Goal: Task Accomplishment & Management: Use online tool/utility

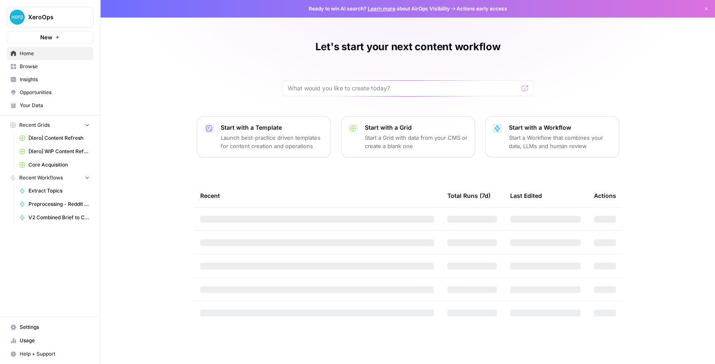
click at [46, 22] on button "XeroOps" at bounding box center [50, 17] width 87 height 21
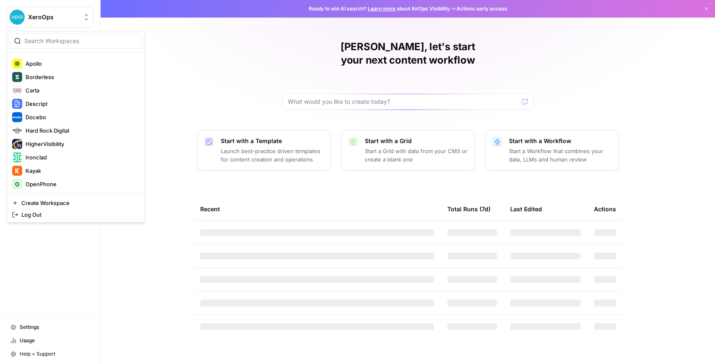
scroll to position [111, 0]
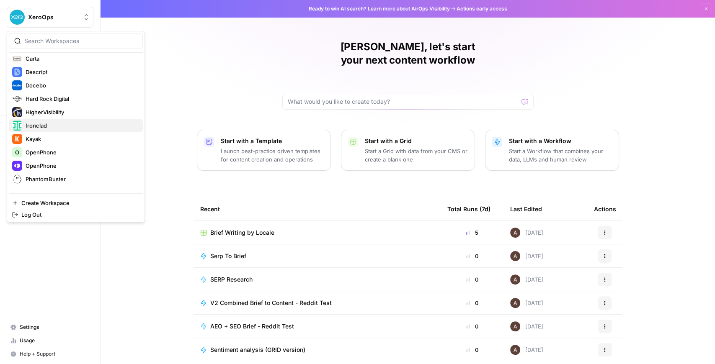
click at [56, 121] on span "Ironclad" at bounding box center [81, 125] width 111 height 8
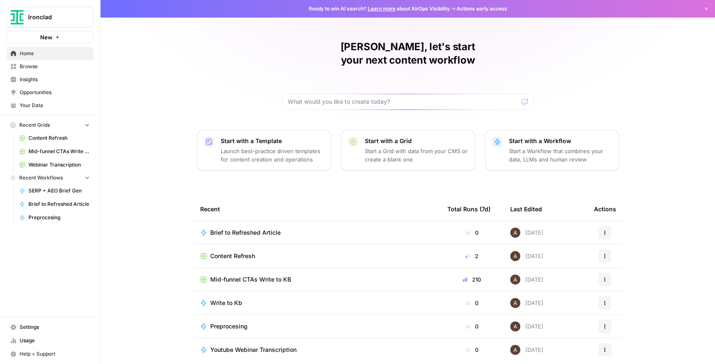
click at [61, 138] on span "Content Refresh" at bounding box center [58, 138] width 61 height 8
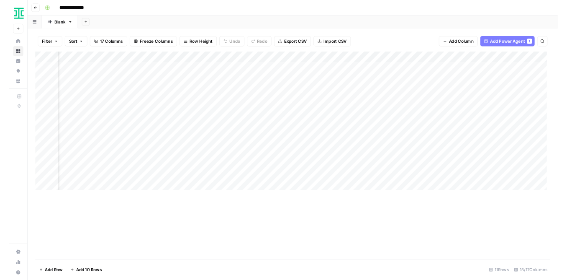
scroll to position [0, 768]
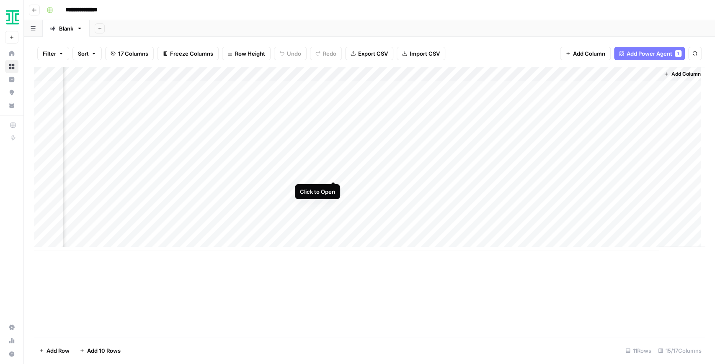
click at [333, 172] on div "Add Column" at bounding box center [369, 159] width 671 height 184
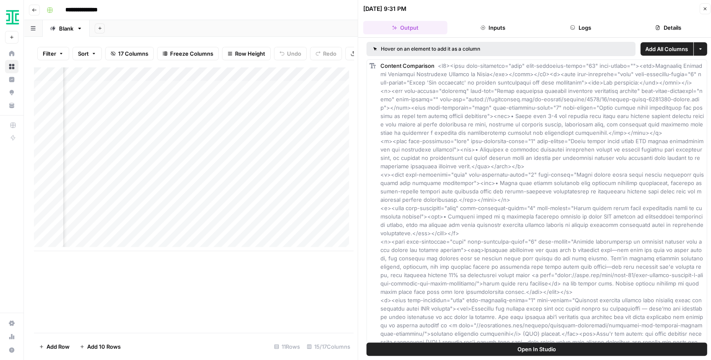
click at [531, 344] on button "Open In Studio" at bounding box center [536, 348] width 340 height 13
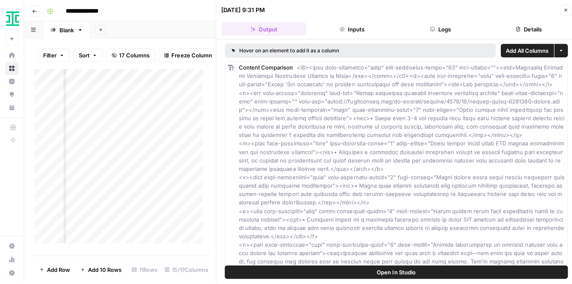
scroll to position [0, 768]
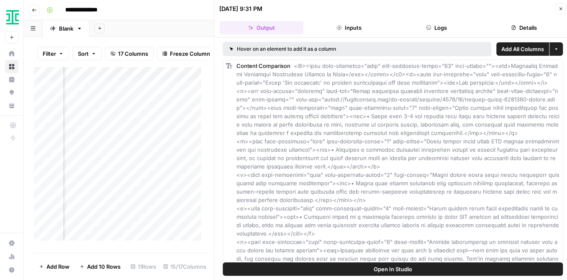
click at [561, 10] on icon "button" at bounding box center [561, 8] width 5 height 5
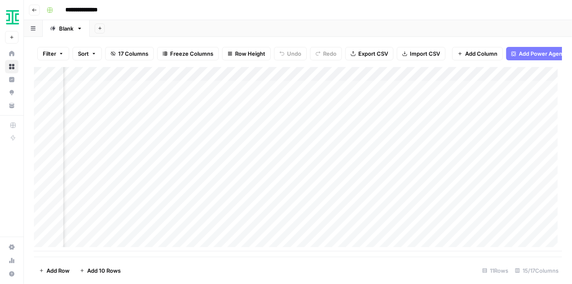
click at [333, 79] on div "Add Column" at bounding box center [298, 159] width 528 height 184
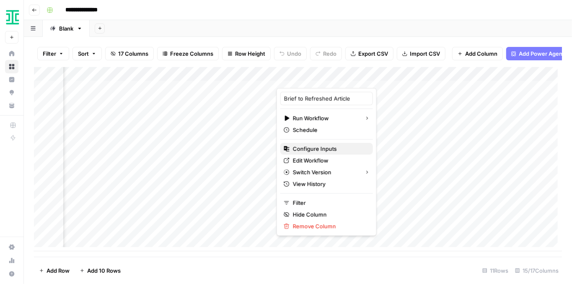
click at [327, 147] on span "Configure Inputs" at bounding box center [329, 148] width 73 height 8
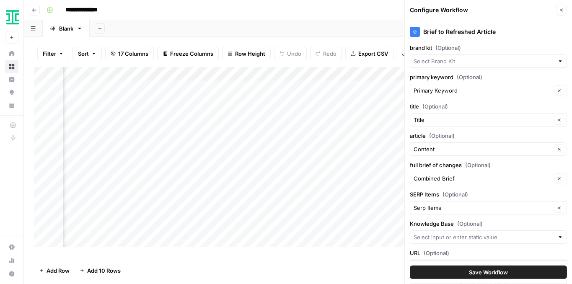
type input "Ironclad"
type input "Ironcladinc Journals + Products"
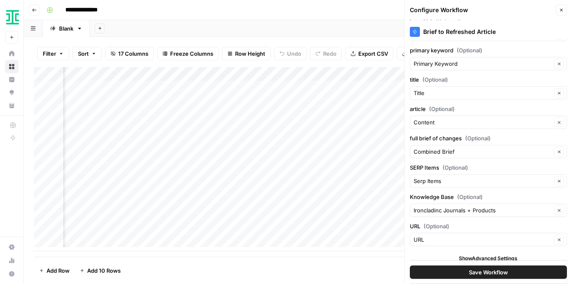
scroll to position [28, 0]
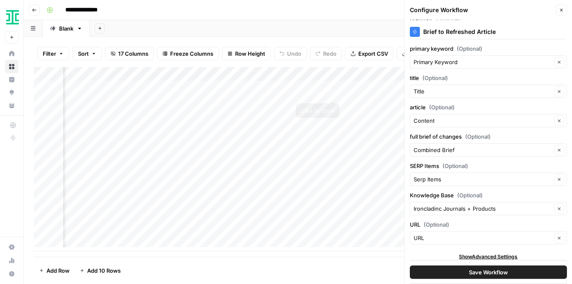
click at [333, 79] on div "Add Column" at bounding box center [298, 159] width 528 height 184
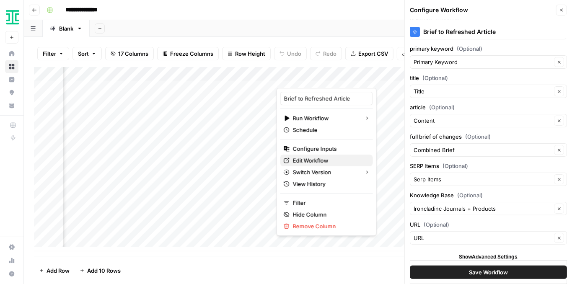
click at [324, 156] on span "Edit Workflow" at bounding box center [329, 160] width 73 height 8
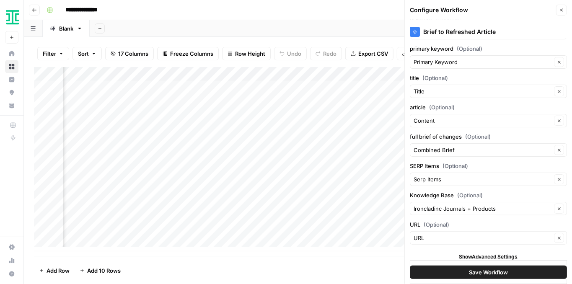
click at [563, 12] on icon "button" at bounding box center [561, 10] width 5 height 5
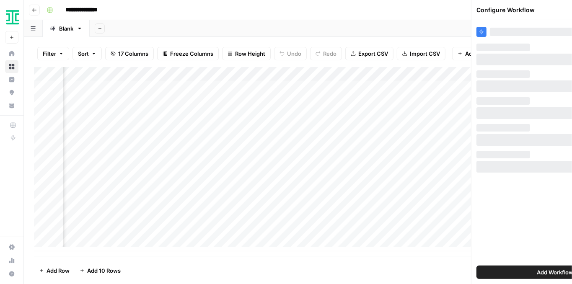
scroll to position [0, 0]
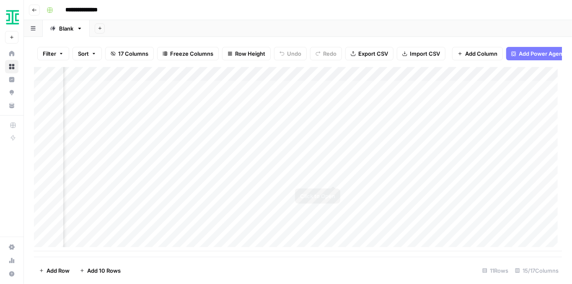
click at [334, 178] on div "Add Column" at bounding box center [298, 159] width 528 height 184
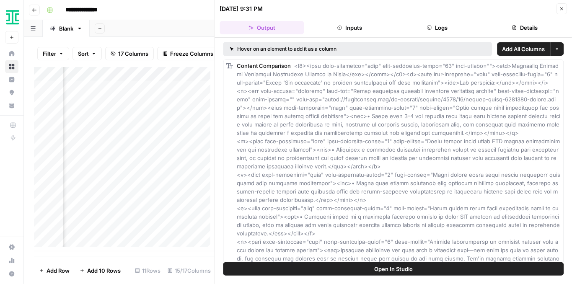
click at [438, 265] on button "Open In Studio" at bounding box center [393, 268] width 340 height 13
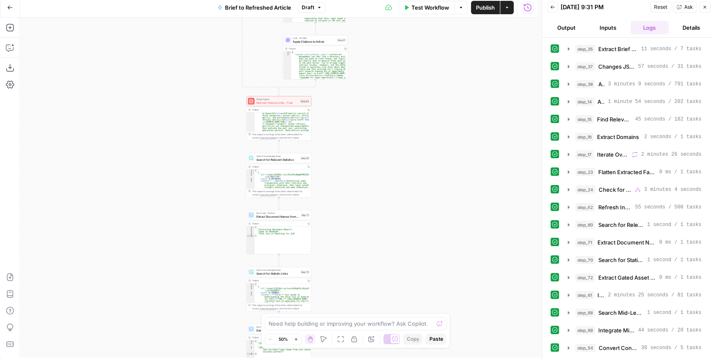
scroll to position [4, 0]
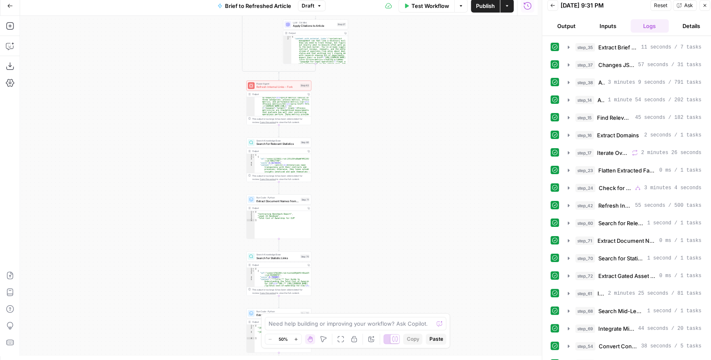
click at [273, 88] on span "Refresh Internal Links - Fork" at bounding box center [277, 87] width 42 height 4
click at [273, 88] on body "Ironclad New Home Browse Insights Opportunities Your Data Recent Grids Content …" at bounding box center [355, 176] width 711 height 360
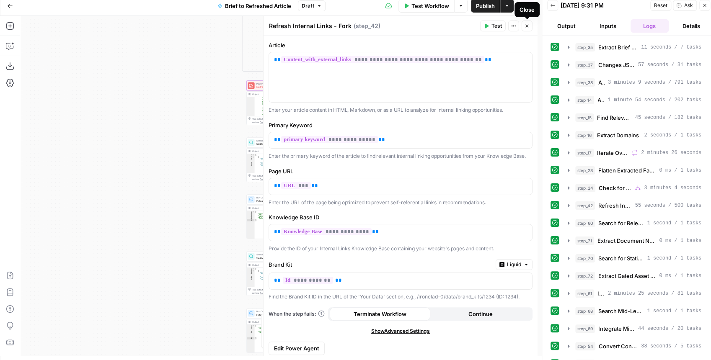
click at [525, 27] on icon "button" at bounding box center [526, 25] width 5 height 5
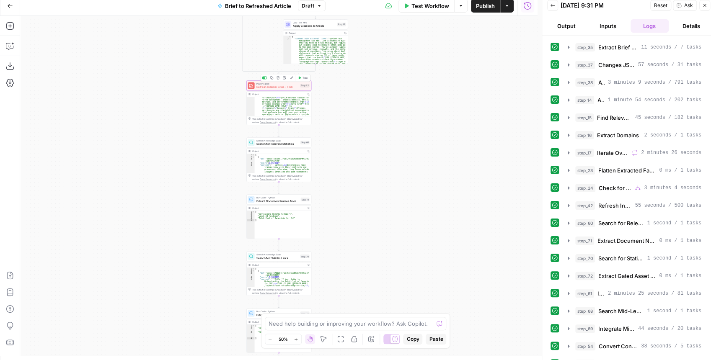
click at [282, 85] on span "Refresh Internal Links - Fork" at bounding box center [277, 87] width 42 height 4
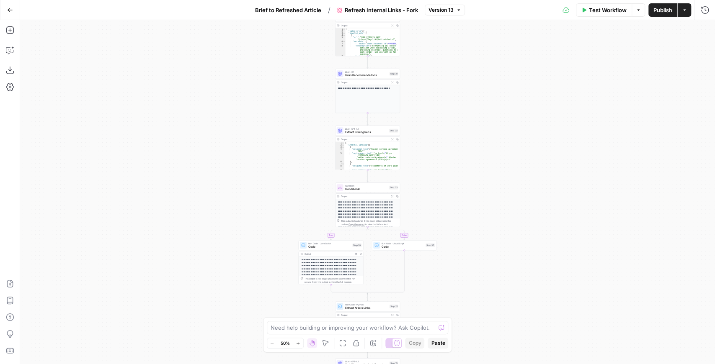
click at [356, 76] on span "Links Recommendations" at bounding box center [366, 75] width 43 height 4
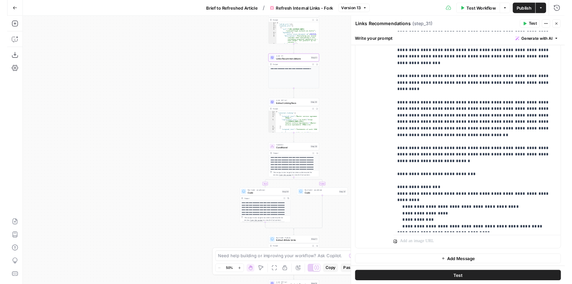
scroll to position [198, 0]
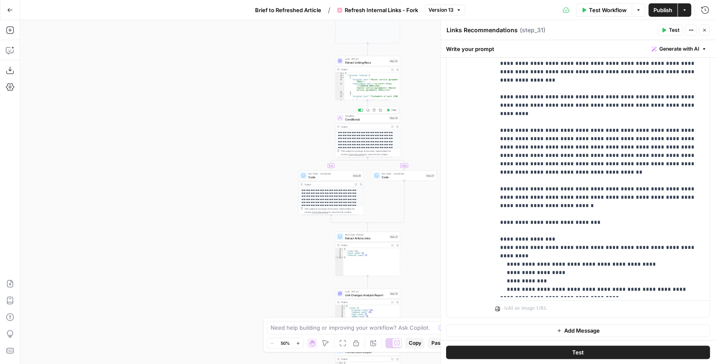
click at [360, 118] on span "Conditional" at bounding box center [366, 119] width 42 height 4
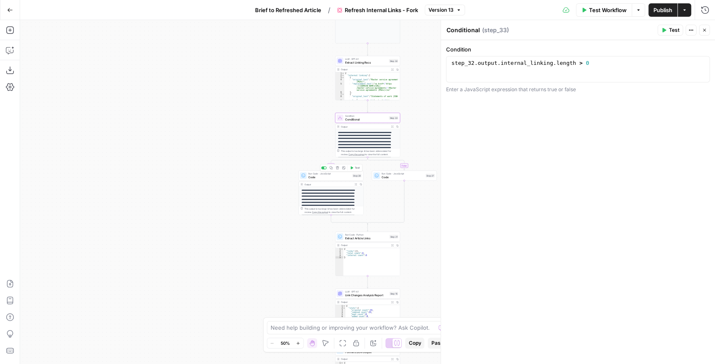
click at [306, 177] on div "Run Code · JavaScript Code Step 39 Copy step Delete step Add Note Test" at bounding box center [331, 175] width 62 height 7
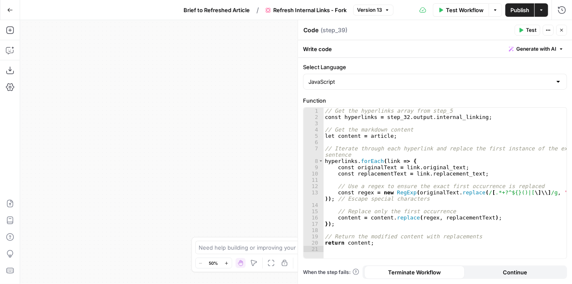
drag, startPoint x: 559, startPoint y: 30, endPoint x: 547, endPoint y: 40, distance: 16.0
click at [559, 30] on icon "button" at bounding box center [561, 30] width 5 height 5
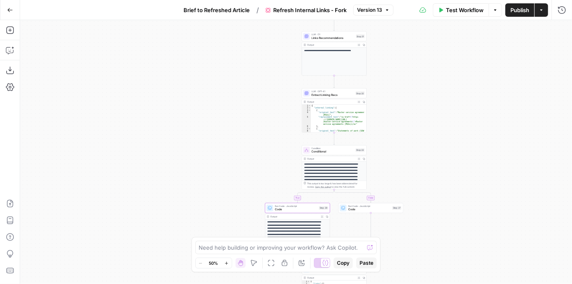
drag, startPoint x: 442, startPoint y: 126, endPoint x: 408, endPoint y: 158, distance: 46.8
click at [408, 159] on div "true false Workflow Set Inputs Inputs Content Processing Convert Content Format…" at bounding box center [295, 152] width 551 height 264
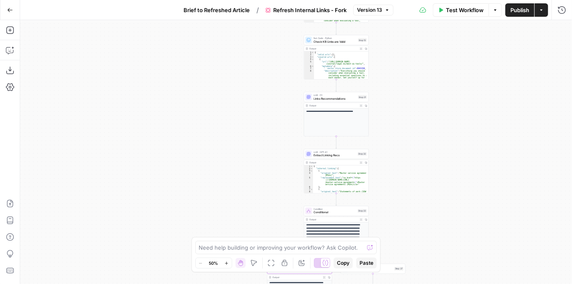
drag, startPoint x: 427, startPoint y: 136, endPoint x: 430, endPoint y: 196, distance: 59.9
click at [430, 196] on div "true false Workflow Set Inputs Inputs Content Processing Convert Content Format…" at bounding box center [295, 152] width 551 height 264
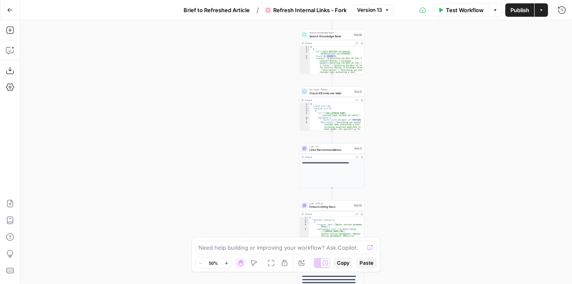
drag, startPoint x: 439, startPoint y: 155, endPoint x: 435, endPoint y: 191, distance: 36.7
click at [435, 191] on div "true false Workflow Set Inputs Inputs Content Processing Convert Content Format…" at bounding box center [295, 152] width 551 height 264
drag, startPoint x: 425, startPoint y: 138, endPoint x: 422, endPoint y: 181, distance: 43.6
click at [422, 181] on div "true false Workflow Set Inputs Inputs Content Processing Convert Content Format…" at bounding box center [295, 152] width 551 height 264
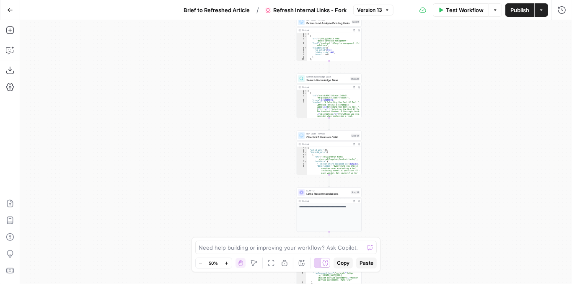
drag, startPoint x: 423, startPoint y: 152, endPoint x: 422, endPoint y: 158, distance: 6.3
click at [422, 158] on div "true false Workflow Set Inputs Inputs Content Processing Convert Content Format…" at bounding box center [295, 152] width 551 height 264
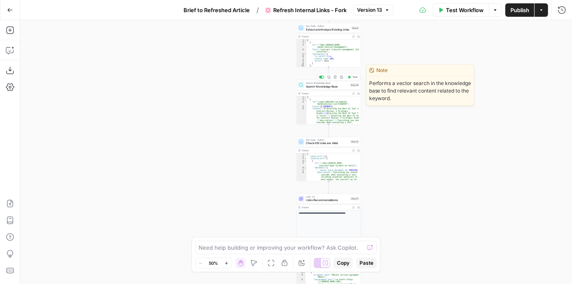
click at [333, 85] on span "Search Knowledge Base" at bounding box center [327, 86] width 42 height 4
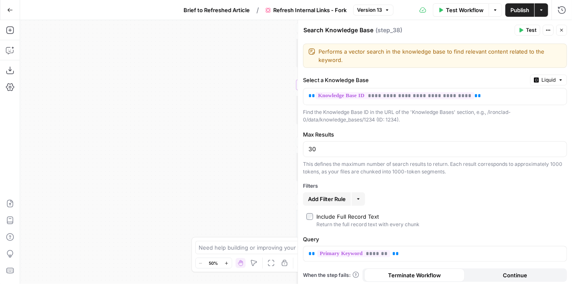
scroll to position [2, 0]
click at [559, 30] on icon "button" at bounding box center [561, 30] width 5 height 5
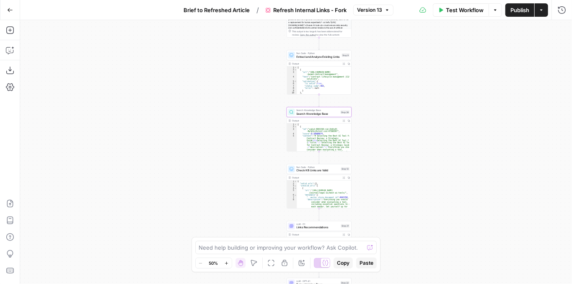
drag, startPoint x: 464, startPoint y: 88, endPoint x: 455, endPoint y: 65, distance: 25.3
click at [455, 65] on div "true false Workflow Set Inputs Inputs Content Processing Convert Content Format…" at bounding box center [295, 152] width 551 height 264
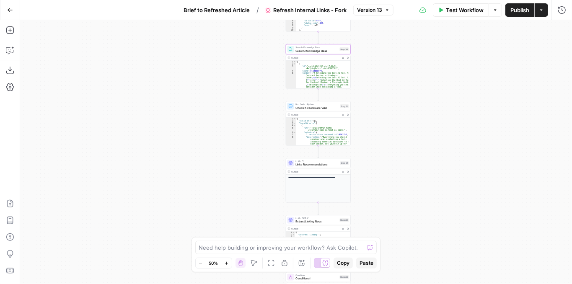
drag, startPoint x: 437, startPoint y: 158, endPoint x: 446, endPoint y: 100, distance: 58.4
click at [446, 100] on div "true false Workflow Set Inputs Inputs Content Processing Convert Content Format…" at bounding box center [295, 152] width 551 height 264
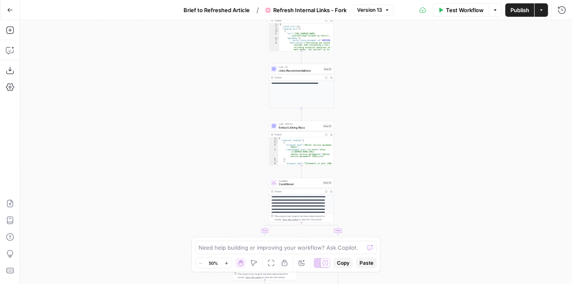
drag, startPoint x: 434, startPoint y: 138, endPoint x: 409, endPoint y: 85, distance: 58.8
click at [409, 85] on div "true false Workflow Set Inputs Inputs Content Processing Convert Content Format…" at bounding box center [295, 152] width 551 height 264
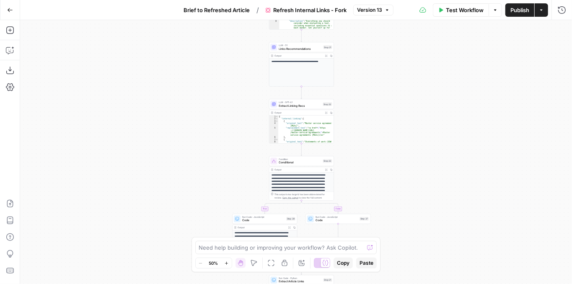
drag, startPoint x: 407, startPoint y: 132, endPoint x: 400, endPoint y: 72, distance: 60.7
click at [400, 71] on div "true false Workflow Set Inputs Inputs Content Processing Convert Content Format…" at bounding box center [295, 152] width 551 height 264
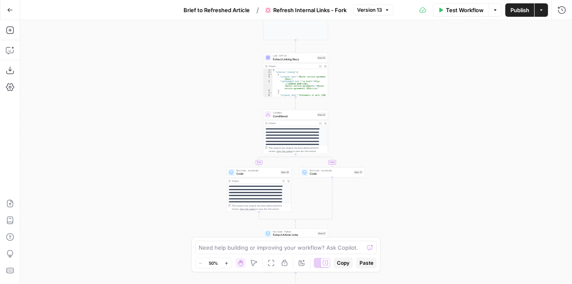
drag, startPoint x: 398, startPoint y: 88, endPoint x: 397, endPoint y: 95, distance: 7.6
click at [397, 95] on div "true false Workflow Set Inputs Inputs Content Processing Convert Content Format…" at bounding box center [295, 152] width 551 height 264
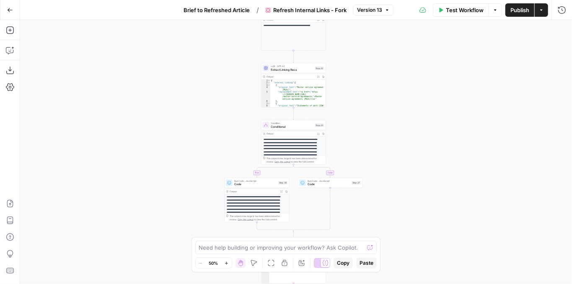
click at [298, 72] on div "LLM · GPT-4.1 Extract Linking Recs Step 32 Copy step Delete step Add Note Test" at bounding box center [293, 68] width 65 height 10
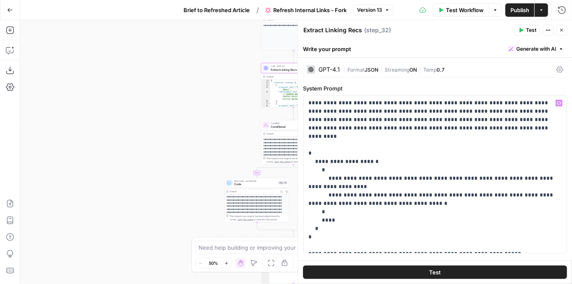
scroll to position [0, 0]
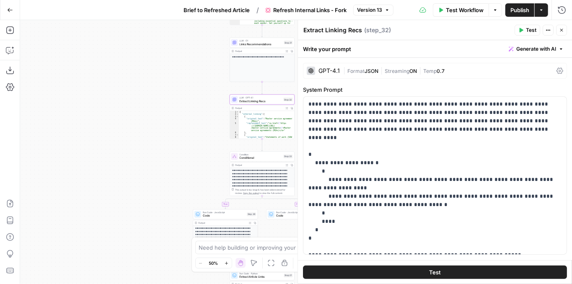
drag, startPoint x: 220, startPoint y: 124, endPoint x: 155, endPoint y: 178, distance: 83.9
click at [155, 178] on div "true false Workflow Set Inputs Inputs Content Processing Convert Content Format…" at bounding box center [295, 152] width 551 height 264
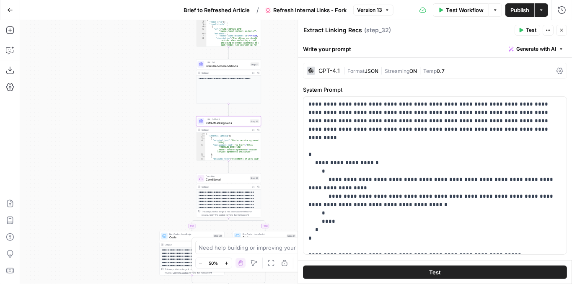
click at [173, 124] on div "true false Workflow Set Inputs Inputs Content Processing Convert Content Format…" at bounding box center [295, 152] width 551 height 264
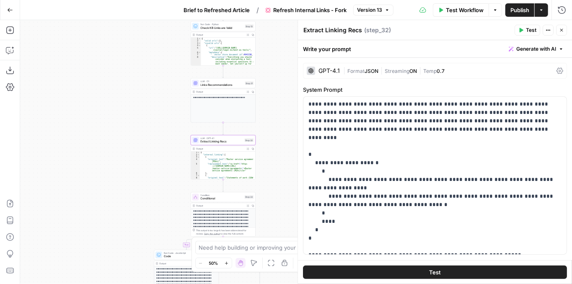
click at [207, 88] on div "LLM · O1 Links Recommendations Step 31 Copy step Delete step Add Note Test" at bounding box center [223, 83] width 65 height 10
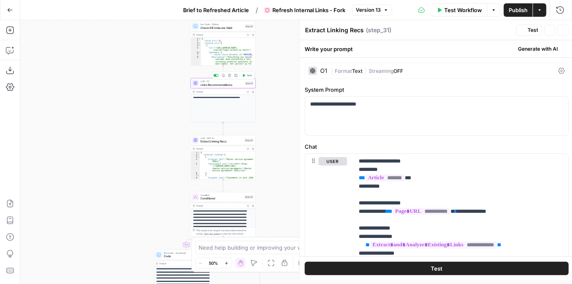
type textarea "Links Recommendations"
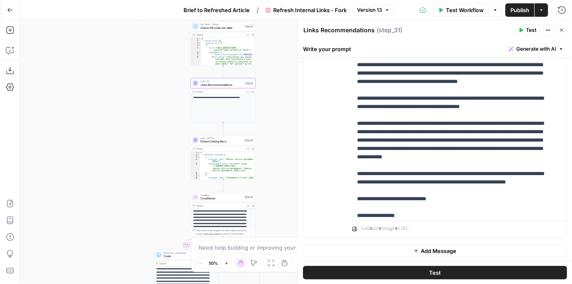
scroll to position [39, 0]
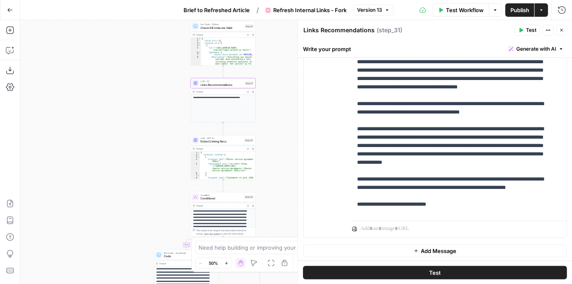
drag, startPoint x: 350, startPoint y: 134, endPoint x: 406, endPoint y: 157, distance: 60.5
click at [406, 157] on div "**********" at bounding box center [434, 56] width 263 height 361
drag, startPoint x: 355, startPoint y: 136, endPoint x: 432, endPoint y: 201, distance: 101.0
click at [432, 201] on div "**********" at bounding box center [457, 46] width 211 height 341
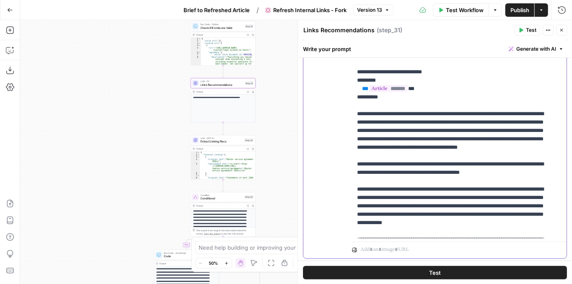
scroll to position [278, 0]
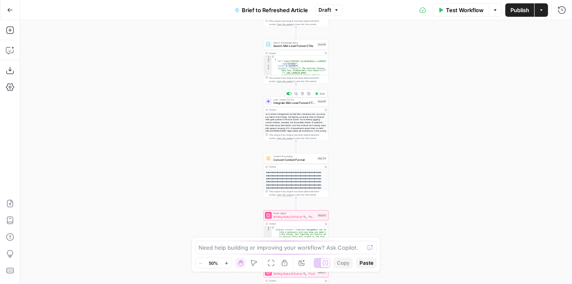
click at [294, 104] on span "Integrate Mid-Level Funnel CTAs" at bounding box center [294, 103] width 42 height 4
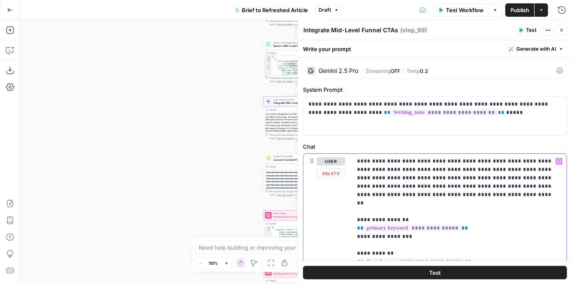
click at [532, 30] on span "Test" at bounding box center [530, 30] width 10 height 8
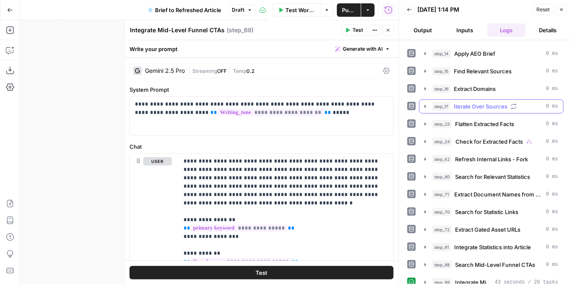
scroll to position [53, 0]
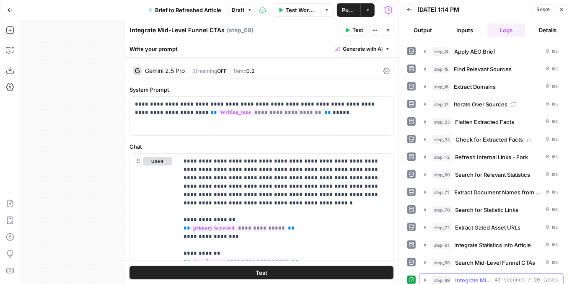
click at [421, 273] on button "step_69 Integrate Mid-Level Funnel CTAs 43 seconds / 20 tasks" at bounding box center [491, 279] width 144 height 13
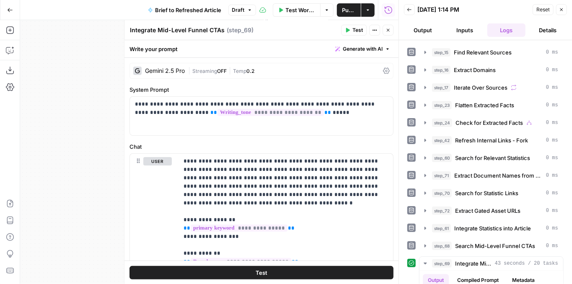
scroll to position [67, 0]
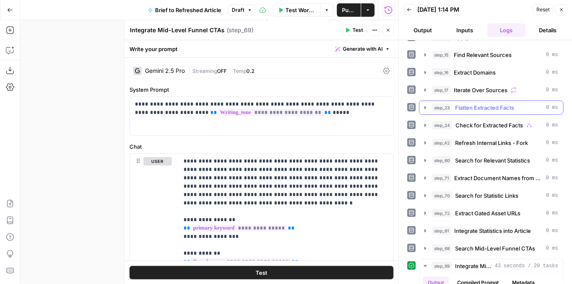
click at [424, 106] on icon "button" at bounding box center [425, 107] width 2 height 3
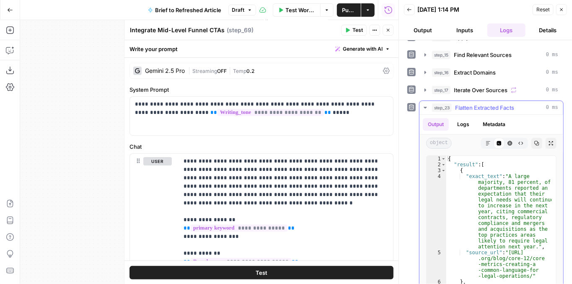
click at [424, 107] on icon "button" at bounding box center [424, 108] width 3 height 2
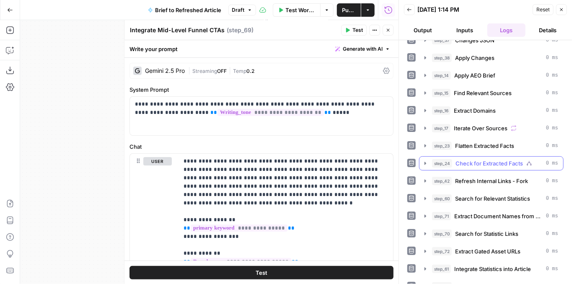
scroll to position [11, 0]
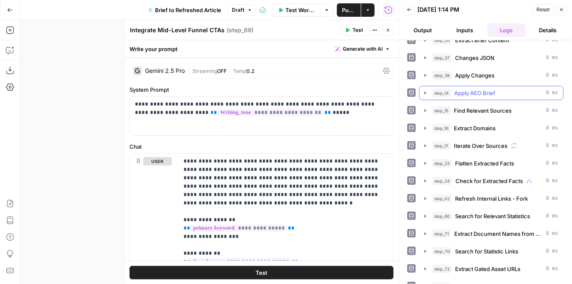
click at [426, 90] on icon "button" at bounding box center [425, 93] width 7 height 7
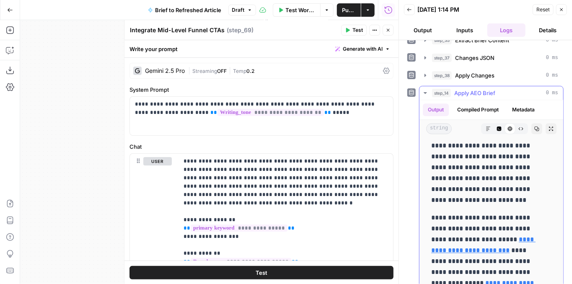
scroll to position [2903, 0]
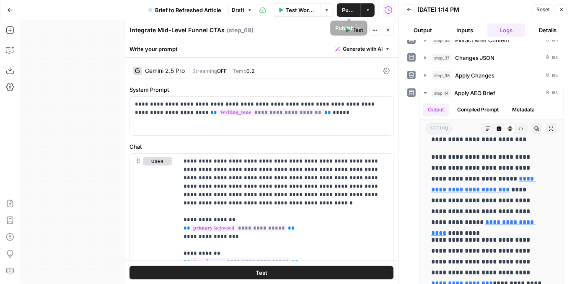
click at [342, 14] on button "Publish" at bounding box center [349, 9] width 24 height 13
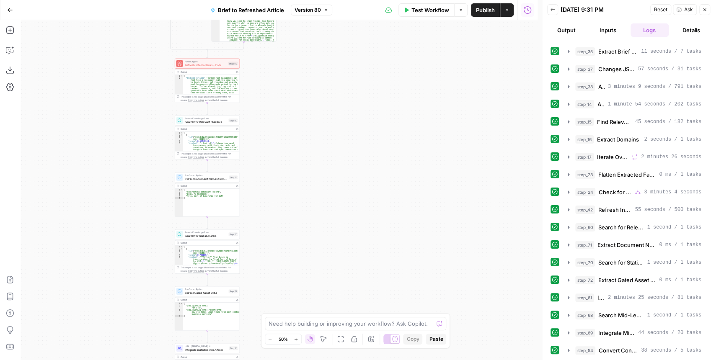
drag, startPoint x: 294, startPoint y: 154, endPoint x: 350, endPoint y: 94, distance: 82.4
click at [349, 95] on div "true false false true false true Workflow Set Inputs Inputs LLM · GPT-4.1 Extra…" at bounding box center [278, 190] width 517 height 340
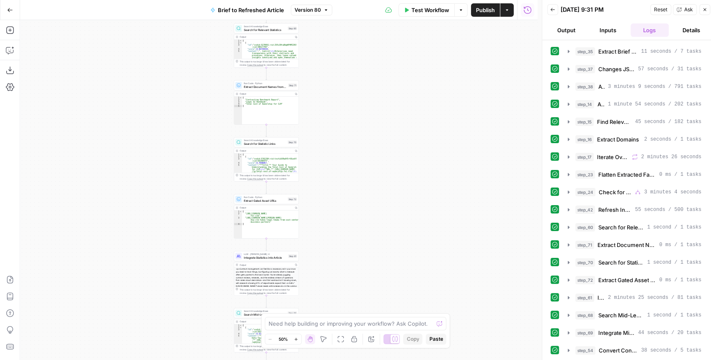
drag, startPoint x: 351, startPoint y: 126, endPoint x: 356, endPoint y: 76, distance: 49.7
click at [356, 77] on div "true false false true false true Workflow Set Inputs Inputs LLM · GPT-4.1 Extra…" at bounding box center [278, 190] width 517 height 340
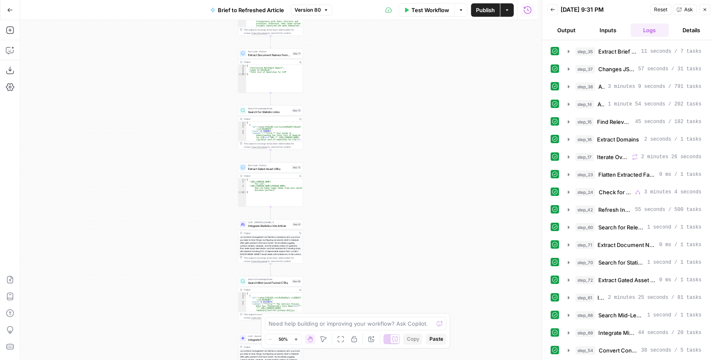
drag, startPoint x: 360, startPoint y: 156, endPoint x: 360, endPoint y: 95, distance: 61.1
click at [360, 96] on div "true false false true false true Workflow Set Inputs Inputs LLM · GPT-4.1 Extra…" at bounding box center [278, 190] width 517 height 340
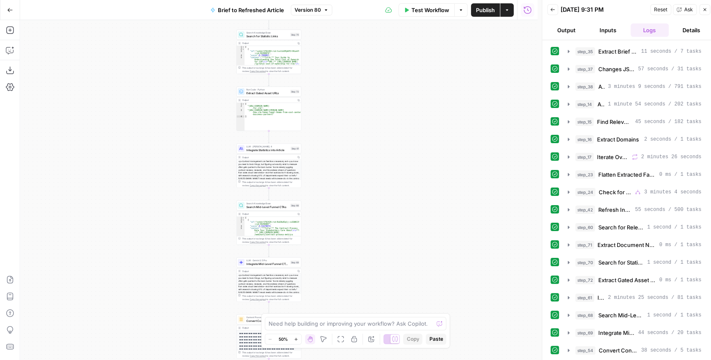
drag, startPoint x: 358, startPoint y: 159, endPoint x: 359, endPoint y: 99, distance: 59.5
click at [359, 102] on div "true false false true false true Workflow Set Inputs Inputs LLM · GPT-4.1 Extra…" at bounding box center [278, 190] width 517 height 340
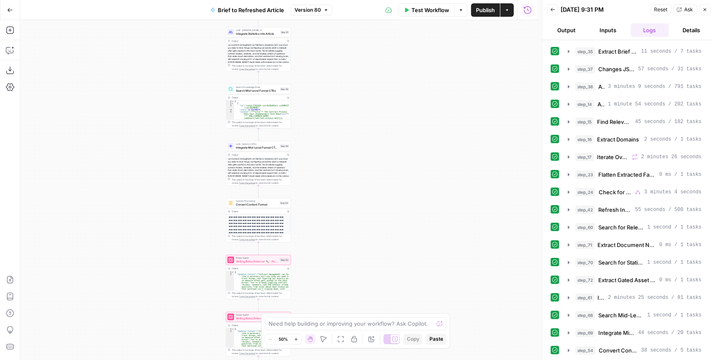
drag, startPoint x: 368, startPoint y: 166, endPoint x: 355, endPoint y: 98, distance: 70.0
click at [355, 98] on div "true false false true false true Workflow Set Inputs Inputs LLM · GPT-4.1 Extra…" at bounding box center [278, 190] width 517 height 340
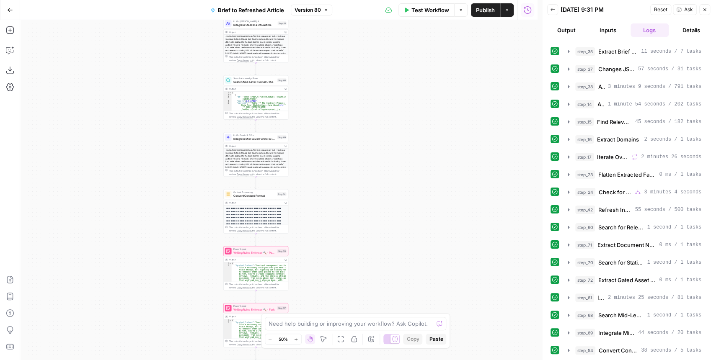
drag, startPoint x: 350, startPoint y: 107, endPoint x: 348, endPoint y: 112, distance: 4.9
click at [349, 112] on div "true false false true false true Workflow Set Inputs Inputs LLM · GPT-4.1 Extra…" at bounding box center [278, 190] width 517 height 340
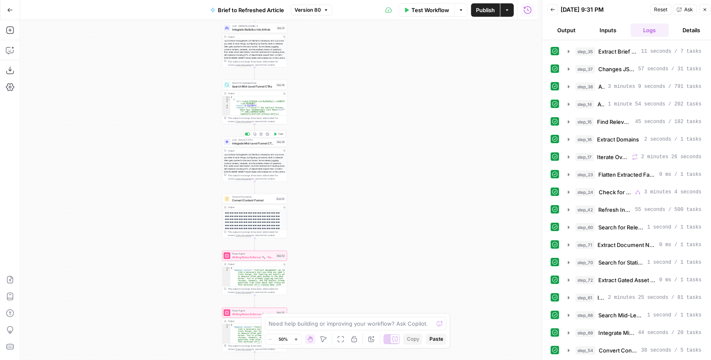
click at [254, 142] on span "Integrate Mid-Level Funnel CTAs" at bounding box center [253, 143] width 42 height 4
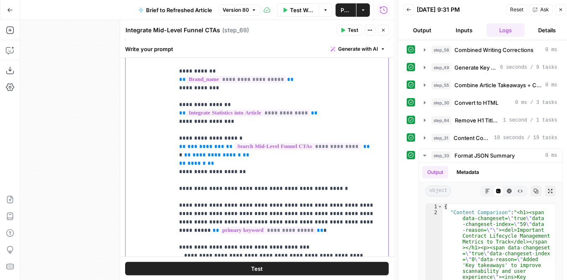
scroll to position [182, 0]
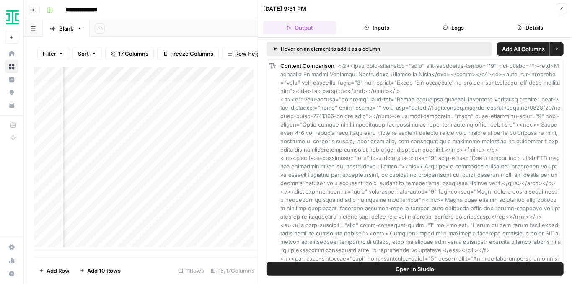
click at [562, 10] on icon "button" at bounding box center [561, 8] width 5 height 5
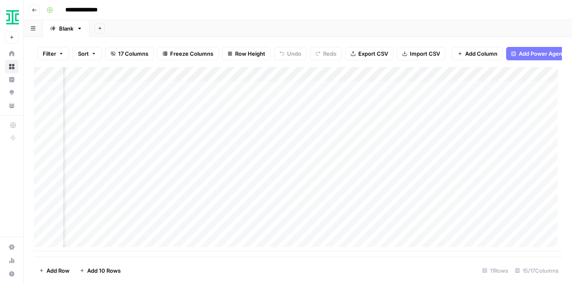
scroll to position [4, 764]
click at [345, 158] on div "Add Column" at bounding box center [298, 159] width 528 height 184
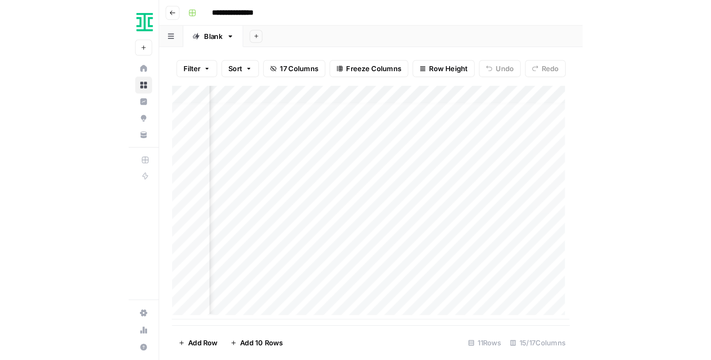
scroll to position [4, 764]
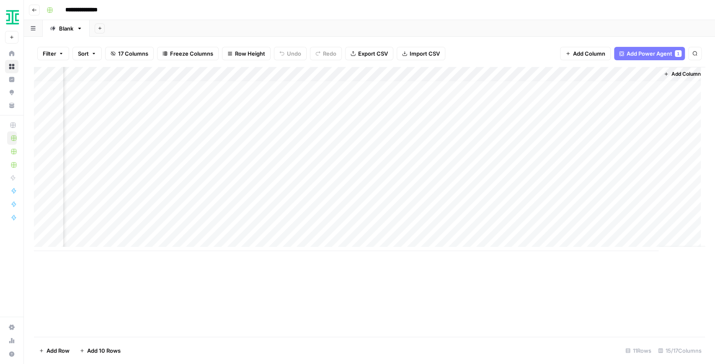
click at [497, 153] on div "Add Column" at bounding box center [369, 159] width 671 height 184
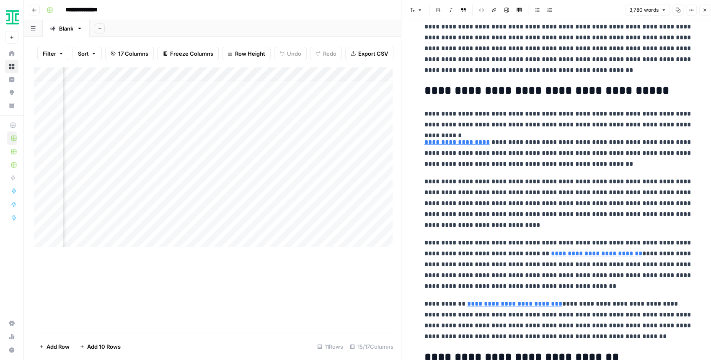
scroll to position [726, 0]
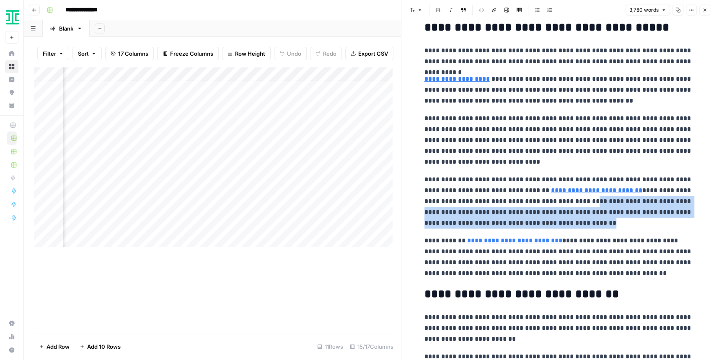
drag, startPoint x: 526, startPoint y: 201, endPoint x: 523, endPoint y: 219, distance: 18.3
click at [523, 219] on p "**********" at bounding box center [558, 201] width 268 height 54
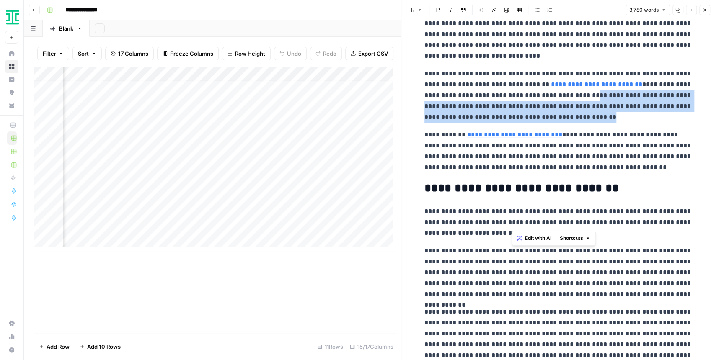
scroll to position [837, 0]
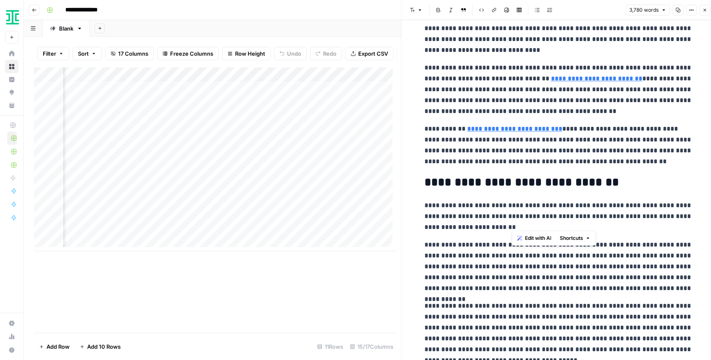
click at [508, 145] on p "**********" at bounding box center [558, 146] width 268 height 44
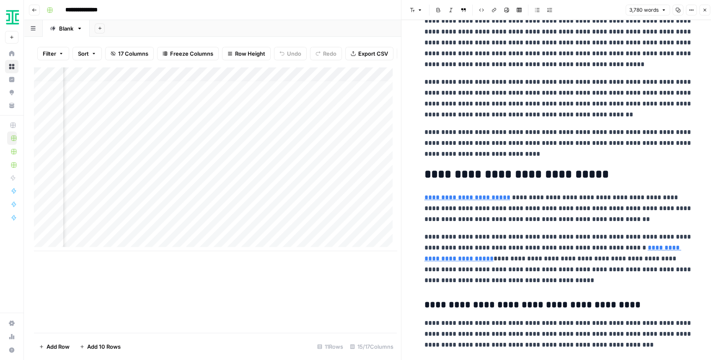
scroll to position [1200, 0]
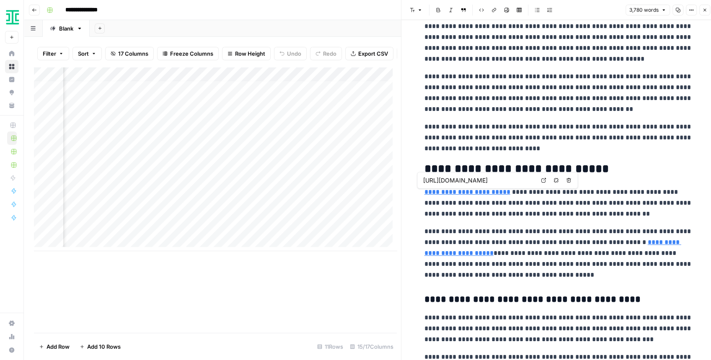
type input "[URL][DOMAIN_NAME]"
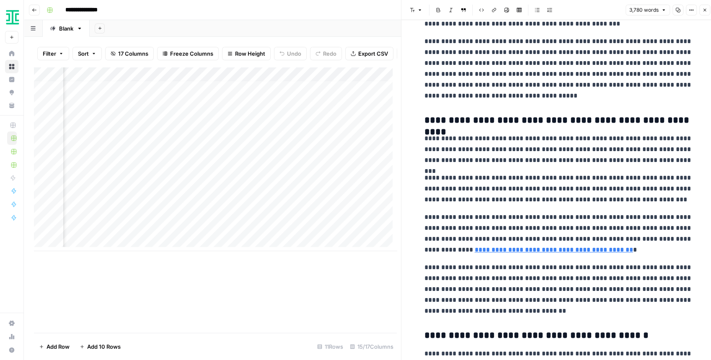
scroll to position [1619, 0]
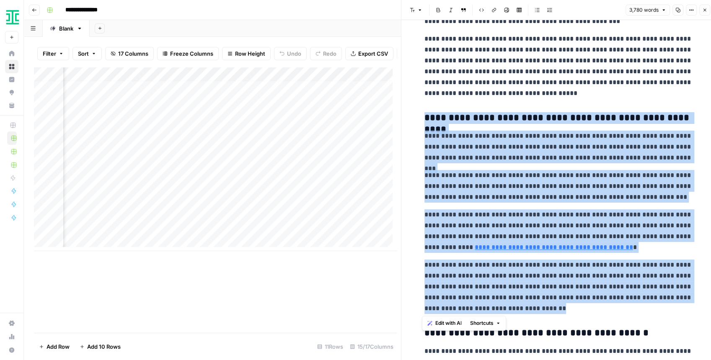
drag, startPoint x: 420, startPoint y: 116, endPoint x: 532, endPoint y: 307, distance: 222.2
copy div "**********"
click at [571, 10] on icon "button" at bounding box center [692, 10] width 1 height 1
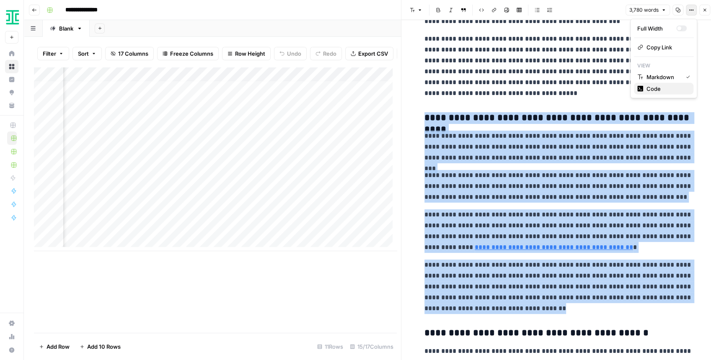
click at [571, 88] on span "Code" at bounding box center [666, 89] width 40 height 8
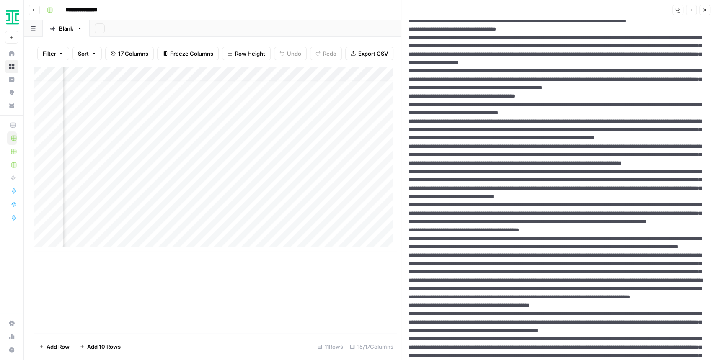
scroll to position [949, 0]
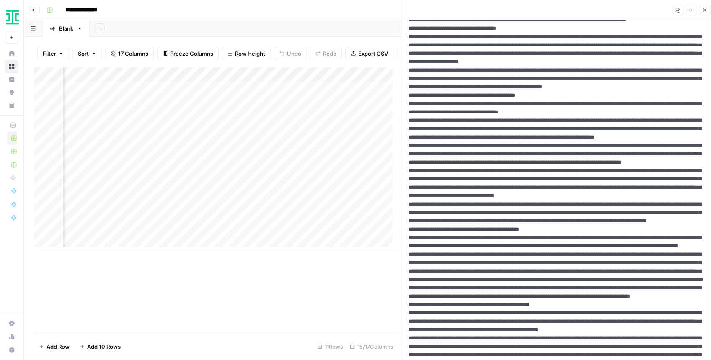
drag, startPoint x: 474, startPoint y: 204, endPoint x: 404, endPoint y: 170, distance: 76.8
click at [404, 170] on div "Copy Options Close New Text" at bounding box center [558, 182] width 314 height 364
drag, startPoint x: 408, startPoint y: 113, endPoint x: 687, endPoint y: 237, distance: 305.2
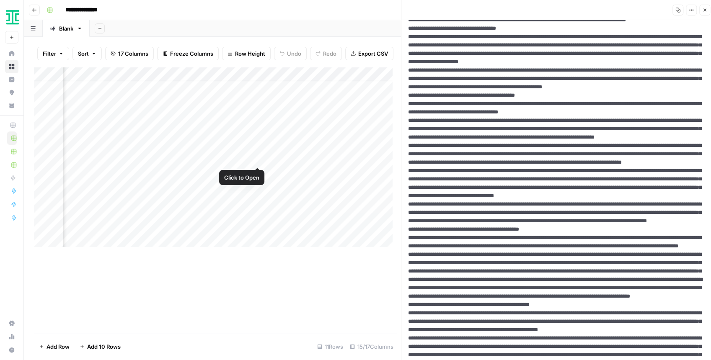
click at [257, 158] on div "Add Column" at bounding box center [215, 159] width 363 height 184
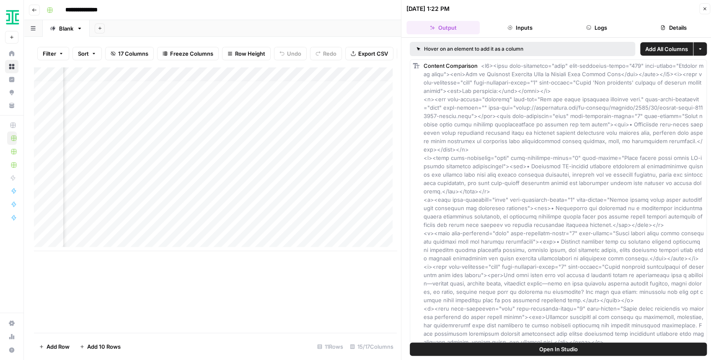
click at [563, 283] on span "Open In Studio" at bounding box center [558, 349] width 39 height 8
click at [331, 158] on div "Add Column" at bounding box center [215, 159] width 363 height 184
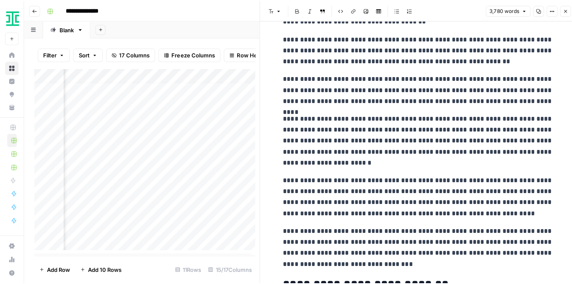
scroll to position [111, 0]
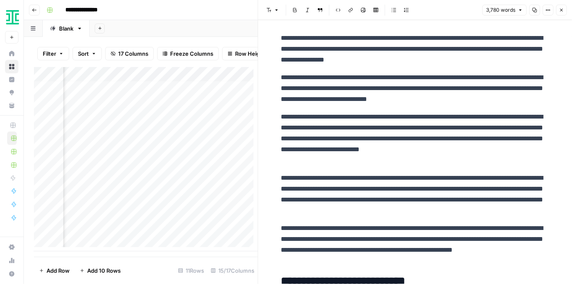
drag, startPoint x: 192, startPoint y: 255, endPoint x: 181, endPoint y: 252, distance: 11.5
click at [180, 252] on div "Add Column" at bounding box center [146, 162] width 224 height 190
click at [133, 160] on div "Add Column" at bounding box center [146, 160] width 224 height 186
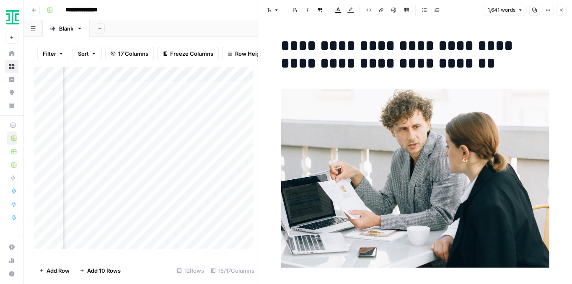
click at [547, 11] on icon "button" at bounding box center [547, 10] width 5 height 5
click at [512, 85] on span "Code" at bounding box center [523, 89] width 40 height 8
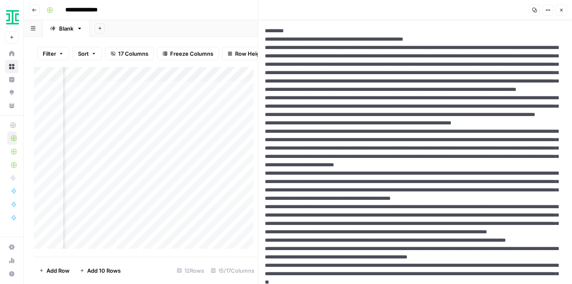
click at [209, 159] on div "Add Column" at bounding box center [146, 160] width 224 height 186
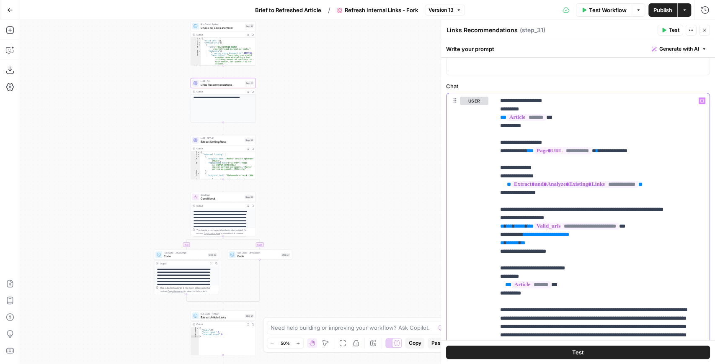
scroll to position [58, 0]
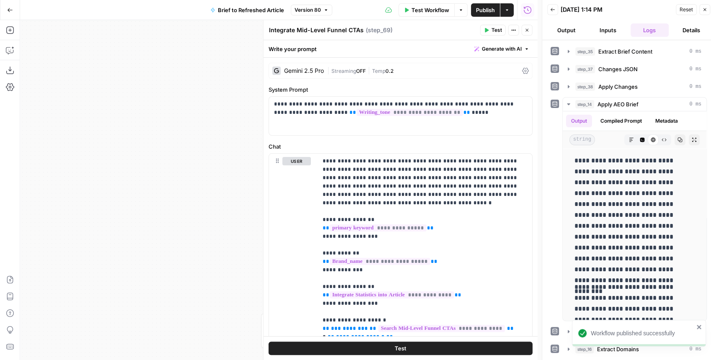
scroll to position [3154, 0]
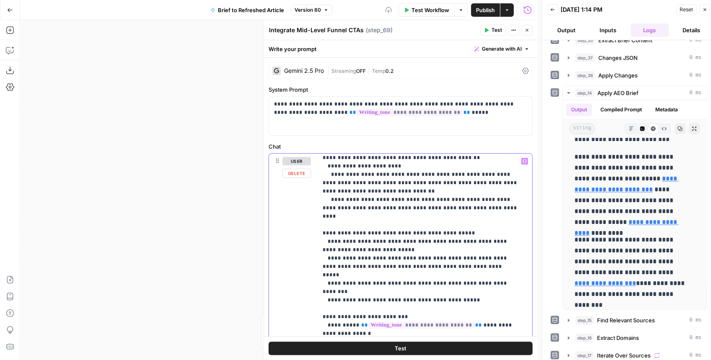
scroll to position [494, 0]
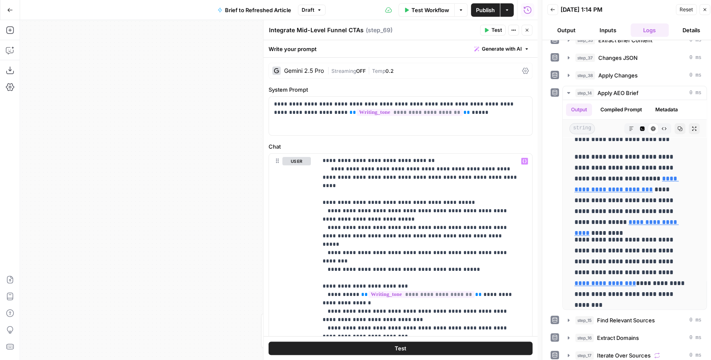
click at [486, 29] on icon "button" at bounding box center [486, 30] width 4 height 5
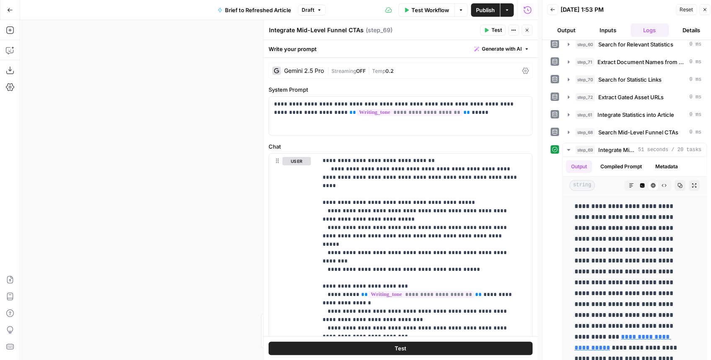
scroll to position [184, 0]
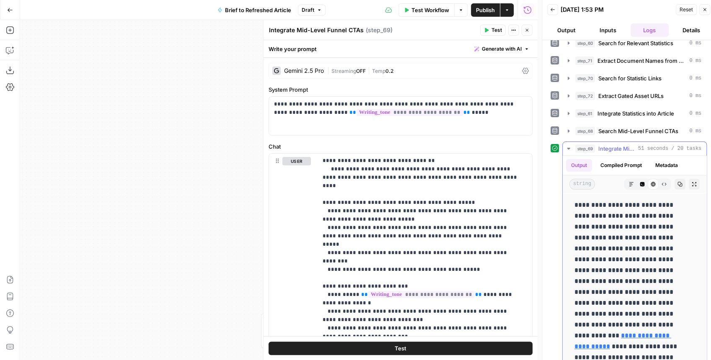
click at [688, 179] on button "Expand Output" at bounding box center [693, 184] width 11 height 11
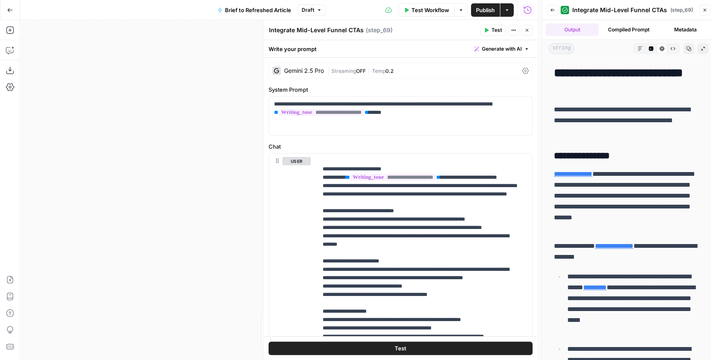
scroll to position [279, 0]
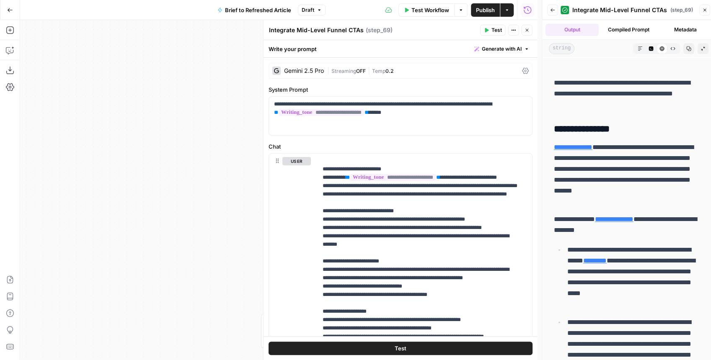
click at [650, 50] on button "Code Editor" at bounding box center [650, 48] width 11 height 11
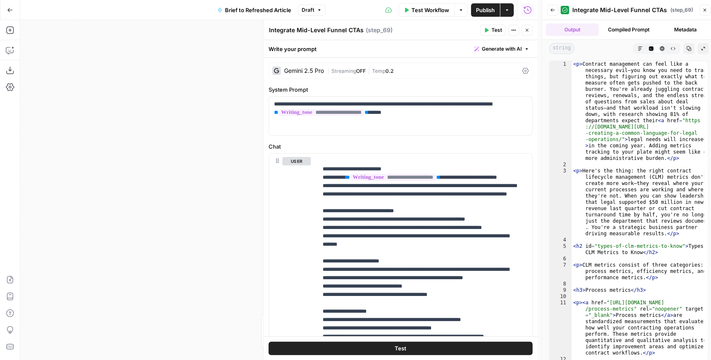
scroll to position [0, 0]
click at [689, 48] on icon "button" at bounding box center [688, 48] width 5 height 5
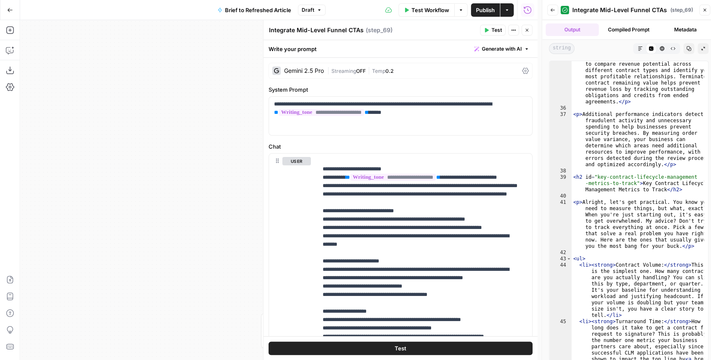
scroll to position [904, 0]
type textarea "**********"
click at [660, 161] on div "< p > < a href = "https://www.pipedrive.com/en/blog /arr-vs-acv-sales-meaning" …" at bounding box center [637, 261] width 133 height 463
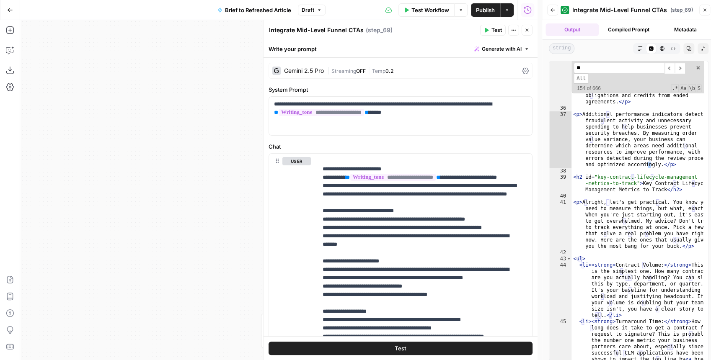
scroll to position [1075, 0]
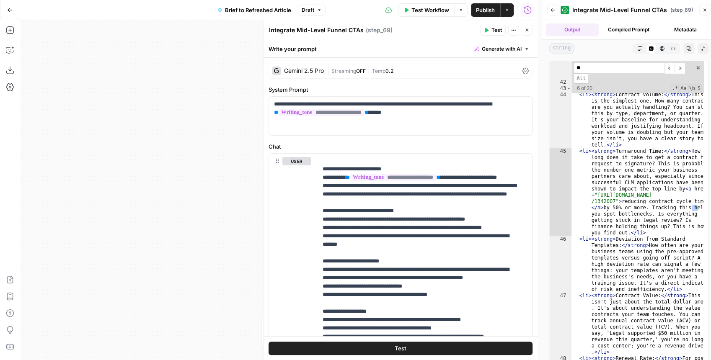
type input "*"
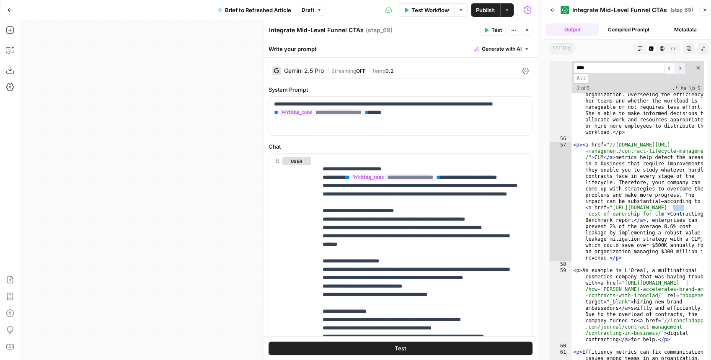
type input "****"
click at [677, 69] on span "​" at bounding box center [679, 68] width 10 height 10
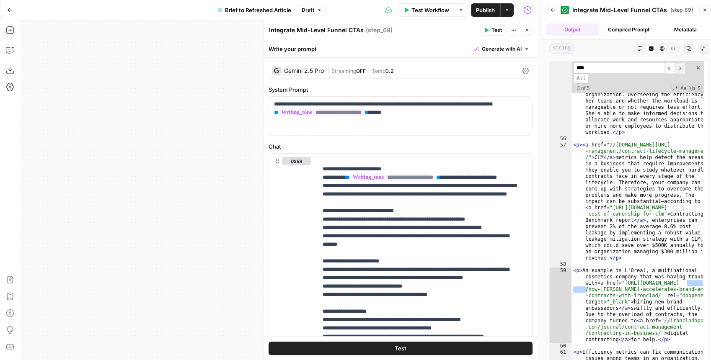
click at [677, 69] on span "​" at bounding box center [679, 68] width 10 height 10
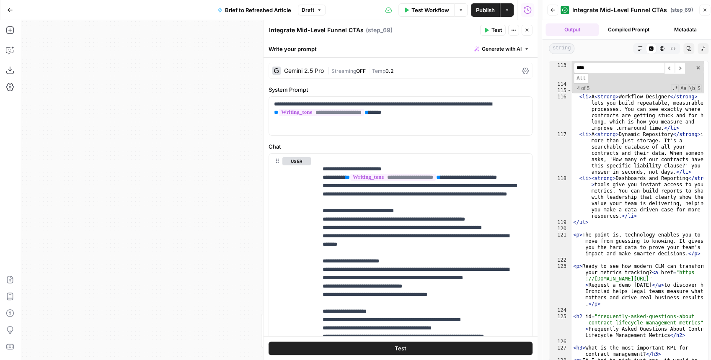
scroll to position [3279, 0]
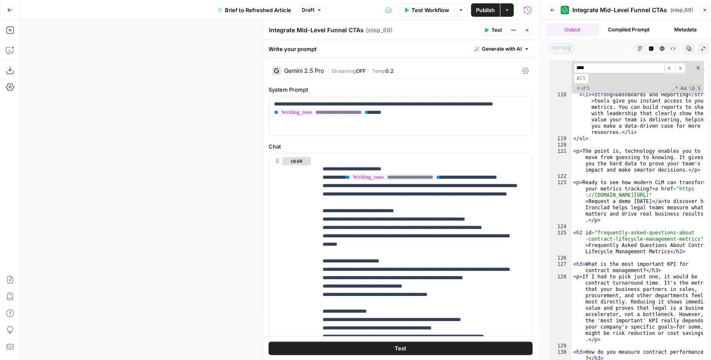
click at [554, 12] on icon "button" at bounding box center [552, 10] width 5 height 5
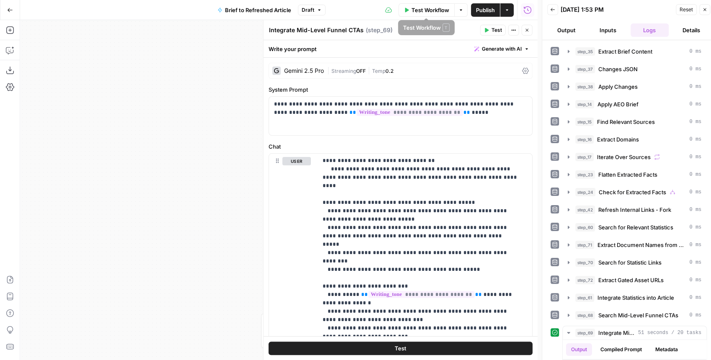
click at [482, 10] on span "Publish" at bounding box center [485, 10] width 19 height 8
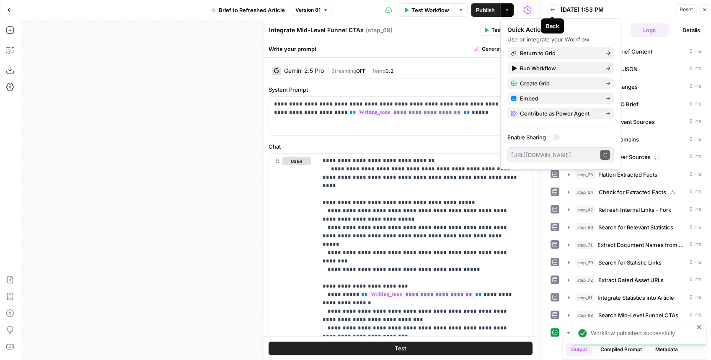
click at [552, 9] on icon "button" at bounding box center [552, 9] width 5 height 5
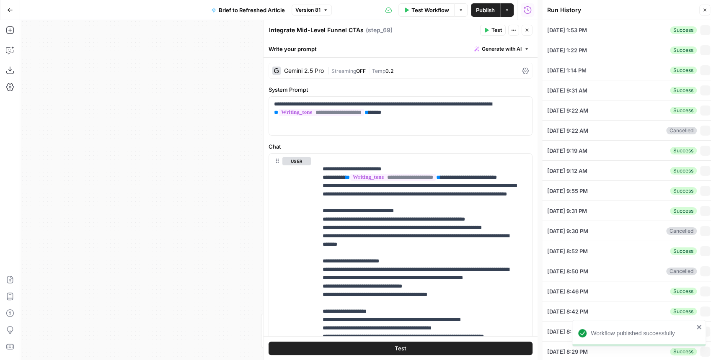
type input "contract lifecycle management metrics"
type input "Important Contract Lifecycle Management Metrics to Track"
type textarea "<article> <h1>Important Contract Lifecycle Management Metrics to Track</h1> <im…"
type textarea "# SERP-Optimized Outline ## Types of CLM Metrics to Know [No Change] - Maintain…"
type textarea "{"Content_Blocks":{"total_sections":6,"has_introduction":true,"sections":{"00_i…"
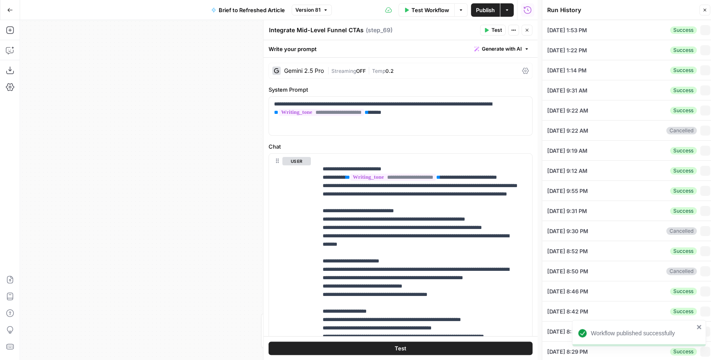
type input "https://ironcladapp.com/journal/contract-data/contract-lifecycle-management-met…"
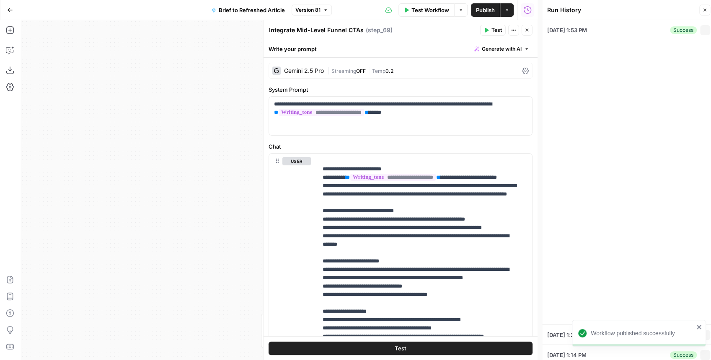
type input "Ironclad"
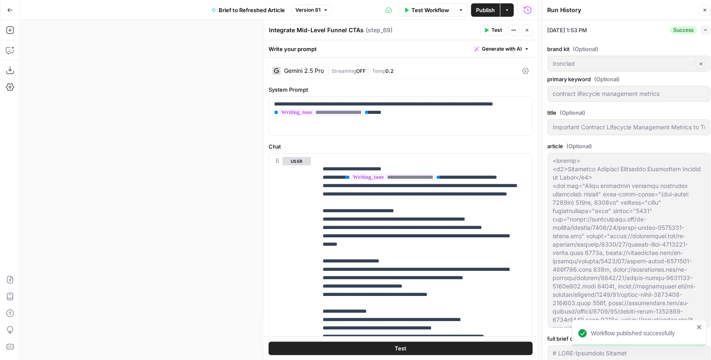
type input "Ironcladinc Journals + Products"
click at [699, 327] on icon "close" at bounding box center [698, 327] width 4 height 4
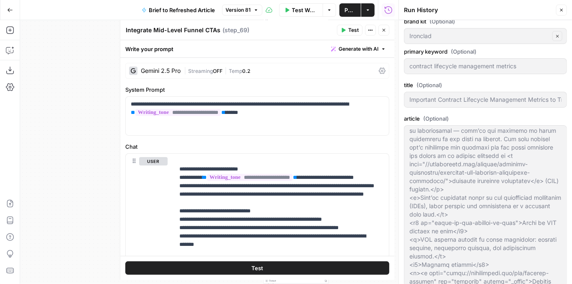
scroll to position [494, 0]
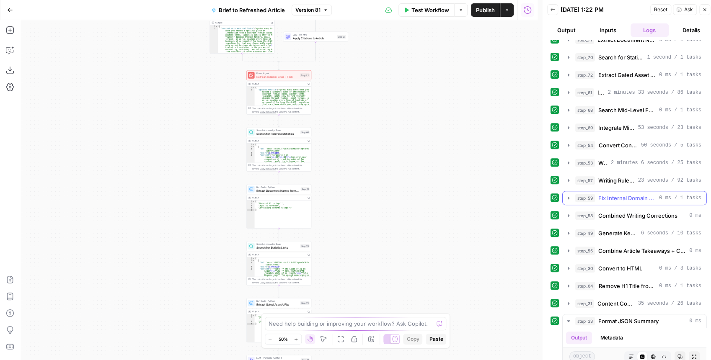
scroll to position [223, 0]
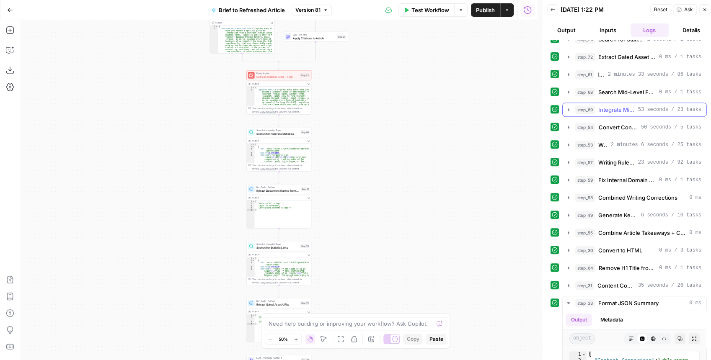
click at [566, 106] on icon "button" at bounding box center [568, 109] width 7 height 7
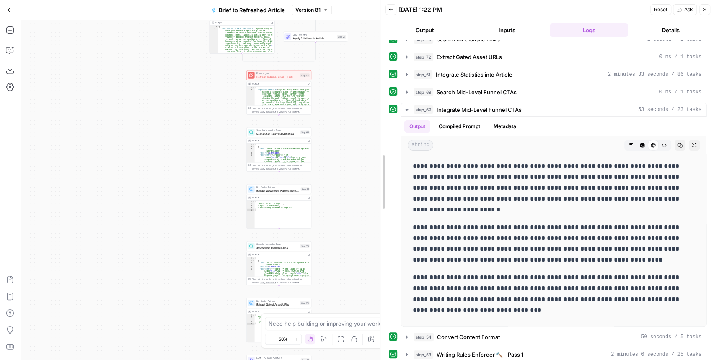
drag, startPoint x: 502, startPoint y: 128, endPoint x: 343, endPoint y: 145, distance: 160.0
click at [343, 145] on body "Ironclad New Home Browse Insights Opportunities Your Data Recent Grids Content …" at bounding box center [355, 180] width 711 height 360
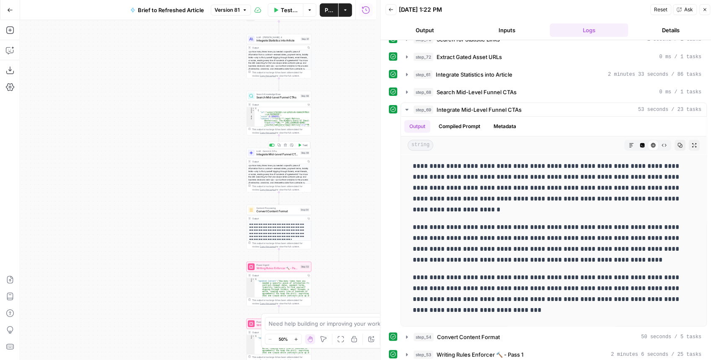
click at [302, 146] on button "Test" at bounding box center [302, 144] width 13 height 5
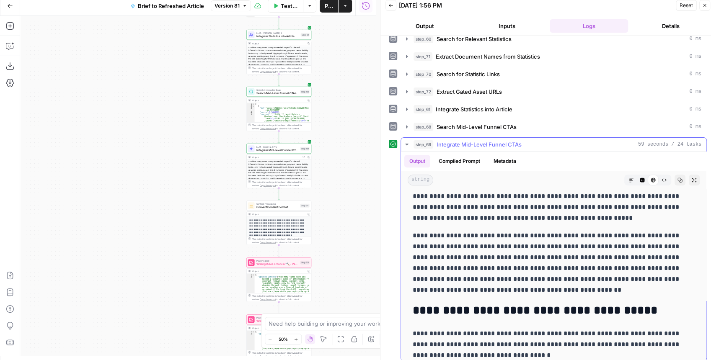
scroll to position [391, 0]
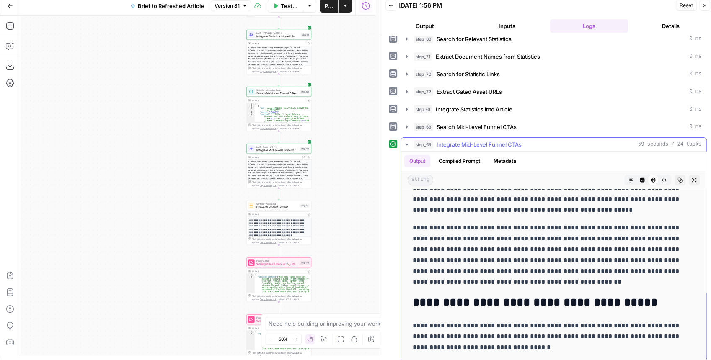
click at [640, 178] on icon "button" at bounding box center [642, 180] width 5 height 5
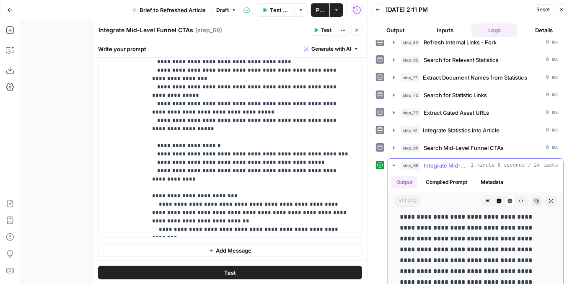
scroll to position [28, 0]
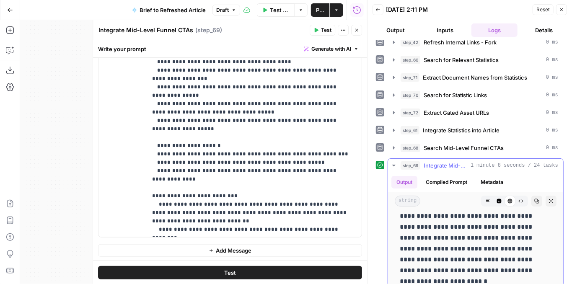
click at [548, 198] on icon "button" at bounding box center [550, 200] width 5 height 5
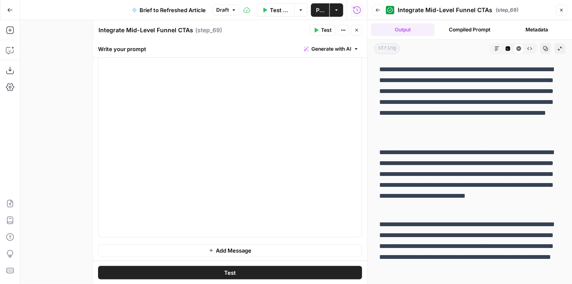
click at [506, 50] on button "Code Editor" at bounding box center [507, 48] width 11 height 11
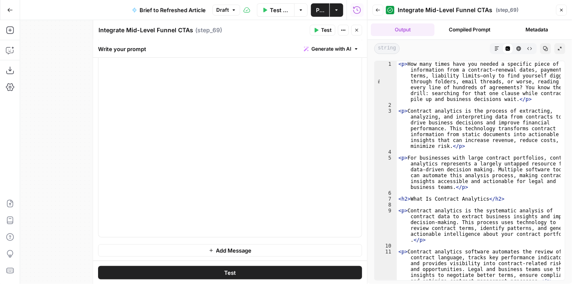
click at [544, 50] on icon "button" at bounding box center [545, 48] width 5 height 5
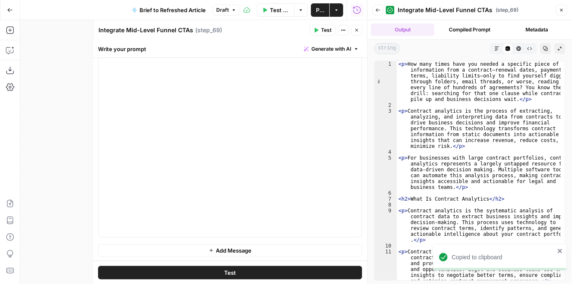
click at [325, 9] on button "Publish" at bounding box center [320, 9] width 18 height 13
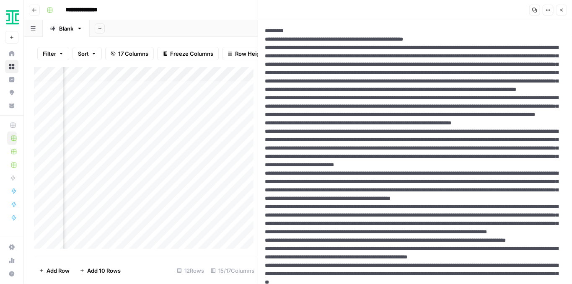
scroll to position [4, 901]
click at [563, 11] on icon "button" at bounding box center [561, 10] width 5 height 5
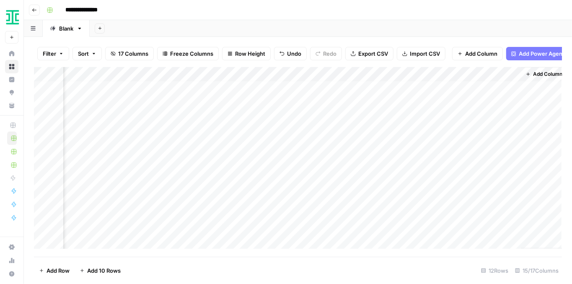
scroll to position [4, 901]
click at [361, 157] on div "Add Column" at bounding box center [298, 160] width 528 height 186
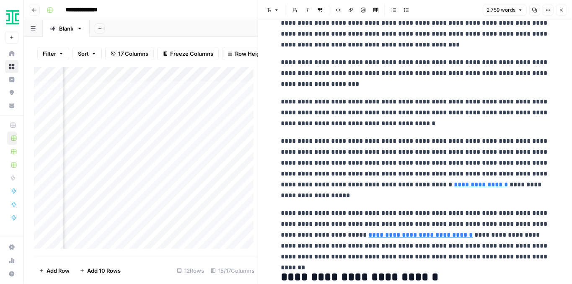
scroll to position [111, 0]
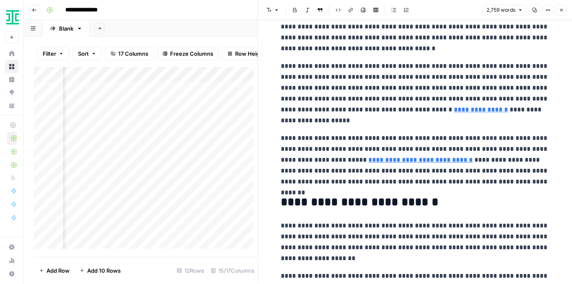
type input "[URL][DOMAIN_NAME]"
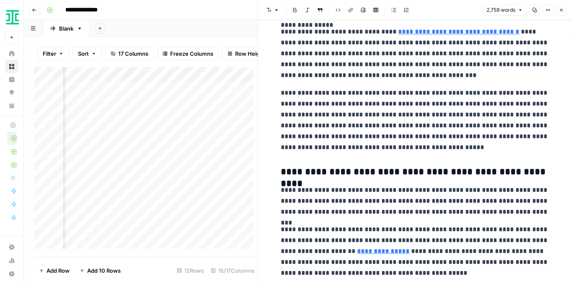
scroll to position [1256, 0]
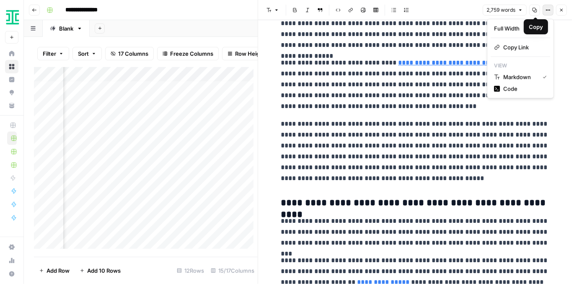
click at [547, 10] on icon "button" at bounding box center [547, 10] width 5 height 5
click at [512, 85] on span "Code" at bounding box center [523, 89] width 40 height 8
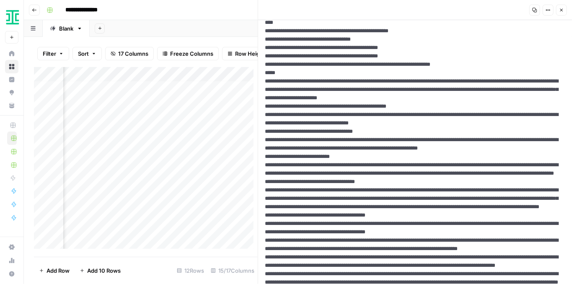
scroll to position [0, 0]
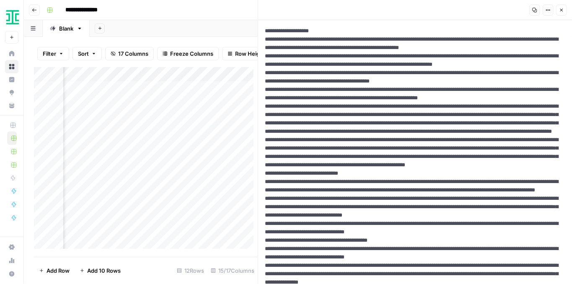
click at [533, 9] on icon "button" at bounding box center [534, 10] width 5 height 5
click at [203, 155] on div "Add Column" at bounding box center [146, 160] width 224 height 186
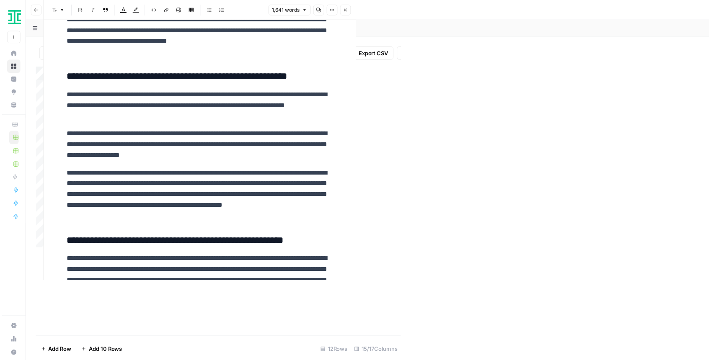
scroll to position [1033, 0]
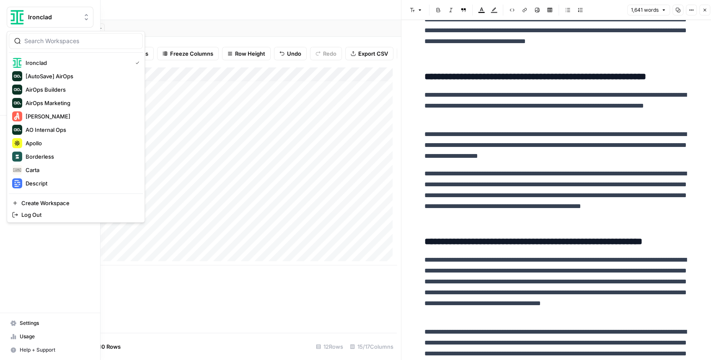
click at [18, 17] on img "Workspace: Ironclad" at bounding box center [17, 17] width 15 height 15
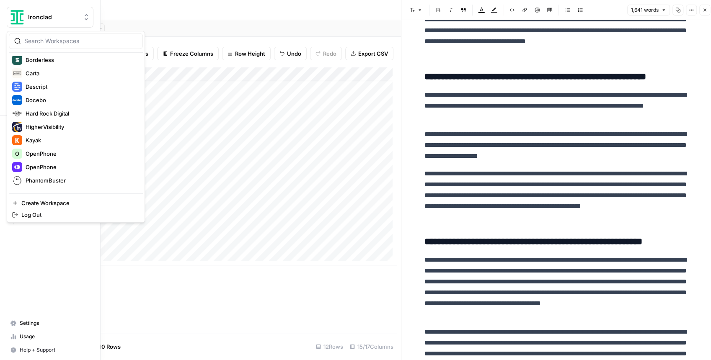
scroll to position [111, 0]
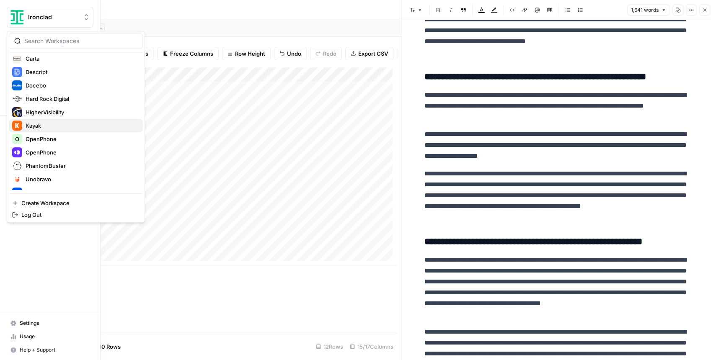
click at [29, 129] on div "Kayak" at bounding box center [75, 126] width 127 height 10
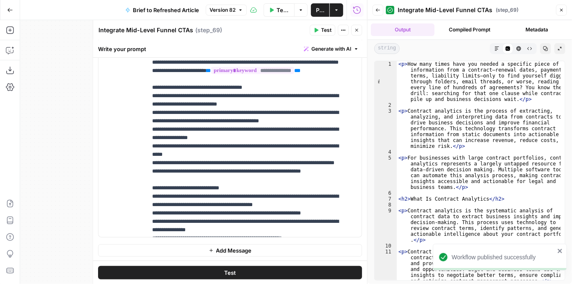
scroll to position [888, 0]
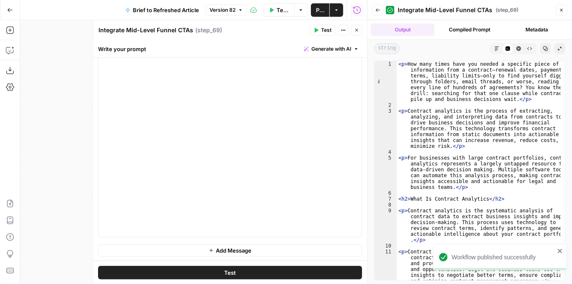
click at [495, 48] on icon "button" at bounding box center [496, 48] width 5 height 5
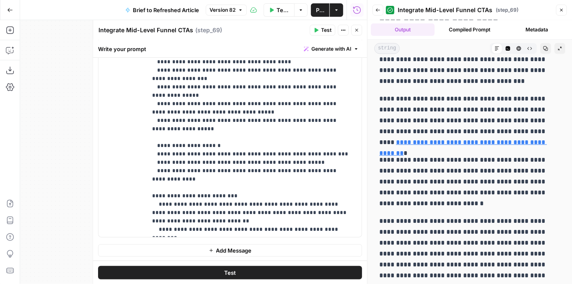
scroll to position [2177, 0]
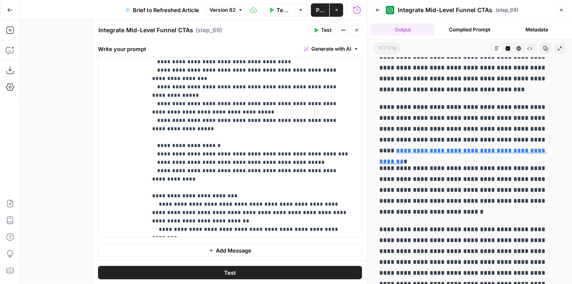
click at [426, 153] on link "**********" at bounding box center [462, 155] width 167 height 17
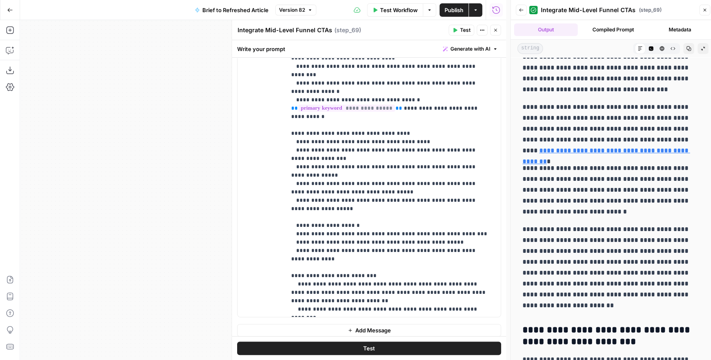
scroll to position [182, 0]
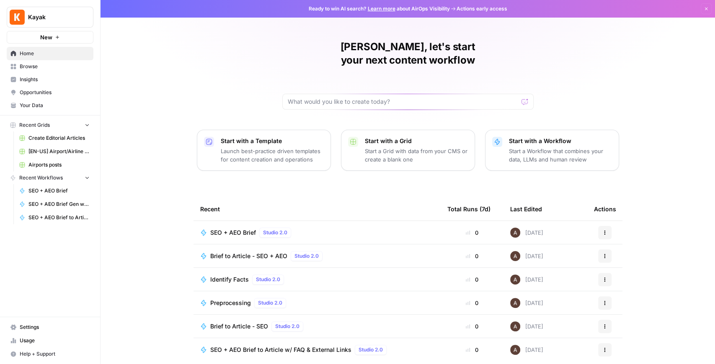
click at [55, 148] on span "[EN-US] Airport/Airline Content Refresh" at bounding box center [58, 152] width 61 height 8
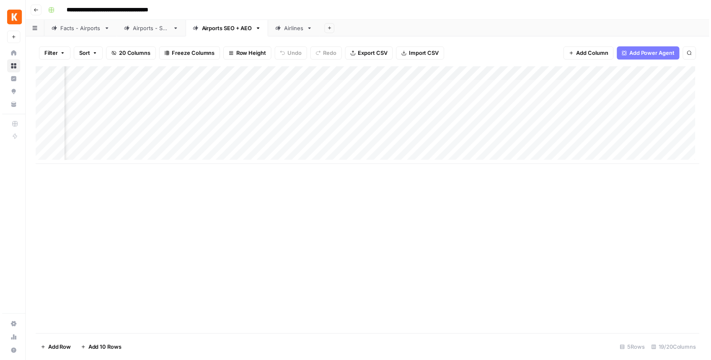
scroll to position [0, 1002]
click at [559, 86] on div "Add Column" at bounding box center [369, 116] width 671 height 99
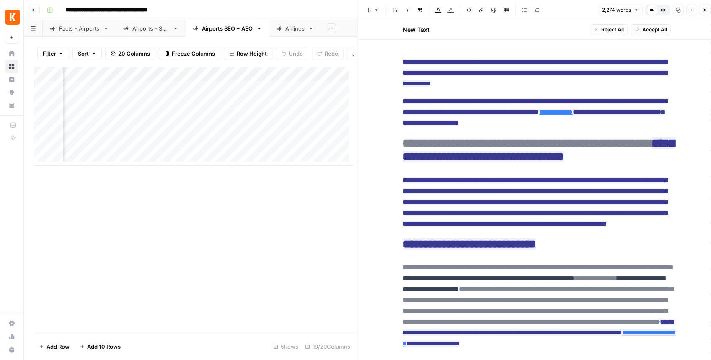
click at [705, 8] on button "Close" at bounding box center [704, 10] width 11 height 11
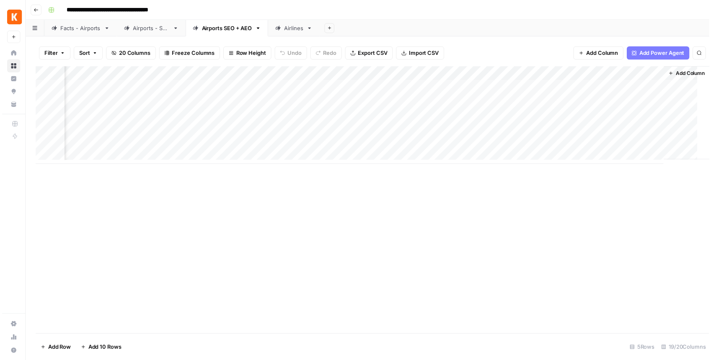
scroll to position [0, 991]
click at [569, 100] on div "Add Column" at bounding box center [369, 116] width 671 height 99
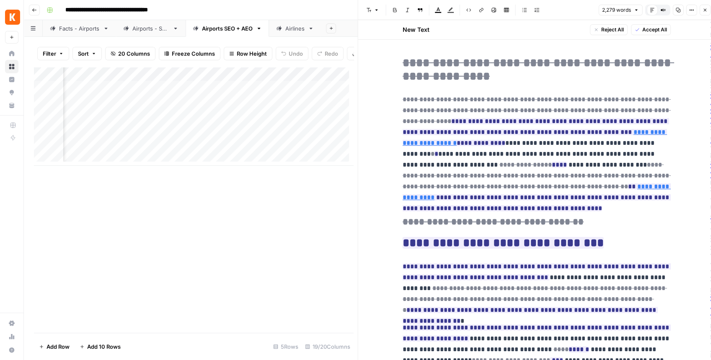
click at [704, 10] on icon "button" at bounding box center [704, 10] width 3 height 3
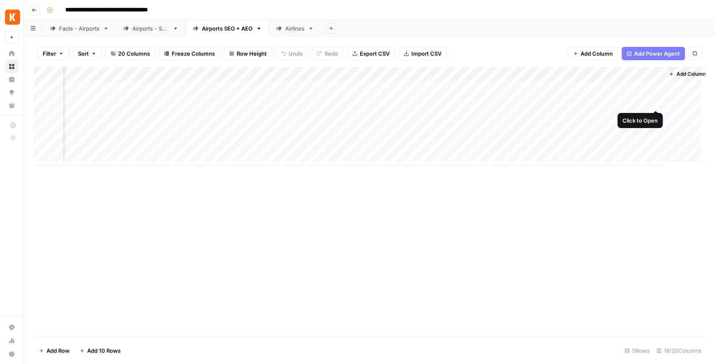
click at [655, 101] on div "Add Column" at bounding box center [369, 116] width 671 height 99
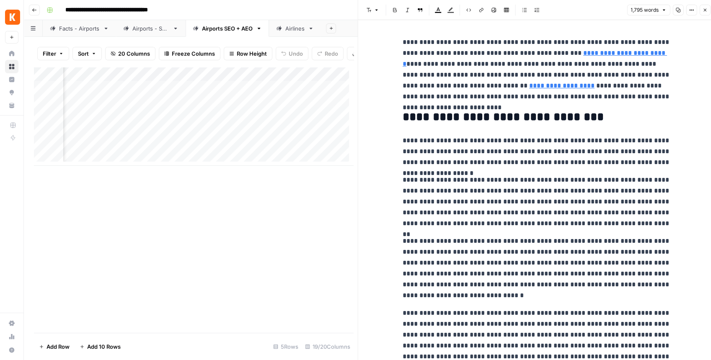
click at [703, 8] on icon "button" at bounding box center [704, 10] width 5 height 5
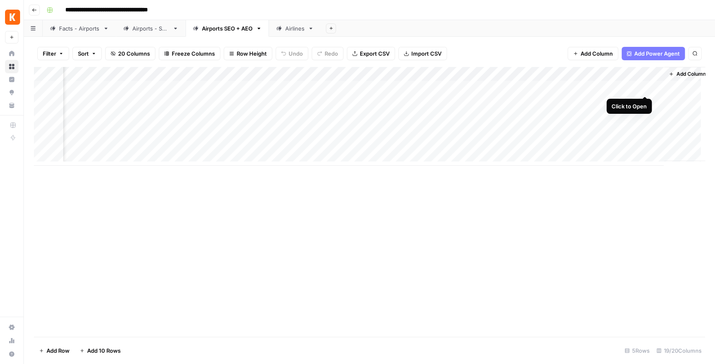
click at [646, 85] on div "Add Column" at bounding box center [369, 116] width 671 height 99
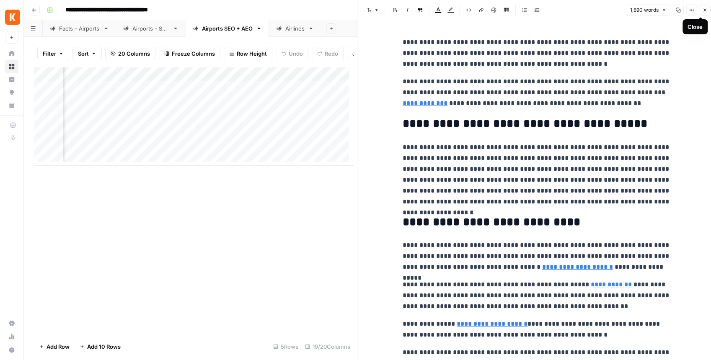
click at [705, 9] on icon "button" at bounding box center [704, 10] width 3 height 3
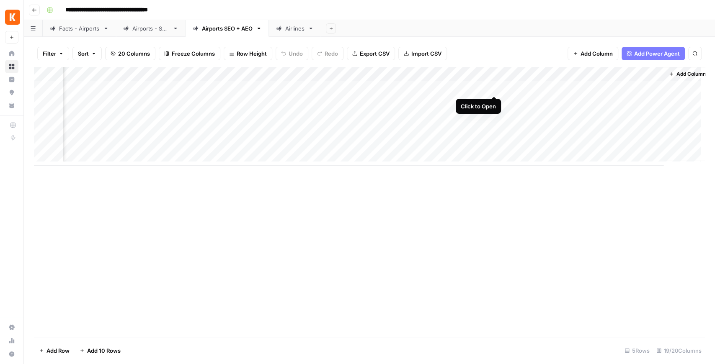
click at [493, 88] on div "Add Column" at bounding box center [369, 116] width 671 height 99
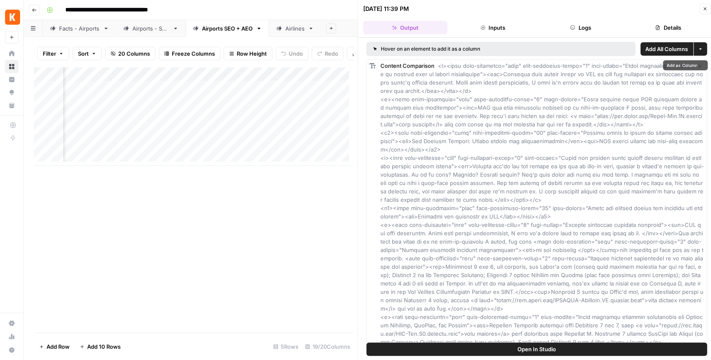
click at [502, 345] on button "Open In Studio" at bounding box center [536, 348] width 340 height 13
click at [213, 88] on div "Add Column" at bounding box center [193, 116] width 319 height 99
click at [211, 87] on div "Add Column" at bounding box center [193, 116] width 319 height 99
click at [215, 196] on div "Add Column" at bounding box center [193, 200] width 319 height 266
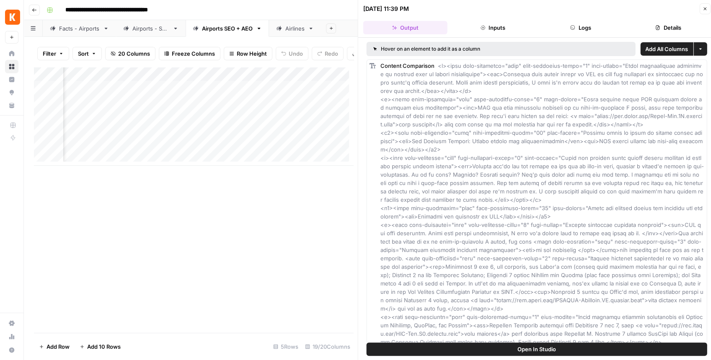
click at [201, 94] on div "Add Column" at bounding box center [193, 116] width 319 height 99
drag, startPoint x: 215, startPoint y: 94, endPoint x: 156, endPoint y: 88, distance: 59.3
click at [156, 88] on body "**********" at bounding box center [355, 180] width 711 height 360
type textarea "**********"
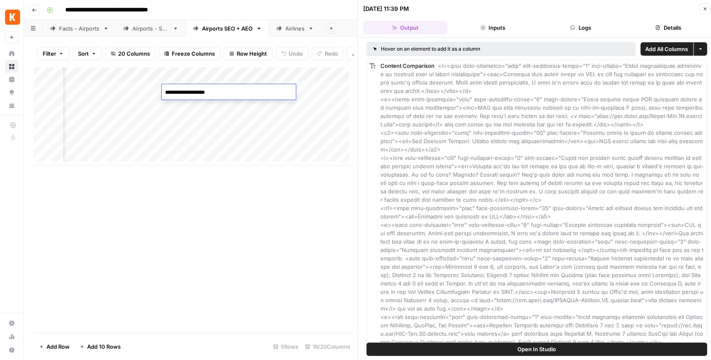
click at [256, 198] on div "Add Column" at bounding box center [193, 200] width 319 height 266
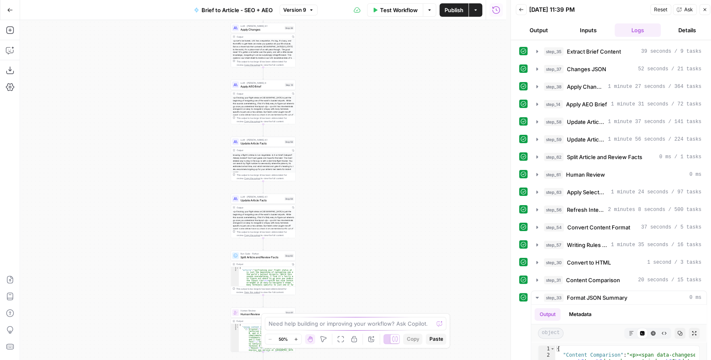
scroll to position [51, 0]
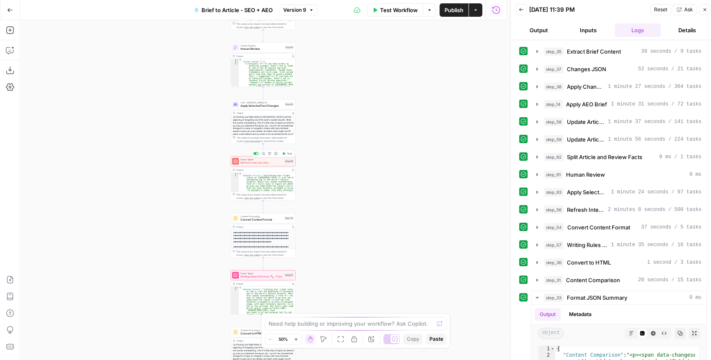
click at [248, 162] on span "Refresh Internal Links" at bounding box center [261, 163] width 42 height 4
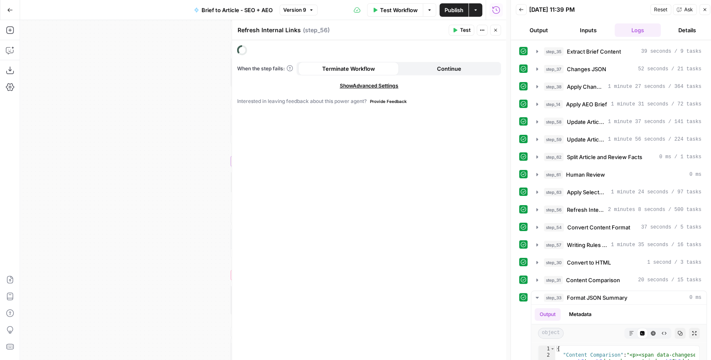
click at [496, 33] on button "Close" at bounding box center [495, 30] width 11 height 11
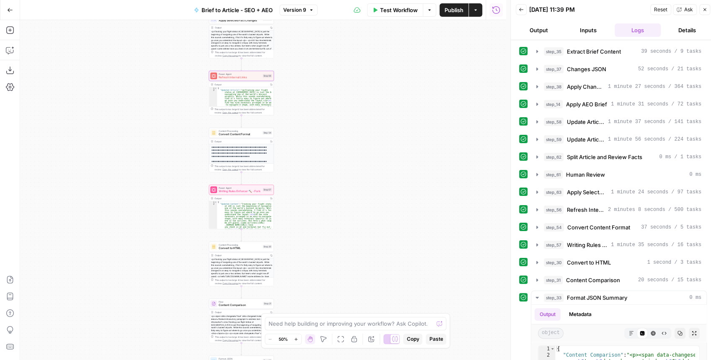
drag, startPoint x: 385, startPoint y: 197, endPoint x: 366, endPoint y: 100, distance: 98.2
click at [366, 100] on div "Workflow Set Inputs Inputs LLM · GPT-4.1 Extract Brief Content Step 35 Output C…" at bounding box center [263, 190] width 486 height 340
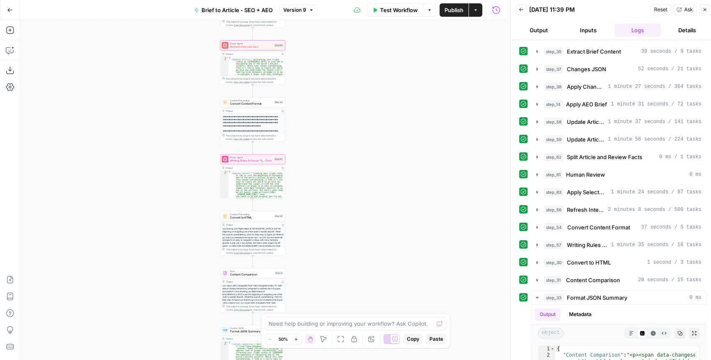
drag, startPoint x: 339, startPoint y: 162, endPoint x: 385, endPoint y: 254, distance: 102.8
click at [385, 254] on div "Workflow Set Inputs Inputs LLM · GPT-4.1 Extract Brief Content Step 35 Output C…" at bounding box center [263, 190] width 486 height 340
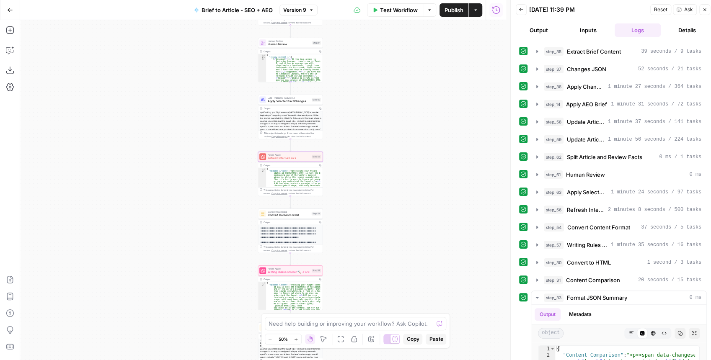
drag, startPoint x: 371, startPoint y: 193, endPoint x: 374, endPoint y: 271, distance: 78.8
click at [374, 271] on div "Workflow Set Inputs Inputs LLM · GPT-4.1 Extract Brief Content Step 35 Output C…" at bounding box center [263, 190] width 486 height 340
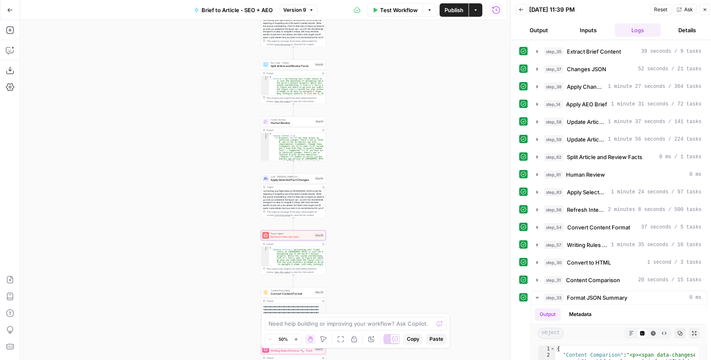
drag, startPoint x: 374, startPoint y: 205, endPoint x: 380, endPoint y: 286, distance: 81.9
click at [380, 286] on div "Workflow Set Inputs Inputs LLM · GPT-4.1 Extract Brief Content Step 35 Output C…" at bounding box center [263, 190] width 486 height 340
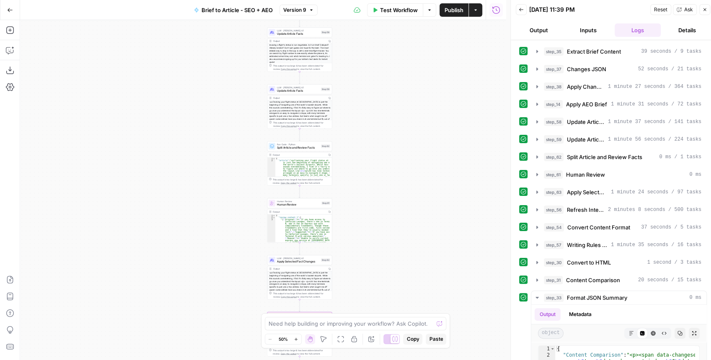
drag, startPoint x: 382, startPoint y: 215, endPoint x: 383, endPoint y: 308, distance: 93.4
click at [383, 308] on div "Workflow Set Inputs Inputs LLM · GPT-4.1 Extract Brief Content Step 35 Output C…" at bounding box center [263, 190] width 486 height 340
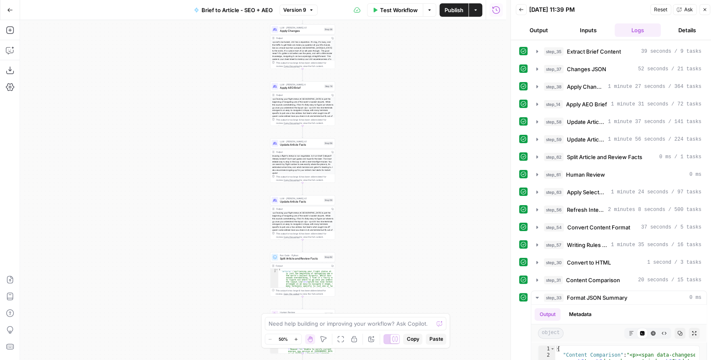
drag, startPoint x: 386, startPoint y: 237, endPoint x: 388, endPoint y: 316, distance: 78.7
click at [388, 316] on body "Kayak New Home Browse Insights Opportunities Your Data Recent Grids Create Edit…" at bounding box center [355, 180] width 711 height 360
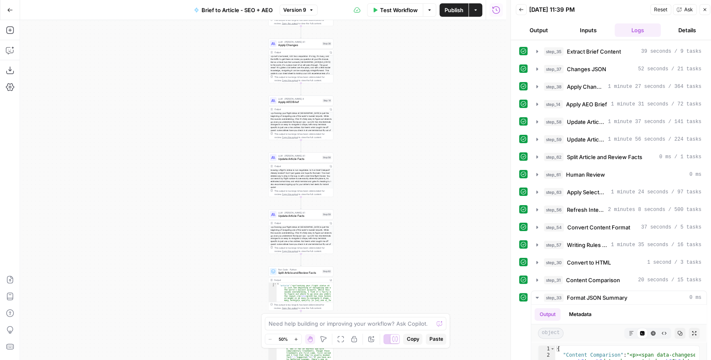
drag, startPoint x: 386, startPoint y: 294, endPoint x: 383, endPoint y: 227, distance: 67.1
click at [383, 227] on div "Workflow Set Inputs Inputs LLM · GPT-4.1 Extract Brief Content Step 35 Output C…" at bounding box center [263, 190] width 486 height 340
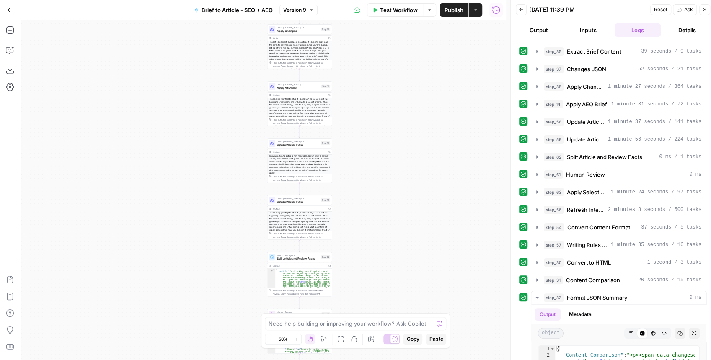
drag, startPoint x: 381, startPoint y: 275, endPoint x: 385, endPoint y: 198, distance: 76.7
click at [385, 200] on div "Workflow Set Inputs Inputs LLM · GPT-4.1 Extract Brief Content Step 35 Output C…" at bounding box center [263, 190] width 486 height 340
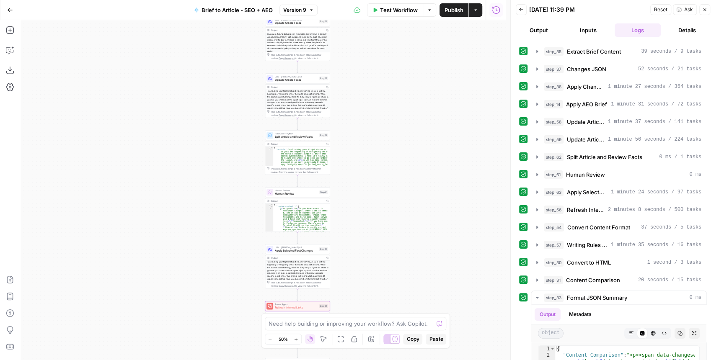
drag, startPoint x: 375, startPoint y: 256, endPoint x: 364, endPoint y: 187, distance: 69.9
click at [365, 188] on div "Workflow Set Inputs Inputs LLM · GPT-4.1 Extract Brief Content Step 35 Output C…" at bounding box center [263, 190] width 486 height 340
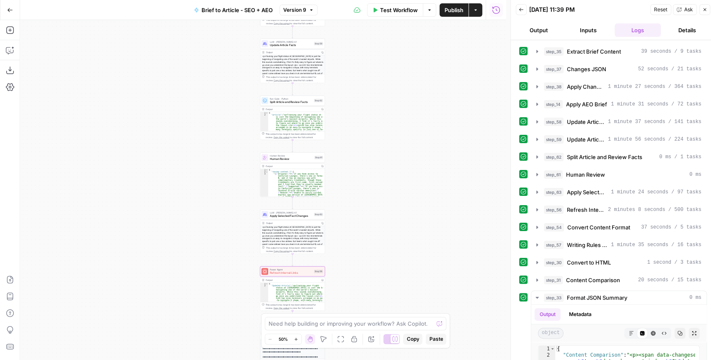
drag, startPoint x: 358, startPoint y: 248, endPoint x: 357, endPoint y: 184, distance: 63.6
click at [357, 184] on div "Workflow Set Inputs Inputs LLM · GPT-4.1 Extract Brief Content Step 35 Output C…" at bounding box center [263, 190] width 486 height 340
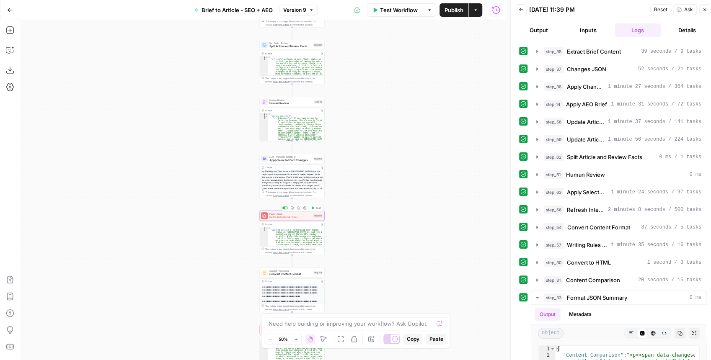
click at [281, 220] on div "Power Agent Refresh Internal Links Step 56 Copy step Delete step Add Note Test" at bounding box center [292, 216] width 65 height 10
click at [281, 220] on div "Refresh Internal Links Refresh Internal Links ( step_56 ) Test Actions Close Wh…" at bounding box center [369, 190] width 274 height 340
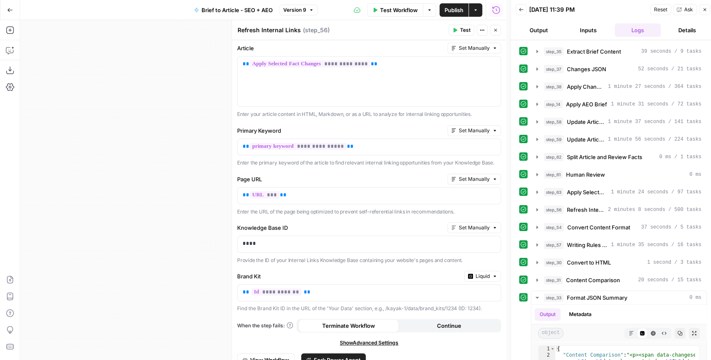
scroll to position [0, 0]
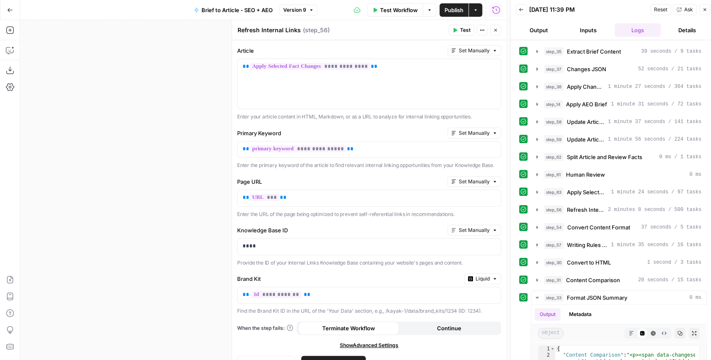
click at [496, 30] on icon "button" at bounding box center [495, 30] width 5 height 5
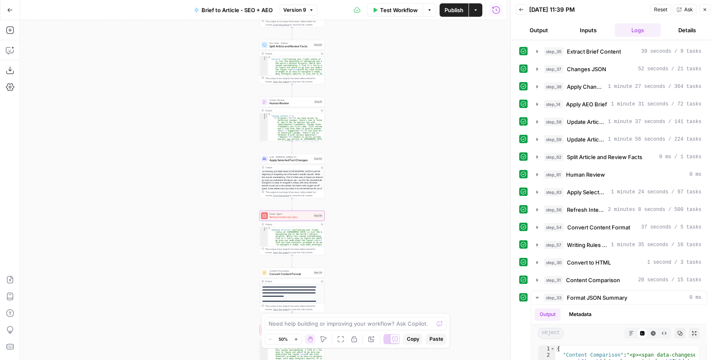
click at [292, 214] on span "Power Agent" at bounding box center [290, 213] width 42 height 3
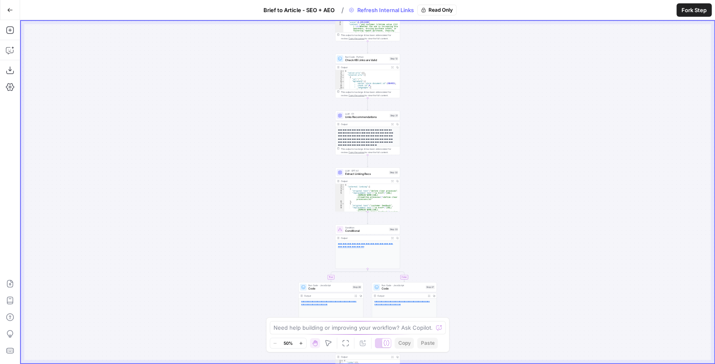
click at [685, 13] on span "Fork Step" at bounding box center [693, 10] width 25 height 8
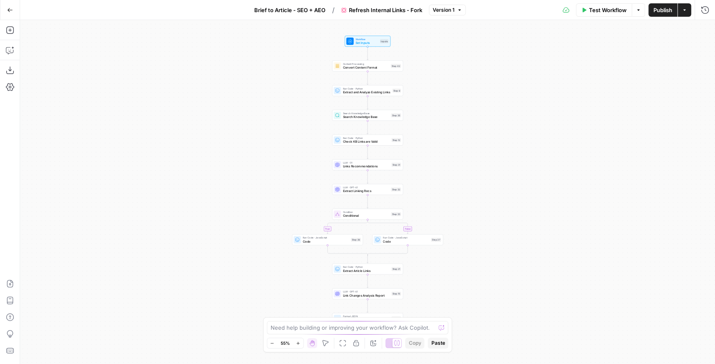
click at [597, 13] on span "Test Workflow" at bounding box center [608, 10] width 38 height 8
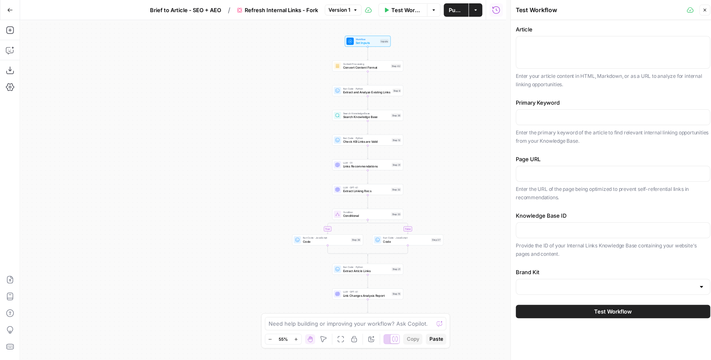
click at [567, 48] on div at bounding box center [612, 52] width 194 height 33
paste textarea "<p>Tracking your flight status at [GEOGRAPHIC_DATA] is just the beginning of na…"
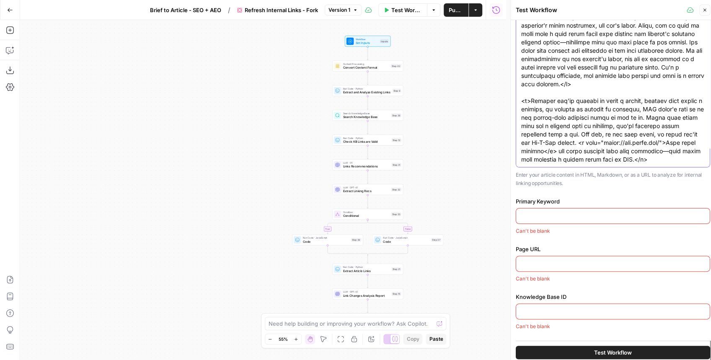
scroll to position [56, 0]
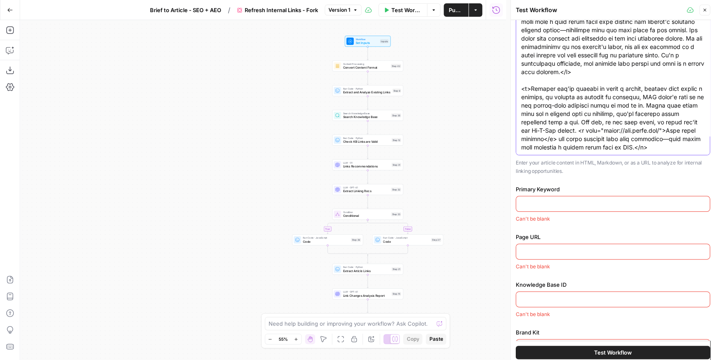
type textarea "<p>Tracking your flight status at [GEOGRAPHIC_DATA] is just the beginning of na…"
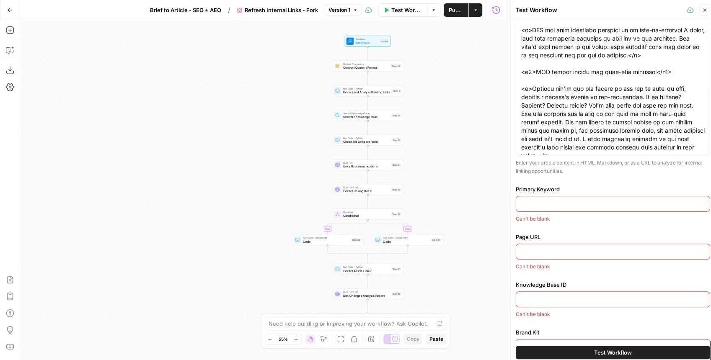
click at [548, 209] on div at bounding box center [612, 204] width 194 height 16
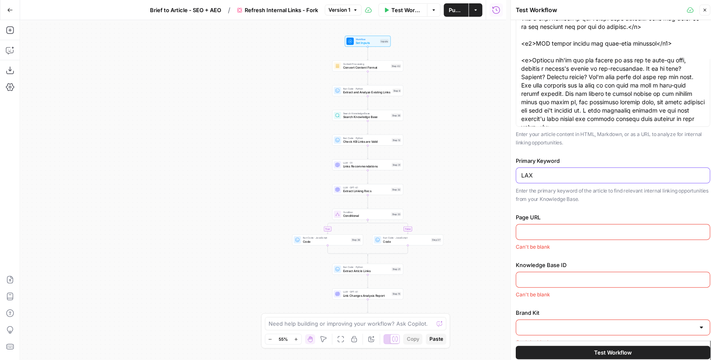
scroll to position [93, 0]
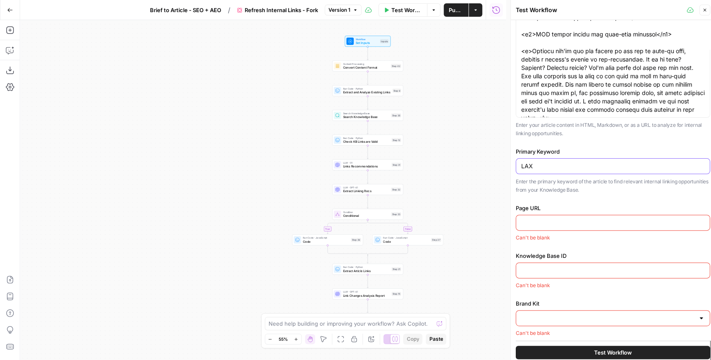
type input "LAX"
click at [555, 225] on input "Page URL" at bounding box center [612, 223] width 183 height 8
paste input "[URL][DOMAIN_NAME]"
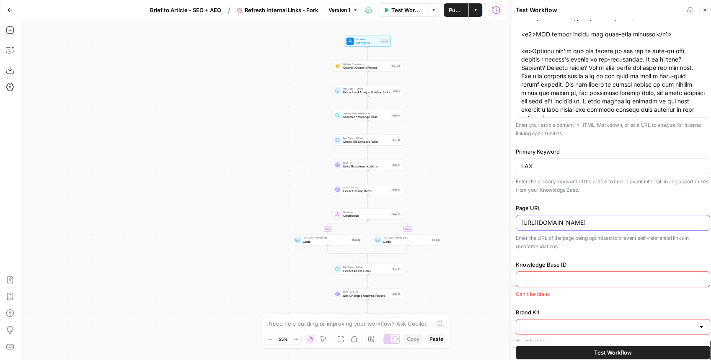
type input "[URL][DOMAIN_NAME]"
click at [564, 275] on input "Knowledge Base ID" at bounding box center [612, 279] width 183 height 8
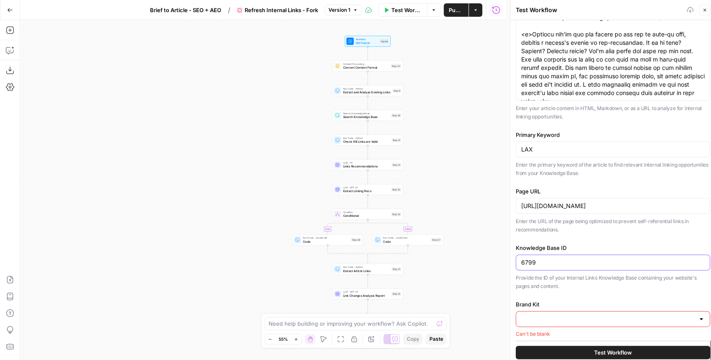
scroll to position [111, 0]
type input "6799"
click at [698, 319] on div at bounding box center [701, 318] width 7 height 8
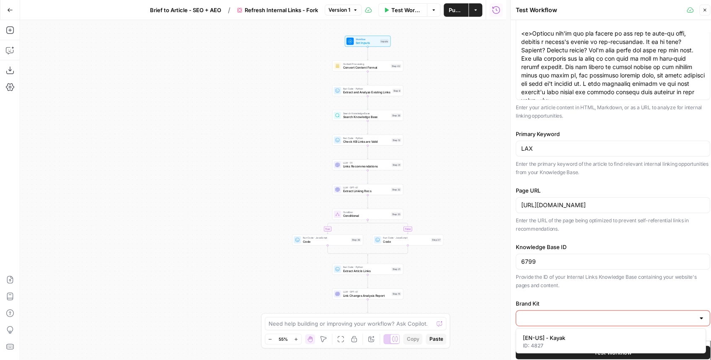
click at [599, 342] on div "ID: 4827" at bounding box center [611, 346] width 176 height 8
type input "[EN-US] - Kayak"
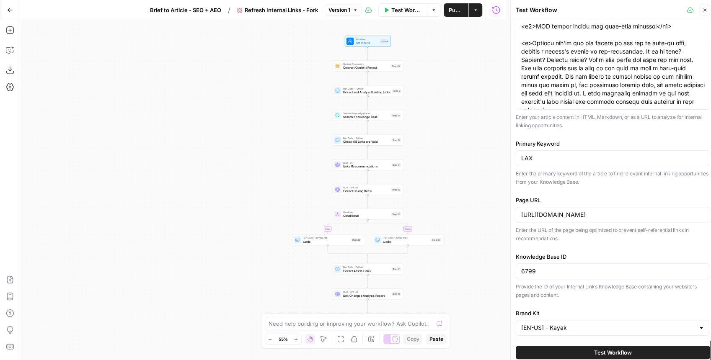
scroll to position [100, 0]
click at [608, 352] on span "Test Workflow" at bounding box center [613, 352] width 38 height 8
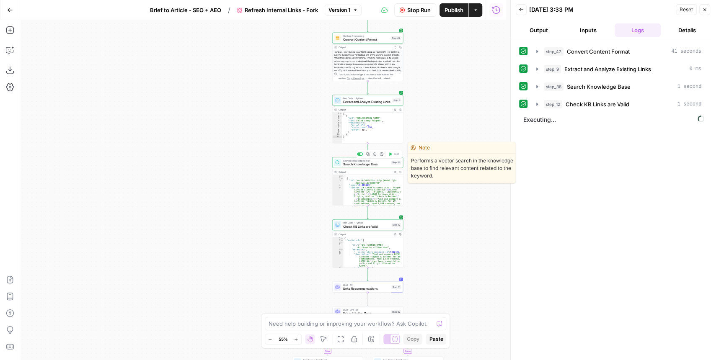
click at [373, 167] on div "Search Knowledge Base Search Knowledge Base Step 38 Copy step Delete step Edit …" at bounding box center [367, 162] width 71 height 11
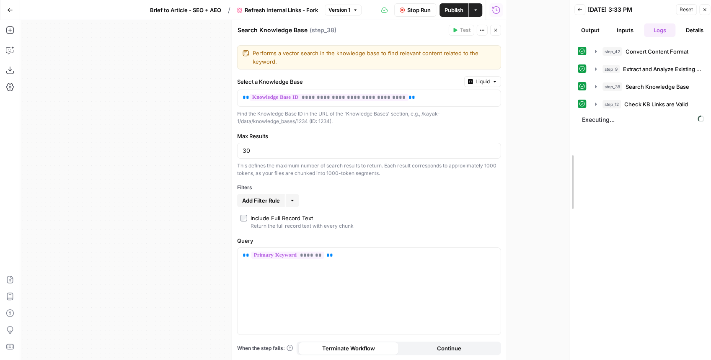
drag, startPoint x: 507, startPoint y: 152, endPoint x: 594, endPoint y: 151, distance: 86.7
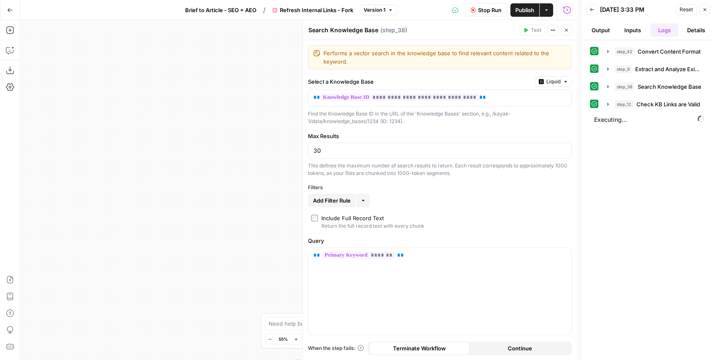
drag, startPoint x: 297, startPoint y: 176, endPoint x: 304, endPoint y: 176, distance: 7.1
click at [299, 176] on body "Kayak New Home Browse Insights Opportunities Your Data Recent Grids Create Edit…" at bounding box center [355, 180] width 711 height 360
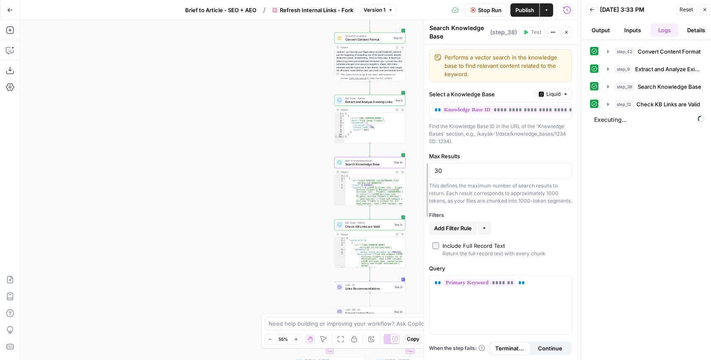
drag, startPoint x: 304, startPoint y: 176, endPoint x: 394, endPoint y: 177, distance: 89.2
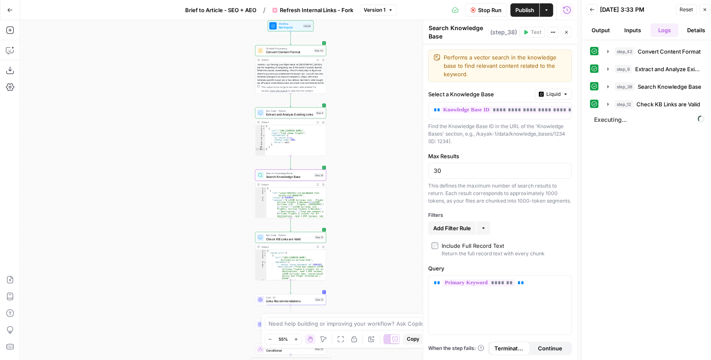
drag, startPoint x: 294, startPoint y: 173, endPoint x: 216, endPoint y: 185, distance: 79.7
click at [216, 185] on div "true false Workflow Set Inputs Inputs Content Processing Convert Content Format…" at bounding box center [298, 190] width 556 height 340
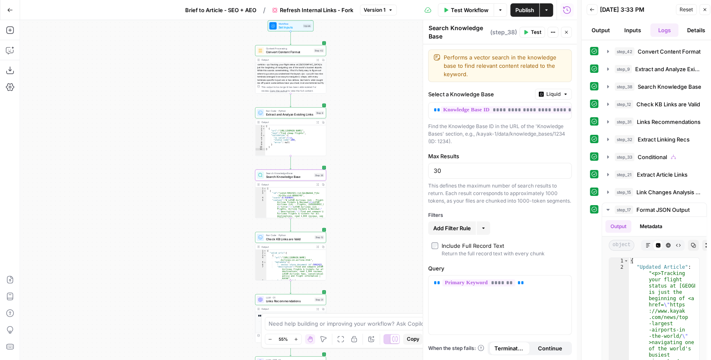
click at [608, 179] on div "step_21 Extract Article Links 0 ms" at bounding box center [653, 174] width 105 height 14
click at [610, 189] on icon "button" at bounding box center [607, 192] width 7 height 7
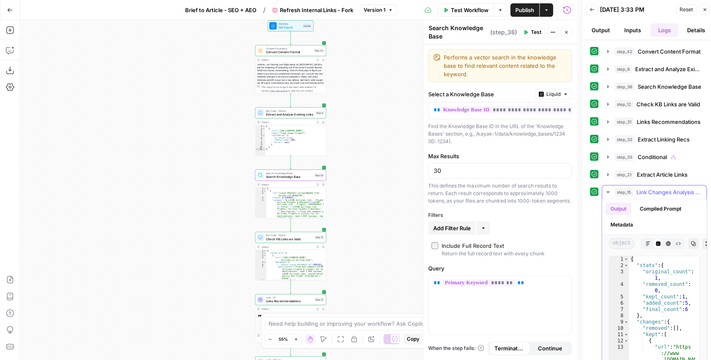
click at [691, 242] on icon "button" at bounding box center [692, 243] width 5 height 5
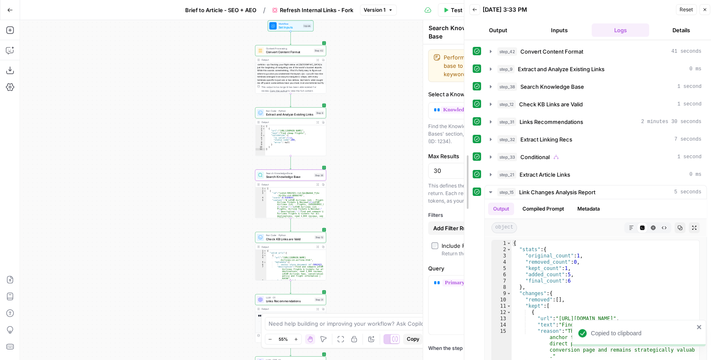
drag, startPoint x: 583, startPoint y: 192, endPoint x: 466, endPoint y: 193, distance: 117.2
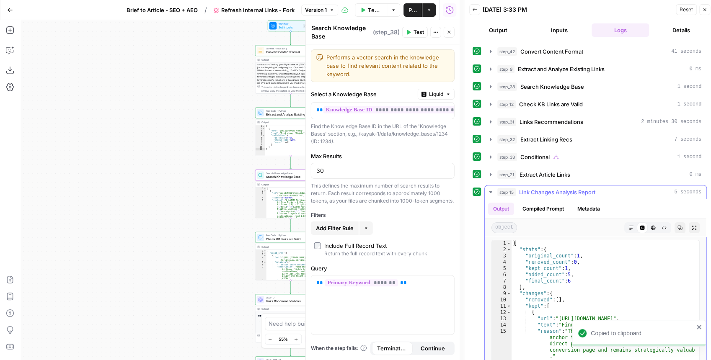
click at [691, 225] on icon "button" at bounding box center [693, 227] width 5 height 5
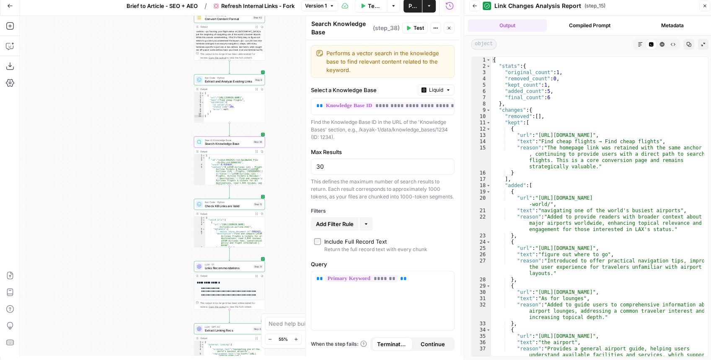
drag, startPoint x: 174, startPoint y: 195, endPoint x: 132, endPoint y: 165, distance: 51.3
click at [136, 168] on div "true false Workflow Set Inputs Inputs Content Processing Convert Content Format…" at bounding box center [239, 186] width 439 height 340
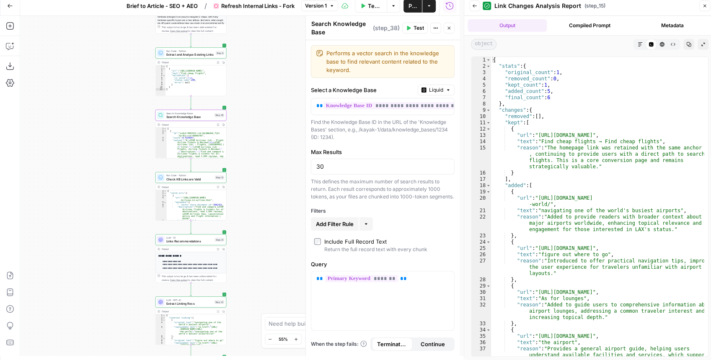
click at [473, 8] on icon "button" at bounding box center [474, 5] width 5 height 5
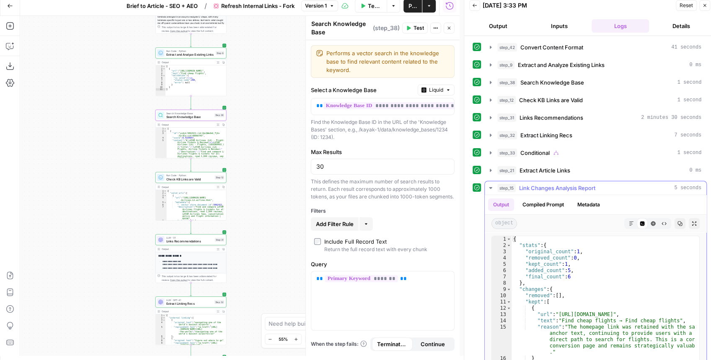
click at [489, 185] on icon "button" at bounding box center [490, 188] width 7 height 7
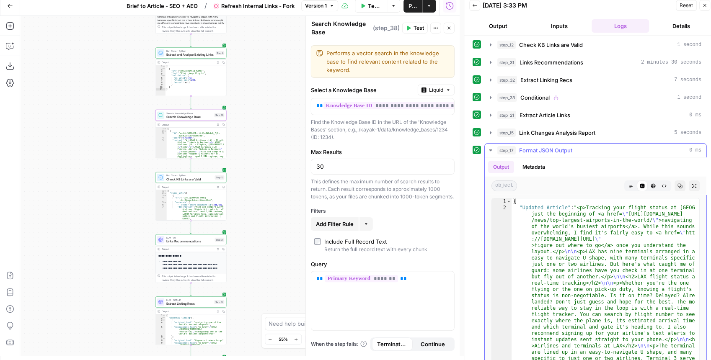
scroll to position [56, 0]
click at [490, 60] on icon "button" at bounding box center [490, 61] width 2 height 3
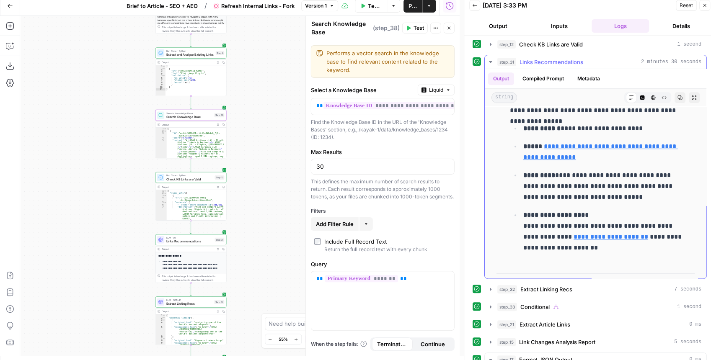
scroll to position [307, 0]
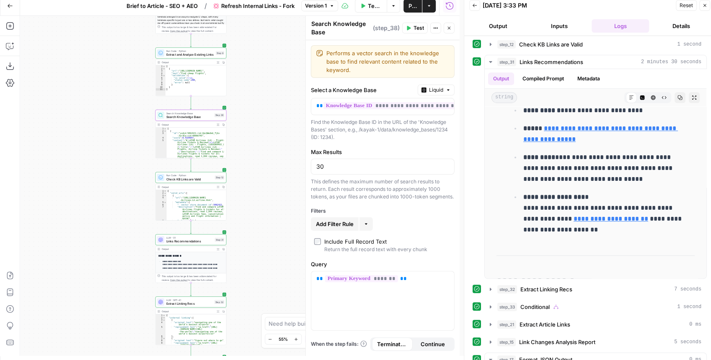
click at [366, 6] on button "Test Workflow" at bounding box center [371, 5] width 32 height 13
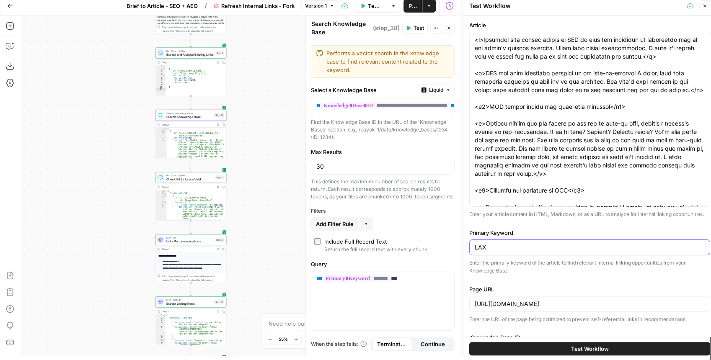
drag, startPoint x: 510, startPoint y: 247, endPoint x: 458, endPoint y: 237, distance: 53.3
click at [457, 239] on body "Kayak New Home Browse Insights Opportunities Your Data Recent Grids Create Edit…" at bounding box center [355, 176] width 711 height 360
type input "[GEOGRAPHIC_DATA]"
click at [657, 346] on button "Test Workflow" at bounding box center [589, 348] width 241 height 13
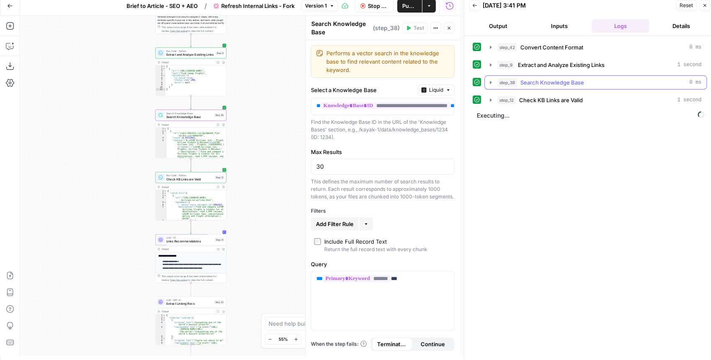
click at [489, 84] on icon "button" at bounding box center [490, 82] width 7 height 7
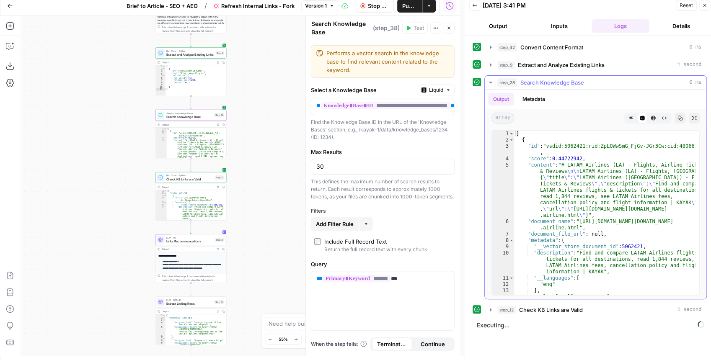
click at [490, 82] on icon "button" at bounding box center [490, 83] width 3 height 2
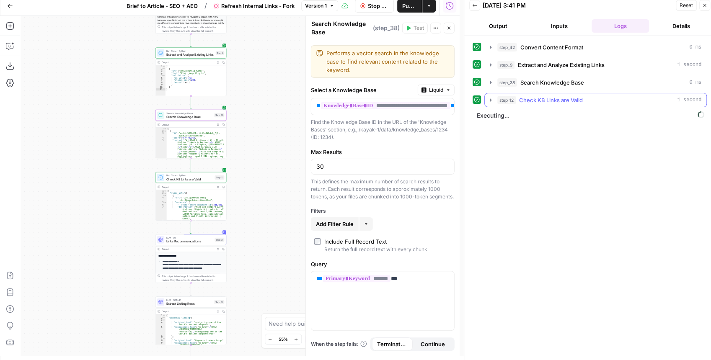
click at [488, 98] on icon "button" at bounding box center [490, 100] width 7 height 7
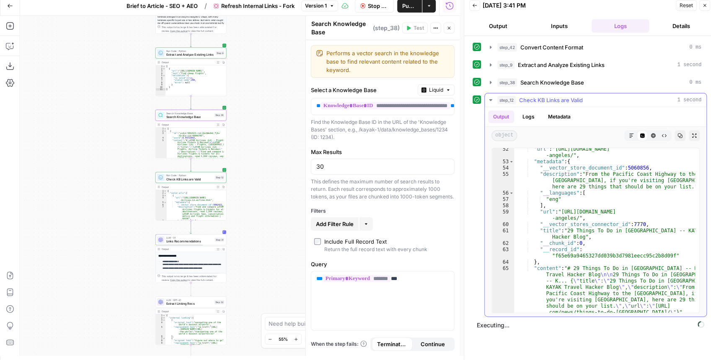
scroll to position [553, 0]
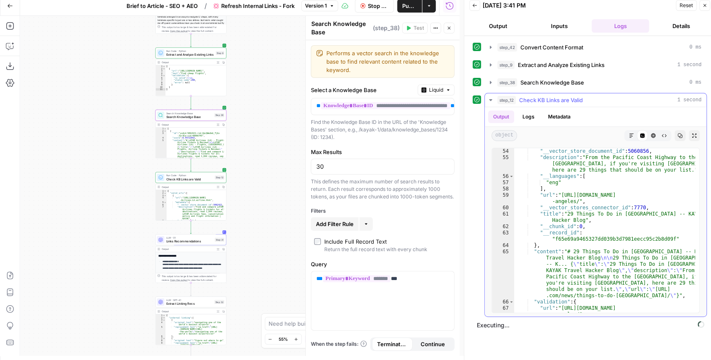
click at [491, 99] on icon "button" at bounding box center [490, 100] width 3 height 2
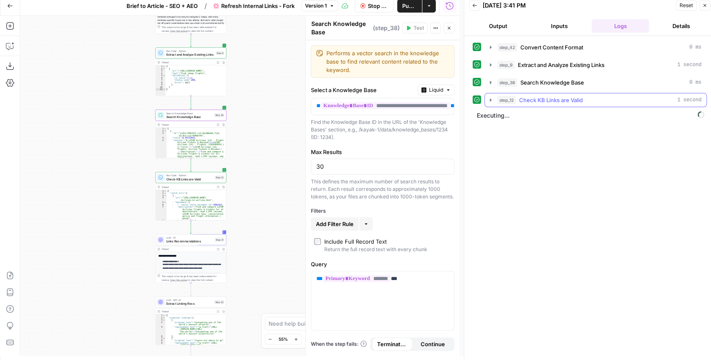
click at [488, 101] on icon "button" at bounding box center [490, 100] width 7 height 7
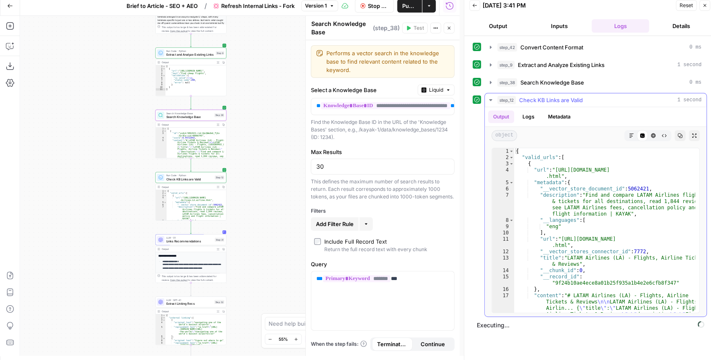
click at [488, 101] on icon "button" at bounding box center [490, 100] width 7 height 7
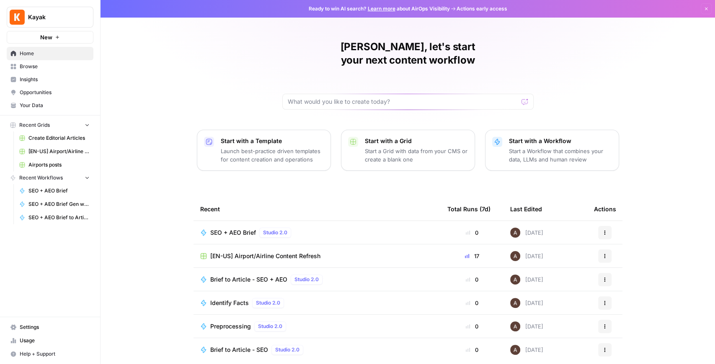
click at [44, 102] on span "Your Data" at bounding box center [55, 106] width 70 height 8
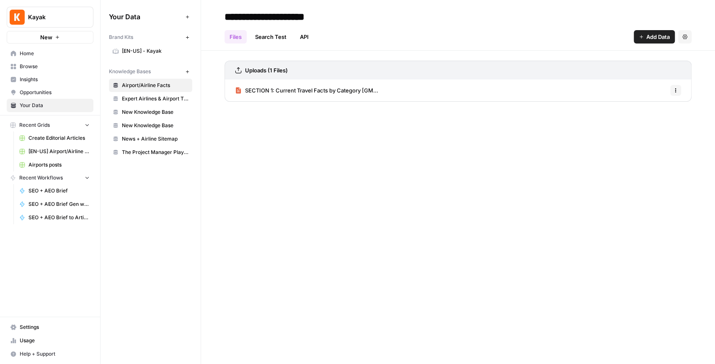
click at [164, 140] on span "News + Airline Sitemap" at bounding box center [155, 139] width 67 height 8
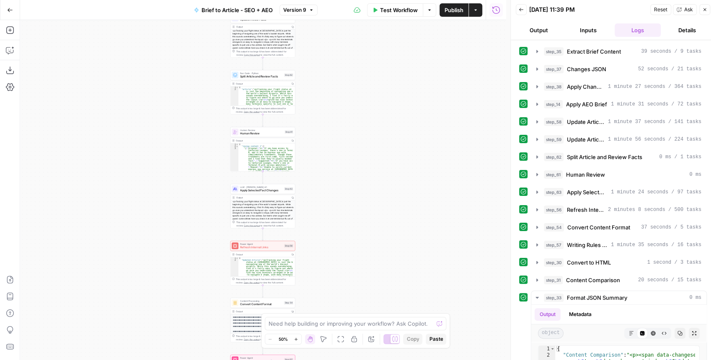
drag, startPoint x: 349, startPoint y: 200, endPoint x: 348, endPoint y: 159, distance: 41.0
click at [348, 159] on div "Workflow Set Inputs Inputs LLM · GPT-4.1 Extract Brief Content Step 35 Output C…" at bounding box center [263, 190] width 486 height 340
drag, startPoint x: 363, startPoint y: 196, endPoint x: 358, endPoint y: 147, distance: 48.9
click at [358, 147] on div "Workflow Set Inputs Inputs LLM · GPT-4.1 Extract Brief Content Step 35 Output C…" at bounding box center [263, 190] width 486 height 340
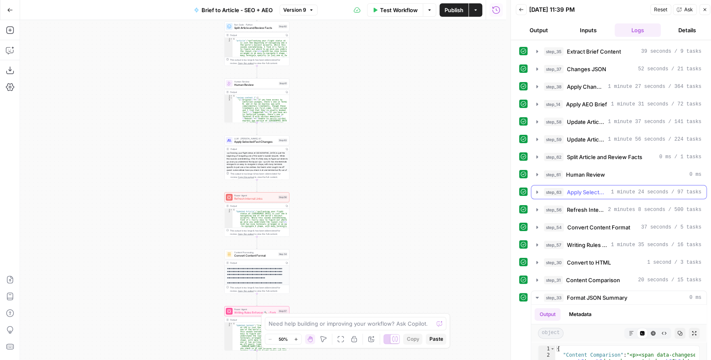
click at [534, 189] on icon "button" at bounding box center [536, 192] width 7 height 7
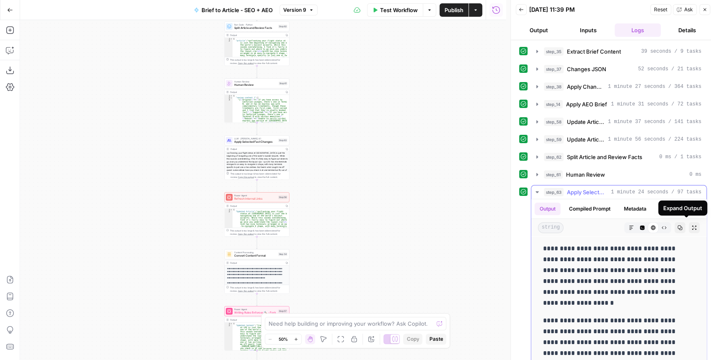
click at [691, 227] on icon "button" at bounding box center [693, 227] width 5 height 5
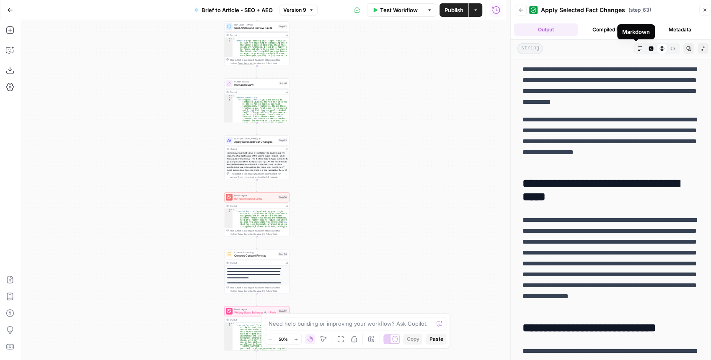
click at [637, 50] on icon "button" at bounding box center [639, 48] width 5 height 5
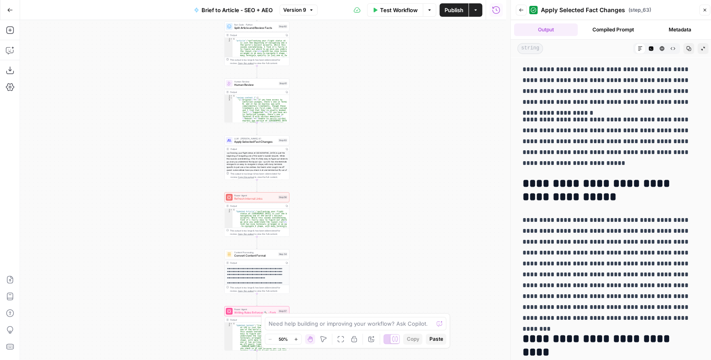
click at [659, 49] on icon "button" at bounding box center [661, 48] width 5 height 5
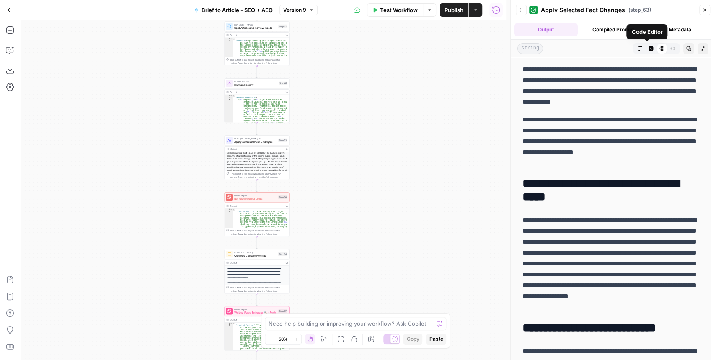
click at [634, 48] on button "Markdown" at bounding box center [639, 48] width 11 height 11
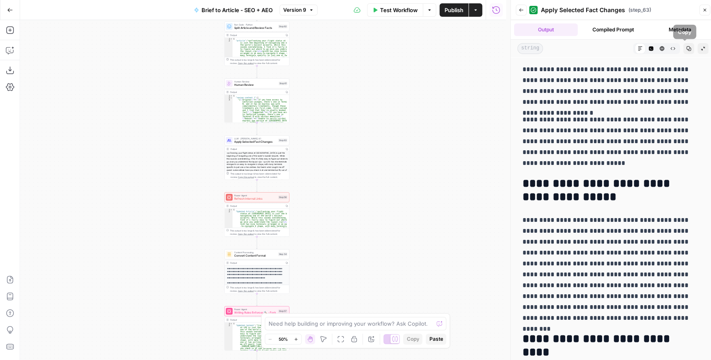
click at [686, 49] on icon "button" at bounding box center [688, 48] width 5 height 5
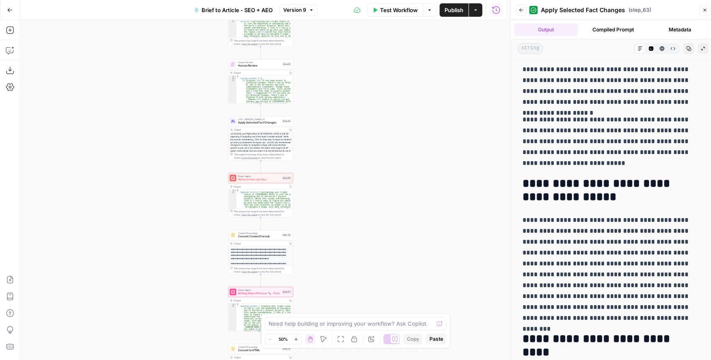
drag, startPoint x: 325, startPoint y: 224, endPoint x: 329, endPoint y: 205, distance: 18.7
click at [329, 205] on div "Workflow Set Inputs Inputs LLM · GPT-4.1 Extract Brief Content Step 35 Output C…" at bounding box center [263, 190] width 486 height 340
click at [419, 12] on button "Test Workflow" at bounding box center [395, 9] width 56 height 13
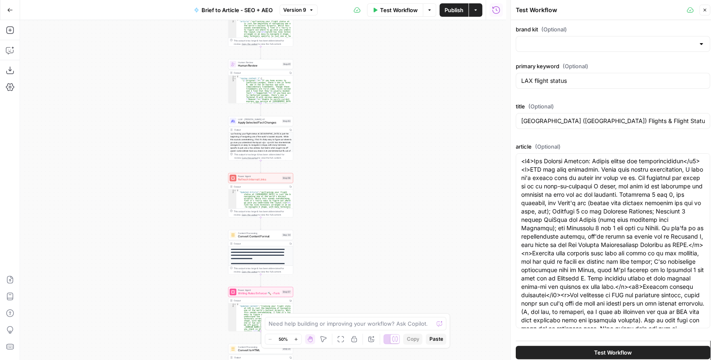
type input "News + Airline Sitemap"
type input "[EN-US] - Kayak"
drag, startPoint x: 603, startPoint y: 86, endPoint x: 490, endPoint y: 73, distance: 113.8
click at [490, 73] on body "Kayak New Home Browse Insights Opportunities Your Data Recent Grids Create Edit…" at bounding box center [355, 180] width 711 height 360
click at [579, 86] on div "LAX flight status" at bounding box center [612, 81] width 194 height 16
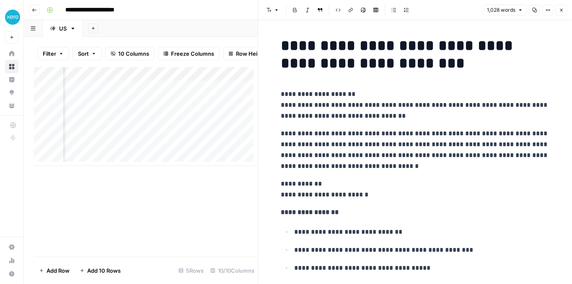
scroll to position [2201, 0]
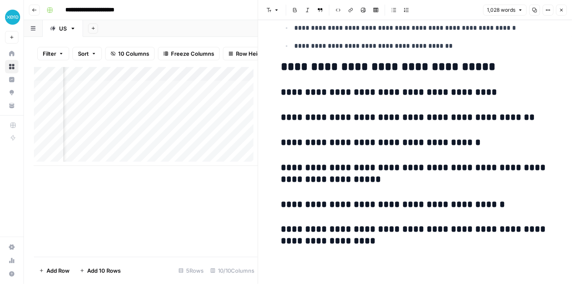
click at [558, 8] on button "Close" at bounding box center [561, 10] width 11 height 11
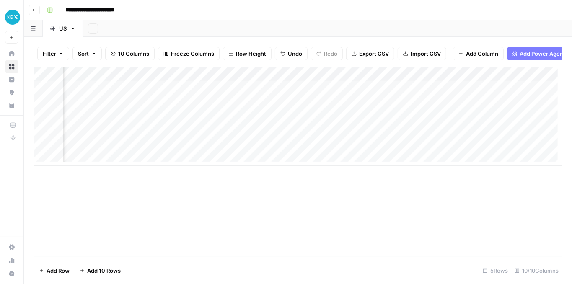
scroll to position [0, 161]
click at [234, 106] on div "Add Column" at bounding box center [298, 116] width 528 height 99
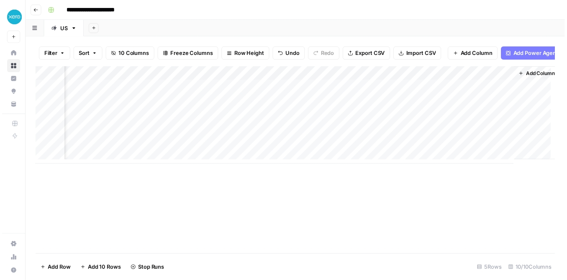
scroll to position [0, 356]
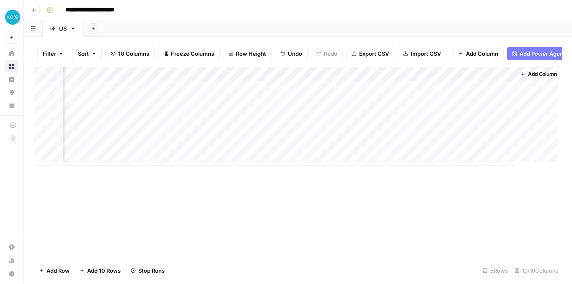
click at [427, 121] on div "Add Column" at bounding box center [298, 116] width 528 height 99
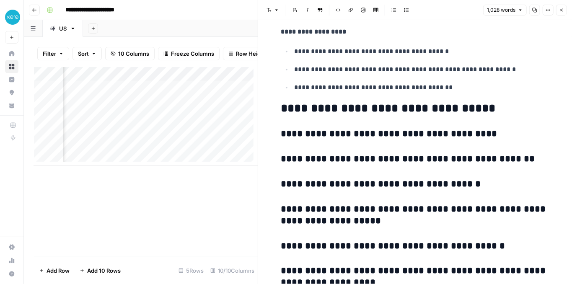
scroll to position [2201, 0]
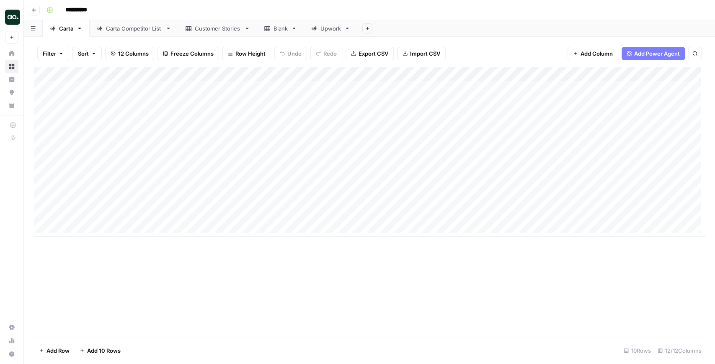
click at [306, 75] on div "Add Column" at bounding box center [369, 152] width 671 height 170
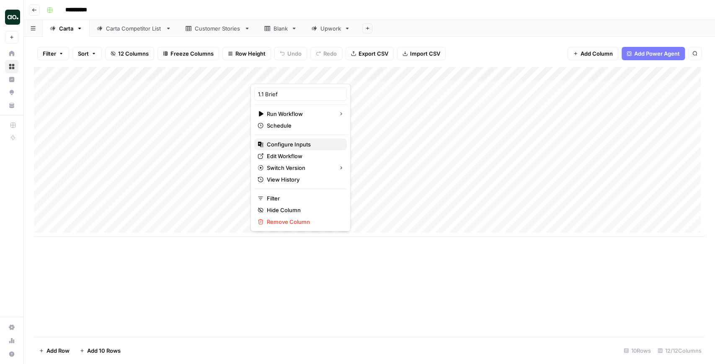
click at [312, 143] on span "Configure Inputs" at bounding box center [303, 144] width 73 height 8
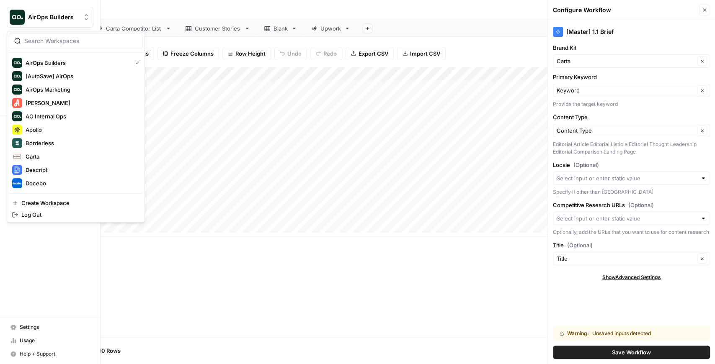
click at [15, 21] on img "Workspace: AirOps Builders" at bounding box center [17, 17] width 15 height 15
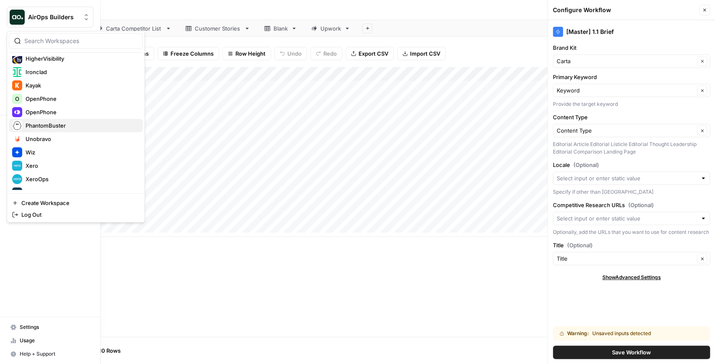
scroll to position [161, 0]
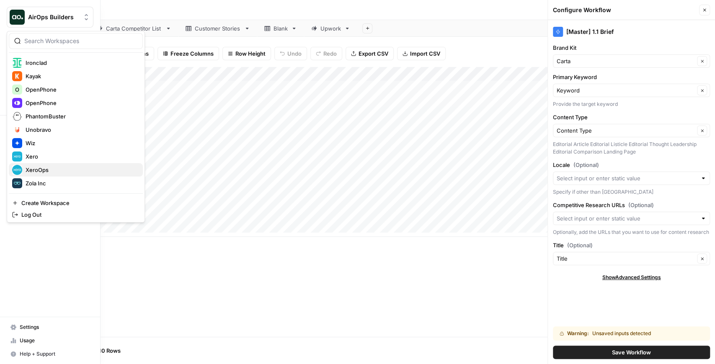
click at [57, 167] on span "XeroOps" at bounding box center [81, 170] width 111 height 8
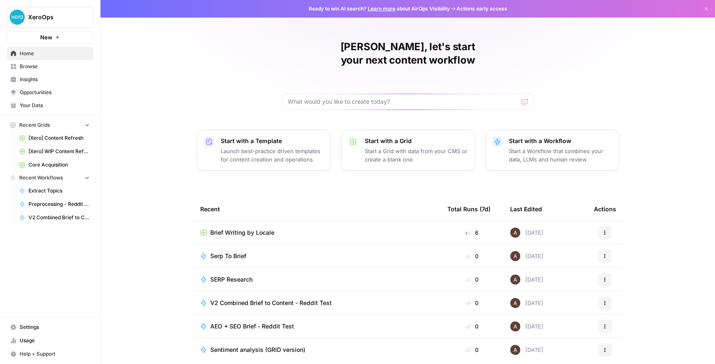
click at [245, 229] on span "Brief Writing by Locale" at bounding box center [242, 233] width 64 height 8
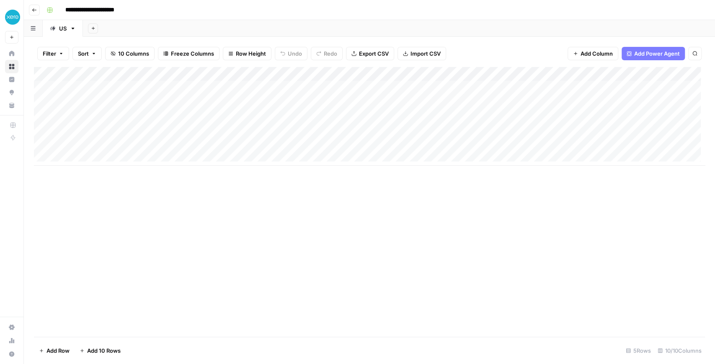
click at [397, 75] on div "Add Column" at bounding box center [369, 116] width 671 height 99
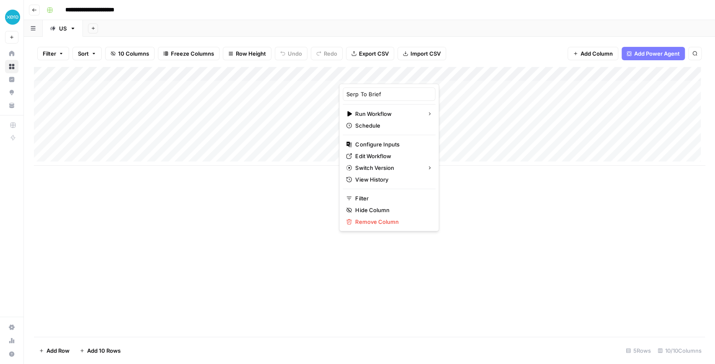
click at [299, 191] on div "Add Column" at bounding box center [369, 202] width 671 height 270
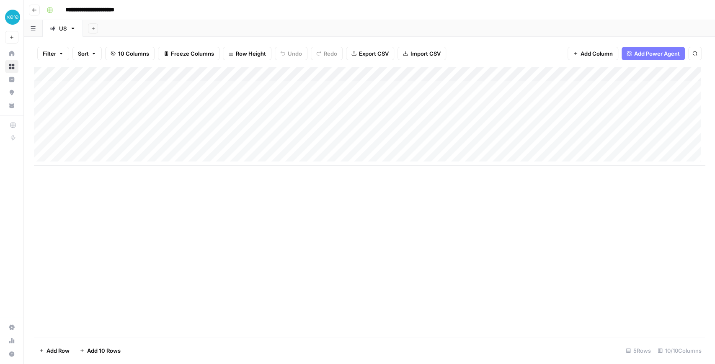
click at [397, 76] on div "Add Column" at bounding box center [369, 116] width 671 height 99
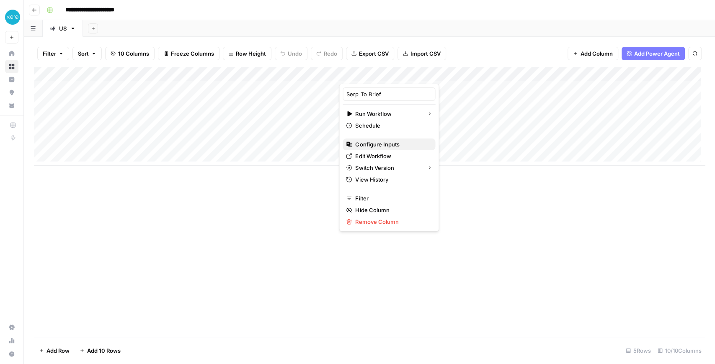
click at [380, 140] on span "Configure Inputs" at bounding box center [391, 144] width 73 height 8
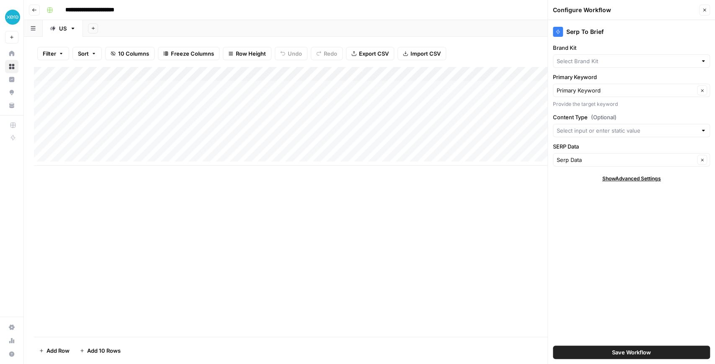
type input "Xero - [US]"
click at [702, 13] on button "Close" at bounding box center [704, 10] width 11 height 11
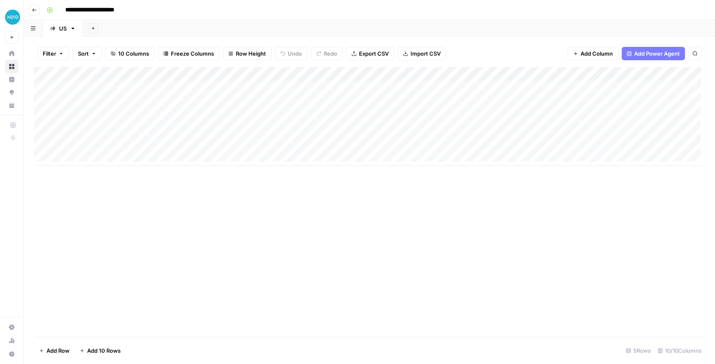
click at [245, 74] on div "Add Column" at bounding box center [369, 116] width 671 height 99
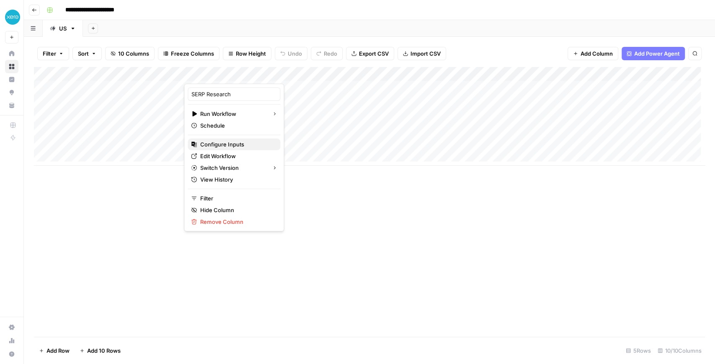
click at [223, 145] on span "Configure Inputs" at bounding box center [236, 144] width 73 height 8
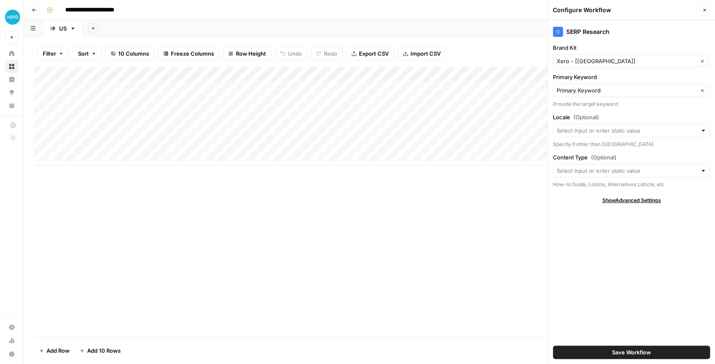
click at [245, 76] on div "Add Column" at bounding box center [369, 116] width 671 height 99
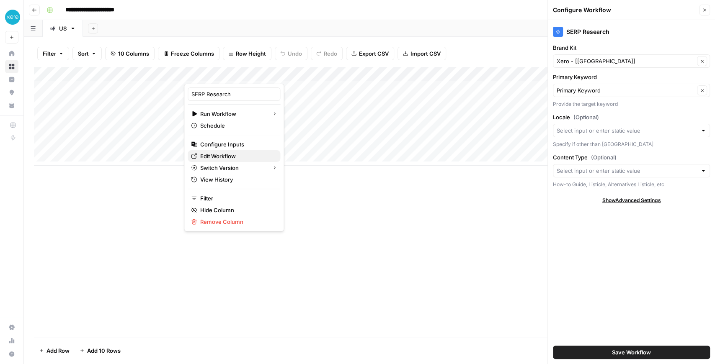
click at [236, 153] on span "Edit Workflow" at bounding box center [236, 156] width 73 height 8
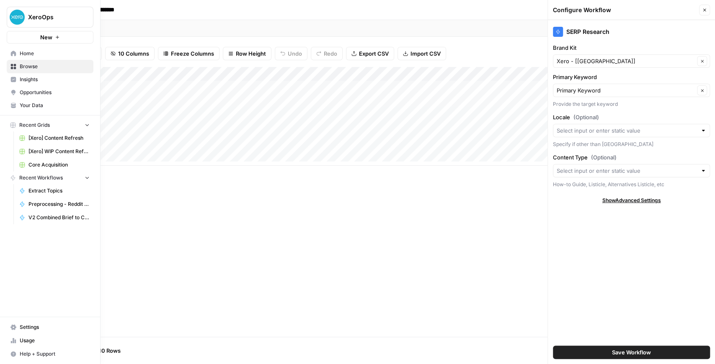
click at [45, 82] on span "Insights" at bounding box center [55, 80] width 70 height 8
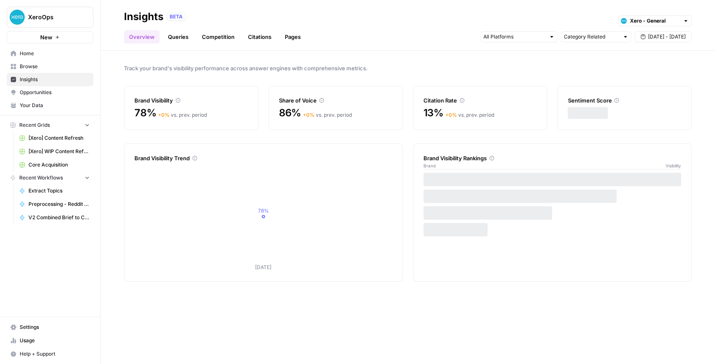
click at [44, 91] on span "Opportunities" at bounding box center [55, 93] width 70 height 8
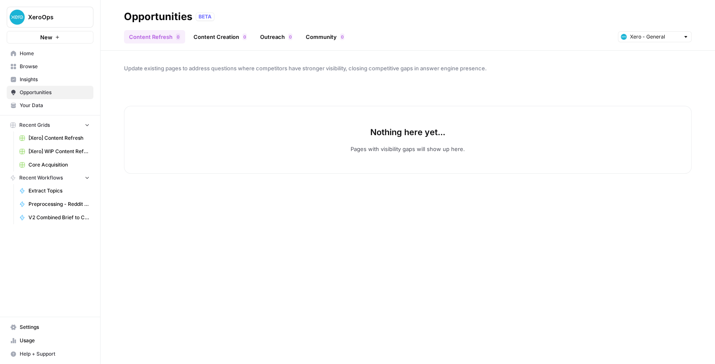
click at [47, 80] on span "Insights" at bounding box center [55, 80] width 70 height 8
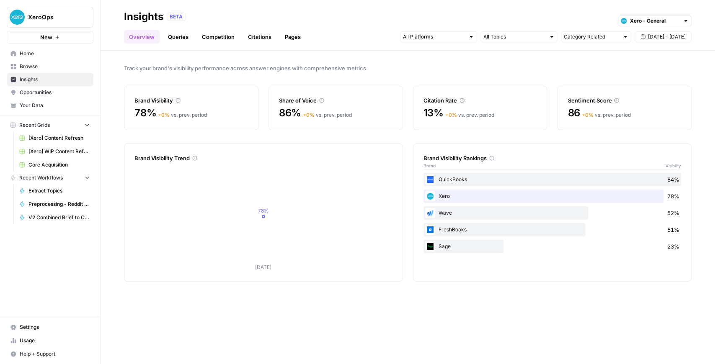
click at [188, 38] on link "Queries" at bounding box center [178, 36] width 31 height 13
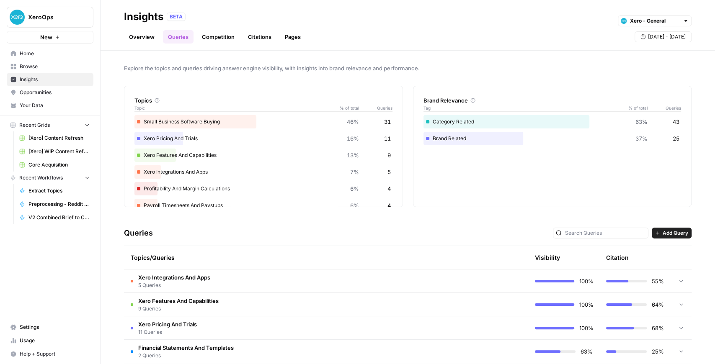
click at [221, 36] on link "Competition" at bounding box center [218, 36] width 43 height 13
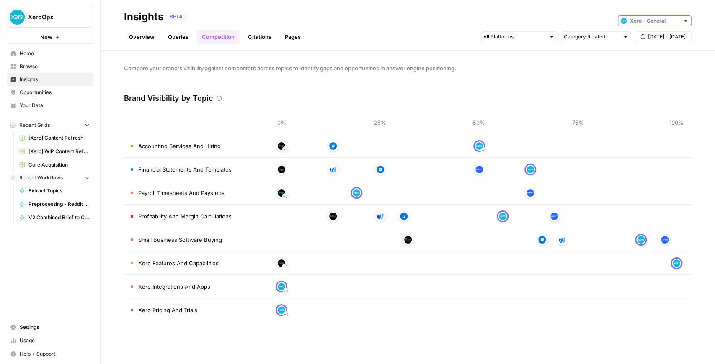
click at [630, 17] on input "text" at bounding box center [654, 21] width 49 height 8
click at [634, 52] on span "Xero - [US]" at bounding box center [657, 51] width 47 height 8
type input "Xero - [US]"
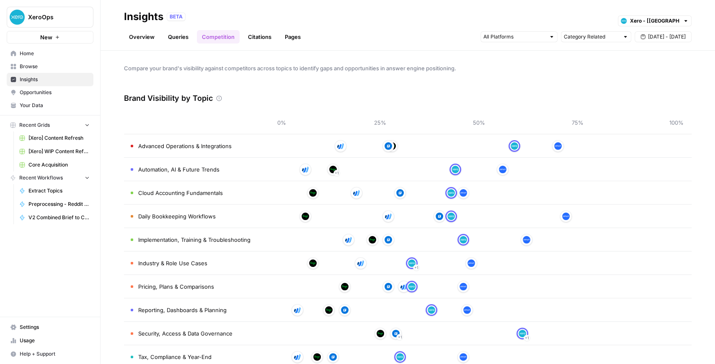
click at [177, 41] on link "Queries" at bounding box center [178, 36] width 31 height 13
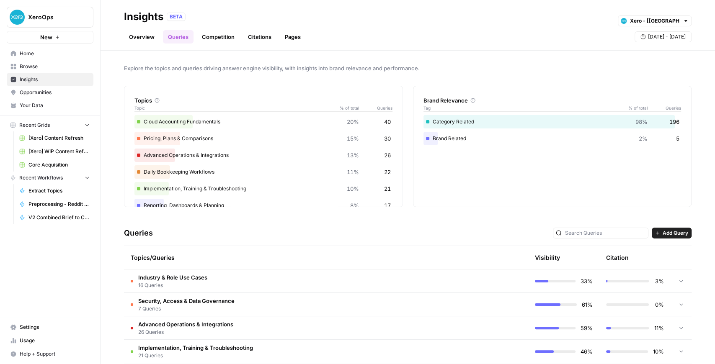
click at [150, 41] on link "Overview" at bounding box center [142, 36] width 36 height 13
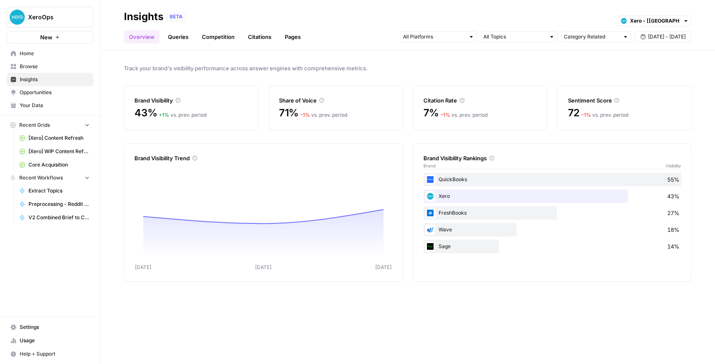
click at [178, 42] on link "Queries" at bounding box center [178, 36] width 31 height 13
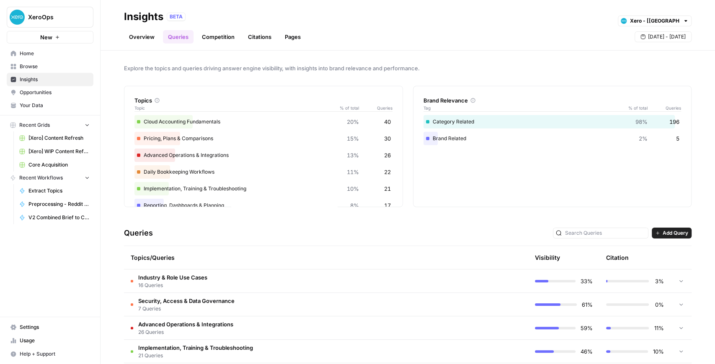
click at [287, 33] on link "Pages" at bounding box center [293, 36] width 26 height 13
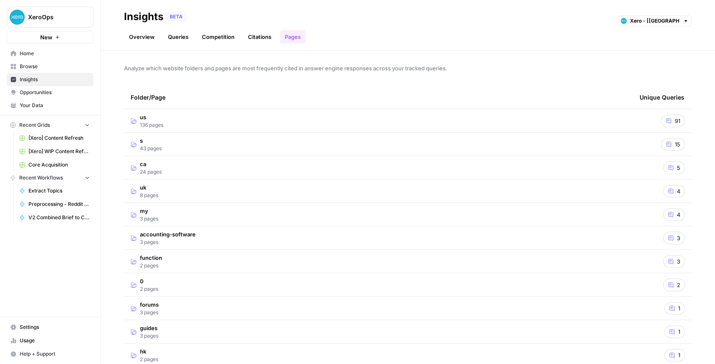
click at [266, 39] on link "Citations" at bounding box center [259, 36] width 33 height 13
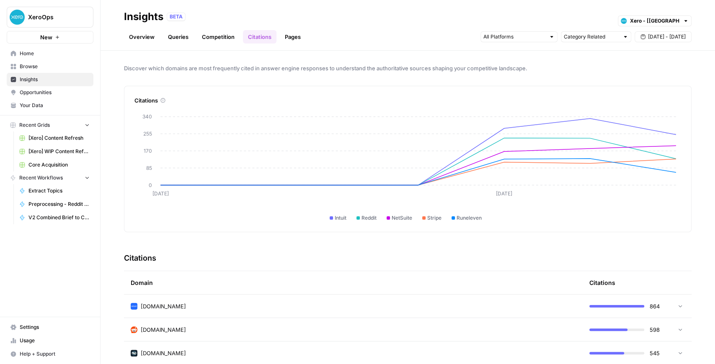
click at [217, 36] on link "Competition" at bounding box center [218, 36] width 43 height 13
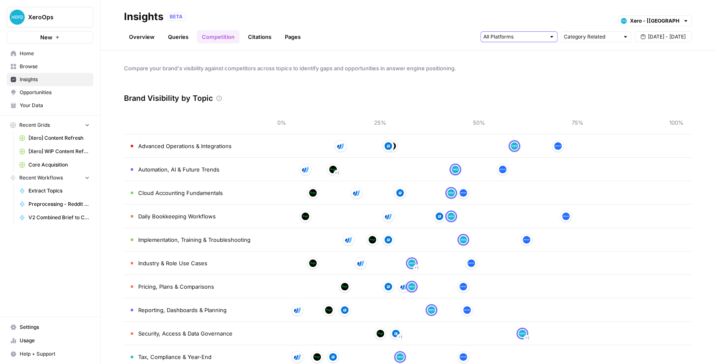
click at [502, 39] on input "text" at bounding box center [514, 37] width 62 height 8
click at [582, 39] on input "text" at bounding box center [591, 37] width 55 height 8
type input "Category Related"
click at [181, 37] on link "Queries" at bounding box center [178, 36] width 31 height 13
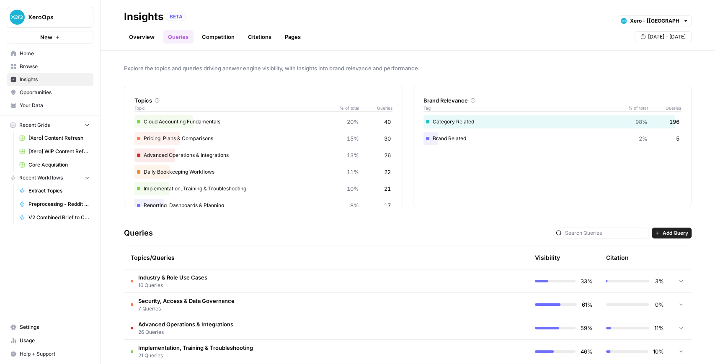
click at [679, 283] on icon at bounding box center [681, 281] width 6 height 6
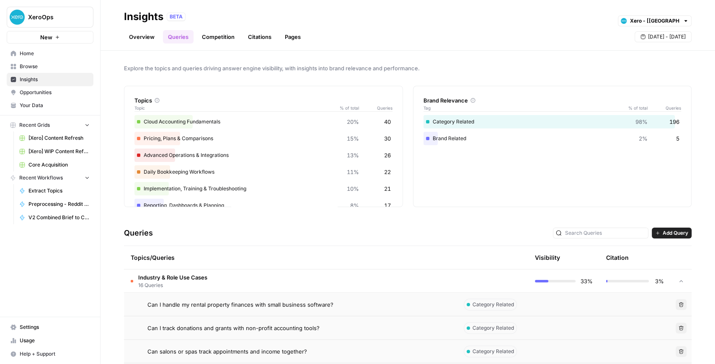
click at [150, 36] on link "Overview" at bounding box center [142, 36] width 36 height 13
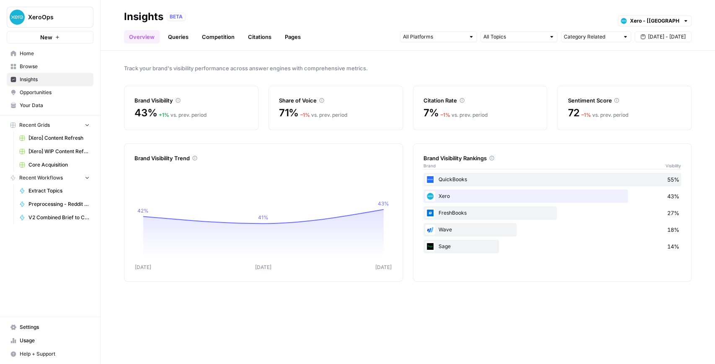
click at [230, 33] on link "Competition" at bounding box center [218, 36] width 43 height 13
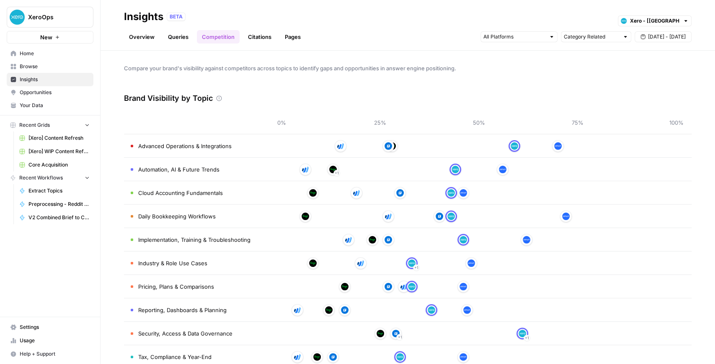
click at [183, 39] on link "Queries" at bounding box center [178, 36] width 31 height 13
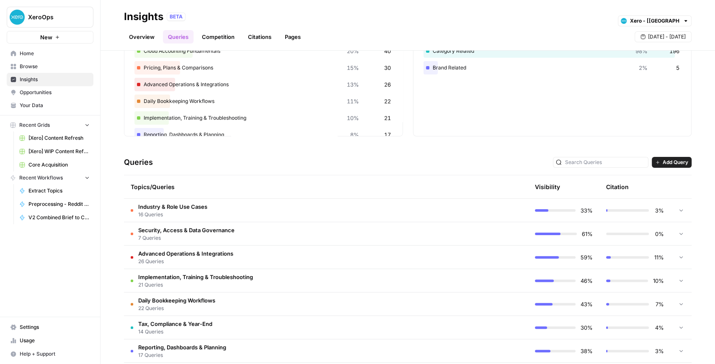
scroll to position [153, 0]
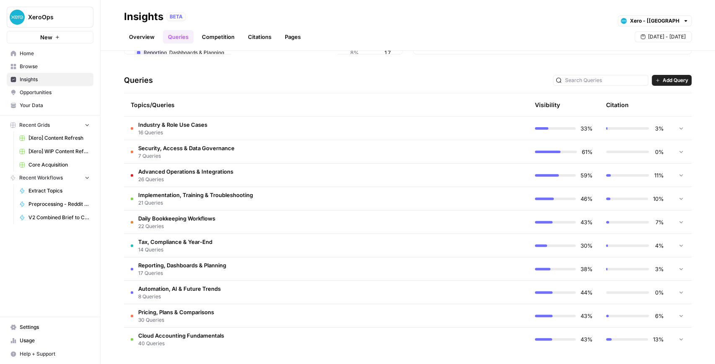
click at [34, 94] on span "Opportunities" at bounding box center [55, 93] width 70 height 8
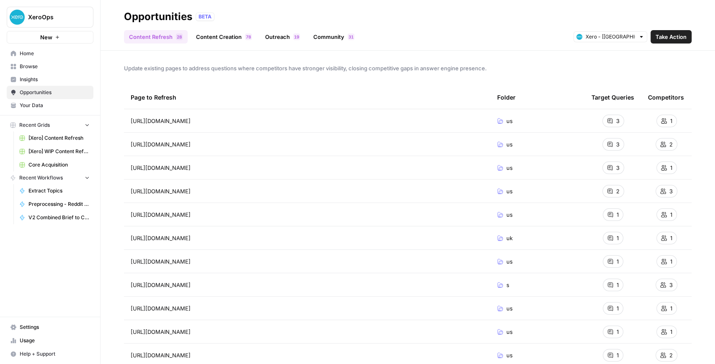
click at [222, 36] on link "Content Creation 8 7" at bounding box center [224, 36] width 66 height 13
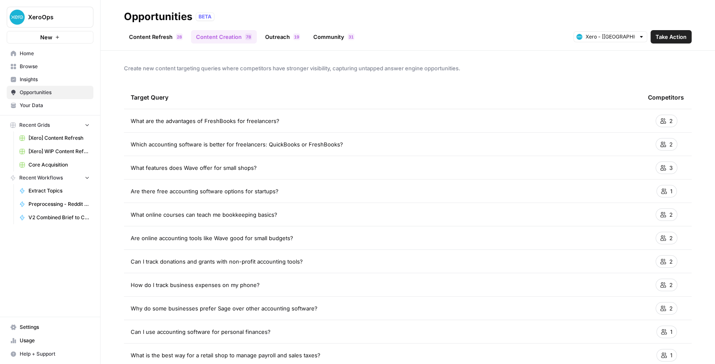
click at [281, 36] on link "Outreach 9 1" at bounding box center [282, 36] width 45 height 13
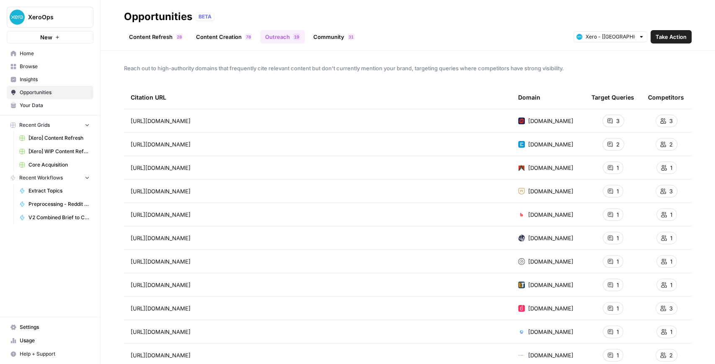
click at [342, 36] on link "Community 1 3" at bounding box center [333, 36] width 51 height 13
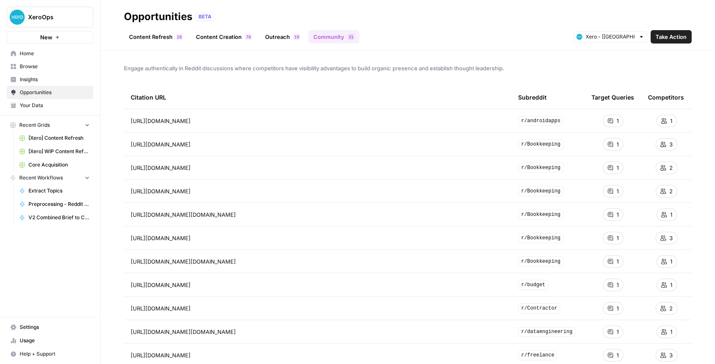
click at [143, 34] on link "Content Refresh 8 2" at bounding box center [156, 36] width 64 height 13
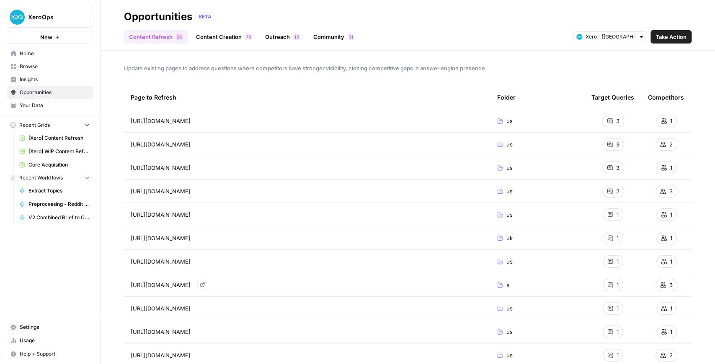
click at [205, 283] on icon "Go to page https://central.xero.com/s/article/Add-or-adjust-logo-on-invoices-qu…" at bounding box center [202, 285] width 5 height 5
click at [209, 36] on link "Content Creation 8 7" at bounding box center [224, 36] width 66 height 13
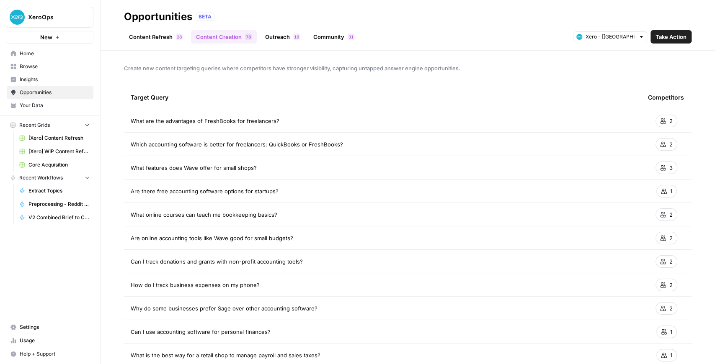
click at [265, 36] on link "Outreach 9 1" at bounding box center [282, 36] width 45 height 13
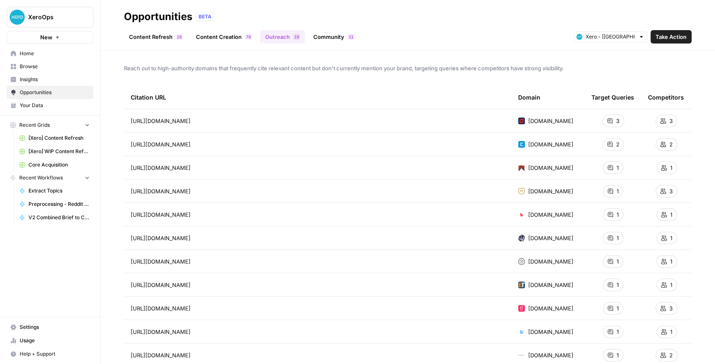
click at [322, 40] on link "Community 1 3" at bounding box center [333, 36] width 51 height 13
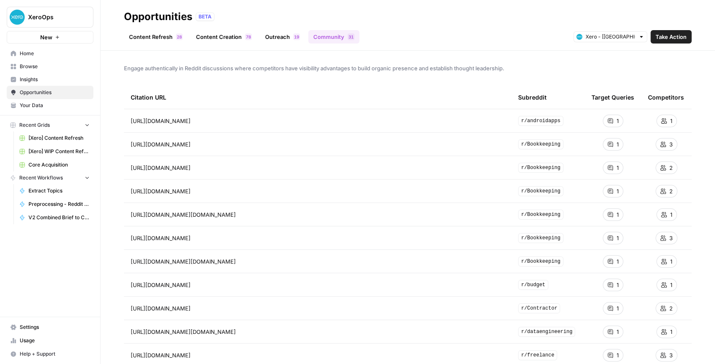
click at [282, 40] on link "Outreach 9 1" at bounding box center [282, 36] width 45 height 13
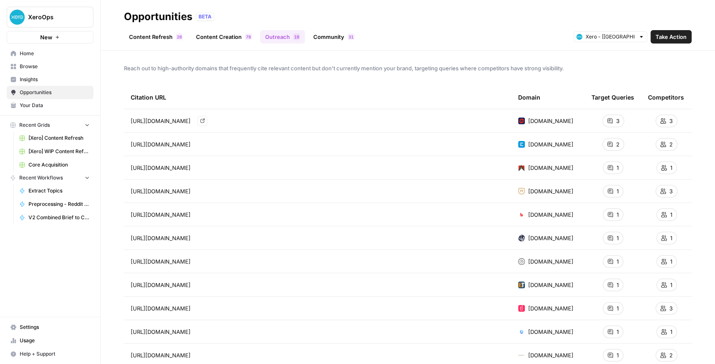
click at [207, 118] on link "Go to page" at bounding box center [202, 121] width 10 height 10
click at [322, 35] on link "Community 1 3" at bounding box center [333, 36] width 51 height 13
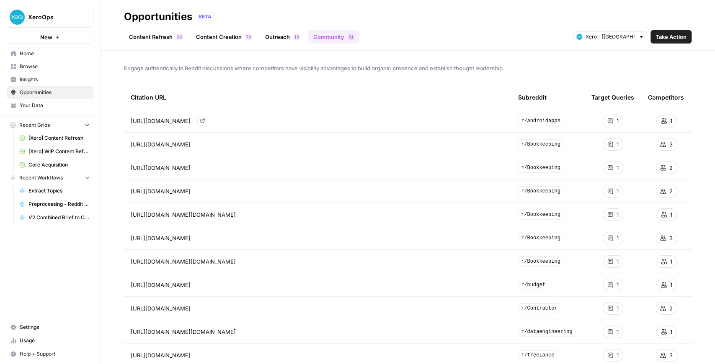
click at [204, 121] on icon "Go to page https://www.reddit.com/r/androidapps/comments/1fb5ge6/whats_is_the_b…" at bounding box center [202, 121] width 4 height 4
click at [205, 167] on icon "Go to page https://www.reddit.com/r/Bookkeeping/comments/17zyrm7/quickbooks_vs_…" at bounding box center [202, 167] width 5 height 5
click at [44, 77] on span "Insights" at bounding box center [55, 80] width 70 height 8
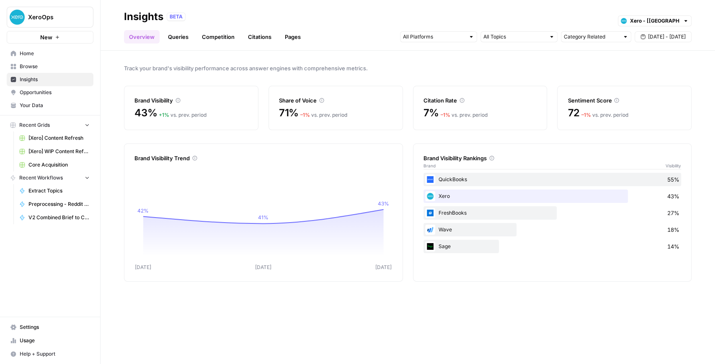
click at [60, 22] on button "XeroOps" at bounding box center [50, 17] width 87 height 21
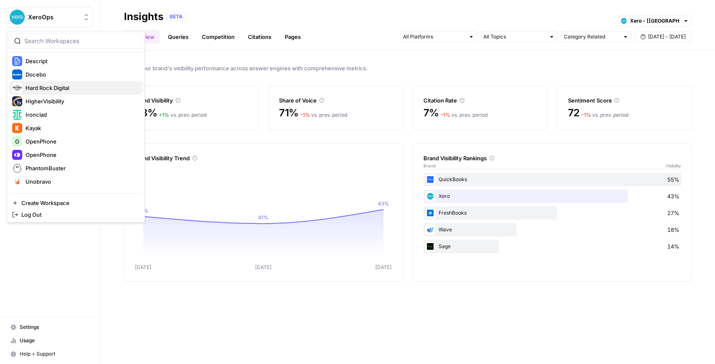
scroll to position [139, 0]
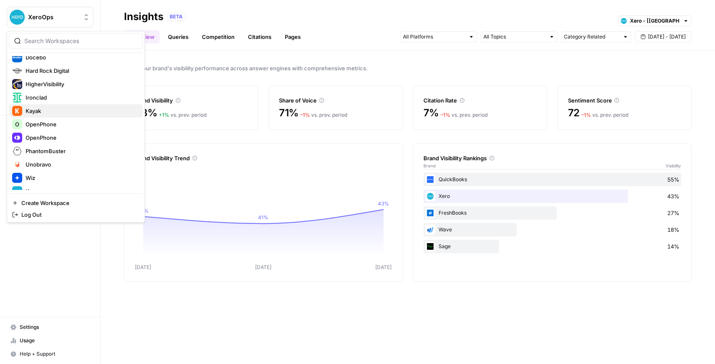
click at [58, 108] on span "Kayak" at bounding box center [81, 111] width 111 height 8
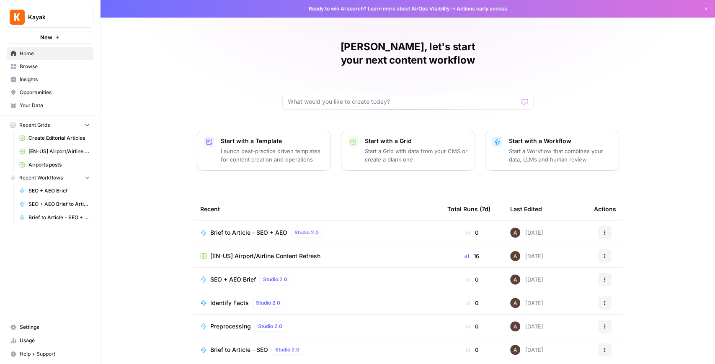
click at [66, 150] on span "[EN-US] Airport/Airline Content Refresh" at bounding box center [58, 152] width 61 height 8
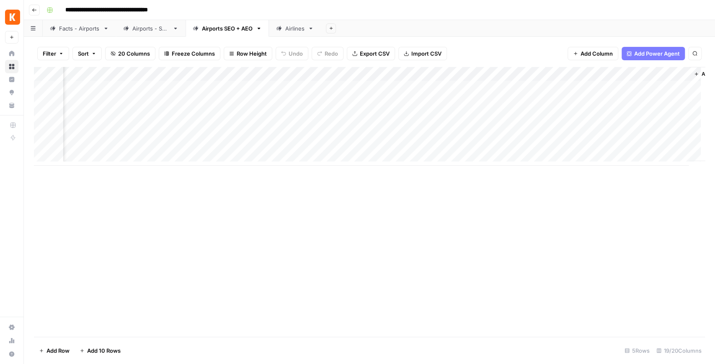
scroll to position [0, 967]
click at [528, 90] on div "Add Column" at bounding box center [369, 116] width 671 height 99
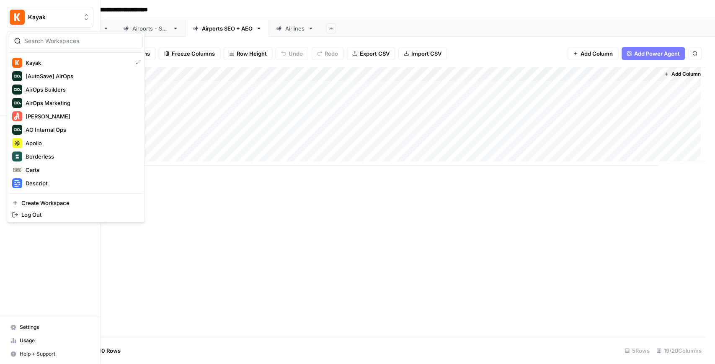
click at [49, 17] on span "Kayak" at bounding box center [53, 17] width 51 height 8
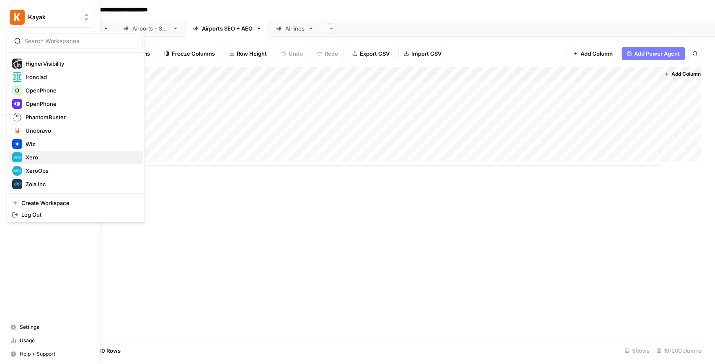
scroll to position [161, 0]
click at [49, 182] on span "Zola Inc" at bounding box center [81, 183] width 111 height 8
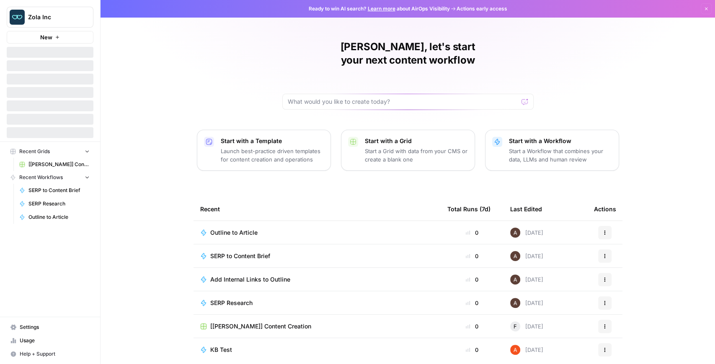
click at [67, 165] on span "[[PERSON_NAME]] Content Creation" at bounding box center [58, 165] width 61 height 8
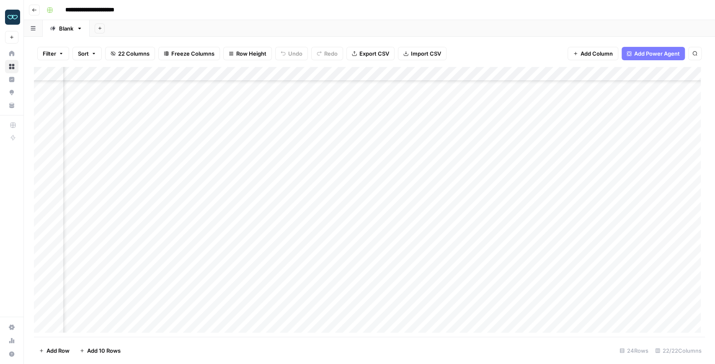
scroll to position [84, 58]
click at [338, 75] on div "Add Column" at bounding box center [369, 202] width 671 height 270
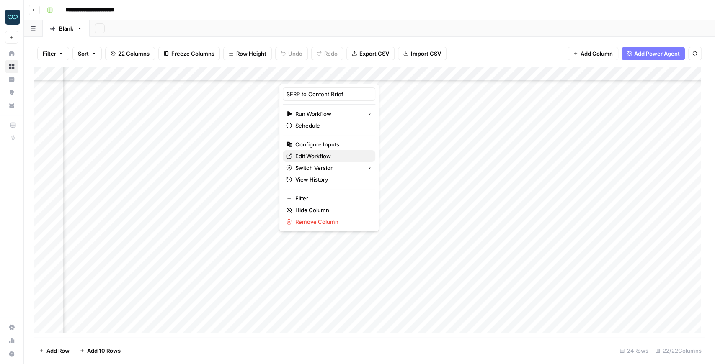
click at [319, 157] on span "Edit Workflow" at bounding box center [331, 156] width 73 height 8
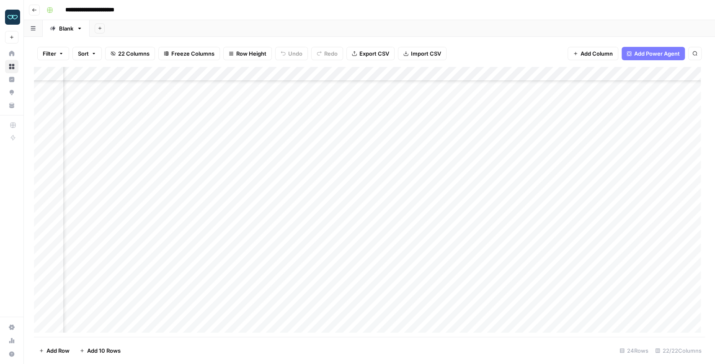
scroll to position [84, 796]
click at [245, 75] on div "Add Column" at bounding box center [369, 202] width 671 height 270
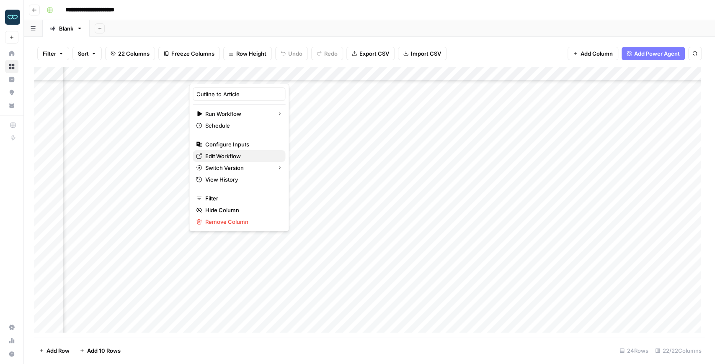
click at [233, 152] on span "Edit Workflow" at bounding box center [241, 156] width 73 height 8
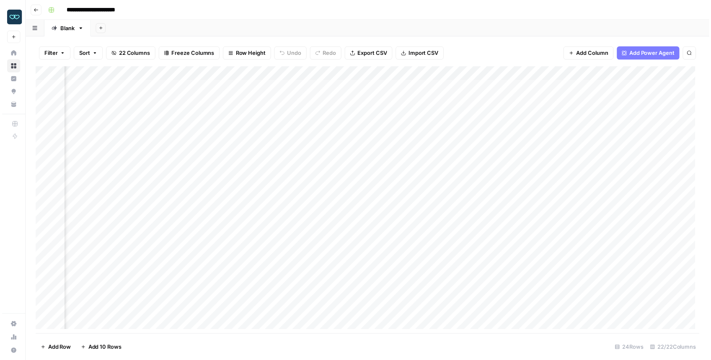
scroll to position [0, 796]
click at [321, 175] on div "Add Column" at bounding box center [369, 202] width 671 height 270
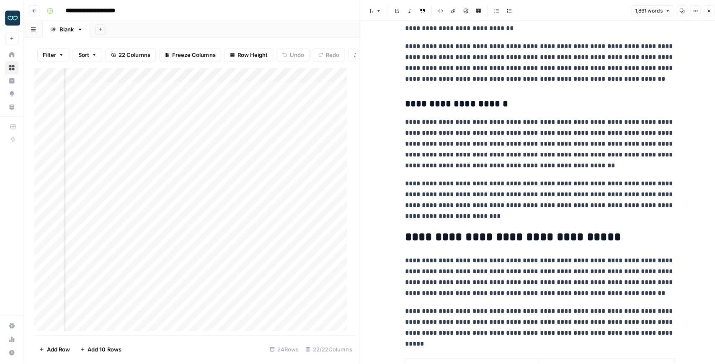
scroll to position [865, 0]
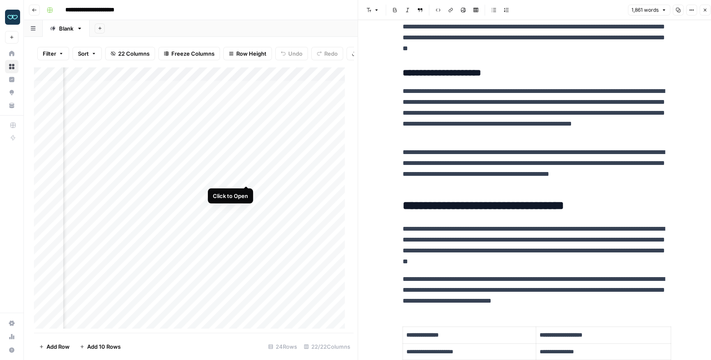
click at [245, 177] on div "Add Column" at bounding box center [191, 200] width 315 height 266
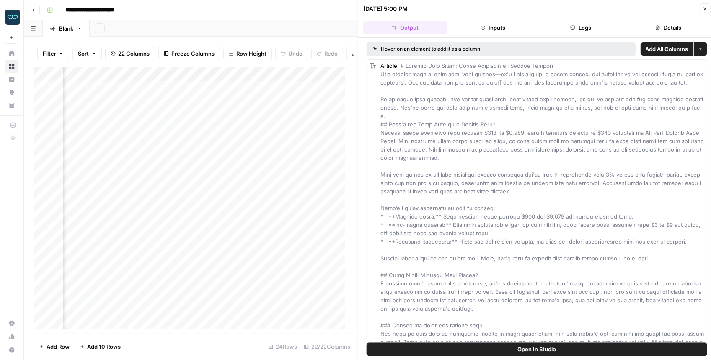
click at [561, 351] on button "Open In Studio" at bounding box center [536, 348] width 340 height 13
click at [705, 10] on icon "button" at bounding box center [704, 8] width 5 height 5
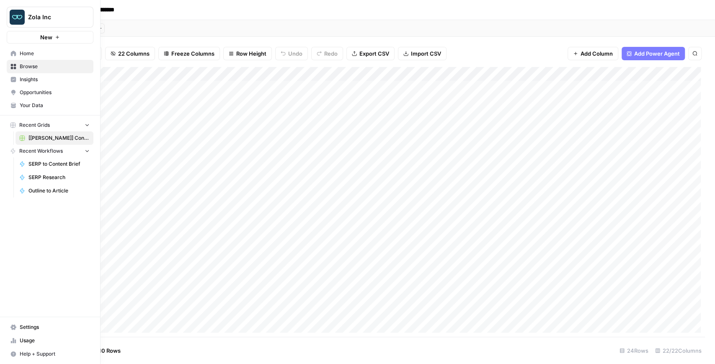
click at [42, 82] on span "Insights" at bounding box center [55, 80] width 70 height 8
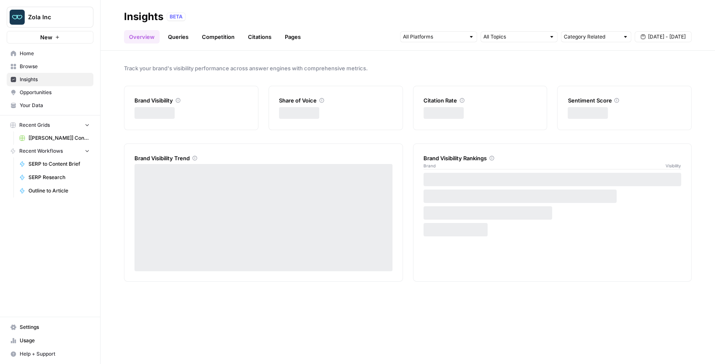
click at [39, 104] on span "Your Data" at bounding box center [55, 106] width 70 height 8
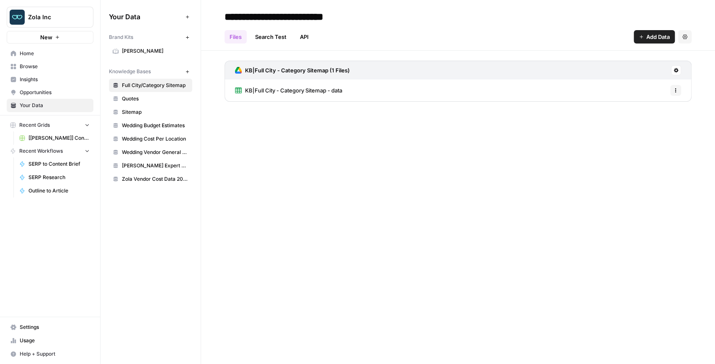
click at [160, 100] on span "Quotes" at bounding box center [155, 99] width 67 height 8
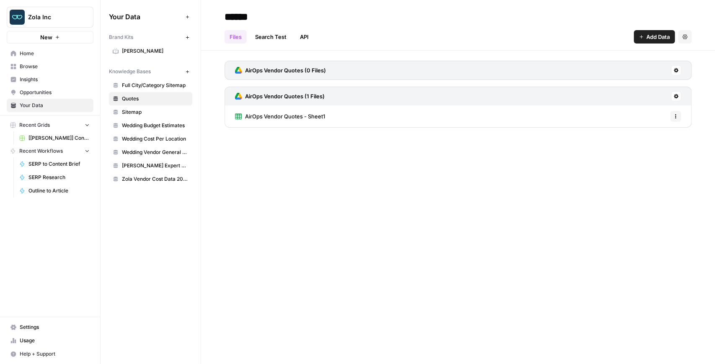
click at [311, 113] on span "AirOps Vendor Quotes - Sheet1" at bounding box center [285, 116] width 80 height 8
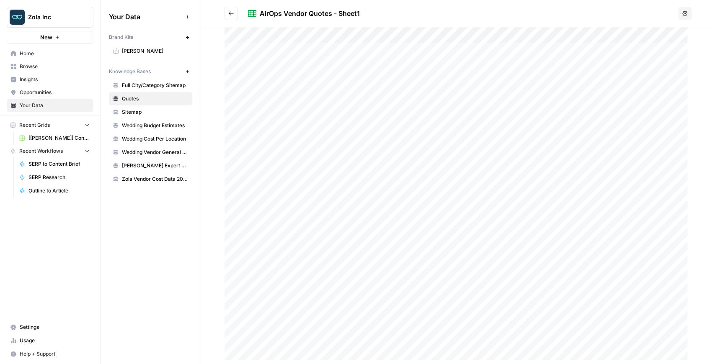
click at [284, 246] on div at bounding box center [457, 195] width 467 height 337
click at [288, 247] on div at bounding box center [457, 195] width 467 height 337
click at [531, 39] on div "Cakes & Desserts" at bounding box center [582, 193] width 250 height 330
drag, startPoint x: 519, startPoint y: 39, endPoint x: 455, endPoint y: 36, distance: 64.1
click at [455, 36] on div "Cell Content Cakes & Desserts" at bounding box center [458, 195] width 514 height 337
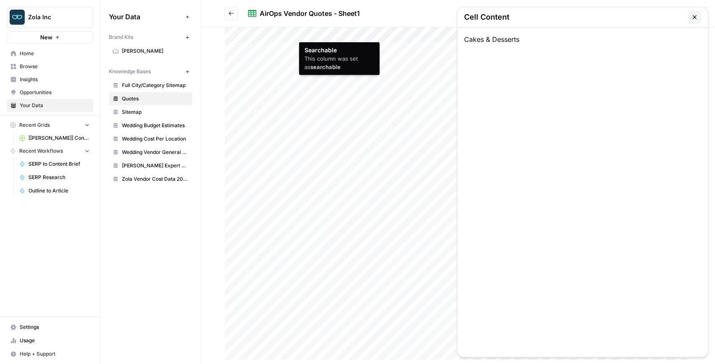
click at [490, 39] on div "Cakes & Desserts" at bounding box center [582, 193] width 250 height 330
click at [523, 39] on div "Cakes & Desserts" at bounding box center [582, 193] width 250 height 330
click at [515, 39] on div "Cakes & Desserts" at bounding box center [582, 193] width 250 height 330
click at [524, 39] on div "Cakes & Desserts" at bounding box center [582, 193] width 250 height 330
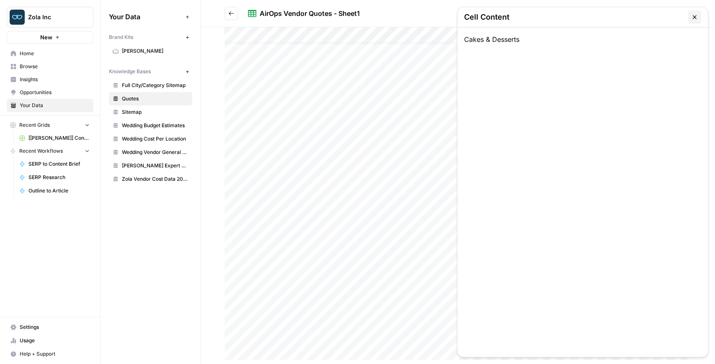
scroll to position [38, 0]
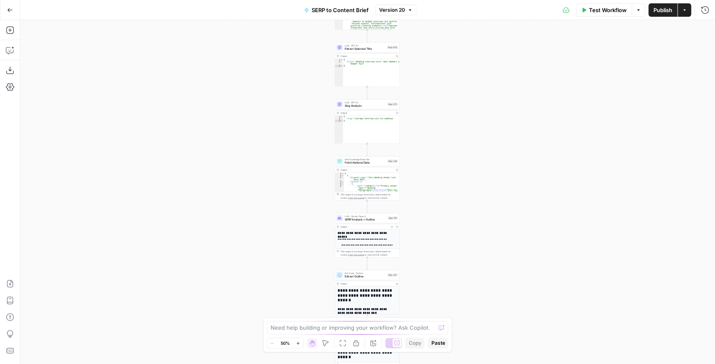
drag, startPoint x: 310, startPoint y: 162, endPoint x: 290, endPoint y: 166, distance: 20.4
click at [290, 166] on div "Workflow Set Inputs Inputs Run Code · JavaScript Structure Competitor Keywords …" at bounding box center [367, 192] width 695 height 344
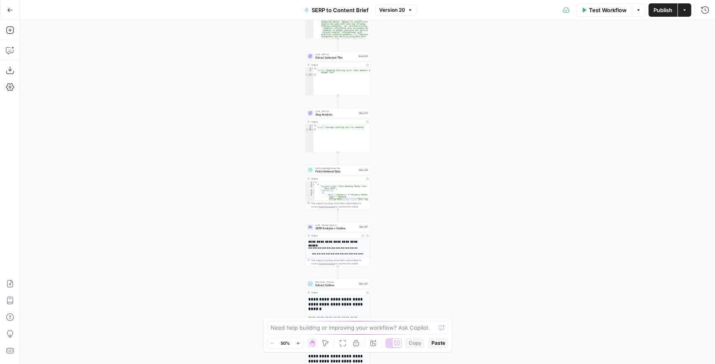
drag, startPoint x: 290, startPoint y: 117, endPoint x: 273, endPoint y: 134, distance: 24.3
click at [273, 134] on div "Workflow Set Inputs Inputs Run Code · JavaScript Structure Competitor Keywords …" at bounding box center [367, 192] width 695 height 344
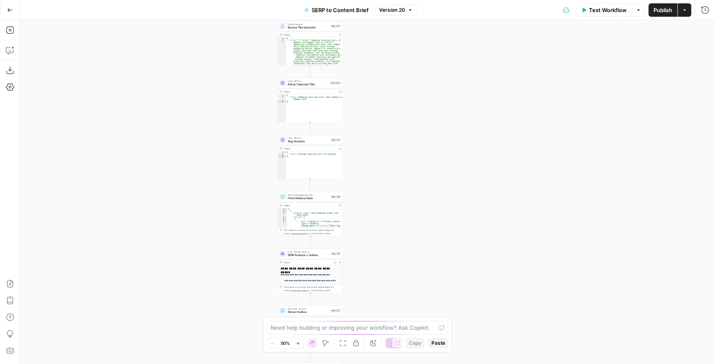
drag, startPoint x: 273, startPoint y: 88, endPoint x: 236, endPoint y: 124, distance: 51.5
click at [236, 123] on div "Workflow Set Inputs Inputs Run Code · JavaScript Structure Competitor Keywords …" at bounding box center [367, 192] width 695 height 344
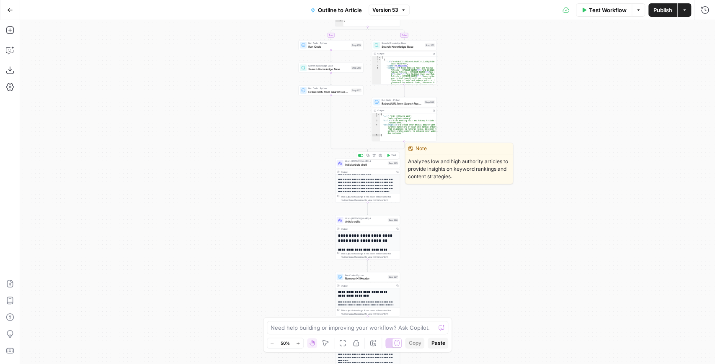
scroll to position [136, 0]
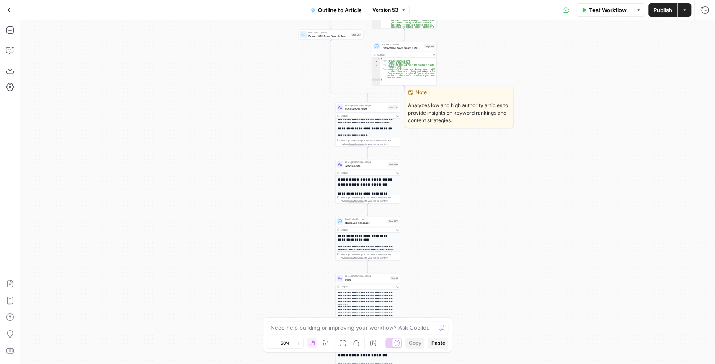
click at [353, 110] on span "Initial article draft" at bounding box center [365, 109] width 41 height 4
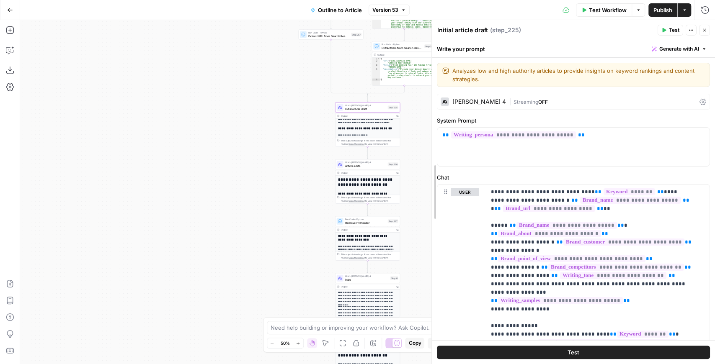
drag, startPoint x: 561, startPoint y: 144, endPoint x: 422, endPoint y: 156, distance: 139.5
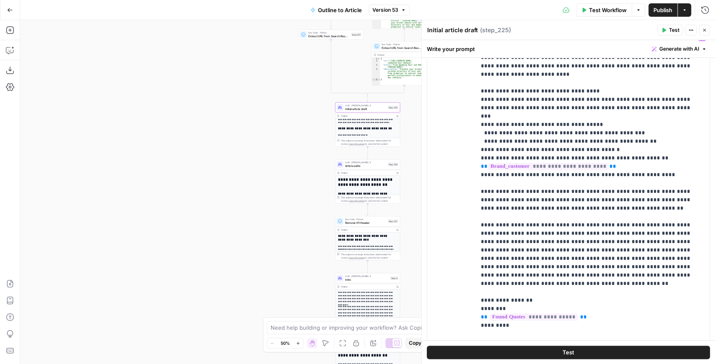
scroll to position [726, 0]
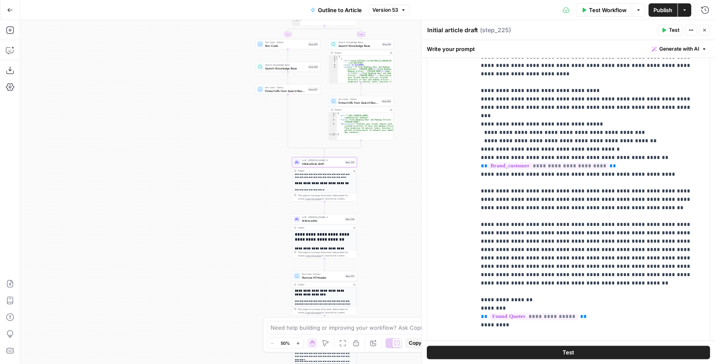
drag, startPoint x: 320, startPoint y: 129, endPoint x: 242, endPoint y: 212, distance: 114.0
click at [239, 224] on div "**********" at bounding box center [367, 192] width 695 height 344
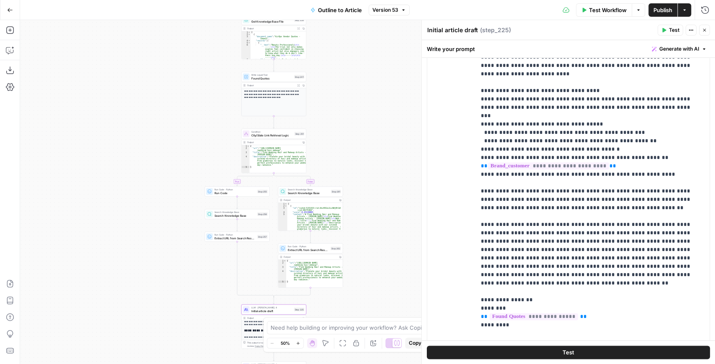
drag, startPoint x: 163, startPoint y: 135, endPoint x: 147, endPoint y: 199, distance: 66.4
click at [147, 198] on div "**********" at bounding box center [367, 192] width 695 height 344
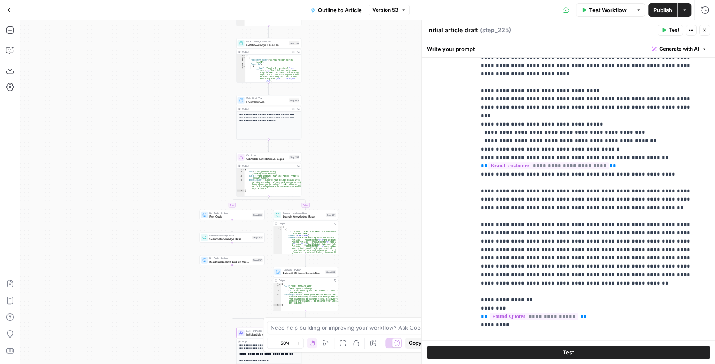
drag, startPoint x: 167, startPoint y: 127, endPoint x: 190, endPoint y: 124, distance: 22.9
click at [167, 128] on div "**********" at bounding box center [367, 192] width 695 height 344
click at [256, 104] on span "Found Quotes" at bounding box center [266, 102] width 41 height 4
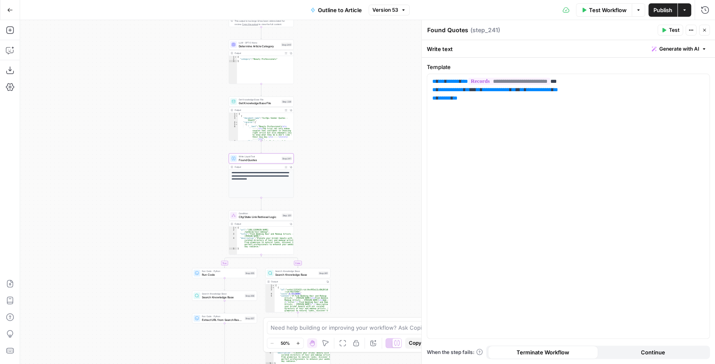
drag, startPoint x: 384, startPoint y: 106, endPoint x: 375, endPoint y: 164, distance: 58.8
click at [376, 163] on div "**********" at bounding box center [367, 192] width 695 height 344
click at [269, 105] on span "Get Knowledge Base File" at bounding box center [259, 103] width 41 height 4
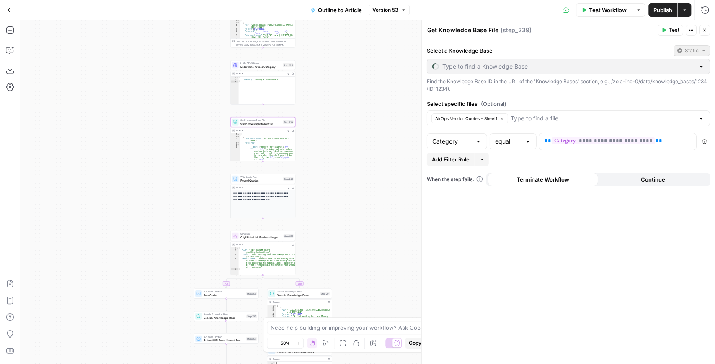
type input "Quotes"
drag, startPoint x: 352, startPoint y: 92, endPoint x: 348, endPoint y: 152, distance: 60.4
click at [348, 152] on div "**********" at bounding box center [367, 192] width 695 height 344
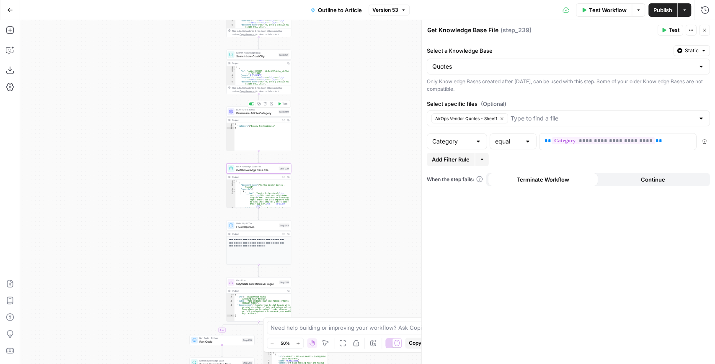
click at [268, 113] on span "Determine Article Category" at bounding box center [256, 113] width 41 height 4
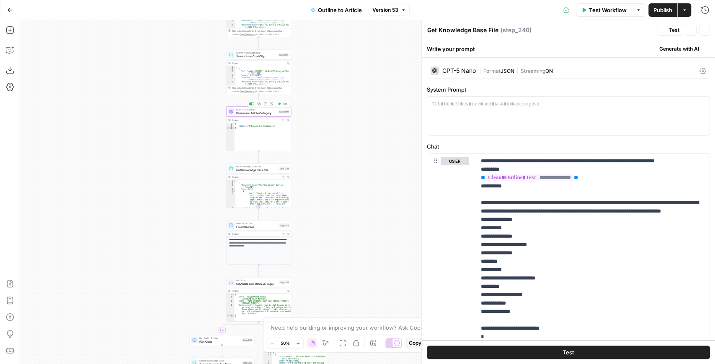
type textarea "Determine Article Category"
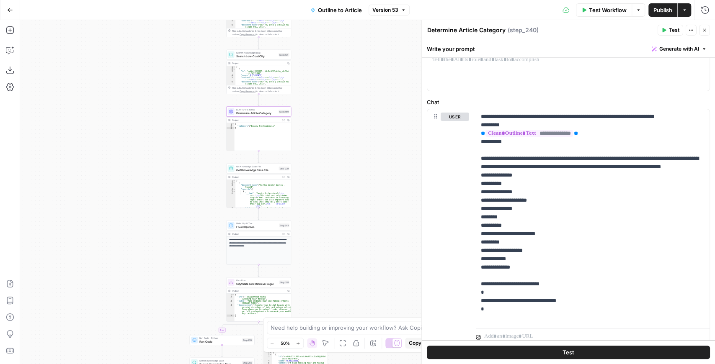
scroll to position [56, 0]
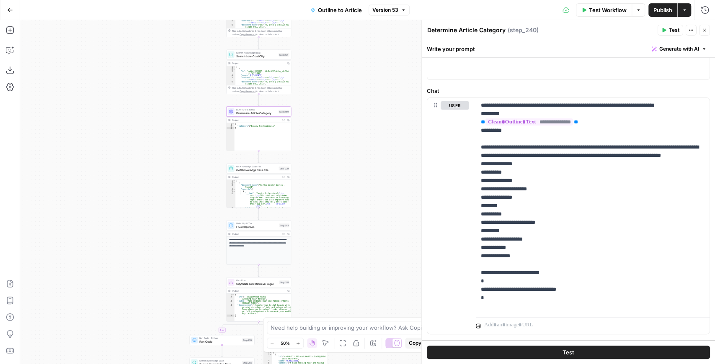
click at [248, 173] on div "Get Knowledge Base File Get Knowledge Base File Step 239 Copy step Delete step …" at bounding box center [258, 169] width 65 height 10
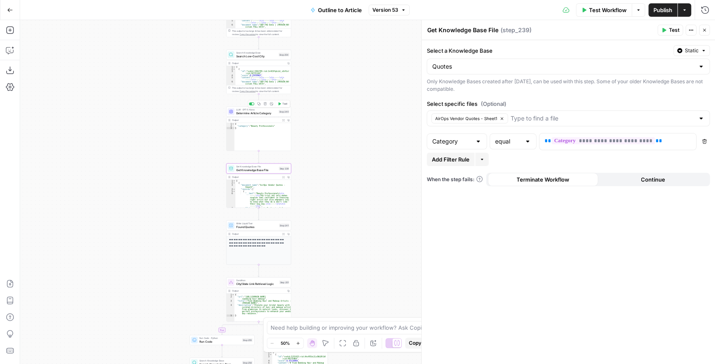
click at [248, 112] on span "Determine Article Category" at bounding box center [256, 113] width 41 height 4
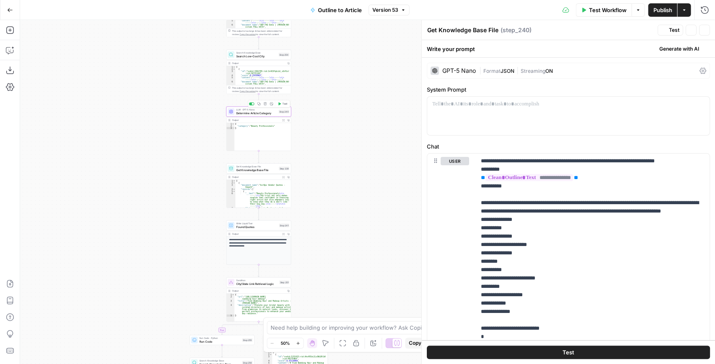
type textarea "Determine Article Category"
click at [541, 306] on p "**********" at bounding box center [591, 261] width 220 height 209
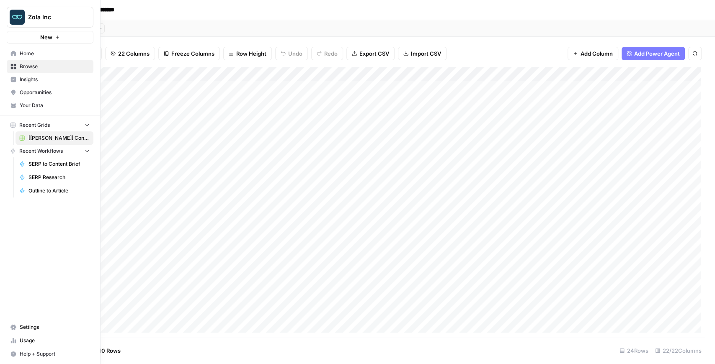
click at [41, 101] on link "Your Data" at bounding box center [50, 105] width 87 height 13
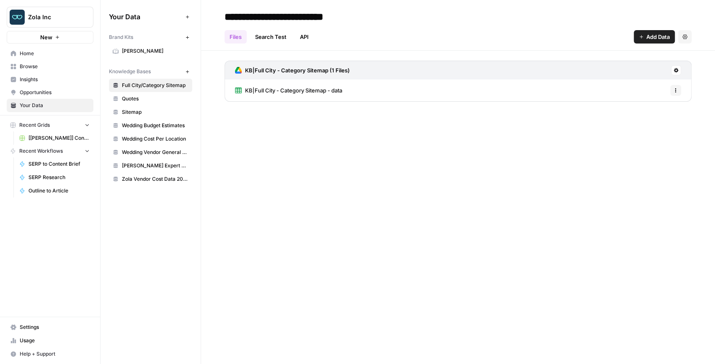
click at [163, 95] on span "Quotes" at bounding box center [155, 99] width 67 height 8
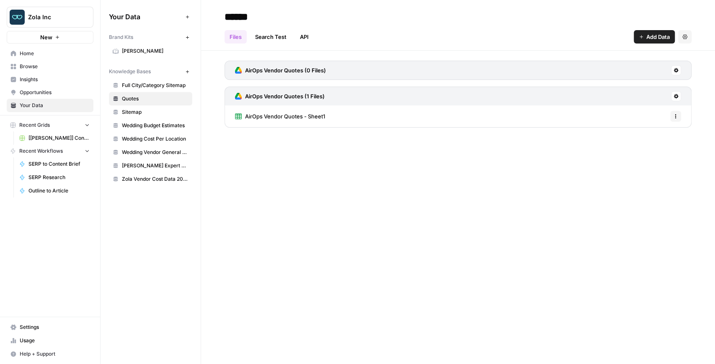
click at [288, 116] on span "AirOps Vendor Quotes - Sheet1" at bounding box center [285, 116] width 80 height 8
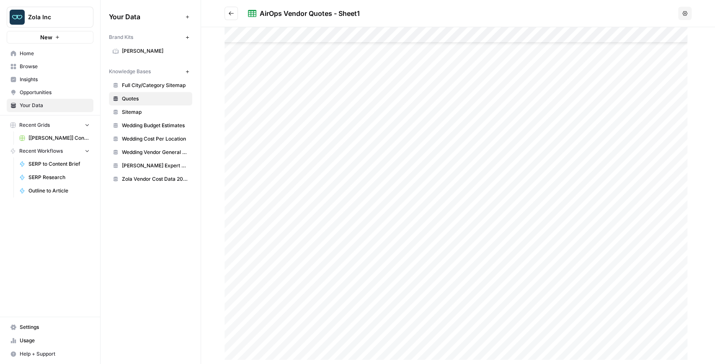
scroll to position [38, 0]
click at [153, 124] on span "Wedding Budget Estimates" at bounding box center [155, 126] width 67 height 8
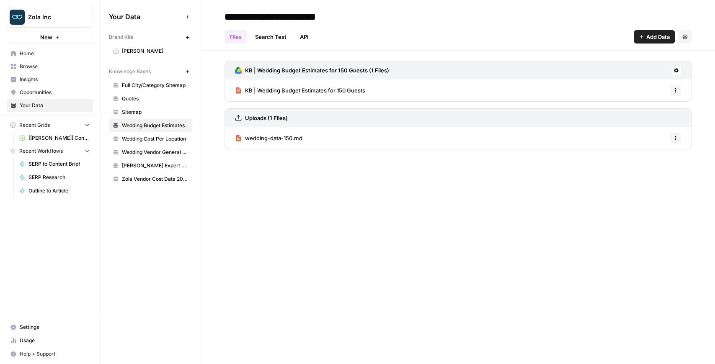
click at [326, 90] on span "KB | Wedding Budget Estimates for 150 Guests" at bounding box center [305, 90] width 120 height 8
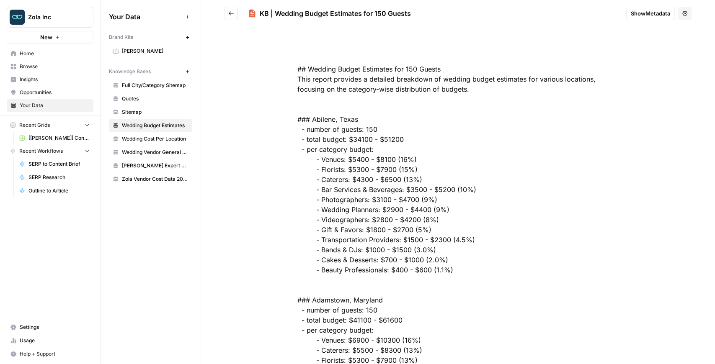
drag, startPoint x: 367, startPoint y: 184, endPoint x: 380, endPoint y: 225, distance: 43.2
click at [156, 95] on span "Quotes" at bounding box center [155, 99] width 67 height 8
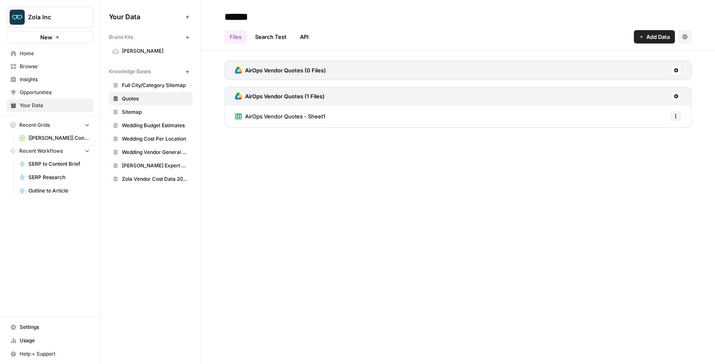
click at [255, 118] on span "AirOps Vendor Quotes - Sheet1" at bounding box center [285, 116] width 80 height 8
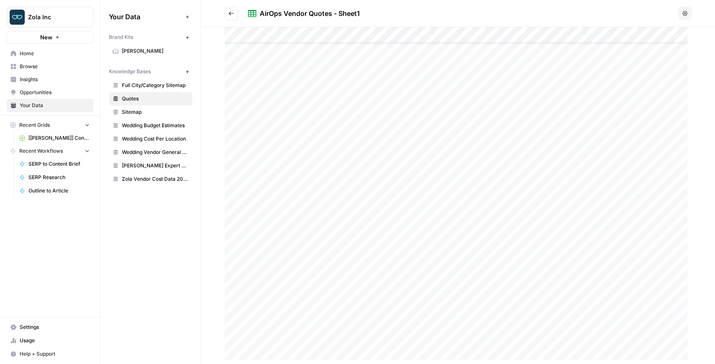
scroll to position [38, 0]
click at [77, 139] on span "[[PERSON_NAME]] Content Creation" at bounding box center [58, 138] width 61 height 8
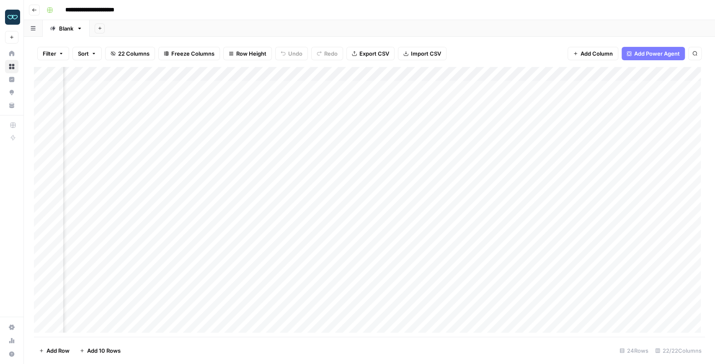
scroll to position [0, 719]
click at [323, 72] on div "Add Column" at bounding box center [369, 202] width 671 height 270
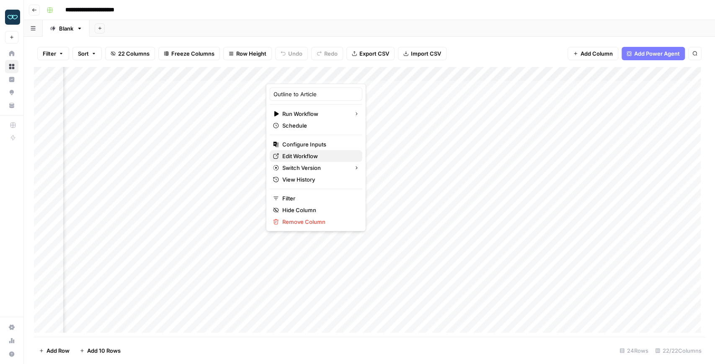
click at [312, 152] on span "Edit Workflow" at bounding box center [318, 156] width 73 height 8
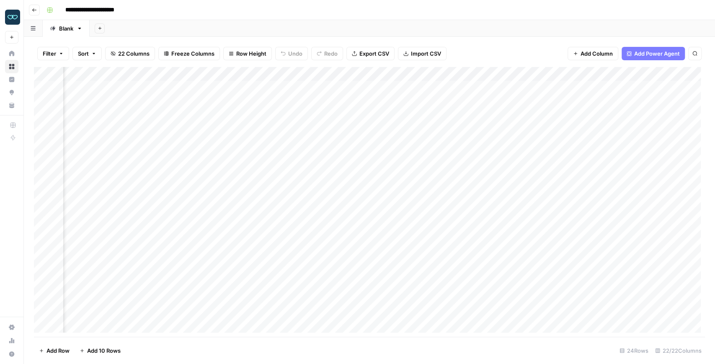
click at [323, 73] on div "Add Column" at bounding box center [369, 202] width 671 height 270
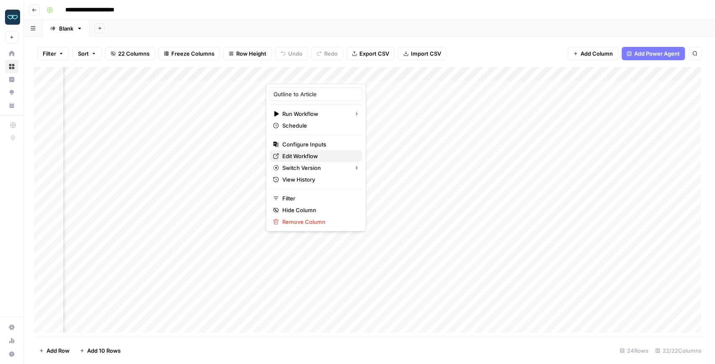
click at [308, 153] on span "Edit Workflow" at bounding box center [318, 156] width 73 height 8
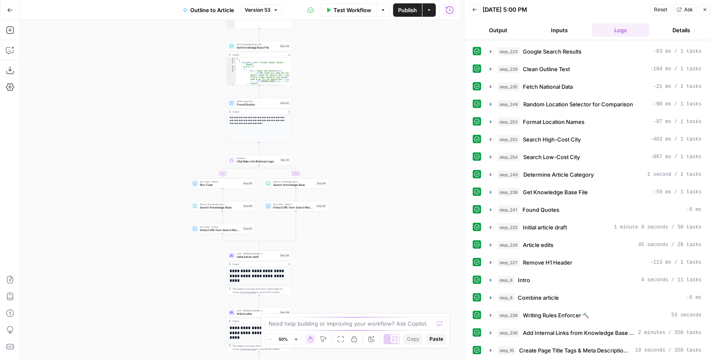
drag, startPoint x: 338, startPoint y: 113, endPoint x: 362, endPoint y: 102, distance: 26.6
click at [362, 102] on div "**********" at bounding box center [239, 190] width 439 height 340
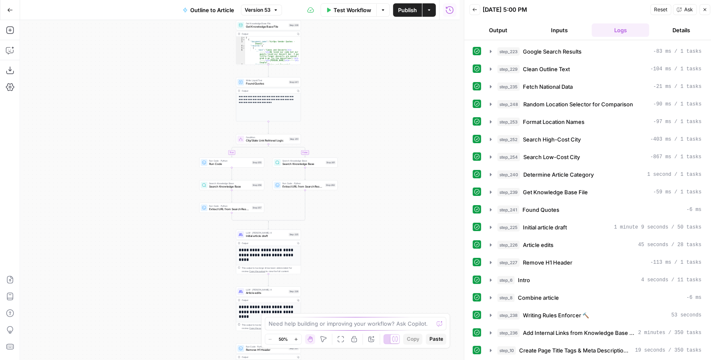
drag, startPoint x: 376, startPoint y: 161, endPoint x: 396, endPoint y: 134, distance: 33.7
click at [396, 134] on div "**********" at bounding box center [239, 190] width 439 height 340
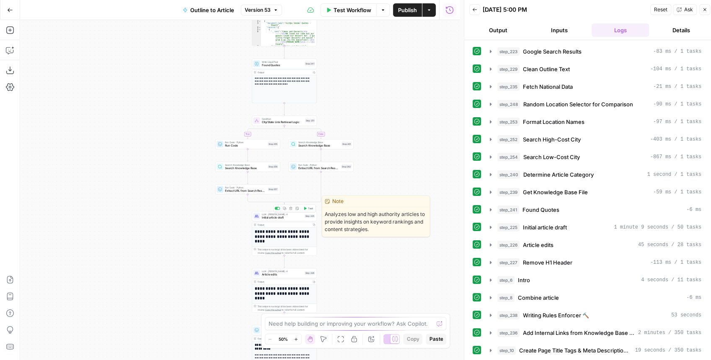
click at [281, 217] on span "Initial article draft" at bounding box center [282, 218] width 41 height 4
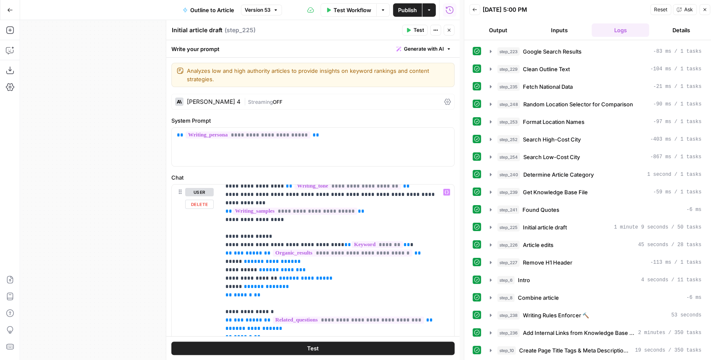
scroll to position [84, 0]
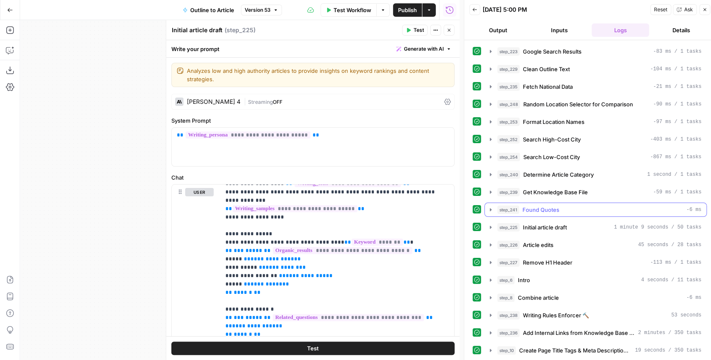
click at [490, 208] on icon "button" at bounding box center [490, 209] width 7 height 7
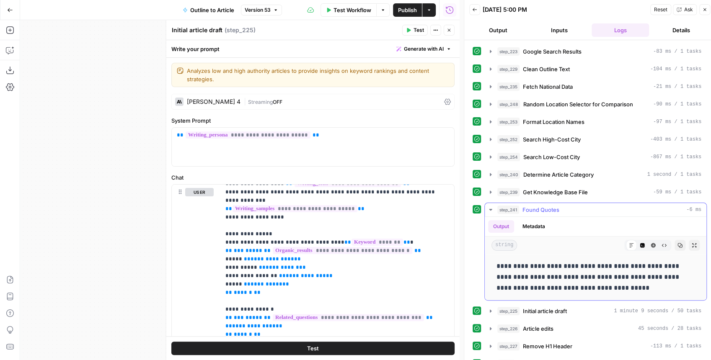
click at [492, 209] on icon "button" at bounding box center [490, 209] width 7 height 7
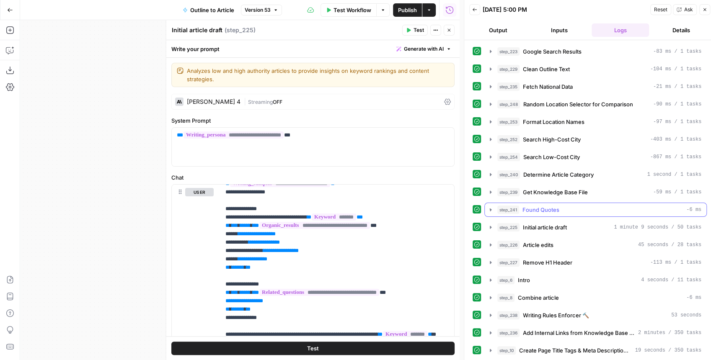
click at [492, 209] on icon "button" at bounding box center [491, 210] width 8 height 8
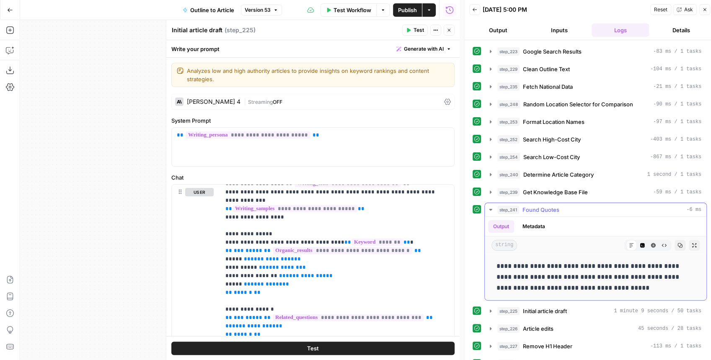
click at [492, 209] on icon "button" at bounding box center [490, 209] width 7 height 7
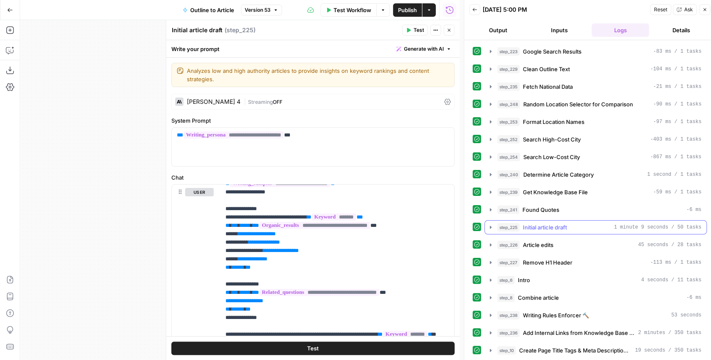
click at [492, 224] on icon "button" at bounding box center [490, 227] width 7 height 7
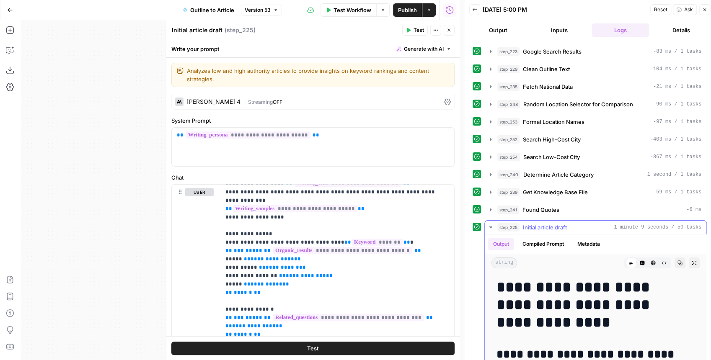
click at [691, 260] on icon "button" at bounding box center [693, 262] width 5 height 5
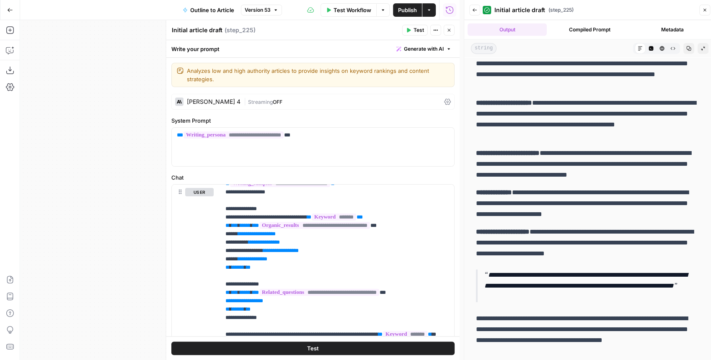
scroll to position [1479, 0]
click at [475, 8] on icon "button" at bounding box center [474, 10] width 5 height 5
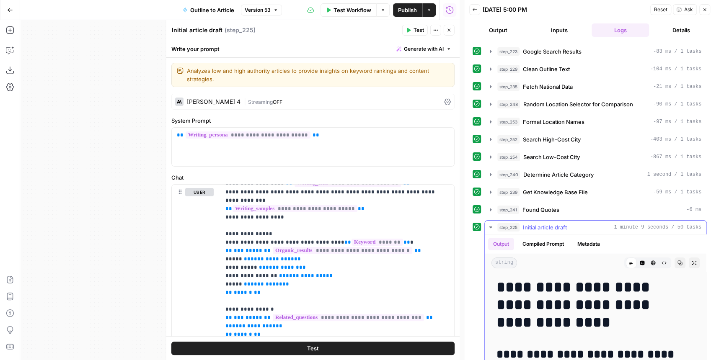
click at [490, 224] on icon "button" at bounding box center [490, 227] width 7 height 7
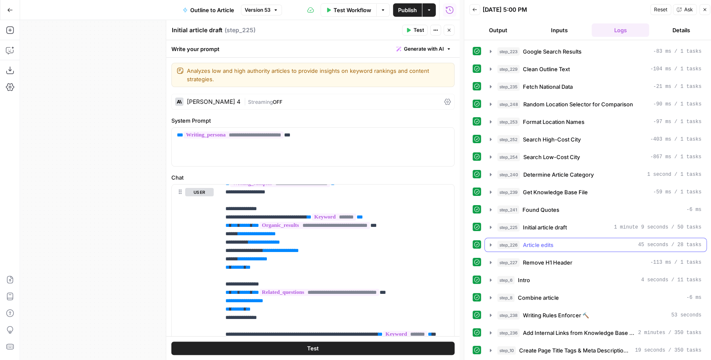
click at [490, 242] on icon "button" at bounding box center [490, 245] width 7 height 7
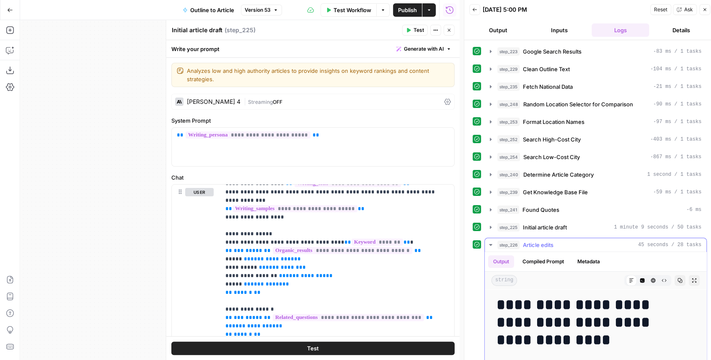
click at [691, 278] on icon "button" at bounding box center [693, 280] width 5 height 5
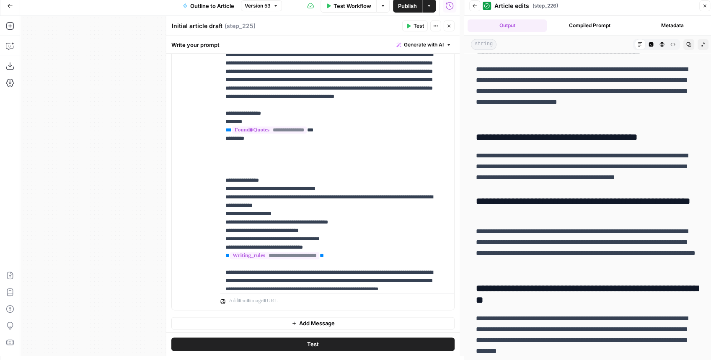
scroll to position [676, 0]
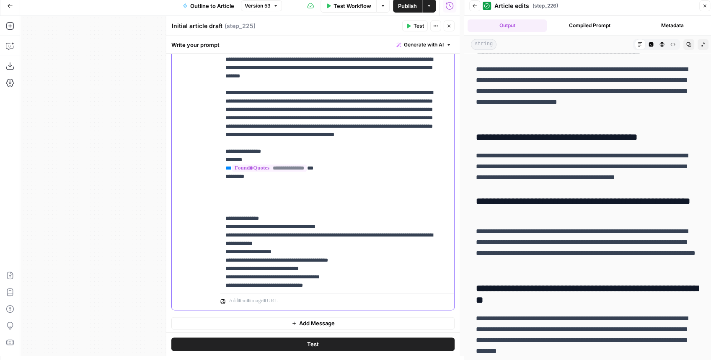
click at [422, 25] on span "Test" at bounding box center [418, 26] width 10 height 8
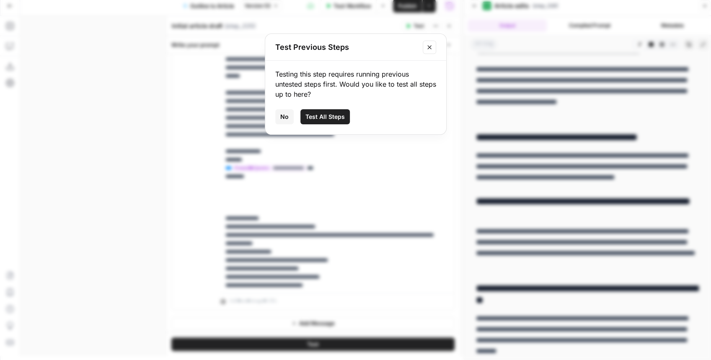
click at [330, 111] on button "Test All Steps" at bounding box center [324, 116] width 49 height 15
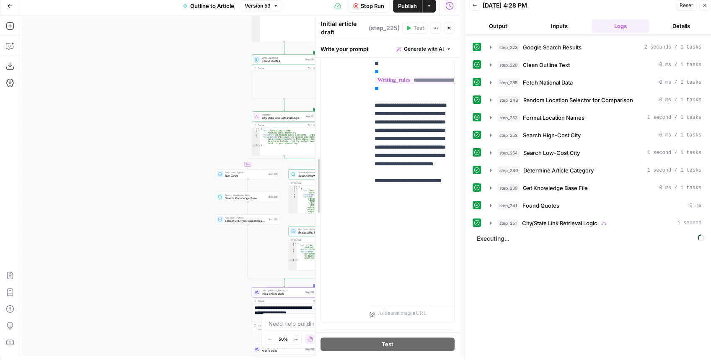
scroll to position [680, 0]
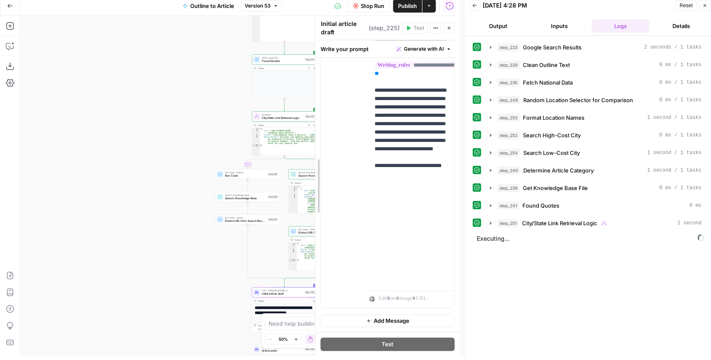
drag, startPoint x: 169, startPoint y: 104, endPoint x: 346, endPoint y: 117, distance: 177.2
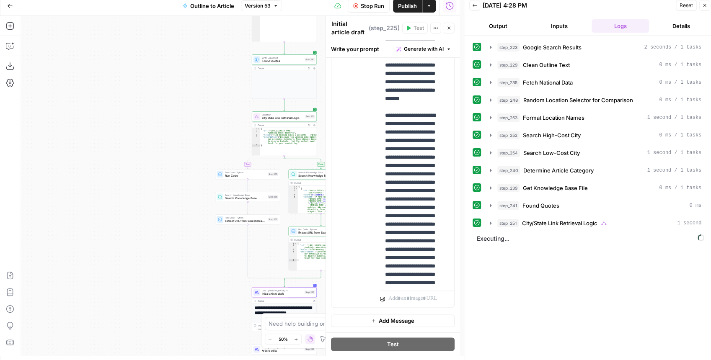
scroll to position [2250, 0]
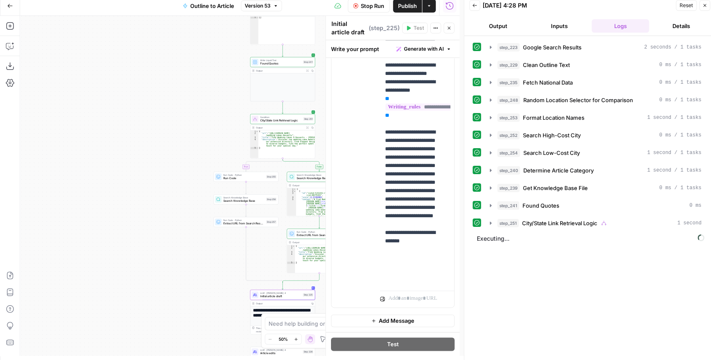
drag, startPoint x: 204, startPoint y: 106, endPoint x: 131, endPoint y: 196, distance: 116.7
click at [129, 193] on div "**********" at bounding box center [239, 186] width 439 height 340
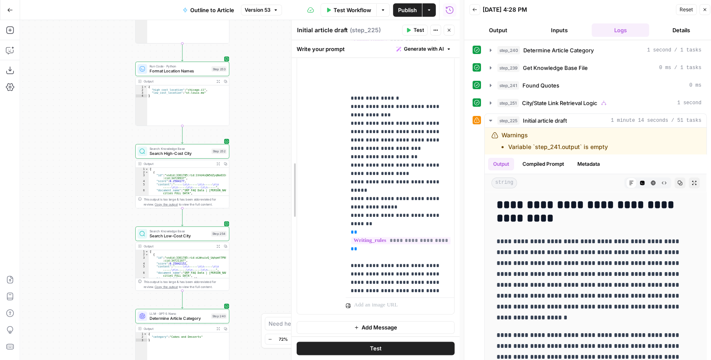
scroll to position [2190, 0]
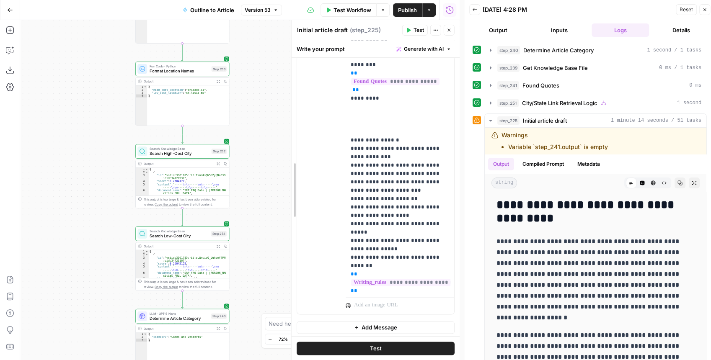
drag, startPoint x: 316, startPoint y: 160, endPoint x: 277, endPoint y: 168, distance: 40.2
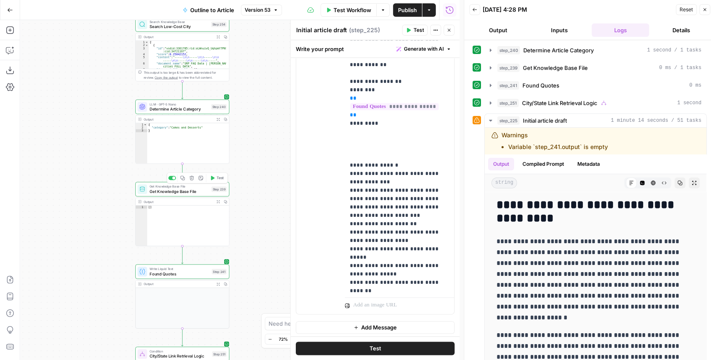
click at [201, 191] on span "Get Knowledge Base File" at bounding box center [178, 191] width 59 height 6
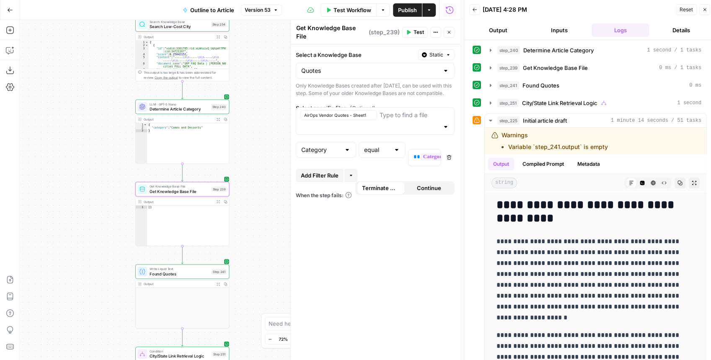
type input "Quotes"
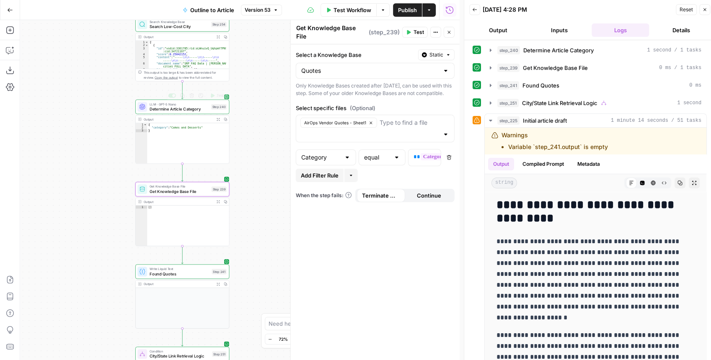
click at [165, 111] on span "Determine Article Category" at bounding box center [178, 109] width 59 height 6
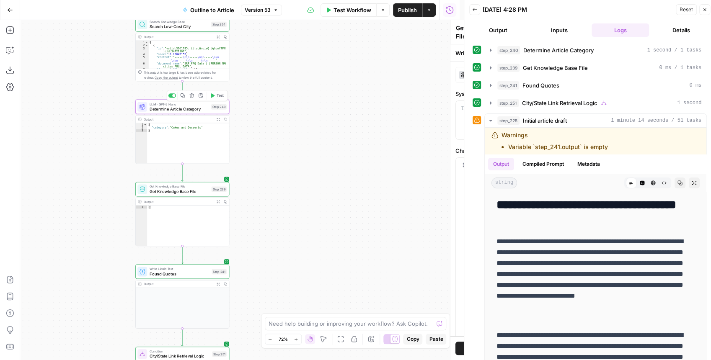
type textarea "Determine Article Category"
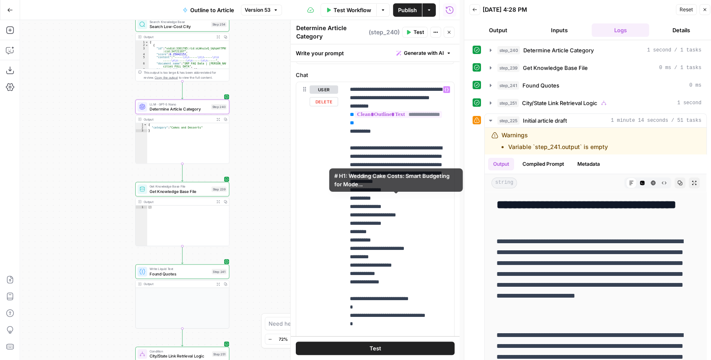
scroll to position [84, 0]
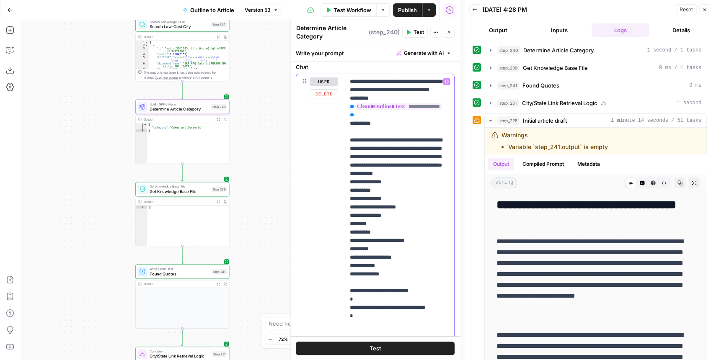
click at [379, 281] on p "**********" at bounding box center [397, 215] width 95 height 276
click at [378, 281] on p "**********" at bounding box center [397, 215] width 95 height 276
drag, startPoint x: 380, startPoint y: 281, endPoint x: 374, endPoint y: 280, distance: 6.3
click at [374, 281] on p "**********" at bounding box center [397, 215] width 95 height 276
click at [374, 280] on p "**********" at bounding box center [397, 215] width 95 height 276
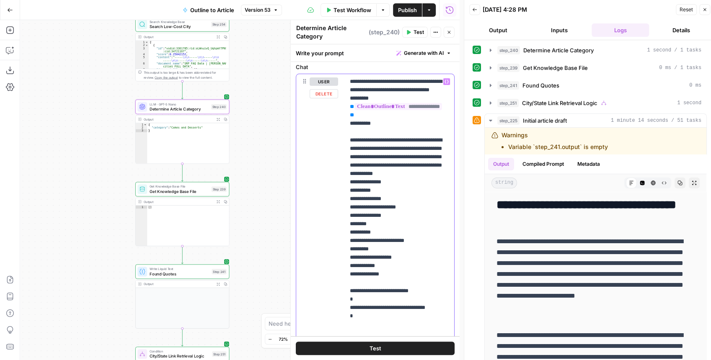
drag, startPoint x: 381, startPoint y: 281, endPoint x: 404, endPoint y: 275, distance: 23.4
click at [380, 281] on p "**********" at bounding box center [397, 215] width 95 height 276
click at [420, 29] on span "Test" at bounding box center [418, 32] width 10 height 8
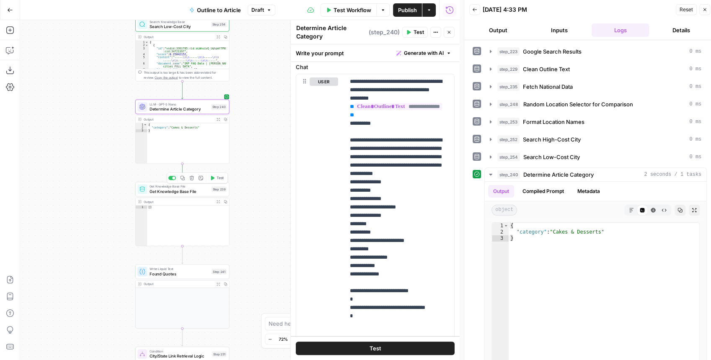
click at [217, 180] on span "Test" at bounding box center [219, 177] width 7 height 5
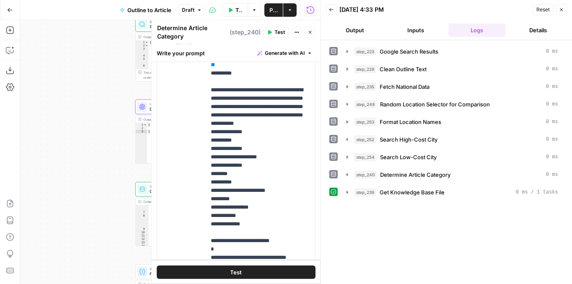
scroll to position [167, 0]
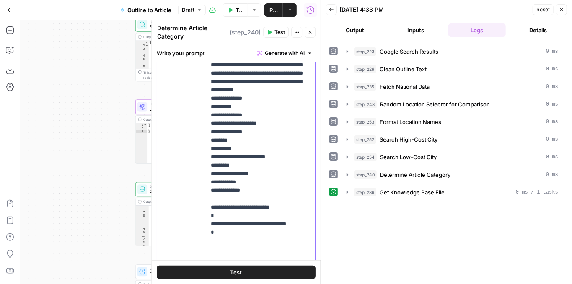
click at [234, 132] on p "**********" at bounding box center [258, 132] width 95 height 276
click at [238, 143] on p "**********" at bounding box center [258, 132] width 95 height 276
click at [248, 155] on p "**********" at bounding box center [258, 132] width 95 height 276
click at [311, 32] on icon "button" at bounding box center [309, 32] width 5 height 5
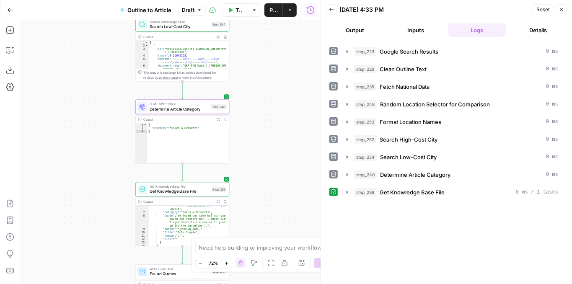
click at [275, 13] on span "Publish" at bounding box center [273, 10] width 8 height 8
click at [11, 12] on icon "button" at bounding box center [10, 10] width 6 height 6
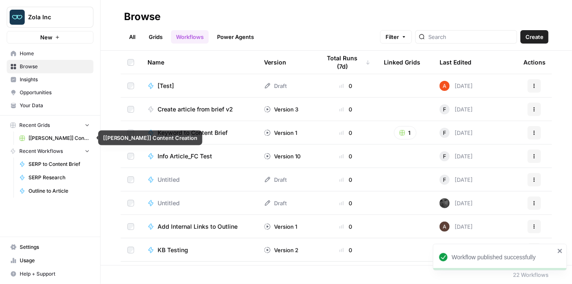
click at [62, 136] on span "[[PERSON_NAME]] Content Creation" at bounding box center [58, 138] width 61 height 8
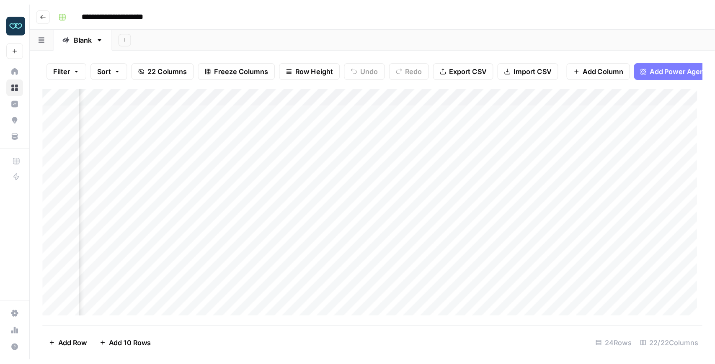
scroll to position [0, 799]
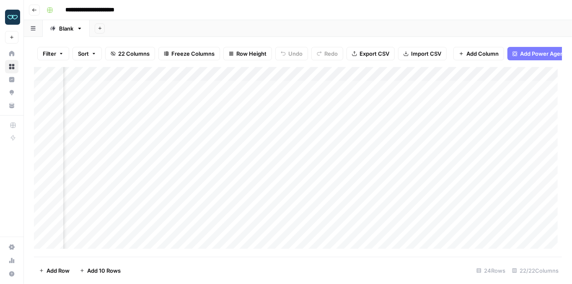
click at [479, 161] on div "Add Column" at bounding box center [298, 160] width 528 height 186
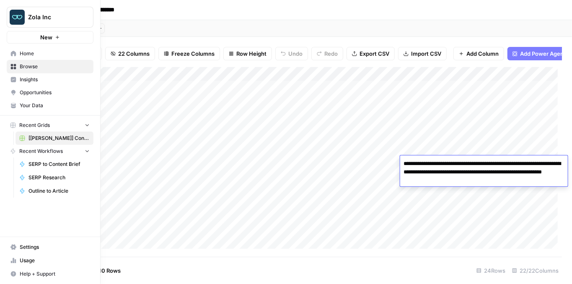
click at [42, 103] on span "Your Data" at bounding box center [55, 106] width 70 height 8
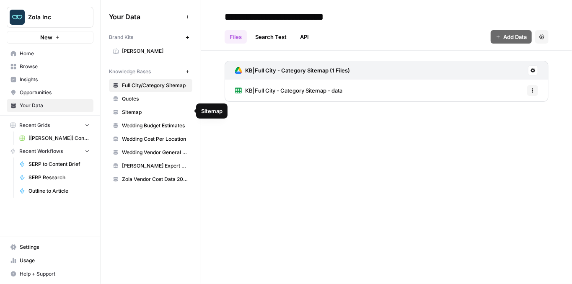
click at [154, 116] on link "Sitemap" at bounding box center [150, 112] width 83 height 13
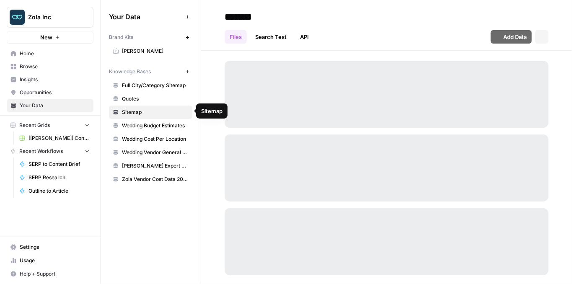
click at [157, 125] on span "Wedding Budget Estimates" at bounding box center [155, 126] width 67 height 8
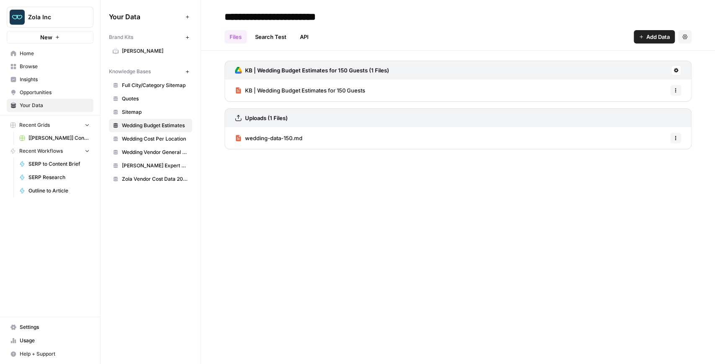
click at [68, 141] on span "[[PERSON_NAME]] Content Creation" at bounding box center [58, 138] width 61 height 8
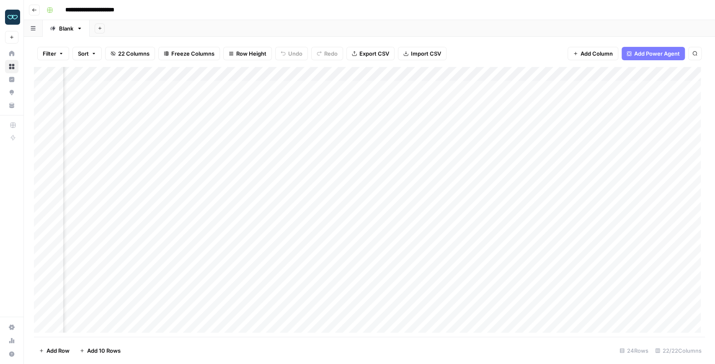
scroll to position [0, 935]
click at [338, 259] on div "Add Column" at bounding box center [369, 202] width 671 height 270
click at [340, 259] on div "Add Column" at bounding box center [369, 202] width 671 height 270
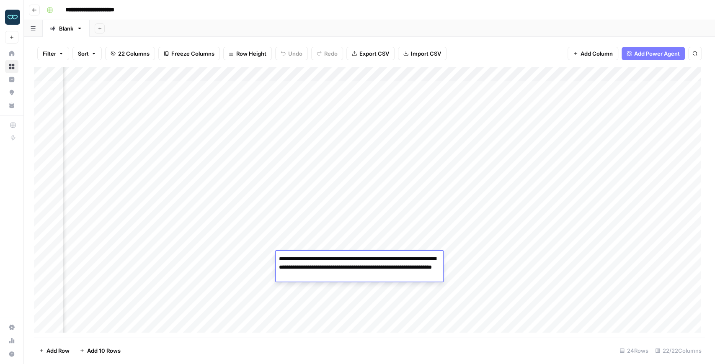
click at [324, 283] on div "Add Column" at bounding box center [369, 202] width 671 height 270
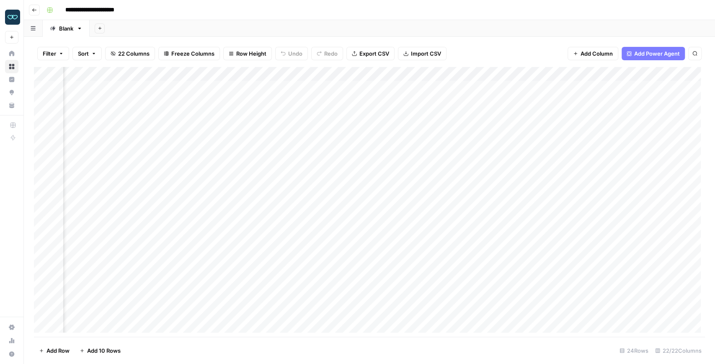
click at [322, 260] on div "Add Column" at bounding box center [369, 202] width 671 height 270
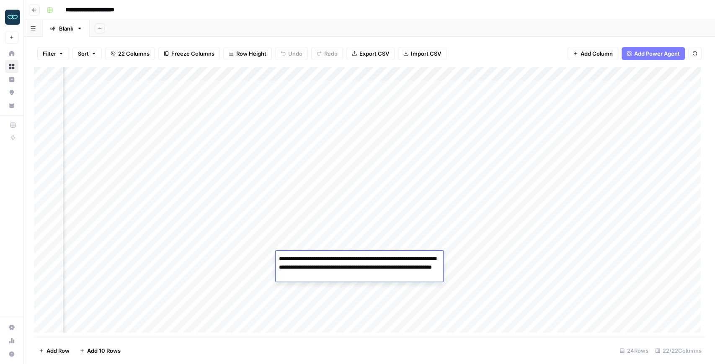
click at [312, 177] on div "Add Column" at bounding box center [369, 202] width 671 height 270
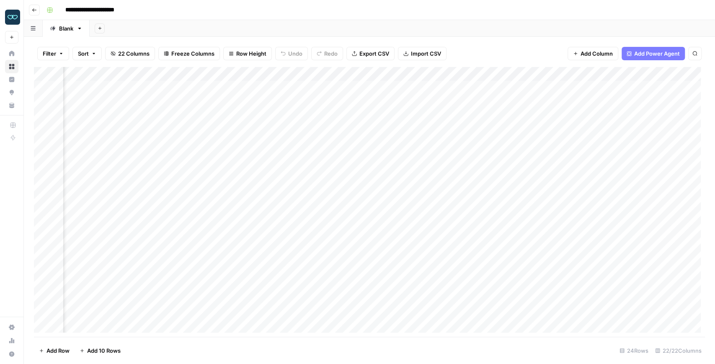
click at [376, 157] on div "Add Column" at bounding box center [369, 202] width 671 height 270
click at [327, 157] on div "Add Column" at bounding box center [369, 202] width 671 height 270
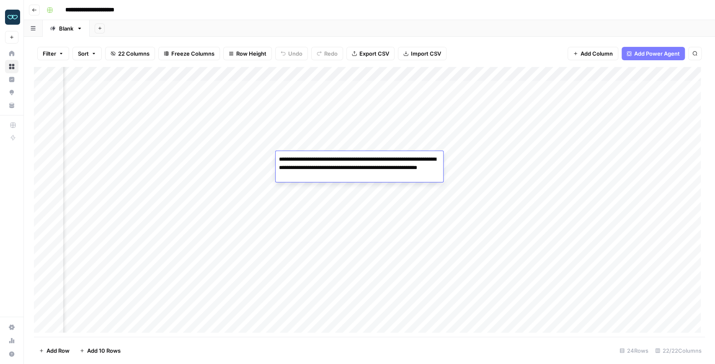
click at [307, 195] on div "Add Column" at bounding box center [369, 202] width 671 height 270
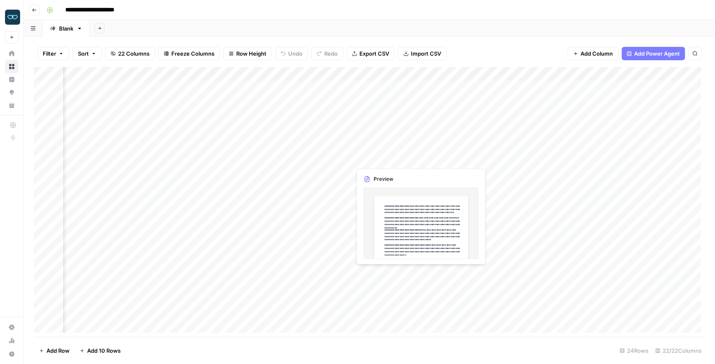
click at [362, 157] on div "Add Column" at bounding box center [369, 202] width 671 height 270
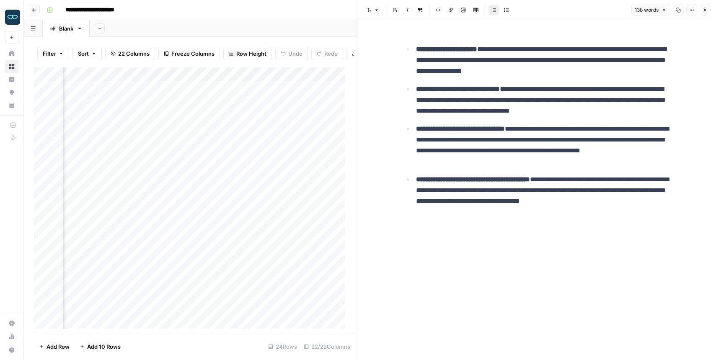
click at [701, 11] on button "Close" at bounding box center [704, 10] width 11 height 11
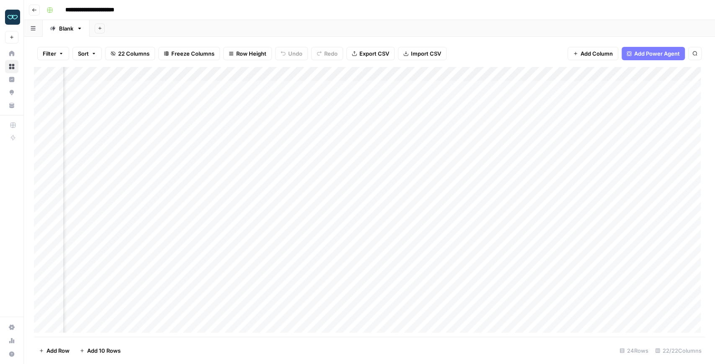
click at [387, 172] on div "Add Column" at bounding box center [369, 202] width 671 height 270
click at [317, 191] on div "Add Column" at bounding box center [369, 202] width 671 height 270
click at [303, 201] on div "Add Column" at bounding box center [369, 202] width 671 height 270
click at [312, 187] on div "Add Column" at bounding box center [369, 202] width 671 height 270
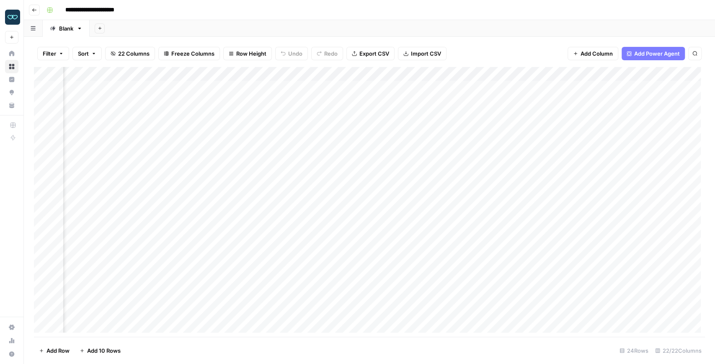
click at [312, 187] on div "Add Column" at bounding box center [369, 202] width 671 height 270
click at [311, 173] on div "Add Column" at bounding box center [369, 202] width 671 height 270
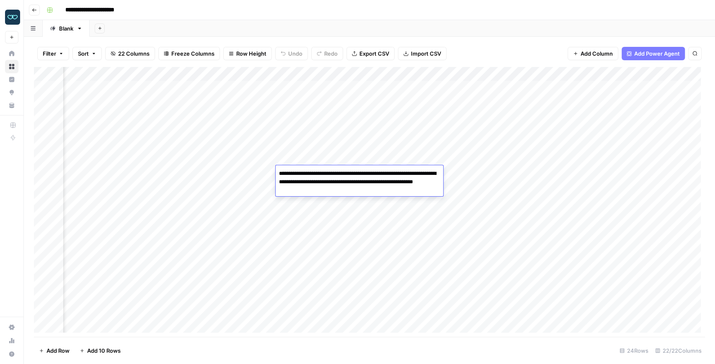
click at [312, 157] on div "Add Column" at bounding box center [369, 202] width 671 height 270
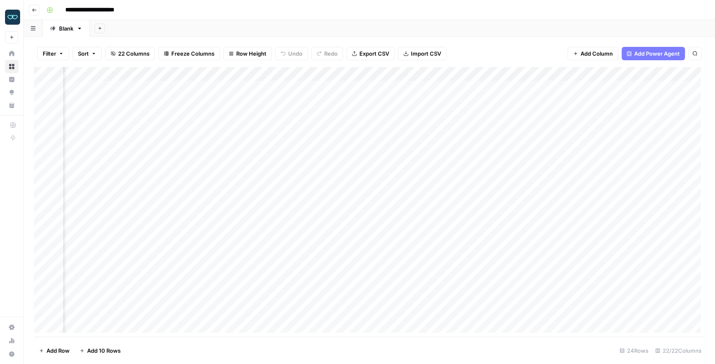
click at [312, 157] on div "Add Column" at bounding box center [369, 202] width 671 height 270
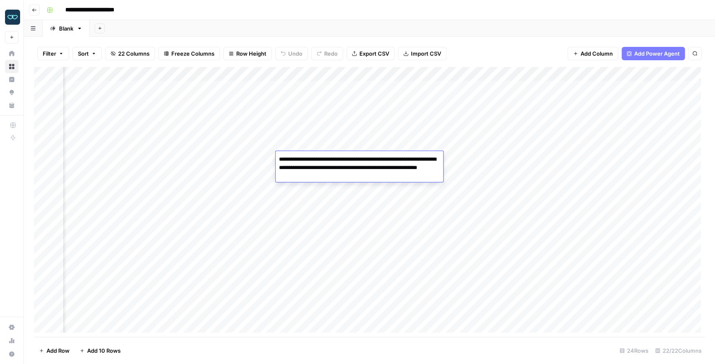
click at [317, 186] on div "Add Column" at bounding box center [369, 202] width 671 height 270
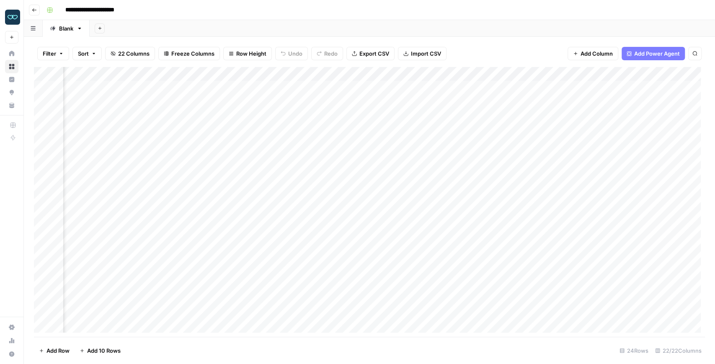
click at [300, 312] on div "Add Column" at bounding box center [369, 202] width 671 height 270
drag, startPoint x: 351, startPoint y: 73, endPoint x: 425, endPoint y: 75, distance: 74.1
click at [425, 75] on div "Add Column" at bounding box center [369, 202] width 671 height 270
click at [338, 246] on div "Add Column" at bounding box center [369, 202] width 671 height 270
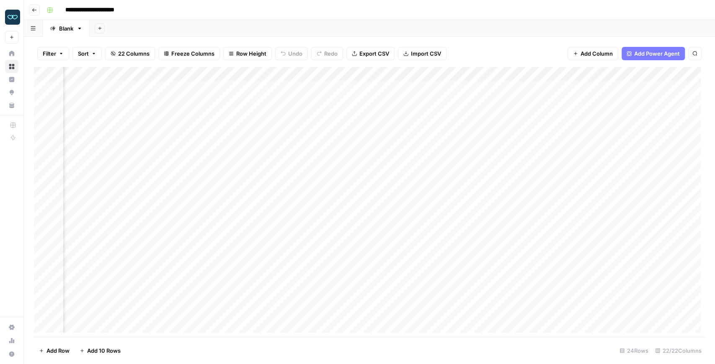
click at [338, 246] on div "Add Column" at bounding box center [369, 202] width 671 height 270
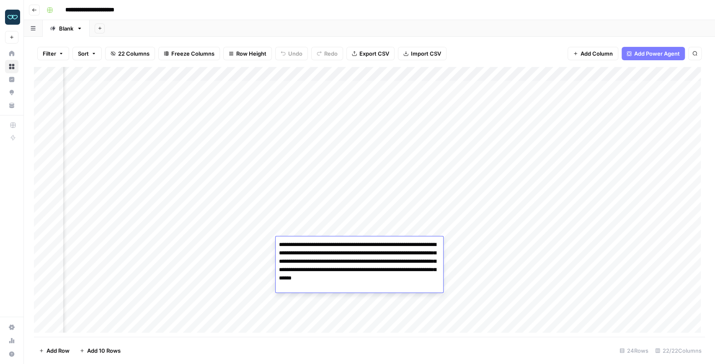
click at [334, 305] on div "Add Column" at bounding box center [369, 202] width 671 height 270
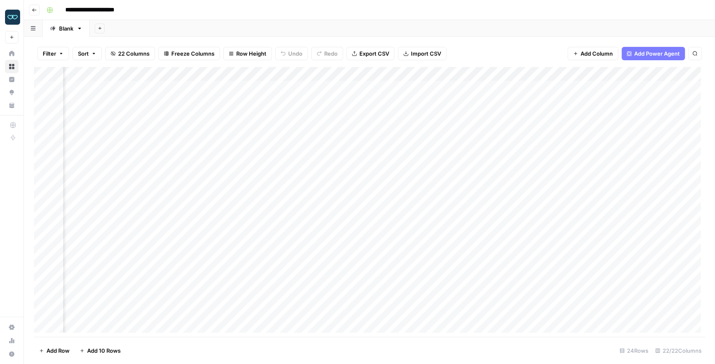
click at [348, 259] on div "Add Column" at bounding box center [369, 202] width 671 height 270
click at [340, 291] on div "Add Column" at bounding box center [369, 202] width 671 height 270
click at [341, 271] on div "Add Column" at bounding box center [369, 202] width 671 height 270
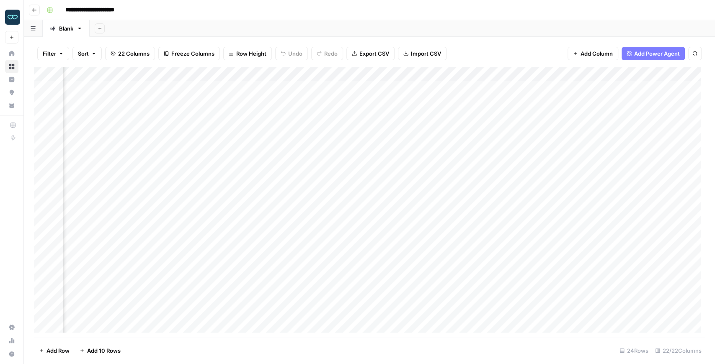
click at [337, 301] on div "Add Column" at bounding box center [369, 202] width 671 height 270
click at [337, 286] on div "Add Column" at bounding box center [369, 202] width 671 height 270
click at [332, 316] on div "Add Column" at bounding box center [369, 202] width 671 height 270
click at [333, 302] on div "Add Column" at bounding box center [369, 202] width 671 height 270
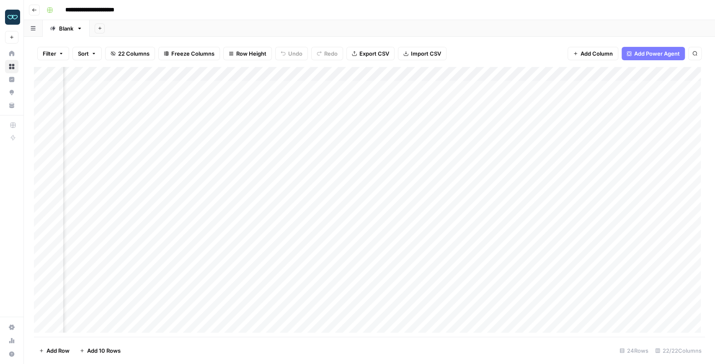
click at [333, 302] on div "Add Column" at bounding box center [369, 202] width 671 height 270
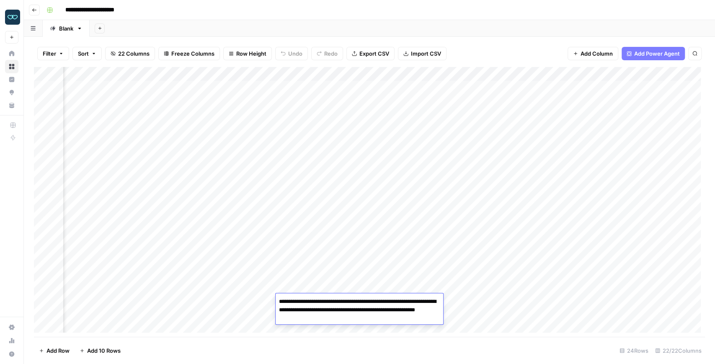
click at [330, 327] on div "Add Column" at bounding box center [369, 202] width 671 height 270
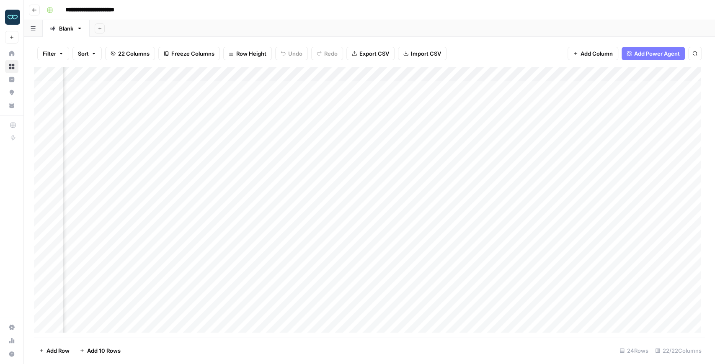
click at [331, 314] on div "Add Column" at bounding box center [369, 202] width 671 height 270
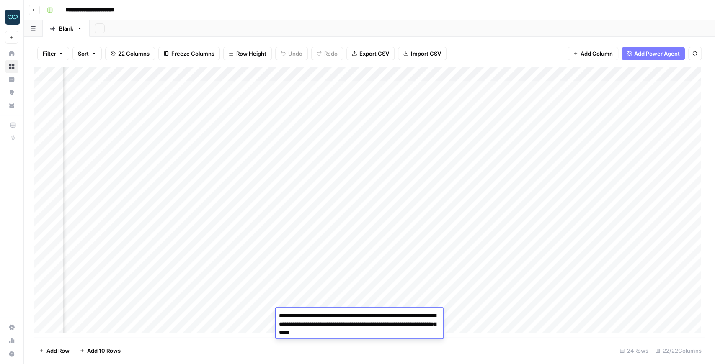
click at [337, 303] on div "Add Column" at bounding box center [369, 202] width 671 height 270
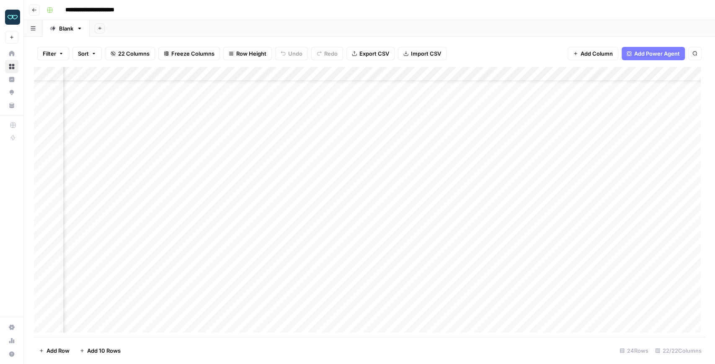
scroll to position [56, 935]
click at [337, 288] on div "Add Column" at bounding box center [369, 202] width 671 height 270
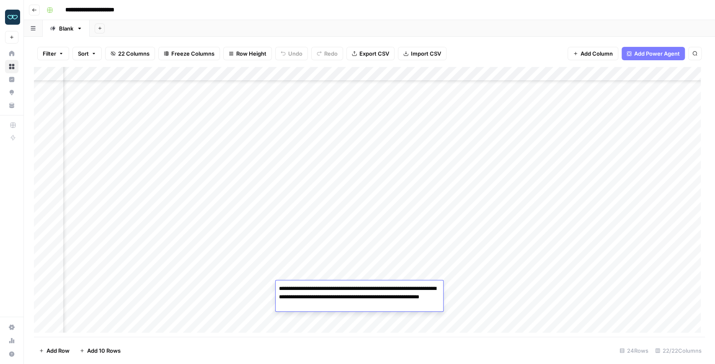
click at [343, 277] on div "Add Column" at bounding box center [369, 202] width 671 height 270
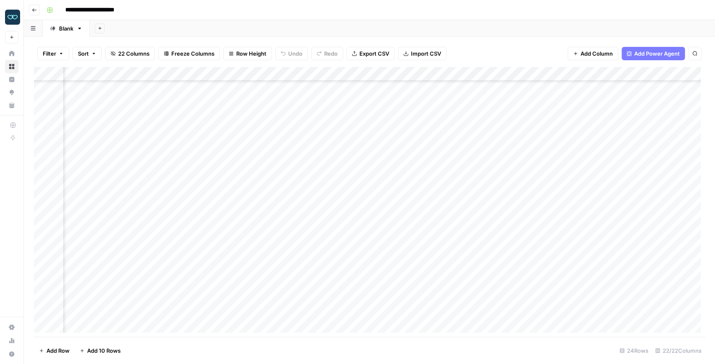
click at [346, 274] on div "Add Column" at bounding box center [369, 202] width 671 height 270
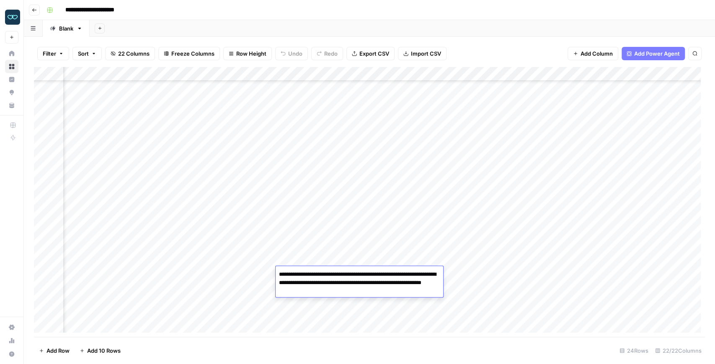
click at [346, 274] on textarea "**********" at bounding box center [359, 283] width 167 height 28
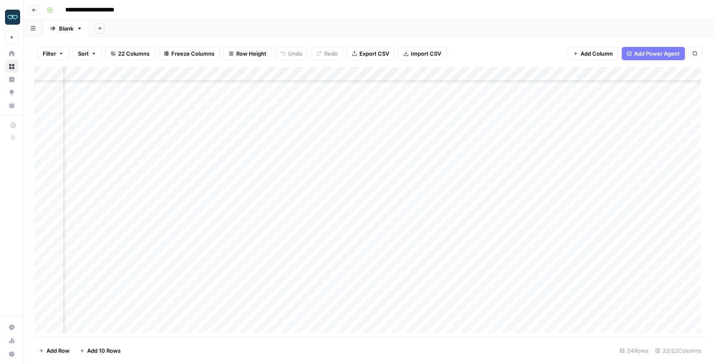
click at [341, 301] on div "Add Column" at bounding box center [369, 202] width 671 height 270
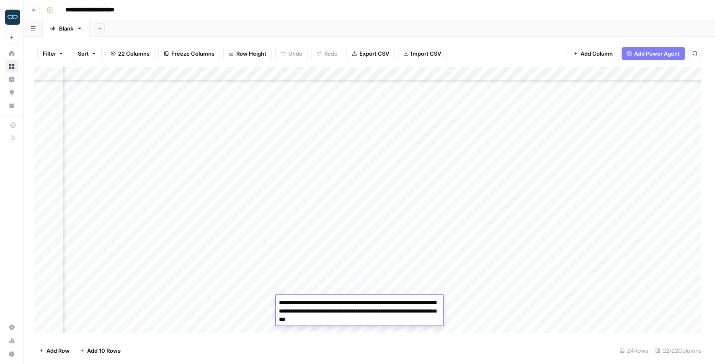
click at [344, 289] on div "Add Column" at bounding box center [369, 202] width 671 height 270
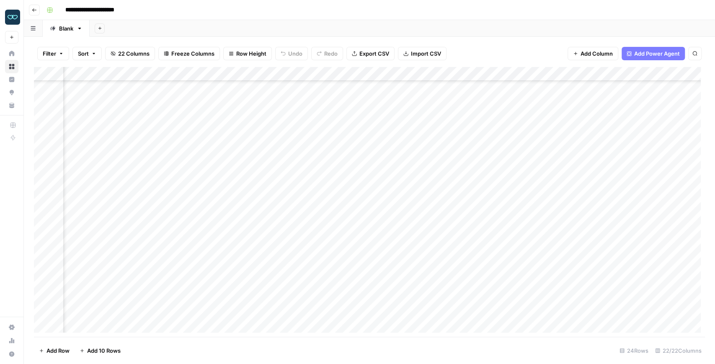
click at [342, 312] on div "Add Column" at bounding box center [369, 202] width 671 height 270
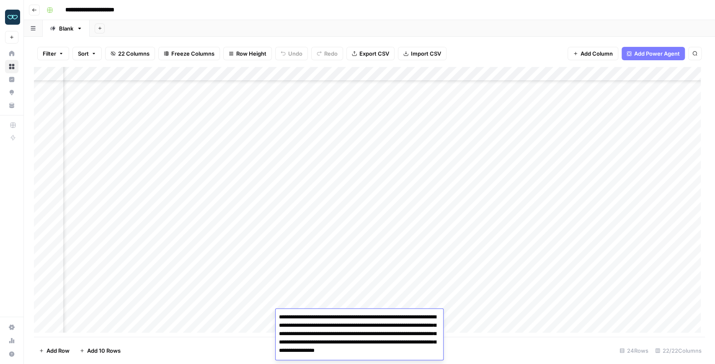
scroll to position [5, 0]
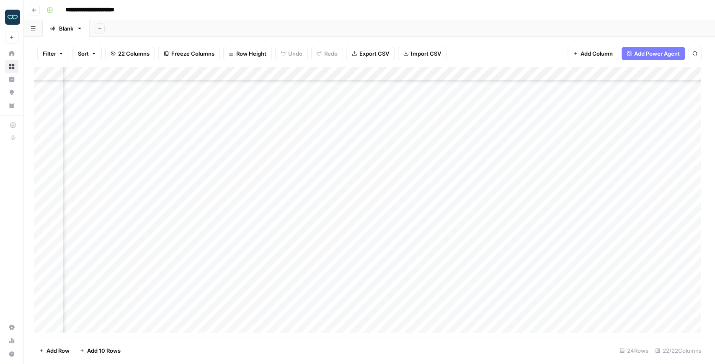
click at [344, 294] on div "Add Column" at bounding box center [369, 202] width 671 height 270
click at [399, 153] on div "Add Column" at bounding box center [369, 202] width 671 height 270
click at [338, 111] on div "Add Column" at bounding box center [369, 202] width 671 height 270
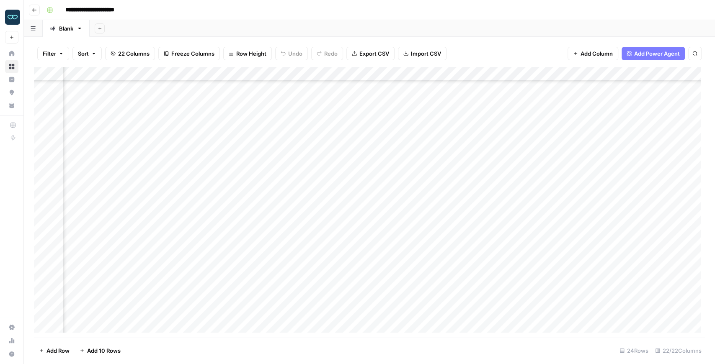
click at [338, 111] on div "Add Column" at bounding box center [369, 202] width 671 height 270
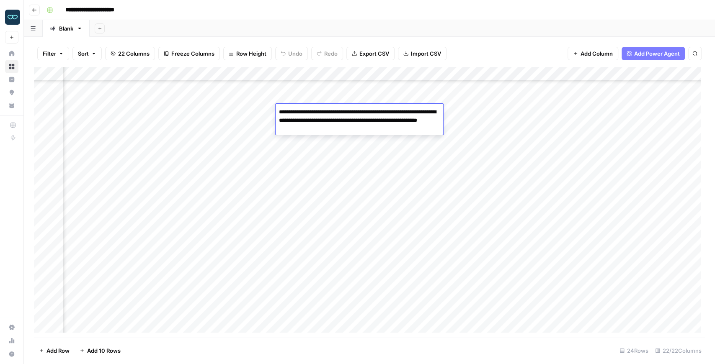
click at [317, 140] on div "Add Column" at bounding box center [369, 202] width 671 height 270
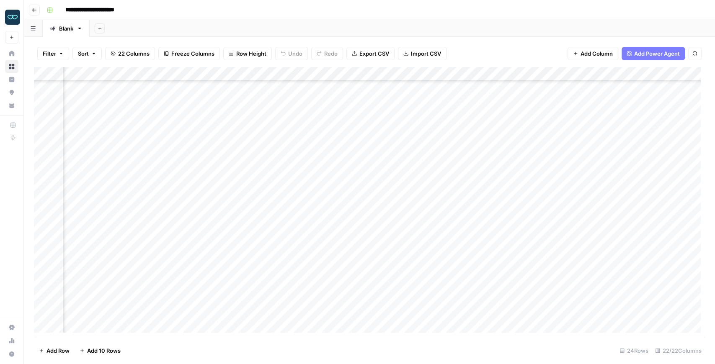
click at [323, 127] on div "Add Column" at bounding box center [369, 202] width 671 height 270
click at [326, 157] on div "Add Column" at bounding box center [369, 202] width 671 height 270
click at [333, 153] on div "Add Column" at bounding box center [369, 202] width 671 height 270
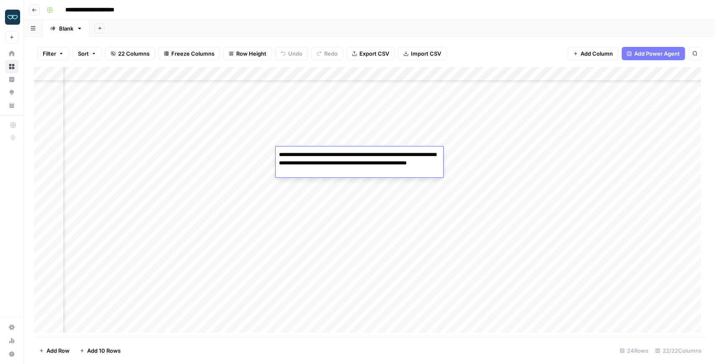
click at [375, 195] on div "Add Column" at bounding box center [369, 202] width 671 height 270
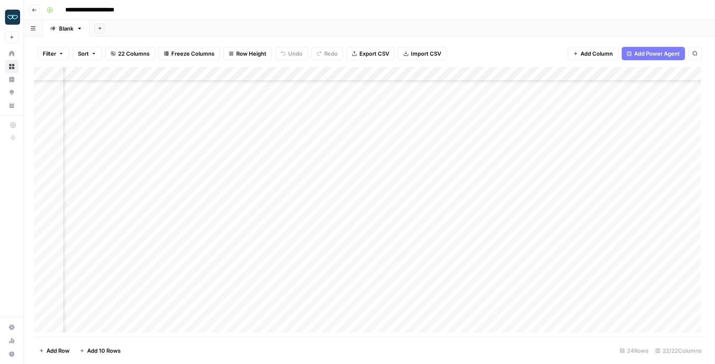
click at [350, 270] on div "Add Column" at bounding box center [369, 202] width 671 height 270
click at [350, 301] on div "Add Column" at bounding box center [369, 202] width 671 height 270
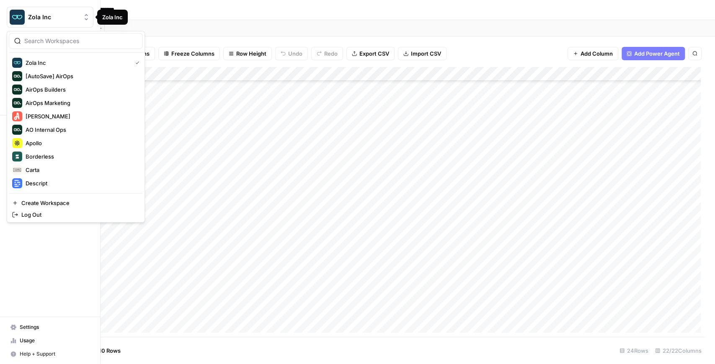
click at [21, 20] on img "Workspace: Zola Inc" at bounding box center [17, 17] width 15 height 15
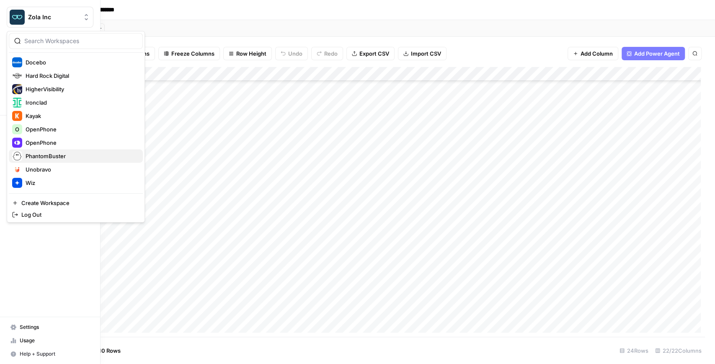
scroll to position [133, 0]
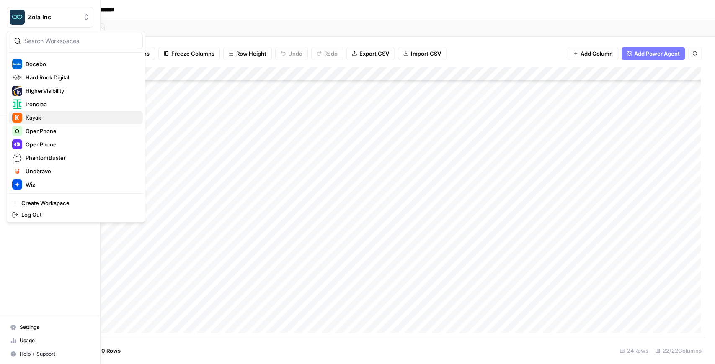
click at [51, 115] on span "Kayak" at bounding box center [81, 117] width 111 height 8
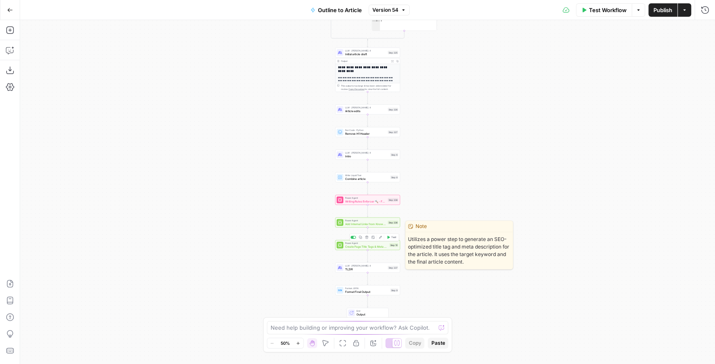
click at [359, 248] on span "Create Page Title Tags & Meta Descriptions - Fork" at bounding box center [366, 247] width 43 height 4
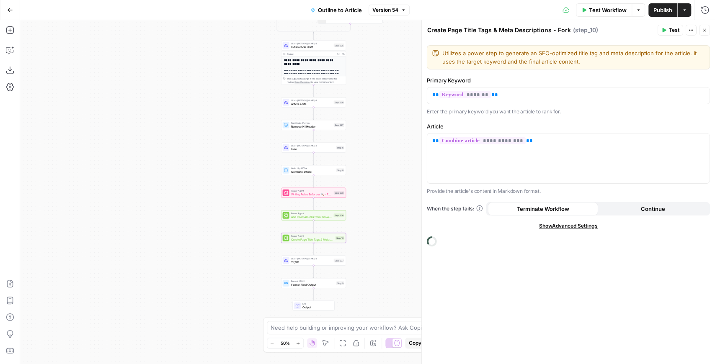
drag, startPoint x: 296, startPoint y: 231, endPoint x: 243, endPoint y: 224, distance: 54.1
click at [243, 224] on div "**********" at bounding box center [367, 192] width 695 height 344
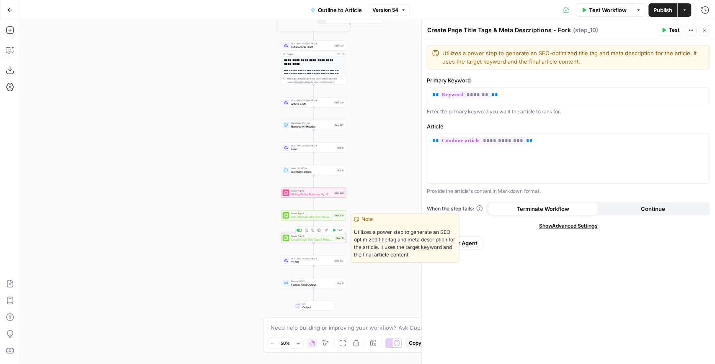
click at [306, 242] on div "Power Agent Create Page Title Tags & Meta Descriptions - Fork Step 10 Copy step…" at bounding box center [313, 238] width 65 height 10
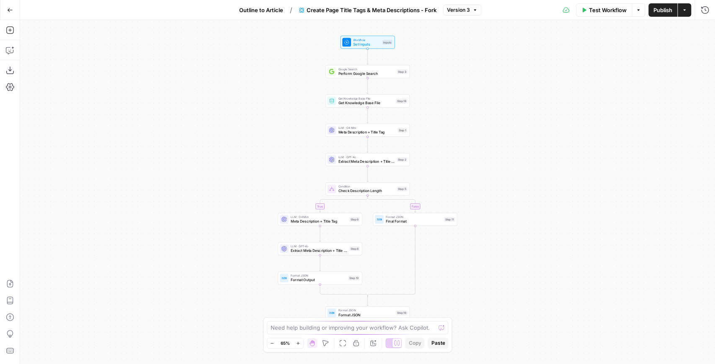
click at [388, 79] on div "true false Workflow Set Inputs Inputs Google Search Perform Google Search Step …" at bounding box center [367, 192] width 695 height 344
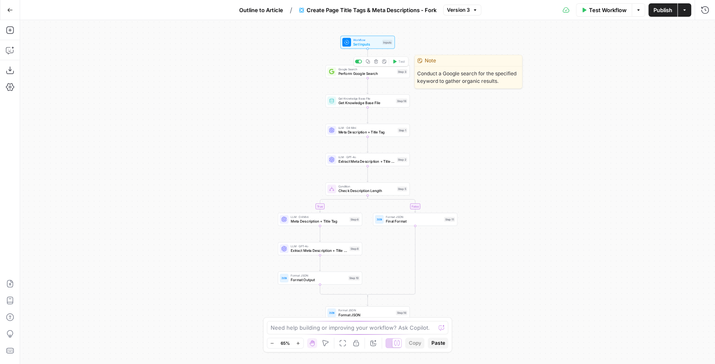
click at [373, 76] on div "Google Search Perform Google Search Step 3 Copy step Delete step Edit Note Test" at bounding box center [367, 71] width 84 height 13
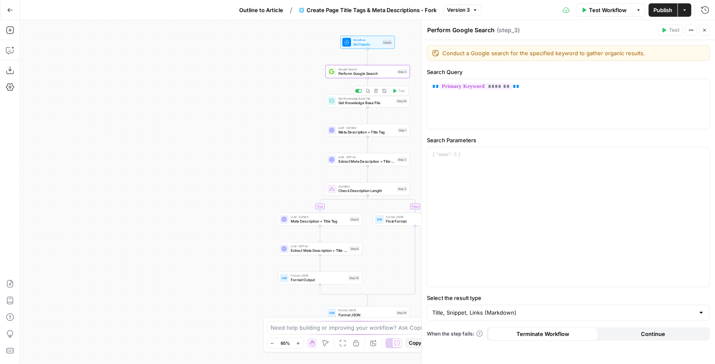
click at [373, 104] on span "Get Knowledge Base File" at bounding box center [365, 102] width 55 height 5
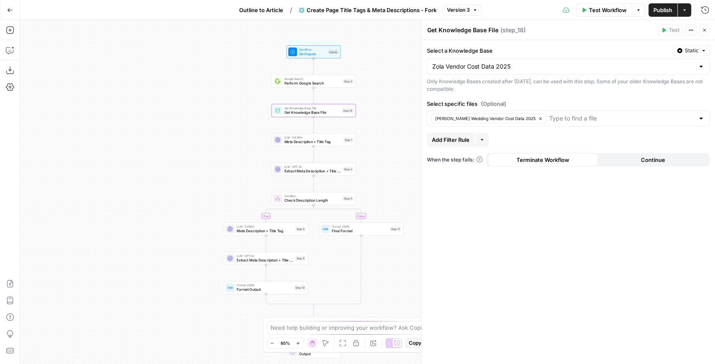
drag, startPoint x: 300, startPoint y: 124, endPoint x: 248, endPoint y: 132, distance: 52.6
click at [248, 132] on div "true false Workflow Set Inputs Inputs Google Search Perform Google Search Step …" at bounding box center [367, 192] width 695 height 344
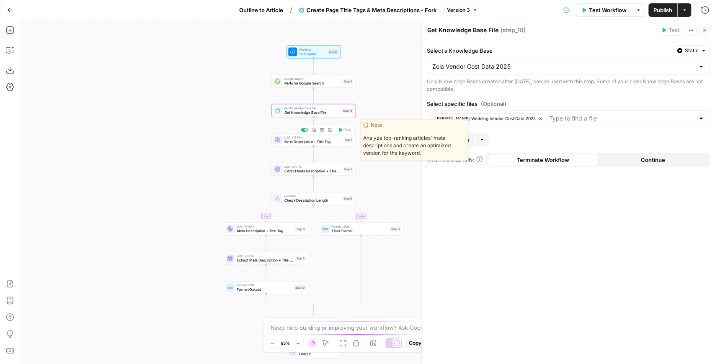
click at [288, 139] on div "LLM · O4 Mini Meta Description + Title Tag" at bounding box center [312, 139] width 57 height 9
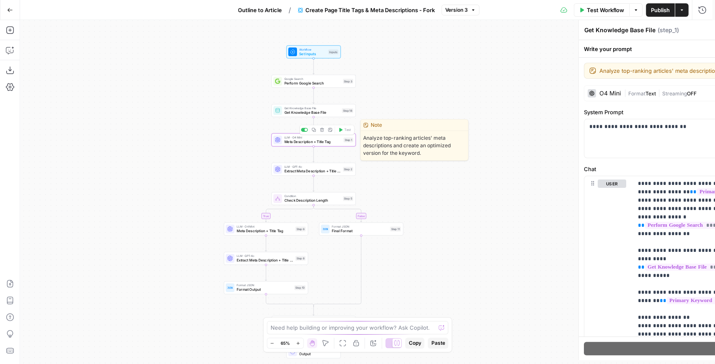
type textarea "Meta Description + Title Tag"
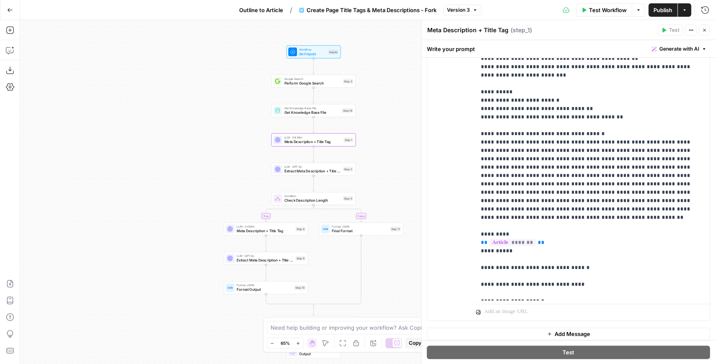
scroll to position [220, 0]
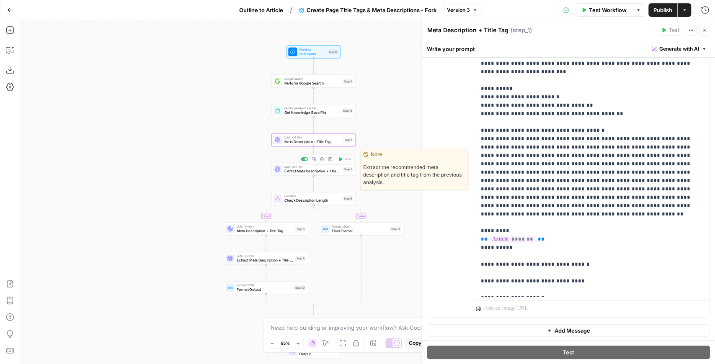
click at [309, 170] on span "Extract Meta Description + Title Tag" at bounding box center [312, 170] width 57 height 5
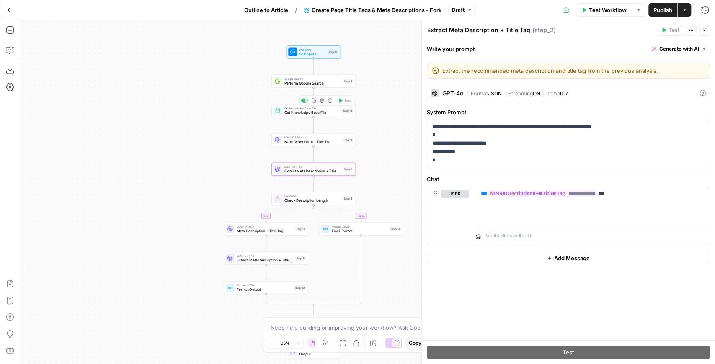
click at [312, 116] on div "Get Knowledge Base File Get Knowledge Base File Step 18 Copy step Delete step A…" at bounding box center [313, 110] width 84 height 13
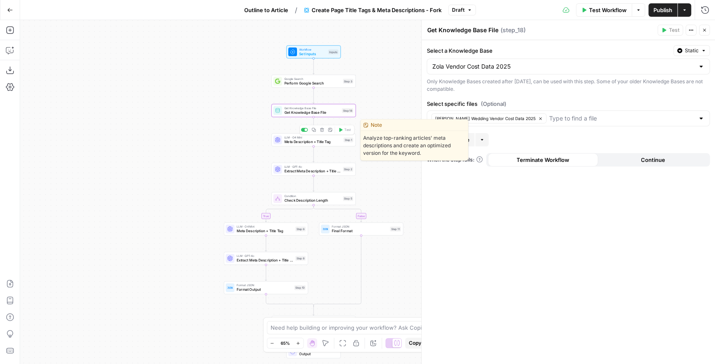
click at [322, 144] on div "LLM · O4 Mini Meta Description + Title Tag Step 1 Copy step Delete step Edit No…" at bounding box center [313, 140] width 84 height 13
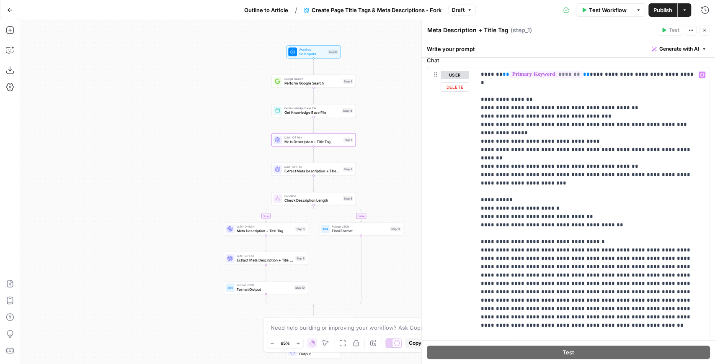
scroll to position [111, 0]
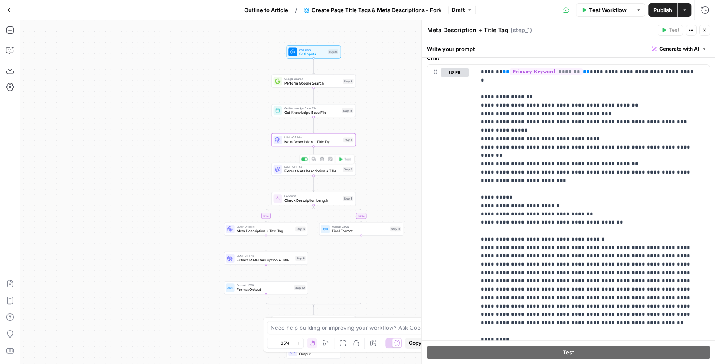
click at [315, 175] on div "LLM · GPT-4o Extract Meta Description + Title Tag Step 2 Copy step Delete step …" at bounding box center [313, 169] width 84 height 13
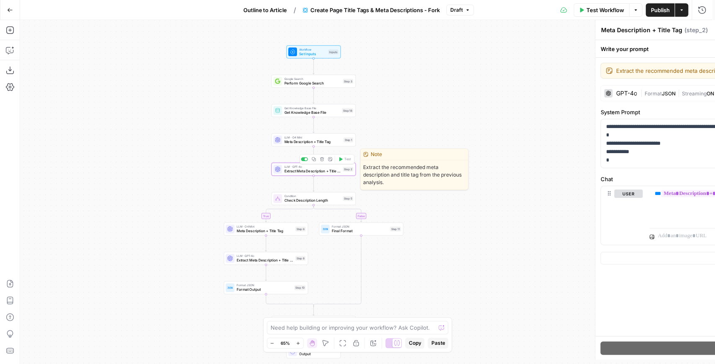
type textarea "Extract Meta Description + Title Tag"
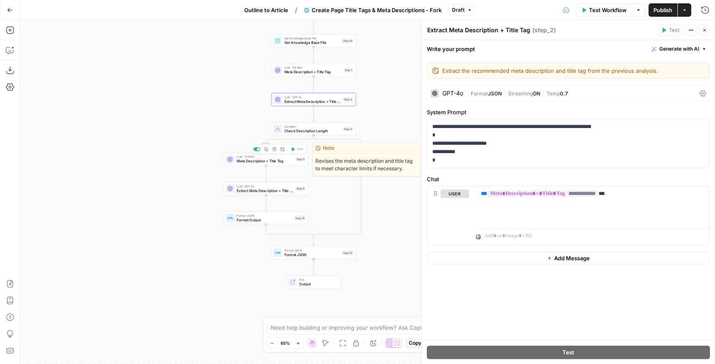
click at [262, 162] on span "Meta Description + Title Tag" at bounding box center [265, 161] width 57 height 5
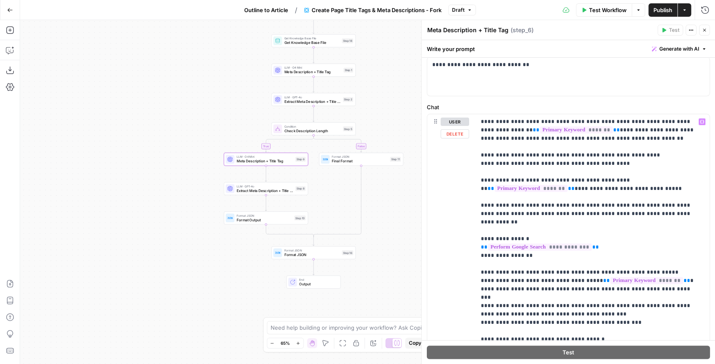
scroll to position [28, 0]
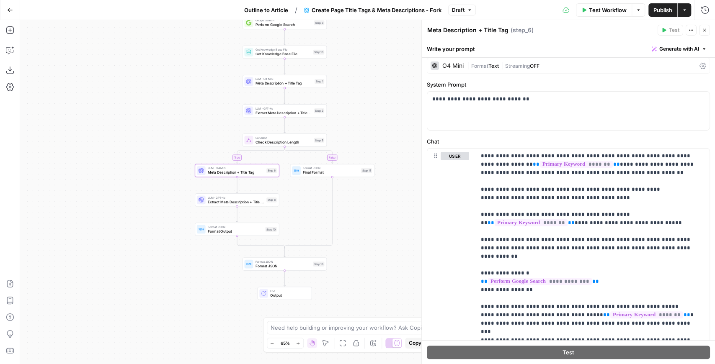
drag, startPoint x: 217, startPoint y: 84, endPoint x: 185, endPoint y: 98, distance: 34.9
click at [185, 98] on div "true false Workflow Set Inputs Inputs Google Search Perform Google Search Step …" at bounding box center [367, 192] width 695 height 344
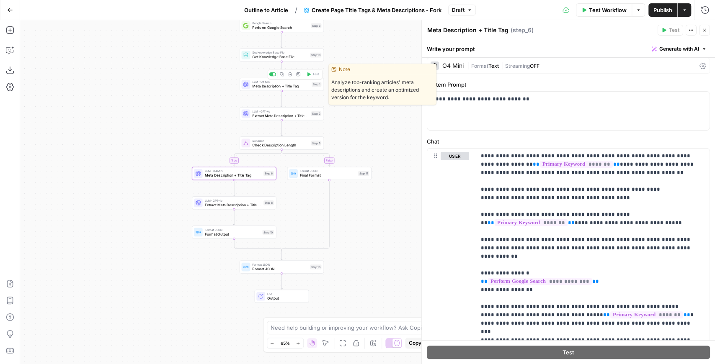
click at [251, 85] on div "LLM · O4 Mini Meta Description + Title Tag Step 1 Copy step Delete step Edit No…" at bounding box center [281, 84] width 80 height 9
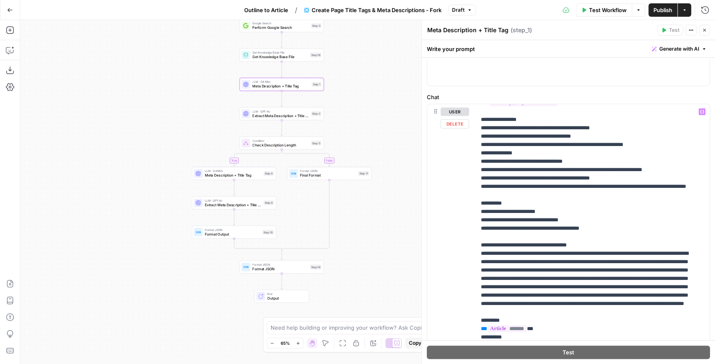
scroll to position [111, 0]
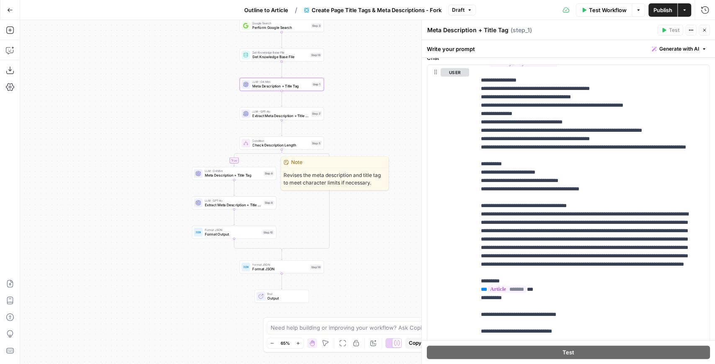
click at [240, 178] on span "Meta Description + Title Tag" at bounding box center [233, 175] width 57 height 5
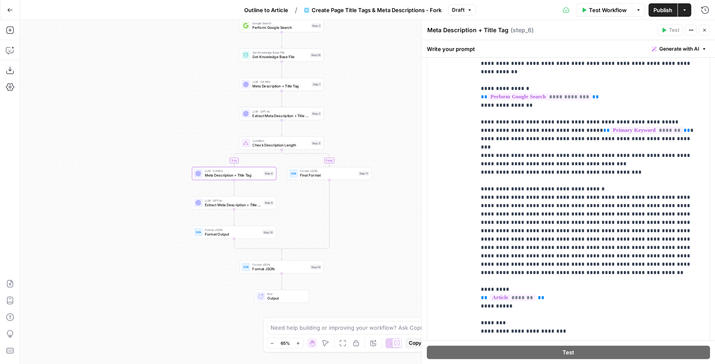
scroll to position [167, 0]
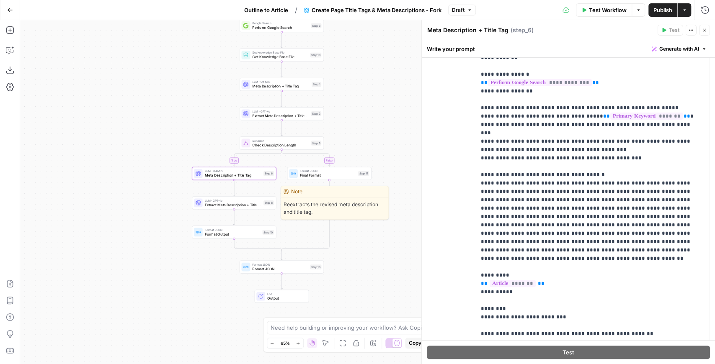
click at [211, 207] on span "Extract Meta Description + Title Tag" at bounding box center [233, 204] width 57 height 5
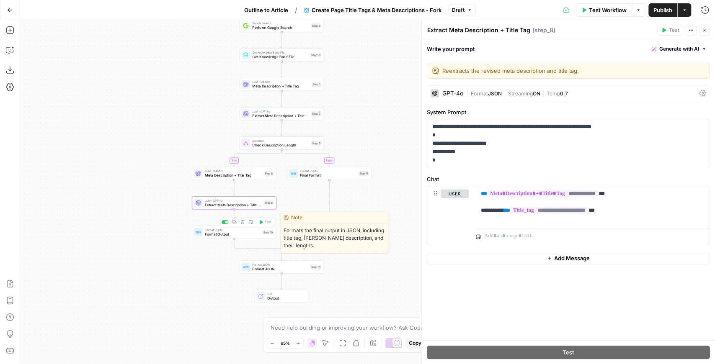
click at [208, 237] on span "Format Output" at bounding box center [232, 234] width 55 height 5
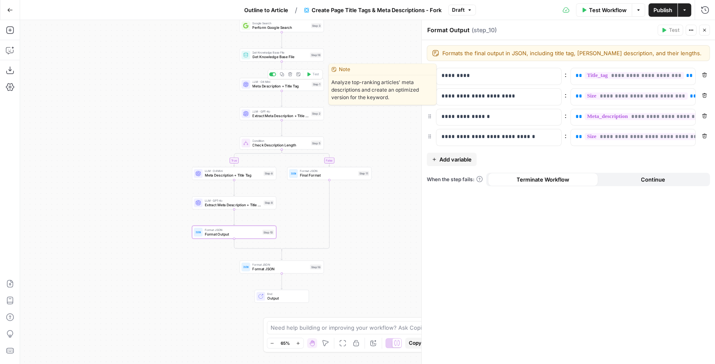
click at [291, 88] on span "Meta Description + Title Tag" at bounding box center [280, 86] width 57 height 5
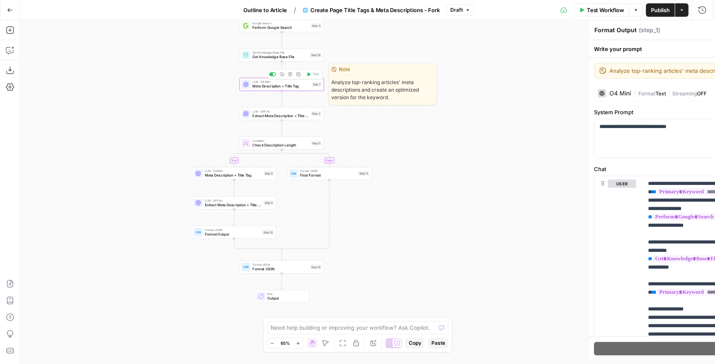
type textarea "Meta Description + Title Tag"
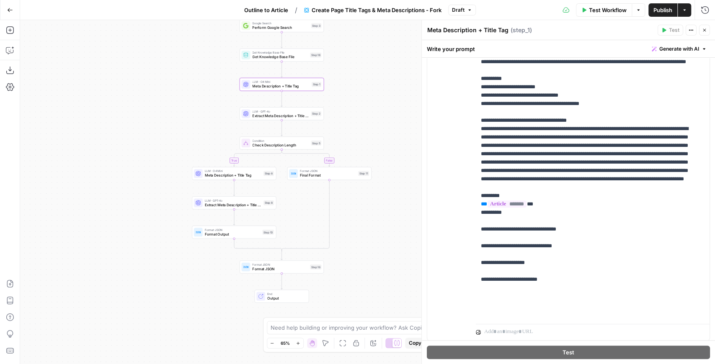
scroll to position [220, 0]
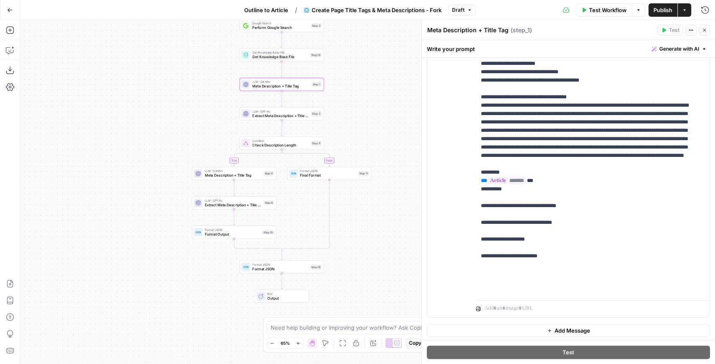
click at [240, 177] on span "Meta Description + Title Tag" at bounding box center [233, 175] width 57 height 5
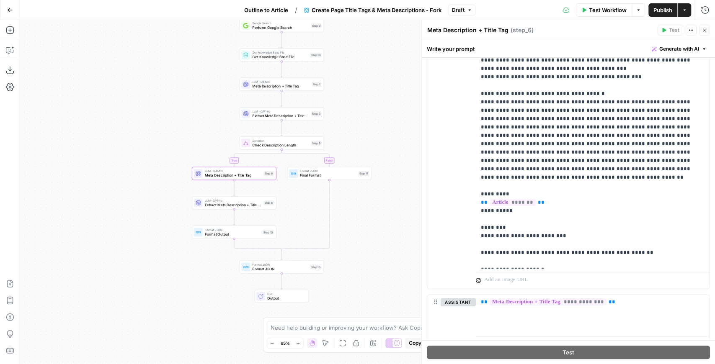
scroll to position [251, 0]
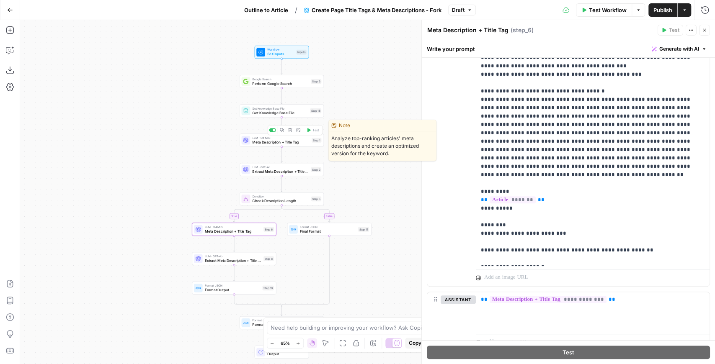
click at [282, 142] on span "Meta Description + Title Tag" at bounding box center [280, 141] width 57 height 5
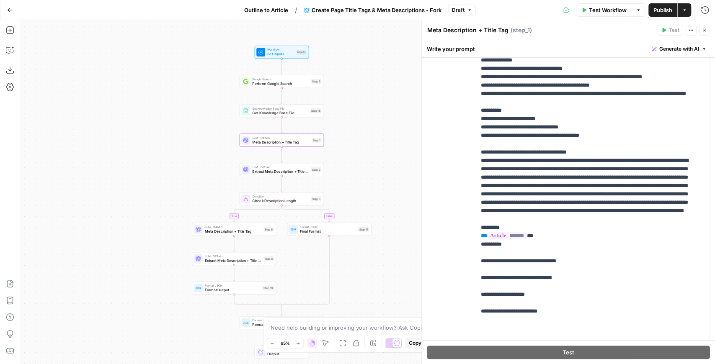
scroll to position [167, 0]
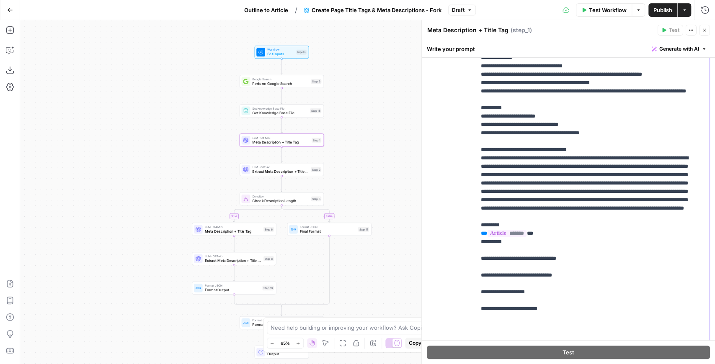
click at [610, 181] on p "**********" at bounding box center [589, 120] width 216 height 452
click at [239, 231] on span "Meta Description + Title Tag" at bounding box center [233, 231] width 57 height 5
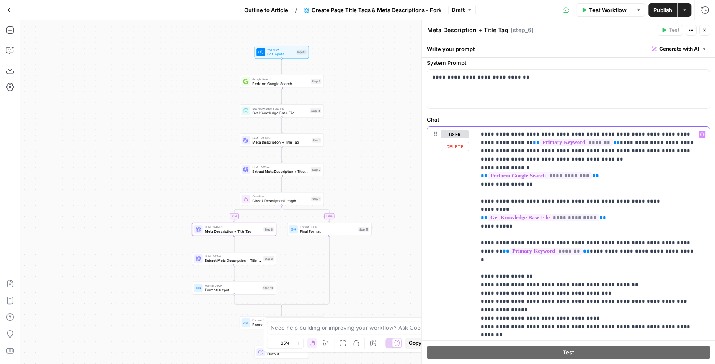
scroll to position [56, 0]
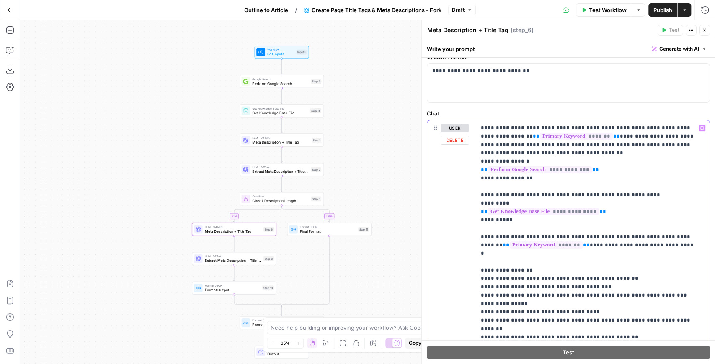
click at [615, 209] on p "**********" at bounding box center [589, 350] width 216 height 452
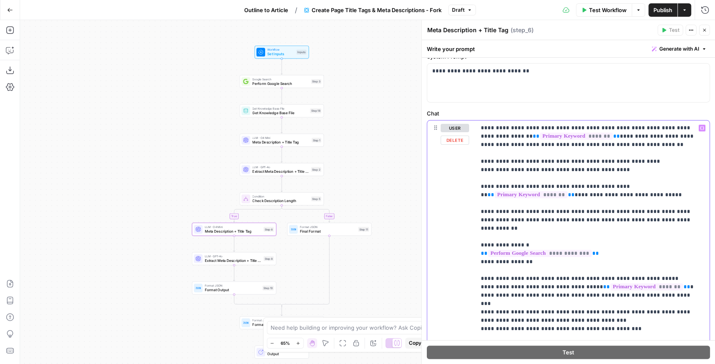
scroll to position [152, 0]
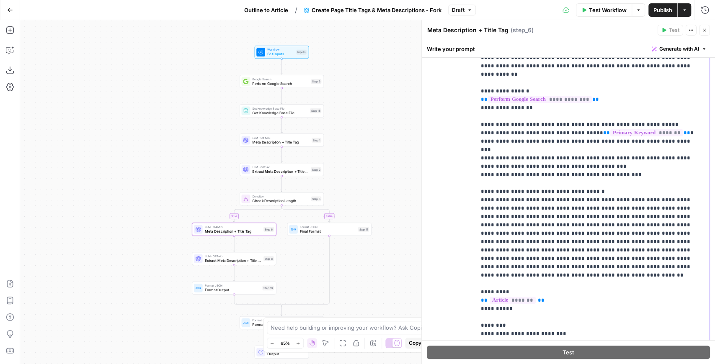
click at [514, 179] on p "**********" at bounding box center [589, 167] width 216 height 394
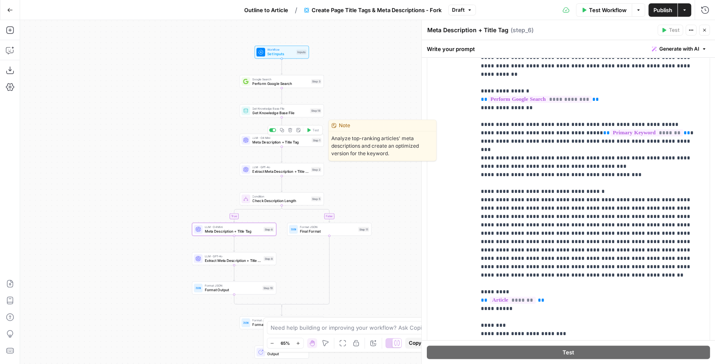
click at [276, 143] on span "Meta Description + Title Tag" at bounding box center [280, 141] width 57 height 5
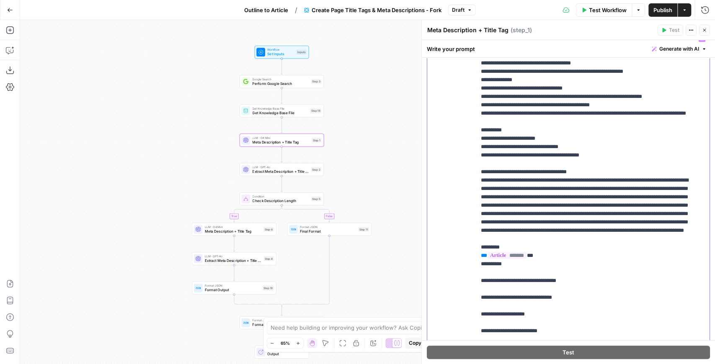
scroll to position [220, 0]
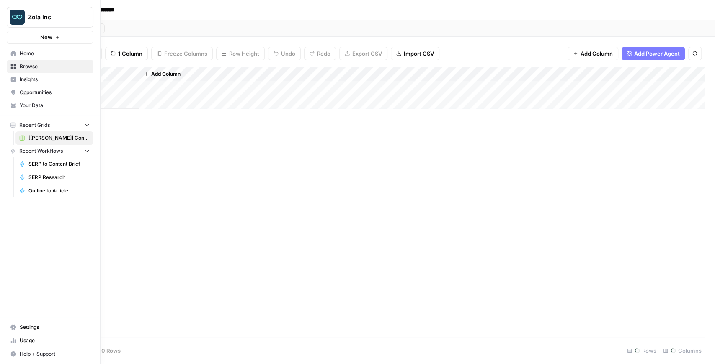
click at [30, 107] on span "Your Data" at bounding box center [55, 106] width 70 height 8
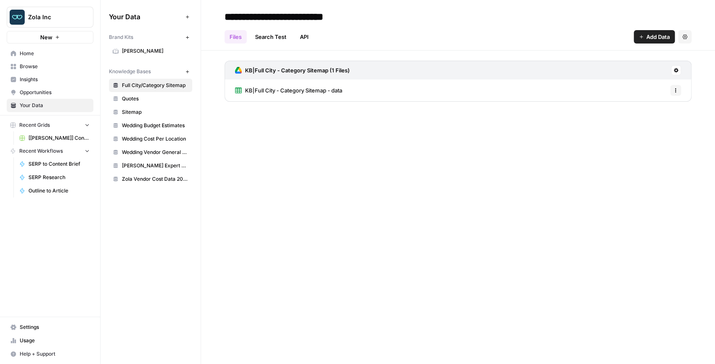
click at [138, 139] on span "Wedding Cost Per Location" at bounding box center [155, 139] width 67 height 8
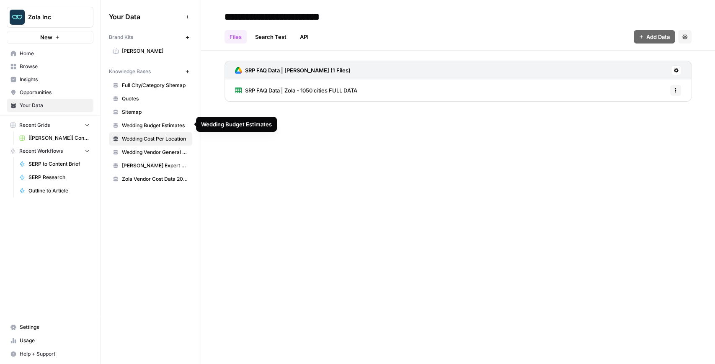
click at [313, 87] on span "SRP FAQ Data | Zola - 1050 cities FULL DATA" at bounding box center [301, 90] width 112 height 8
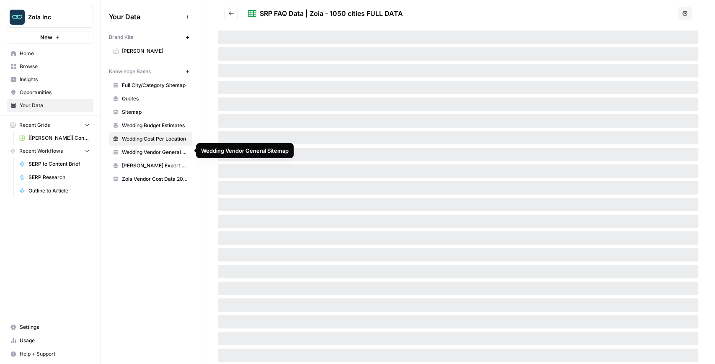
click at [160, 153] on span "Wedding Vendor General Sitemap" at bounding box center [155, 153] width 67 height 8
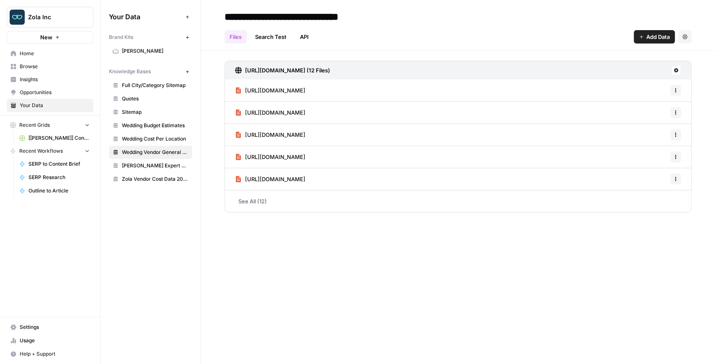
click at [162, 162] on span "[PERSON_NAME] Expert Advice Articles" at bounding box center [155, 166] width 67 height 8
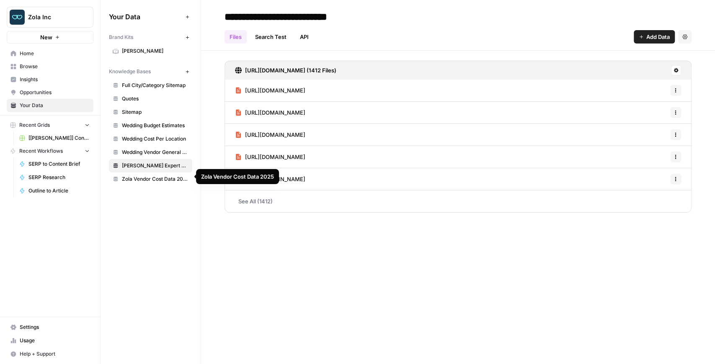
click at [165, 175] on span "Zola Vendor Cost Data 2025" at bounding box center [155, 179] width 67 height 8
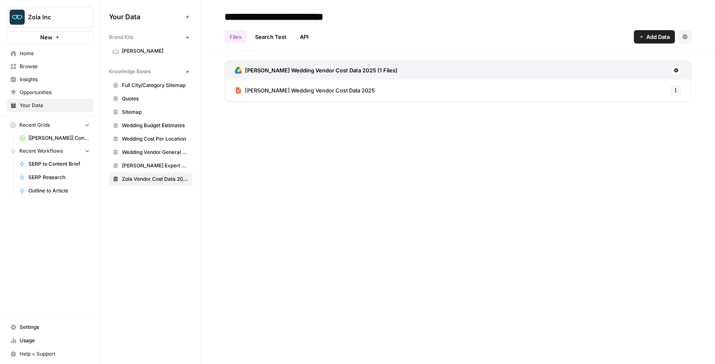
click at [274, 92] on span "[PERSON_NAME] Wedding Vendor Cost Data 2025" at bounding box center [310, 90] width 130 height 8
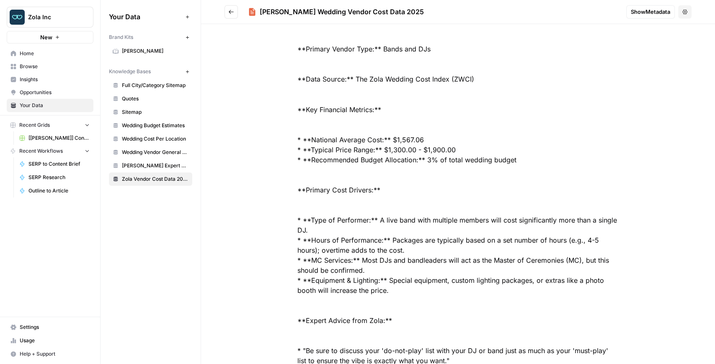
scroll to position [977, 0]
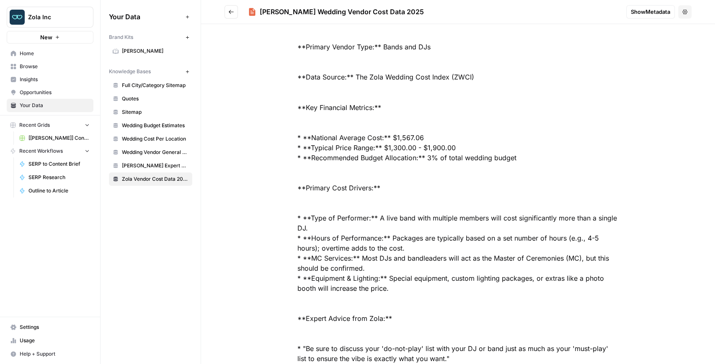
drag, startPoint x: 386, startPoint y: 10, endPoint x: 261, endPoint y: 10, distance: 124.8
click at [261, 10] on div "[PERSON_NAME] Wedding Vendor Cost Data 2025" at bounding box center [433, 12] width 371 height 10
copy div "[PERSON_NAME] Wedding Vendor Cost Data 2025"
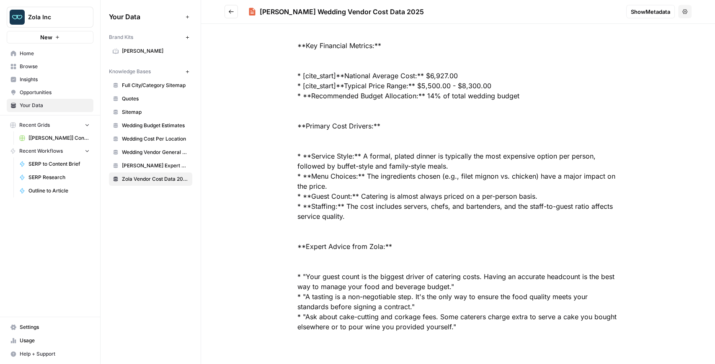
scroll to position [1842, 0]
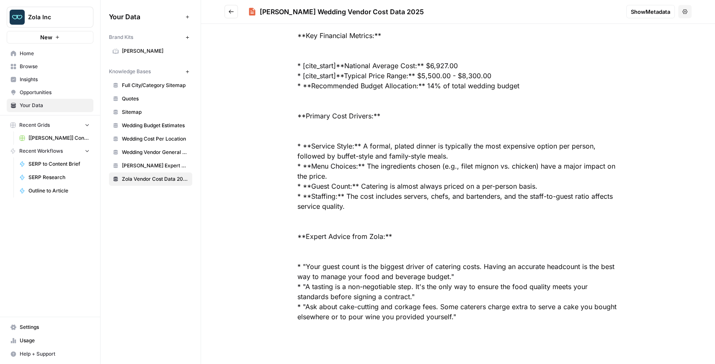
click at [429, 114] on div at bounding box center [457, 282] width 375 height 4160
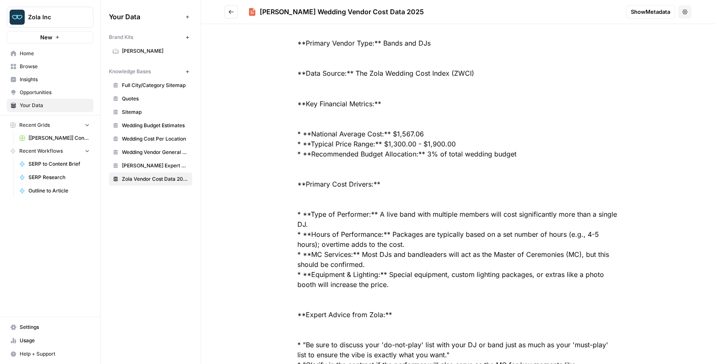
scroll to position [842, 0]
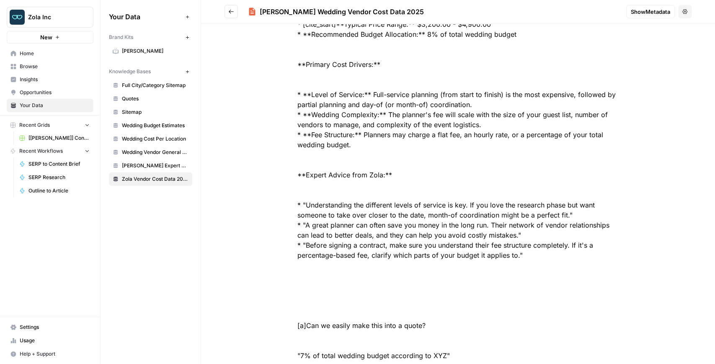
scroll to position [3856, 0]
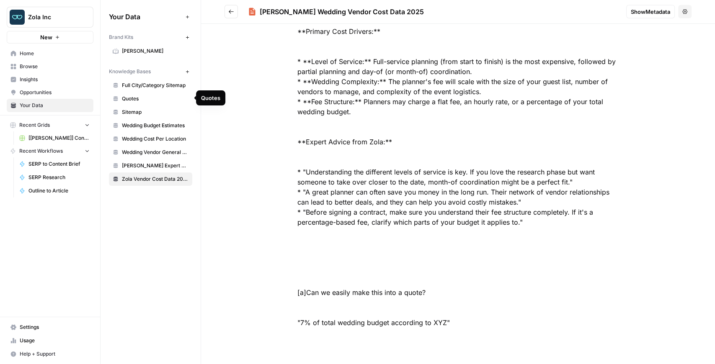
click at [144, 100] on span "Quotes" at bounding box center [155, 99] width 67 height 8
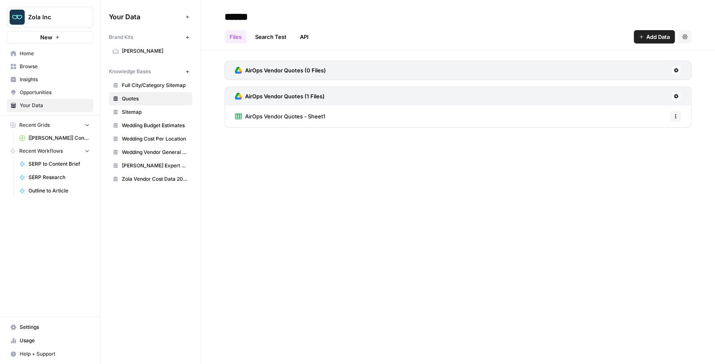
click at [332, 116] on div "AirOps Vendor Quotes - Sheet1 Options" at bounding box center [457, 117] width 467 height 22
click at [312, 116] on span "AirOps Vendor Quotes - Sheet1" at bounding box center [285, 116] width 80 height 8
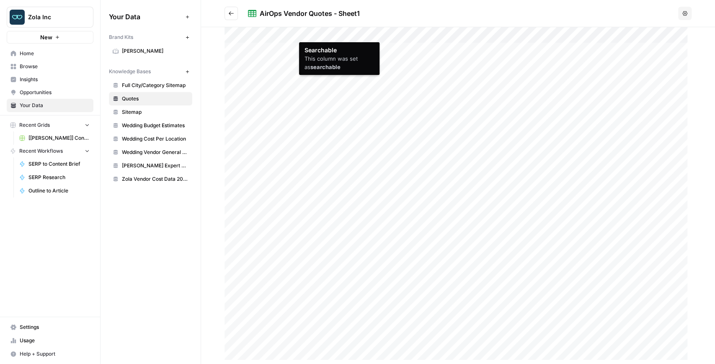
click at [509, 32] on div at bounding box center [457, 195] width 467 height 337
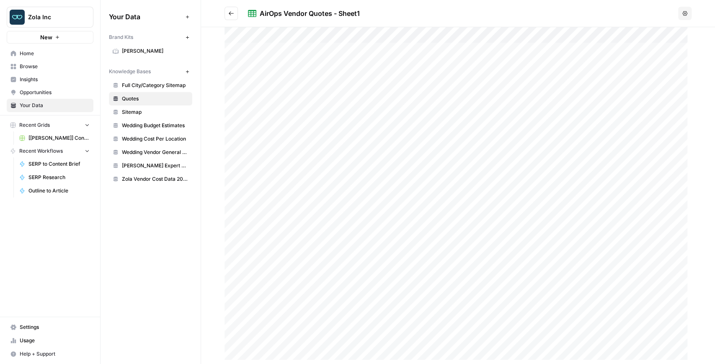
click at [479, 136] on div at bounding box center [457, 195] width 467 height 337
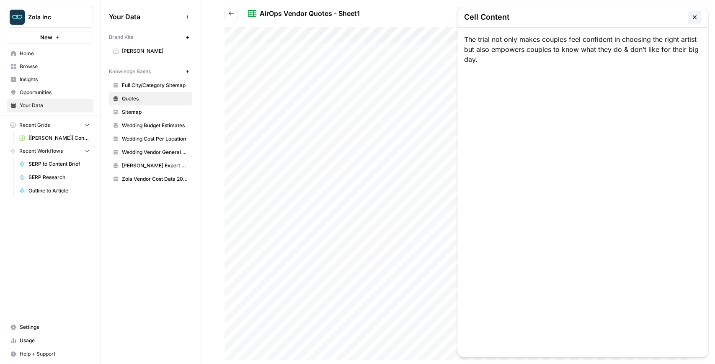
click at [479, 136] on div "The trial not only makes couples feel confident in choosing the right artist bu…" at bounding box center [582, 193] width 250 height 330
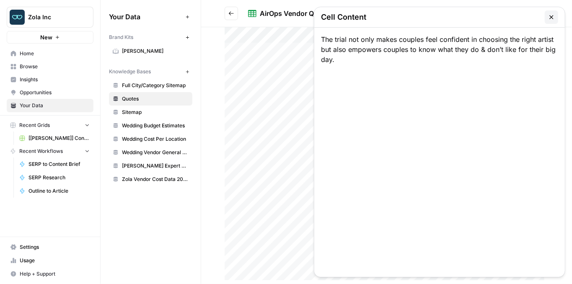
click at [548, 18] on icon "button" at bounding box center [551, 17] width 7 height 7
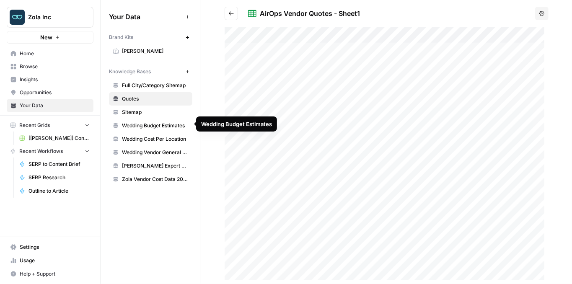
click at [161, 128] on link "Wedding Budget Estimates" at bounding box center [150, 125] width 83 height 13
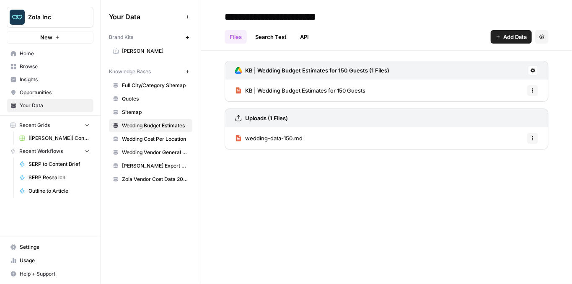
click at [289, 90] on span "KB | Wedding Budget Estimates for 150 Guests" at bounding box center [305, 90] width 120 height 8
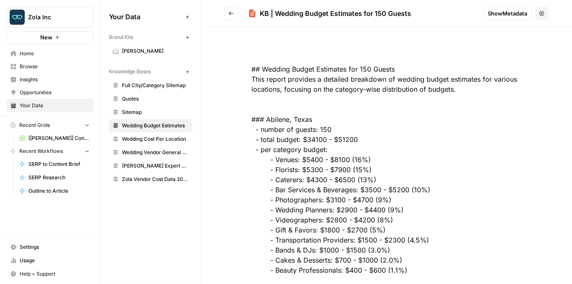
click at [233, 13] on icon "Go back" at bounding box center [231, 13] width 6 height 6
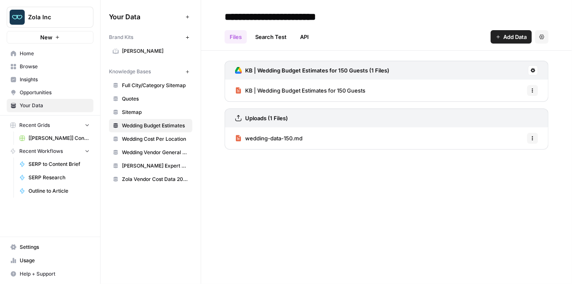
click at [290, 136] on span "wedding-data-150.md" at bounding box center [273, 138] width 57 height 8
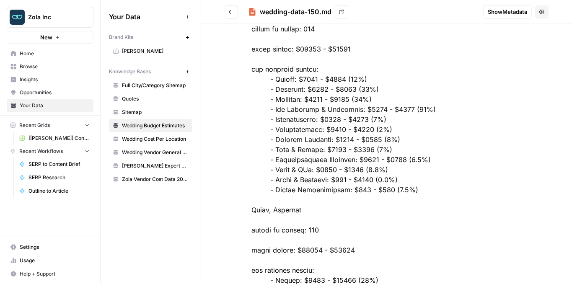
scroll to position [921, 0]
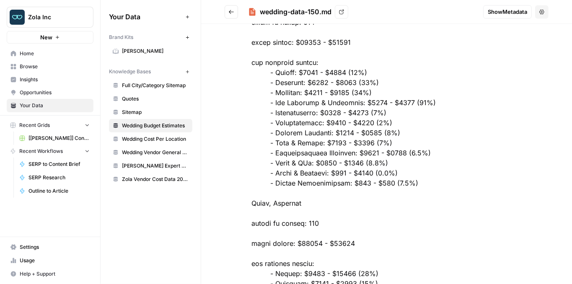
click at [232, 10] on icon "Go back" at bounding box center [231, 12] width 6 height 6
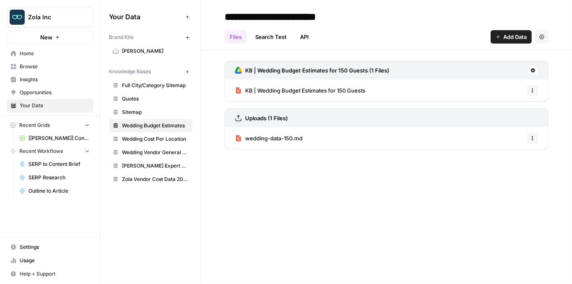
click at [302, 91] on span "KB | Wedding Budget Estimates for 150 Guests" at bounding box center [305, 90] width 120 height 8
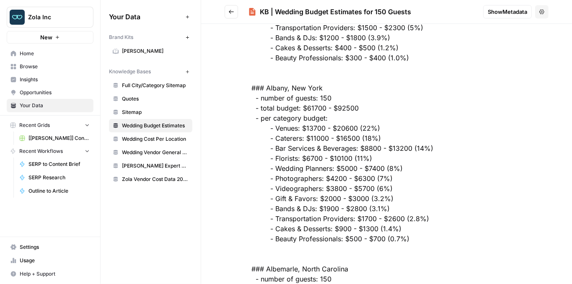
scroll to position [1479, 0]
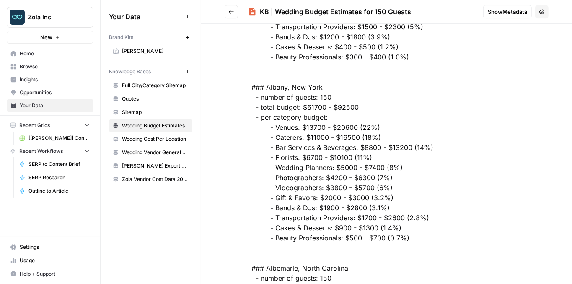
drag, startPoint x: 302, startPoint y: 151, endPoint x: 340, endPoint y: 227, distance: 84.8
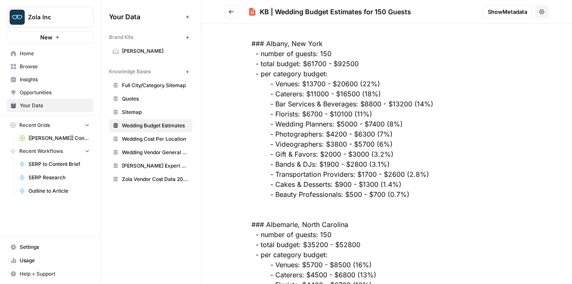
scroll to position [1535, 0]
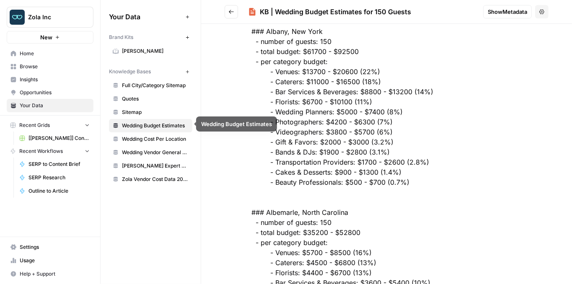
click at [157, 136] on span "Wedding Cost Per Location" at bounding box center [155, 139] width 67 height 8
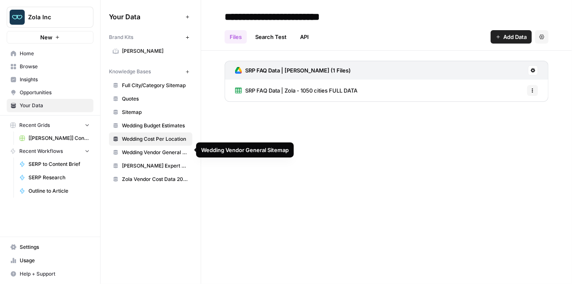
click at [159, 149] on span "Wedding Vendor General Sitemap" at bounding box center [155, 153] width 67 height 8
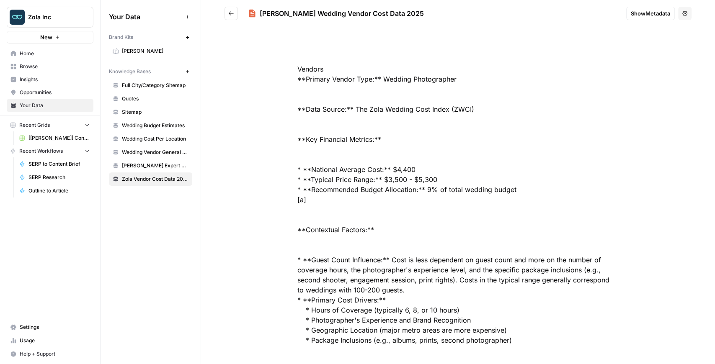
click at [158, 97] on span "Quotes" at bounding box center [155, 99] width 67 height 8
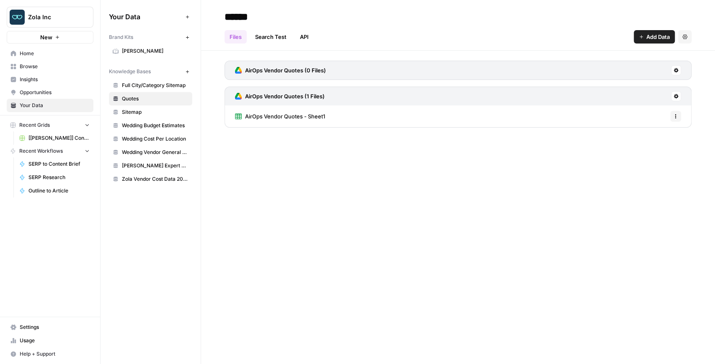
click at [304, 116] on span "AirOps Vendor Quotes - Sheet1" at bounding box center [285, 116] width 80 height 8
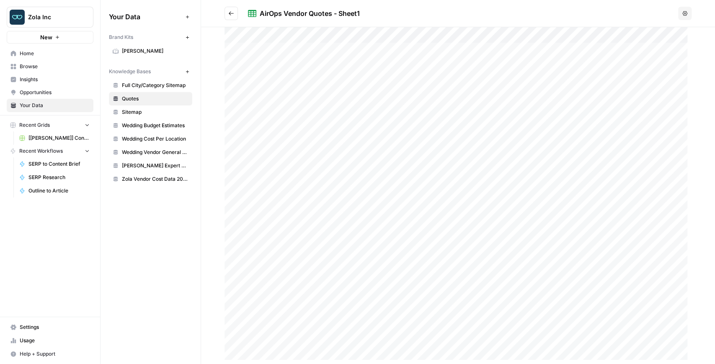
click at [49, 139] on span "[Zola] Content Creation" at bounding box center [58, 138] width 61 height 8
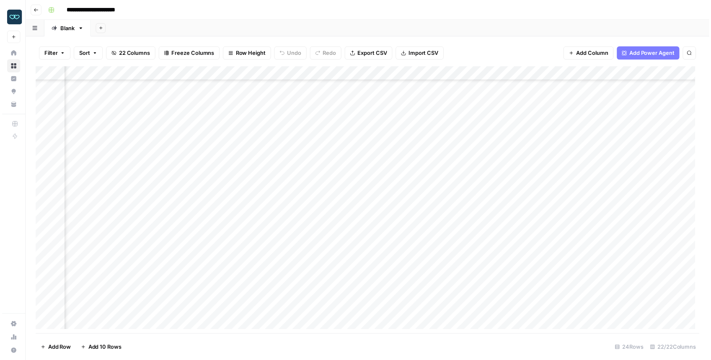
scroll to position [84, 754]
drag, startPoint x: 608, startPoint y: 72, endPoint x: 565, endPoint y: 74, distance: 42.7
click at [565, 74] on div "Add Column" at bounding box center [369, 202] width 671 height 270
drag, startPoint x: 383, startPoint y: 75, endPoint x: 405, endPoint y: 77, distance: 22.7
click at [405, 77] on div "Add Column" at bounding box center [369, 202] width 671 height 270
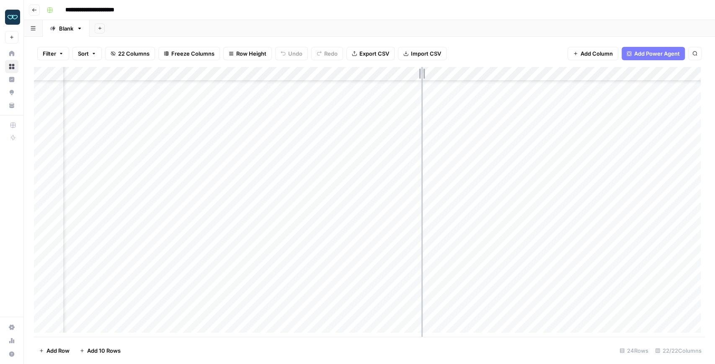
drag, startPoint x: 405, startPoint y: 76, endPoint x: 422, endPoint y: 77, distance: 16.8
click at [422, 77] on div "Add Column" at bounding box center [369, 202] width 671 height 270
click at [401, 233] on div "Add Column" at bounding box center [369, 202] width 671 height 270
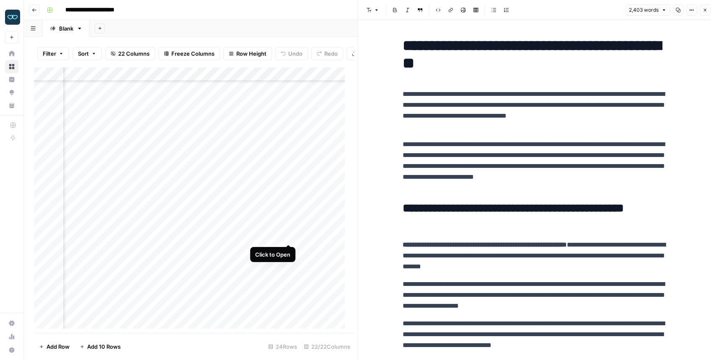
click at [288, 235] on div "Add Column" at bounding box center [191, 200] width 315 height 266
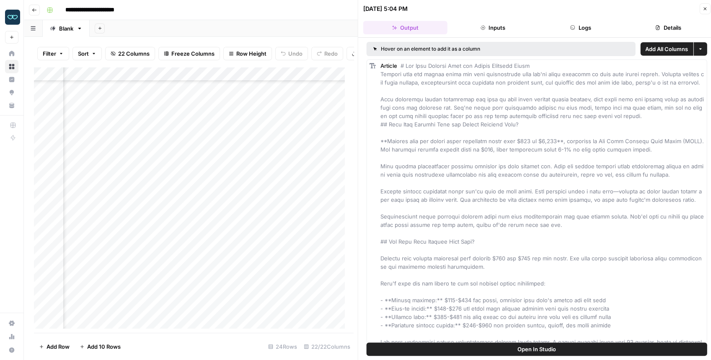
click at [576, 30] on button "Logs" at bounding box center [580, 27] width 84 height 13
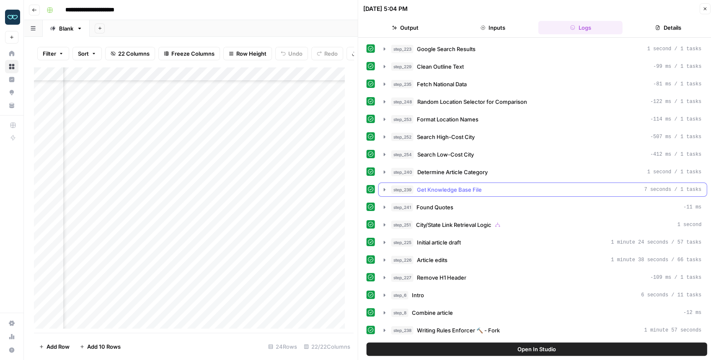
click at [382, 188] on icon "button" at bounding box center [384, 189] width 7 height 7
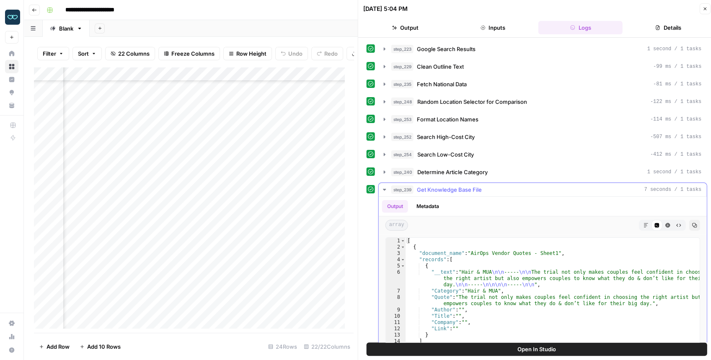
click at [382, 188] on icon "button" at bounding box center [384, 189] width 7 height 7
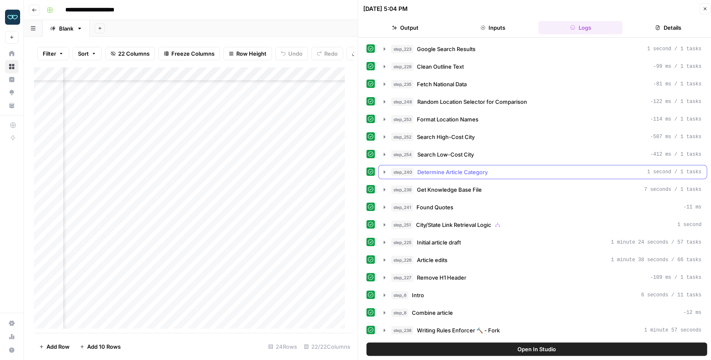
click at [381, 172] on icon "button" at bounding box center [384, 172] width 7 height 7
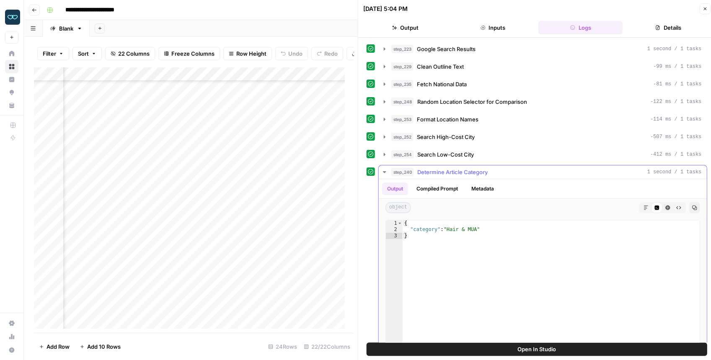
click at [382, 172] on icon "button" at bounding box center [384, 172] width 7 height 7
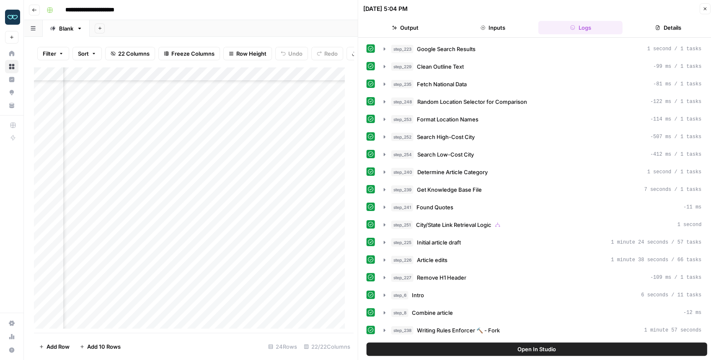
click at [512, 348] on button "Open In Studio" at bounding box center [536, 348] width 340 height 13
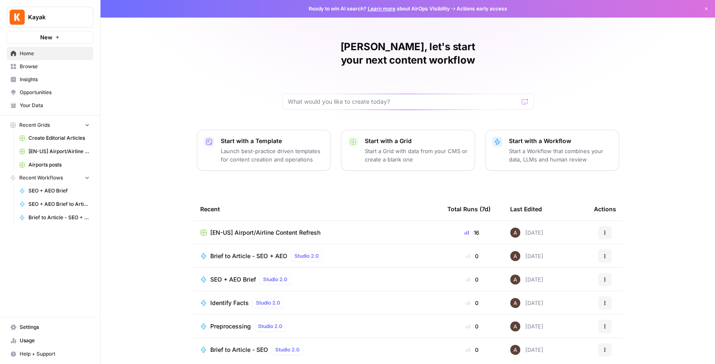
click at [269, 229] on span "[EN-US] Airport/Airline Content Refresh" at bounding box center [265, 233] width 110 height 8
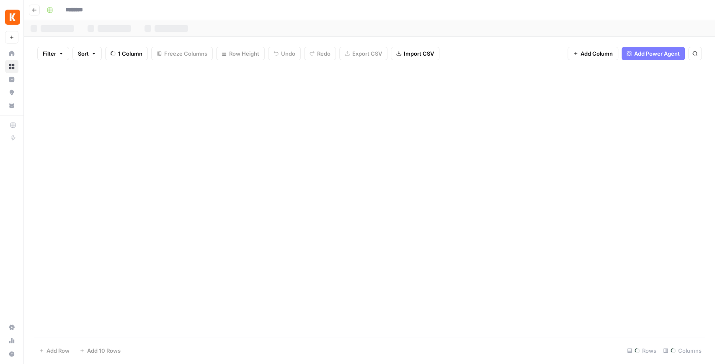
type input "**********"
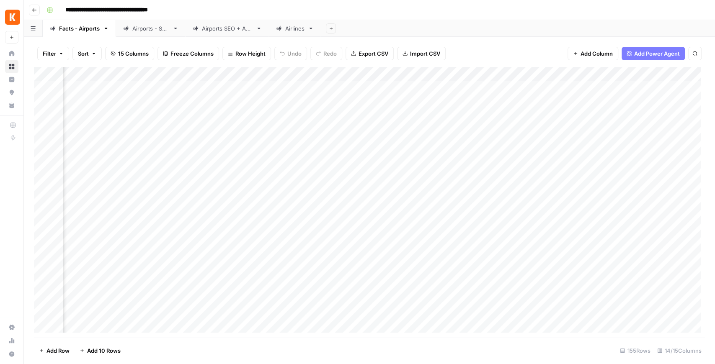
scroll to position [0, 609]
click at [231, 28] on div "Airports SEO + AEO" at bounding box center [227, 28] width 51 height 8
click at [493, 86] on div "Add Column" at bounding box center [369, 116] width 671 height 99
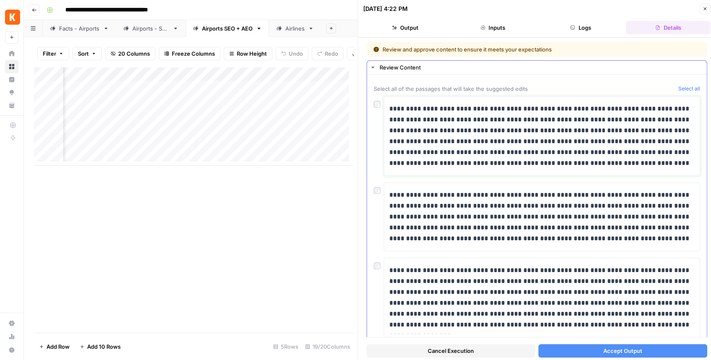
click at [489, 156] on p "**********" at bounding box center [539, 135] width 301 height 65
click at [607, 348] on span "Accept Output" at bounding box center [622, 351] width 39 height 8
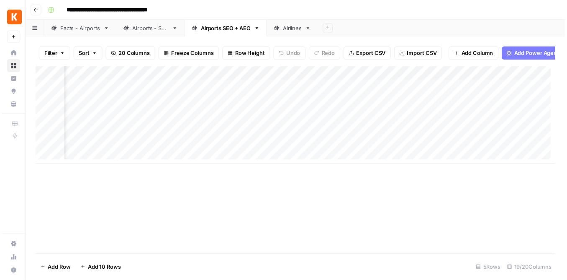
scroll to position [0, 1144]
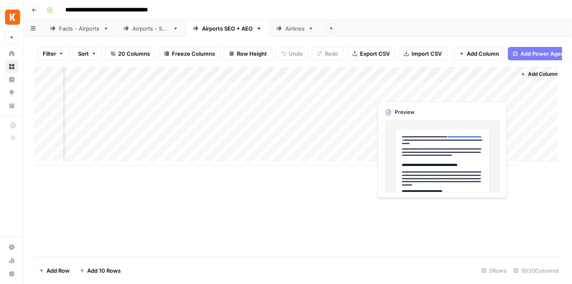
click at [500, 89] on div "Add Column" at bounding box center [298, 116] width 528 height 99
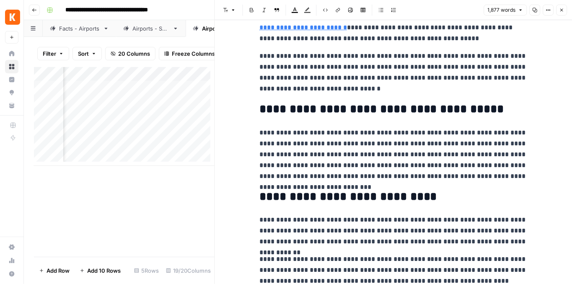
scroll to position [28, 0]
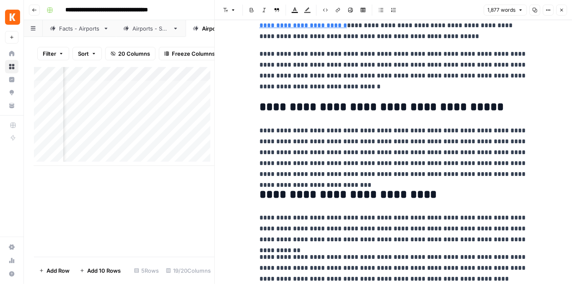
click at [559, 10] on icon "button" at bounding box center [561, 10] width 5 height 5
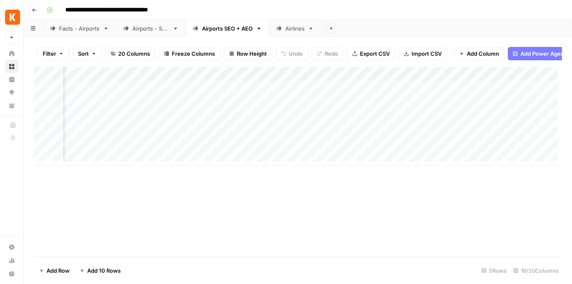
scroll to position [0, 724]
click at [284, 91] on div "Add Column" at bounding box center [298, 116] width 528 height 99
click at [500, 92] on div "Add Column" at bounding box center [298, 116] width 528 height 99
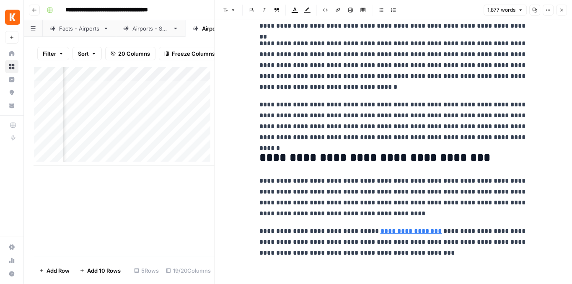
scroll to position [1928, 0]
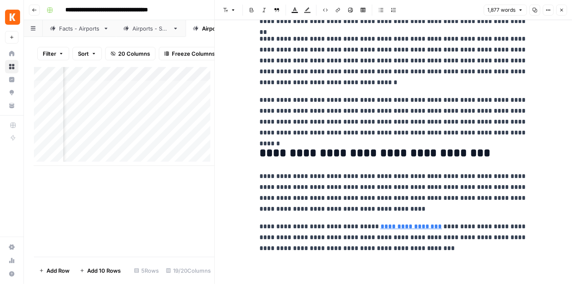
click at [557, 13] on button "Close" at bounding box center [561, 10] width 11 height 11
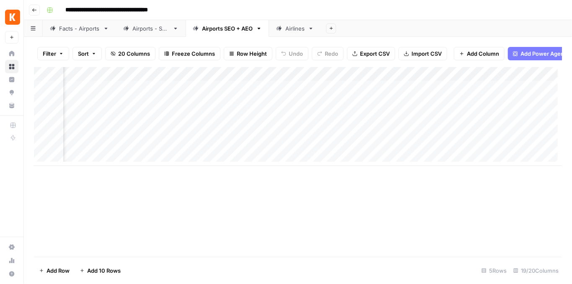
scroll to position [0, 822]
click at [334, 93] on div "Add Column" at bounding box center [298, 116] width 528 height 99
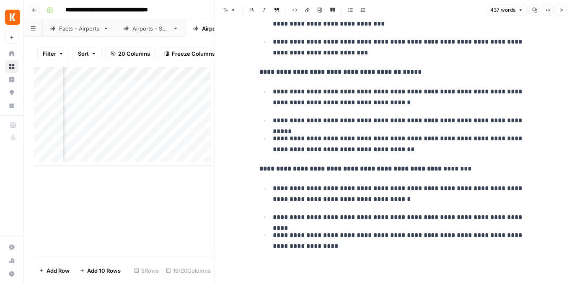
scroll to position [813, 0]
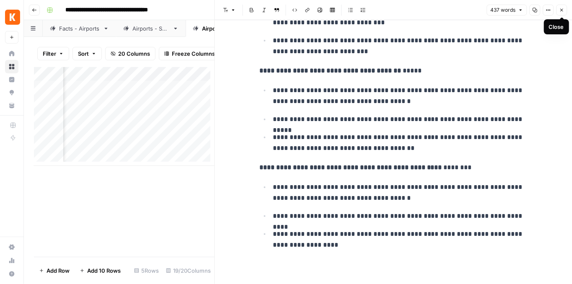
click at [559, 12] on icon "button" at bounding box center [561, 10] width 5 height 5
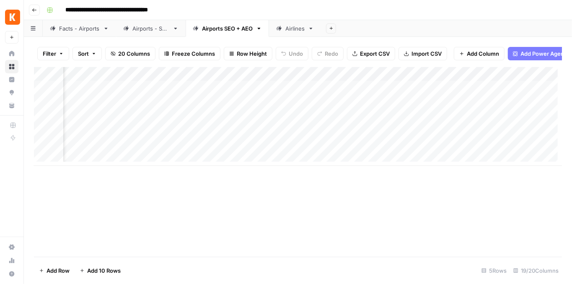
scroll to position [0, 404]
click at [285, 90] on div "Add Column" at bounding box center [298, 116] width 528 height 99
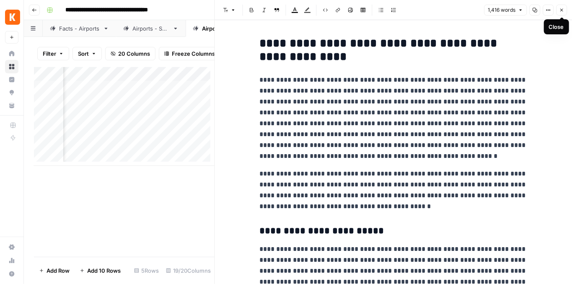
click at [561, 13] on icon "button" at bounding box center [561, 10] width 5 height 5
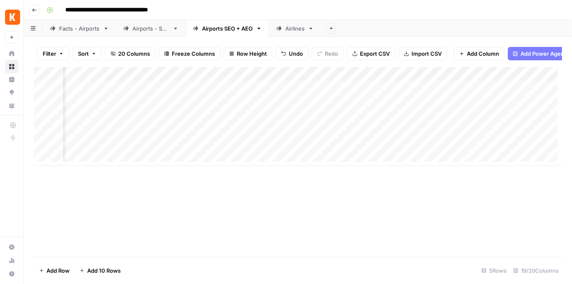
scroll to position [0, 892]
click at [342, 88] on div "Add Column" at bounding box center [298, 116] width 528 height 99
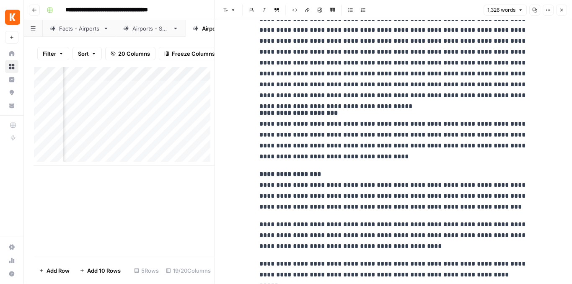
scroll to position [1543, 0]
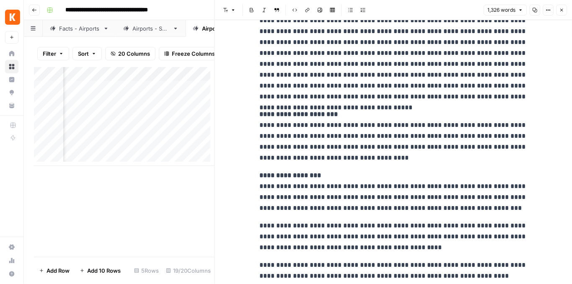
click at [560, 12] on icon "button" at bounding box center [561, 10] width 5 height 5
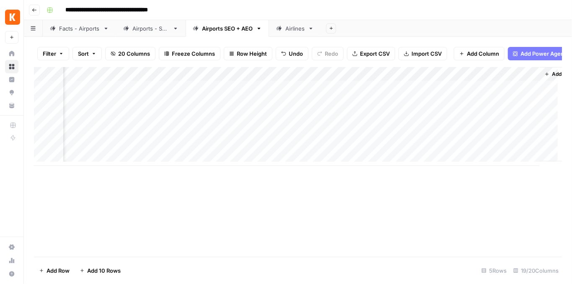
scroll to position [0, 1127]
click at [369, 91] on div "Add Column" at bounding box center [298, 116] width 528 height 99
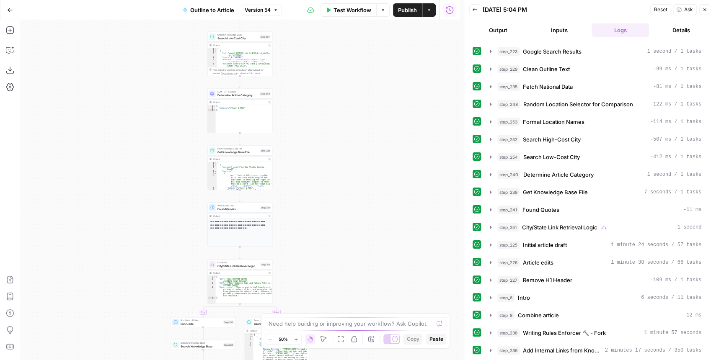
click at [246, 96] on span "Determine Article Category" at bounding box center [237, 95] width 41 height 4
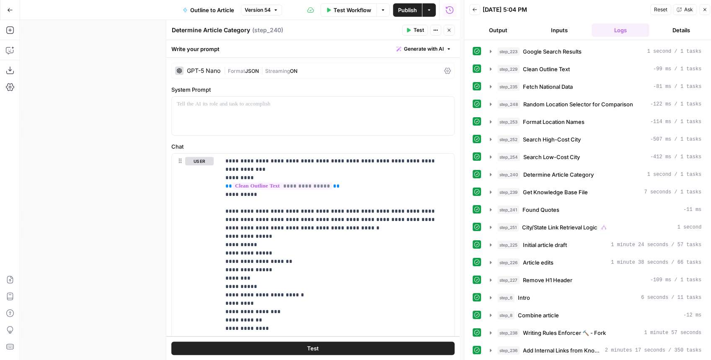
click at [453, 28] on button "Close" at bounding box center [448, 30] width 11 height 11
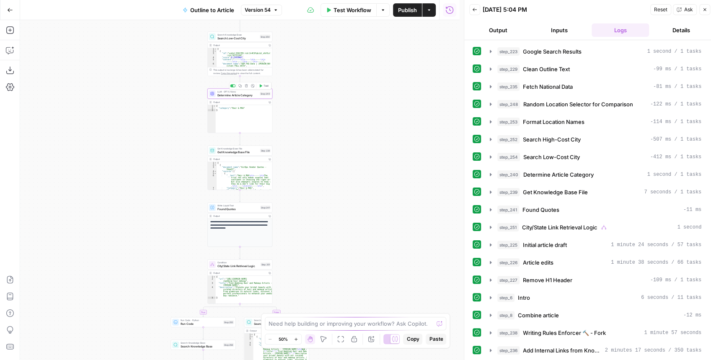
click at [263, 86] on span "Test" at bounding box center [265, 86] width 5 height 4
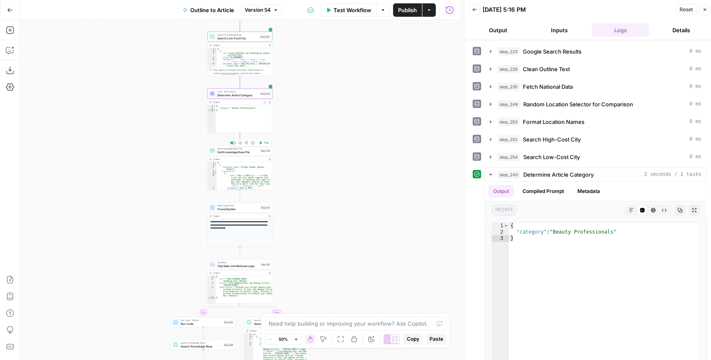
click at [262, 143] on icon "button" at bounding box center [261, 142] width 3 height 3
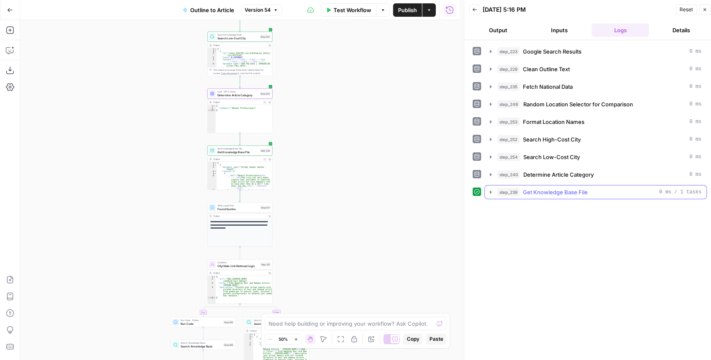
click at [485, 192] on button "step_239 Get Knowledge Base File 0 ms / 1 tasks" at bounding box center [594, 191] width 221 height 13
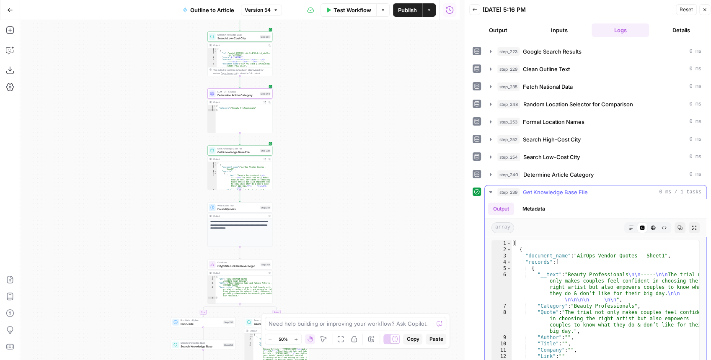
click at [485, 192] on button "step_239 Get Knowledge Base File 0 ms / 1 tasks" at bounding box center [594, 191] width 221 height 13
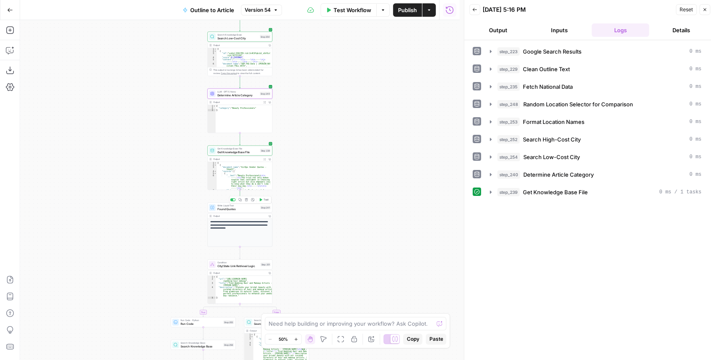
click at [266, 202] on button "Test" at bounding box center [263, 199] width 13 height 5
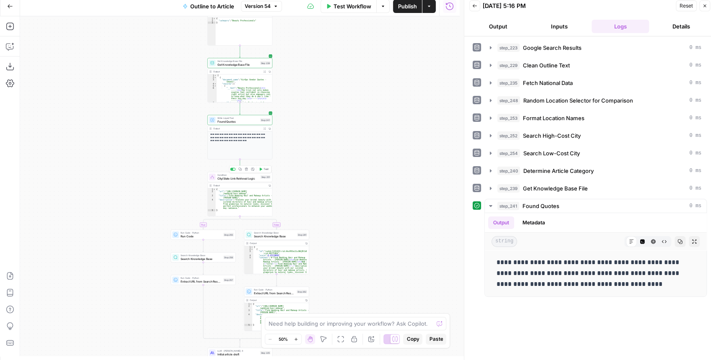
scroll to position [4, 0]
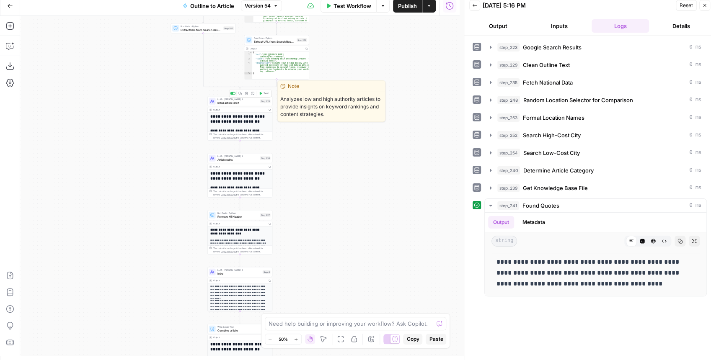
click at [260, 93] on icon "button" at bounding box center [261, 93] width 3 height 3
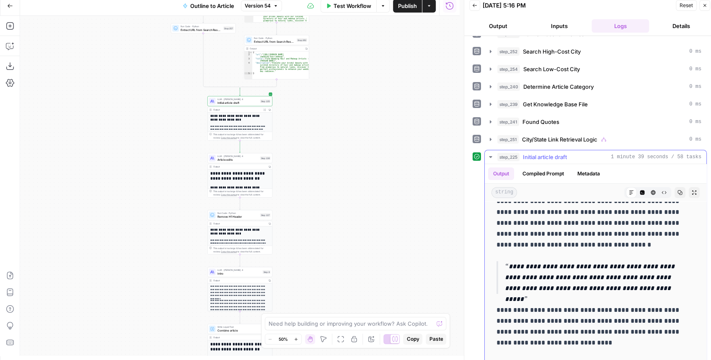
scroll to position [1982, 0]
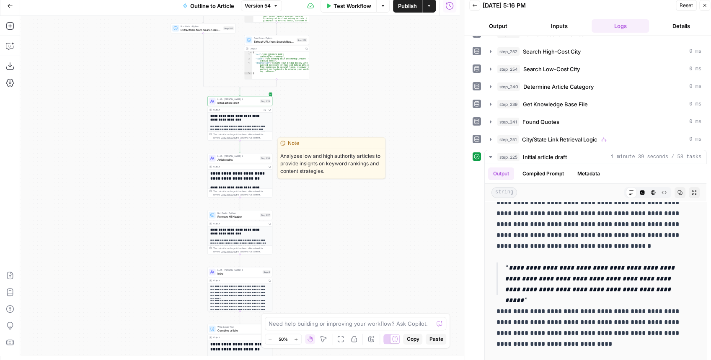
click at [266, 152] on span "Test" at bounding box center [265, 151] width 5 height 4
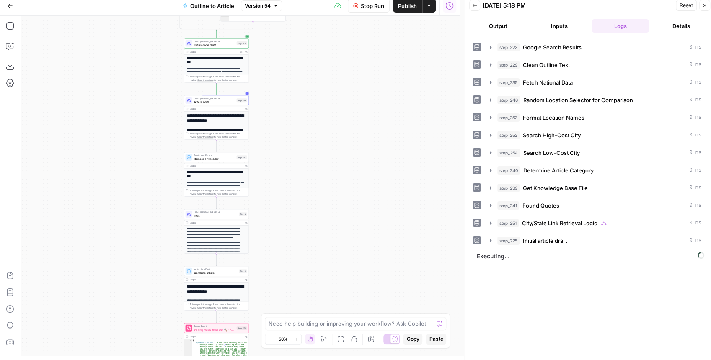
drag, startPoint x: 363, startPoint y: 171, endPoint x: 340, endPoint y: 113, distance: 62.4
click at [340, 113] on div "**********" at bounding box center [239, 186] width 439 height 340
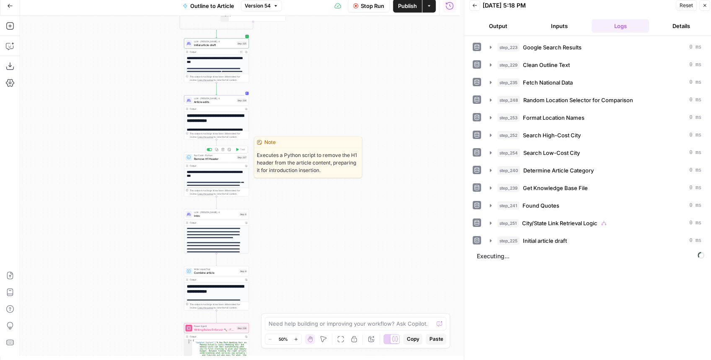
click at [219, 160] on span "Remove H1 Header" at bounding box center [214, 159] width 41 height 4
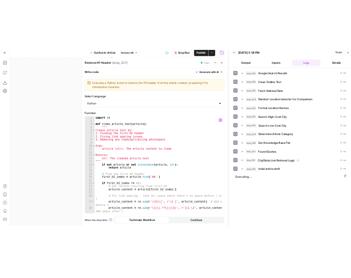
scroll to position [42, 0]
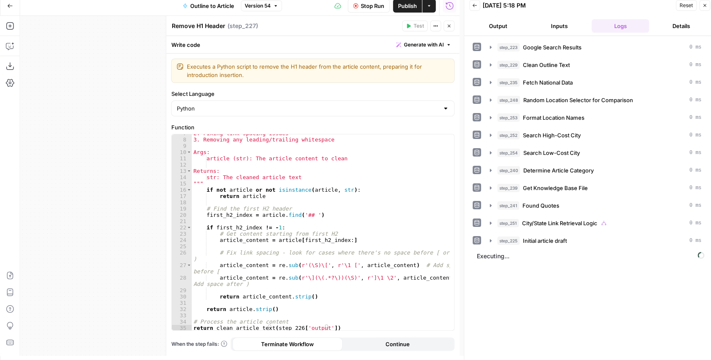
click at [452, 27] on button "Close" at bounding box center [448, 26] width 11 height 11
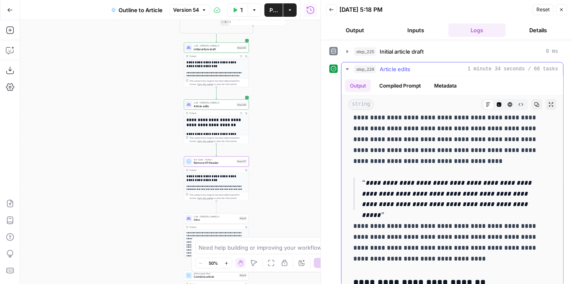
scroll to position [2456, 0]
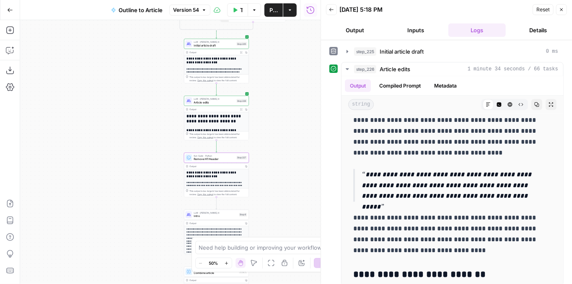
drag, startPoint x: 298, startPoint y: 180, endPoint x: 285, endPoint y: 95, distance: 85.2
click at [287, 102] on div "**********" at bounding box center [170, 152] width 300 height 264
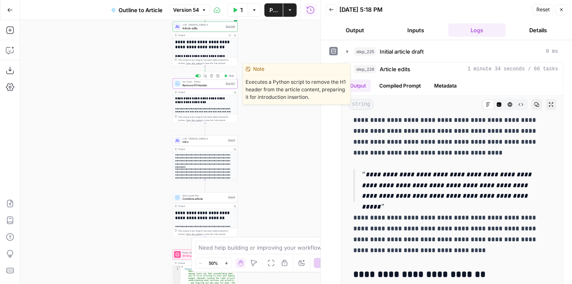
click at [229, 76] on span "Test" at bounding box center [231, 76] width 5 height 4
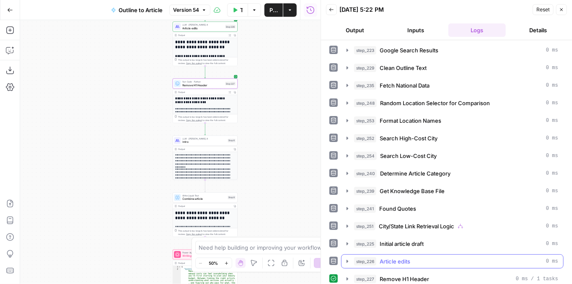
scroll to position [0, 0]
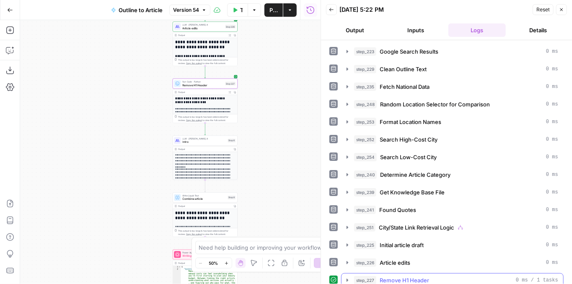
click at [348, 277] on icon "button" at bounding box center [347, 280] width 7 height 7
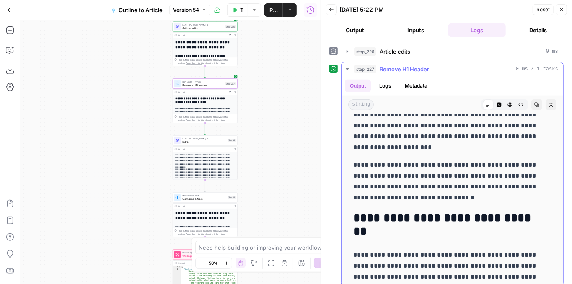
scroll to position [251, 0]
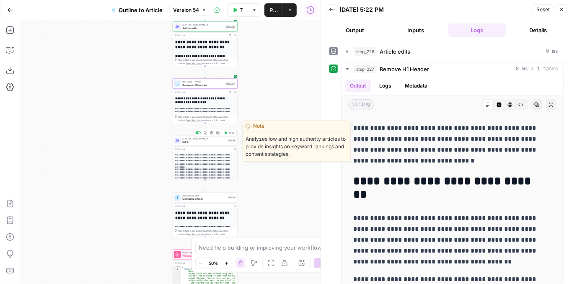
click at [229, 134] on span "Test" at bounding box center [231, 133] width 5 height 4
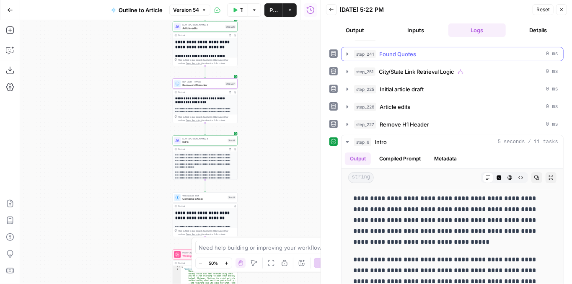
scroll to position [196, 0]
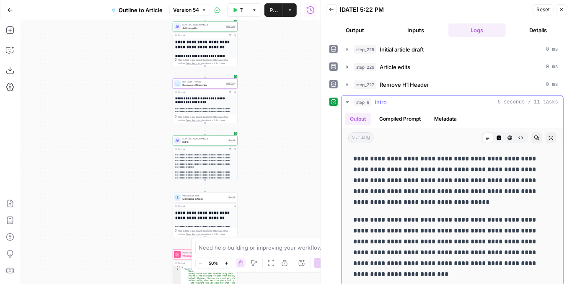
click at [347, 99] on icon "button" at bounding box center [347, 102] width 7 height 7
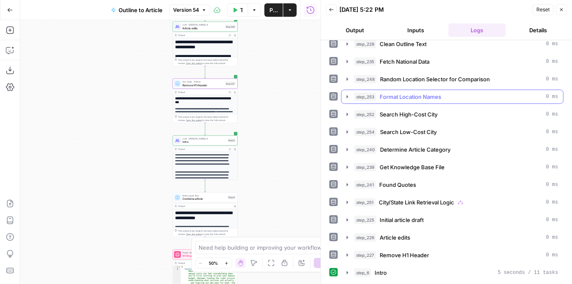
scroll to position [18, 0]
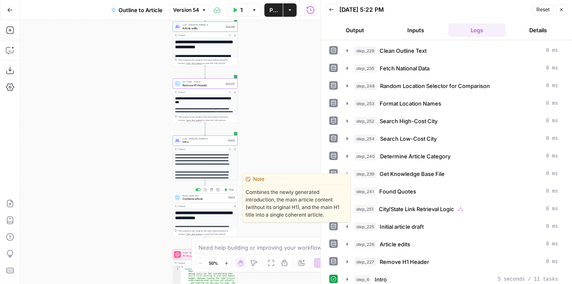
click at [230, 189] on span "Test" at bounding box center [231, 190] width 5 height 4
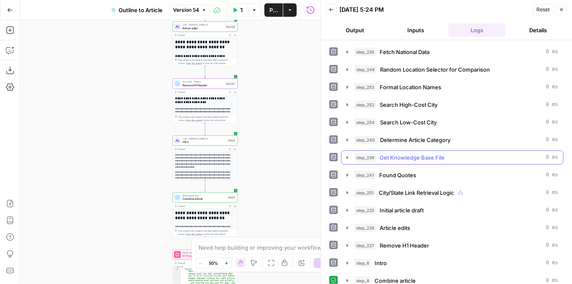
scroll to position [36, 0]
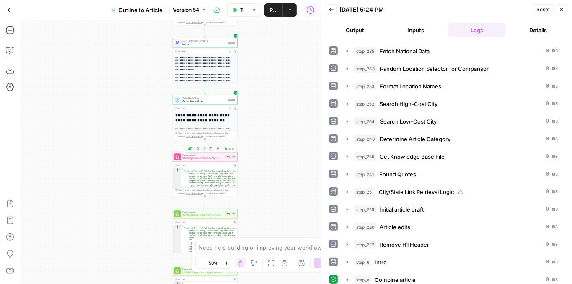
click at [228, 149] on button "Test" at bounding box center [228, 148] width 13 height 5
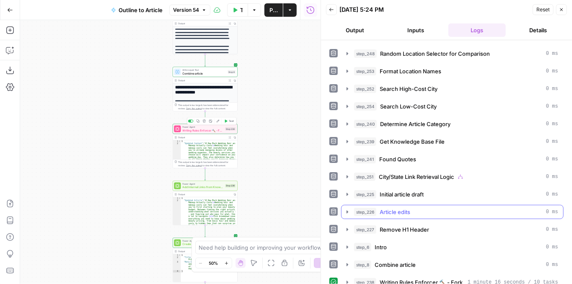
scroll to position [53, 0]
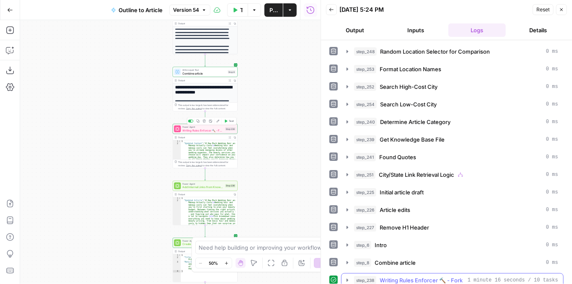
drag, startPoint x: 345, startPoint y: 270, endPoint x: 356, endPoint y: 268, distance: 11.2
click at [345, 277] on icon "button" at bounding box center [347, 280] width 7 height 7
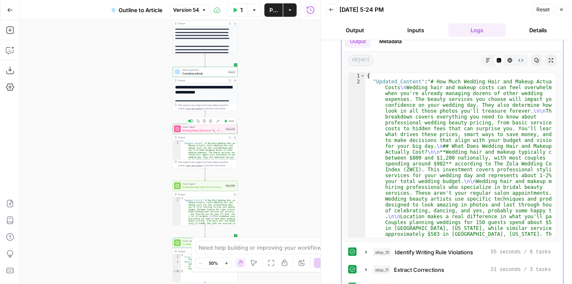
scroll to position [307, 0]
click at [545, 56] on button "Expand Output" at bounding box center [550, 61] width 11 height 11
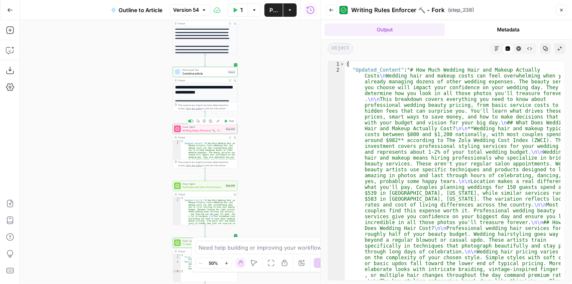
click at [499, 49] on button "Markdown" at bounding box center [496, 48] width 11 height 11
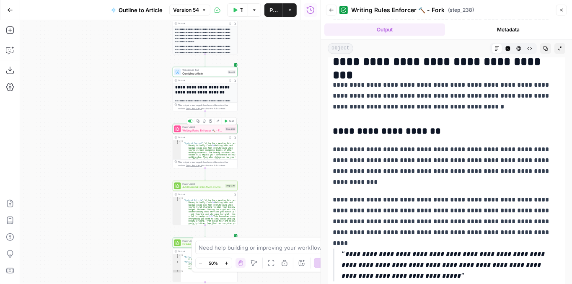
scroll to position [2177, 0]
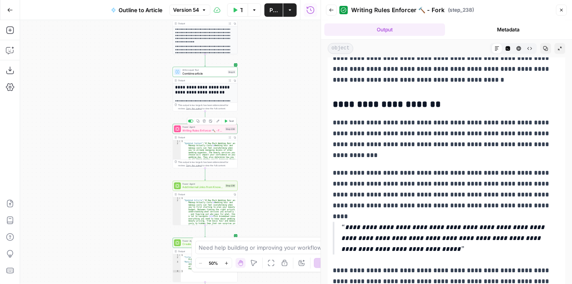
click at [233, 122] on span "Test" at bounding box center [231, 121] width 5 height 4
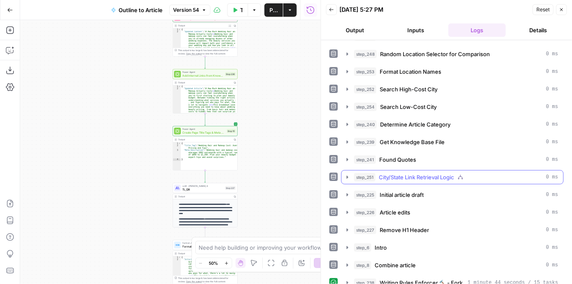
scroll to position [53, 0]
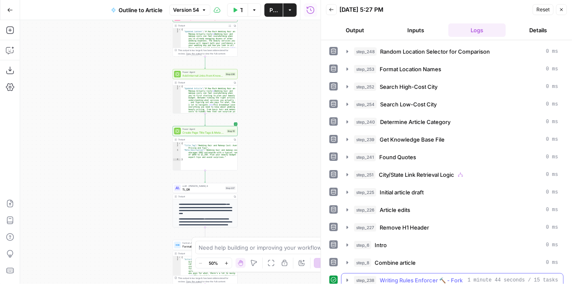
click at [349, 277] on icon "button" at bounding box center [347, 280] width 7 height 7
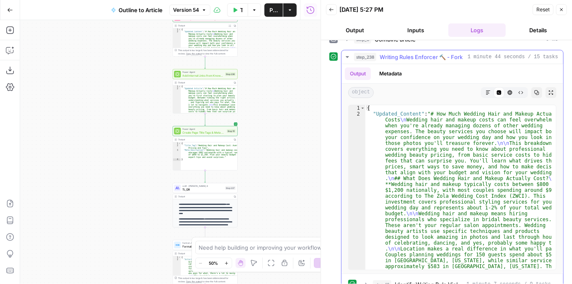
scroll to position [33, 0]
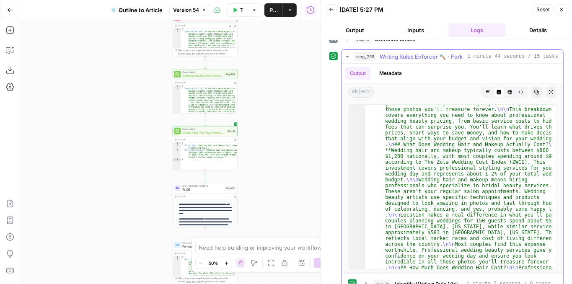
click at [548, 90] on icon "button" at bounding box center [550, 92] width 5 height 5
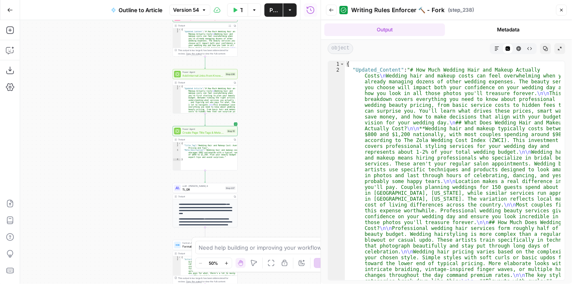
click at [495, 46] on icon "button" at bounding box center [496, 48] width 5 height 5
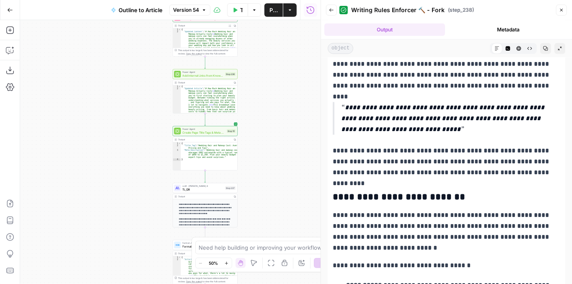
scroll to position [2289, 0]
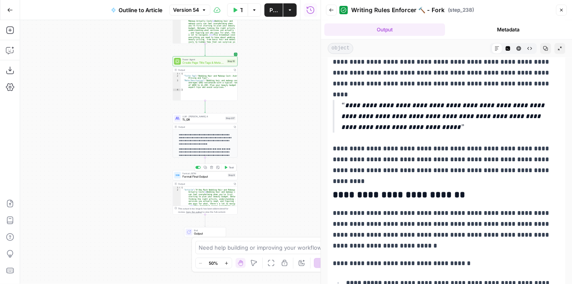
click at [231, 169] on span "Test" at bounding box center [231, 167] width 5 height 4
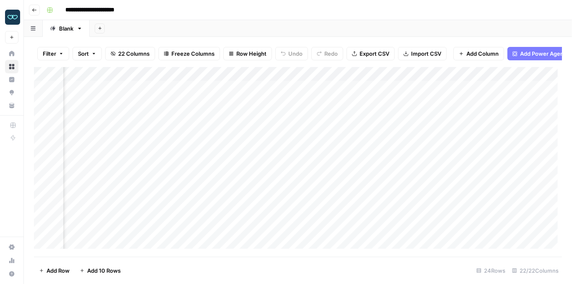
scroll to position [0, 719]
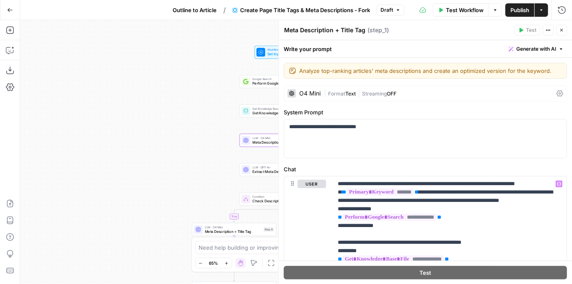
scroll to position [118, 0]
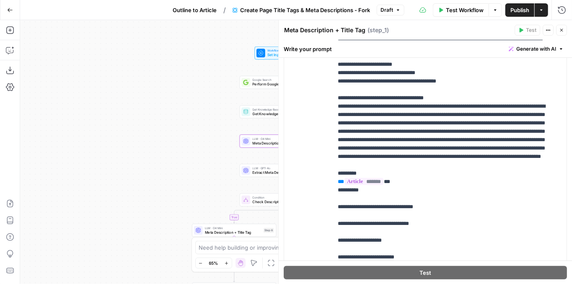
drag, startPoint x: 188, startPoint y: 103, endPoint x: 98, endPoint y: 64, distance: 98.1
click at [98, 64] on div "true false Workflow Set Inputs Inputs Google Search Perform Google Search Step …" at bounding box center [295, 152] width 551 height 264
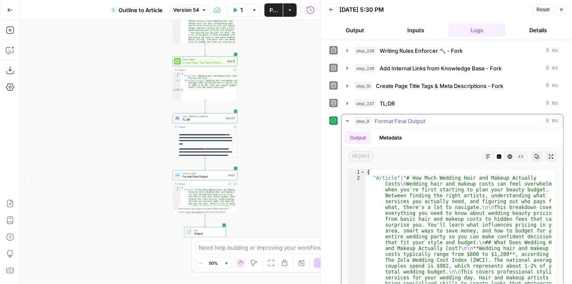
scroll to position [307, 0]
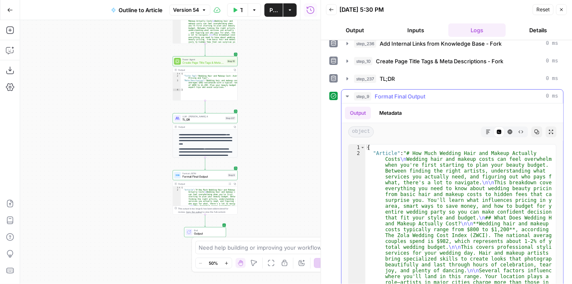
click at [548, 130] on icon "button" at bounding box center [550, 132] width 4 height 4
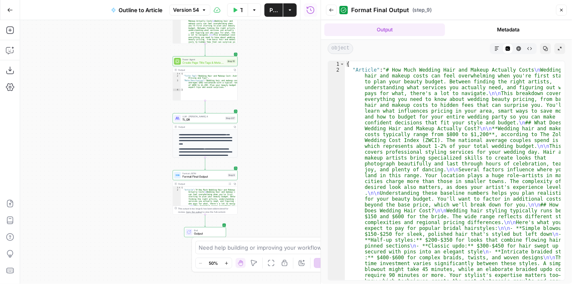
click at [494, 45] on button "Markdown" at bounding box center [496, 48] width 11 height 11
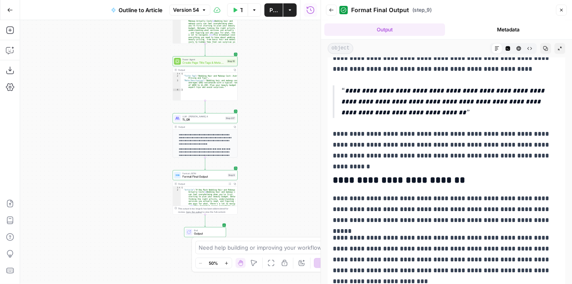
scroll to position [2205, 0]
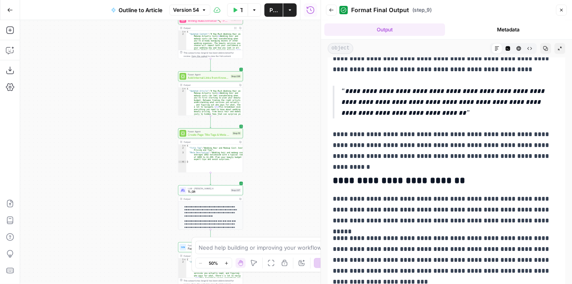
drag, startPoint x: 266, startPoint y: 61, endPoint x: 276, endPoint y: 158, distance: 97.6
click at [276, 158] on div "**********" at bounding box center [170, 152] width 300 height 264
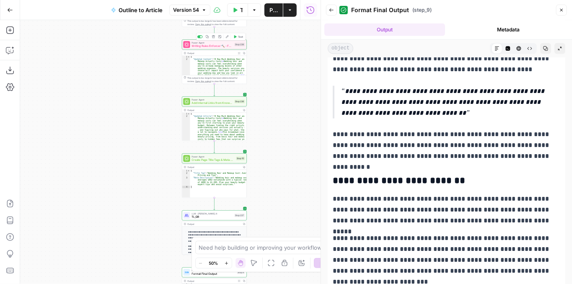
click at [238, 35] on span "Test" at bounding box center [240, 37] width 5 height 4
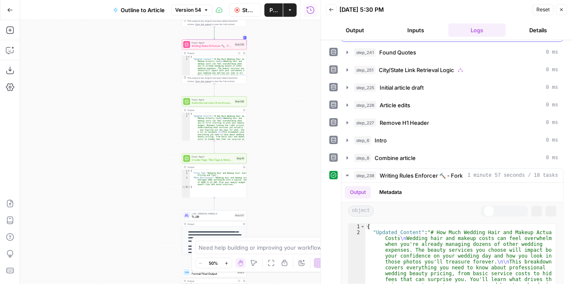
scroll to position [167, 0]
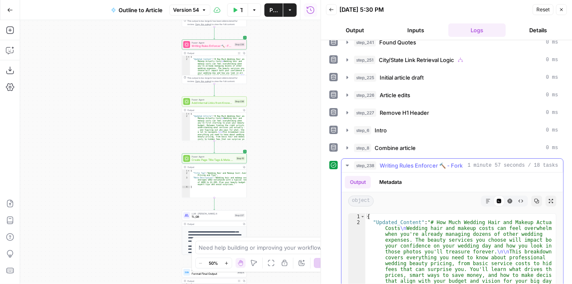
click at [548, 198] on icon "button" at bounding box center [550, 200] width 5 height 5
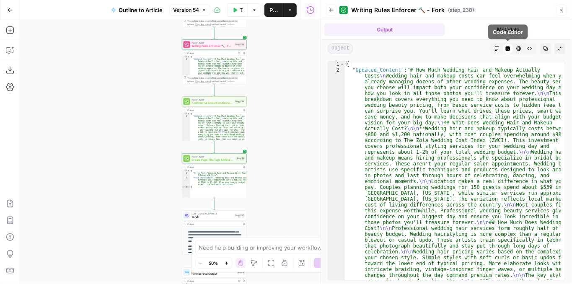
click at [494, 47] on icon "button" at bounding box center [496, 48] width 5 height 5
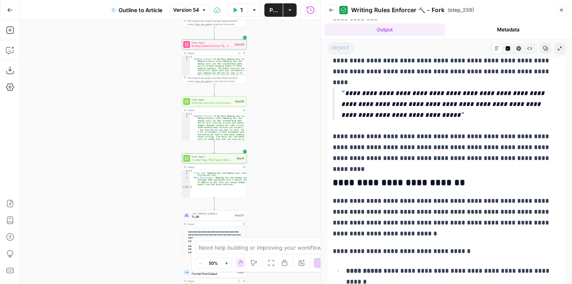
scroll to position [2289, 0]
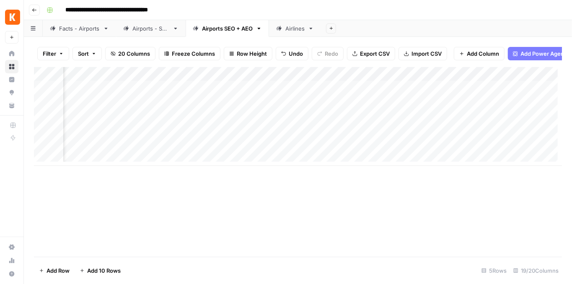
scroll to position [0, 1127]
click at [365, 94] on div "Add Column" at bounding box center [298, 116] width 528 height 99
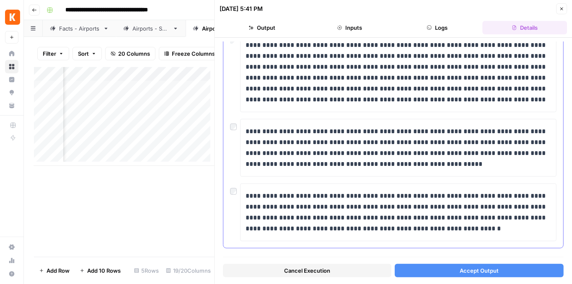
scroll to position [391, 0]
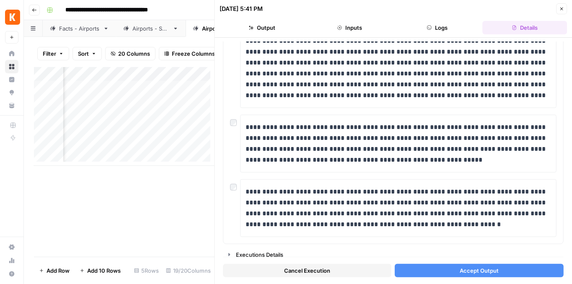
click at [443, 270] on button "Accept Output" at bounding box center [479, 270] width 168 height 13
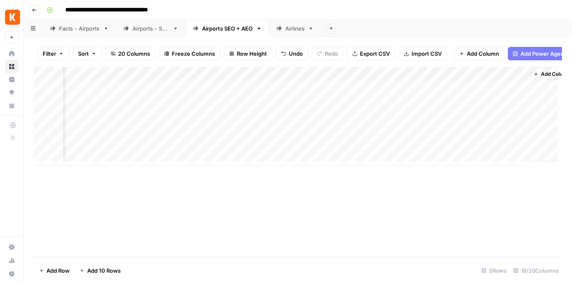
click at [518, 90] on div "Add Column" at bounding box center [298, 116] width 528 height 99
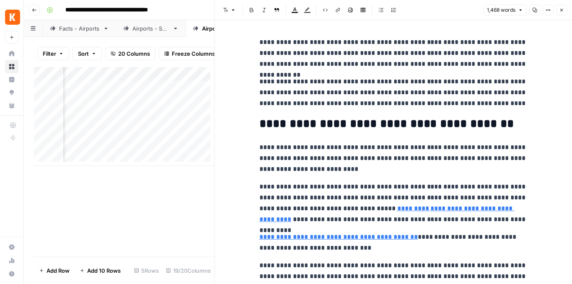
click at [564, 11] on button "Close" at bounding box center [561, 10] width 11 height 11
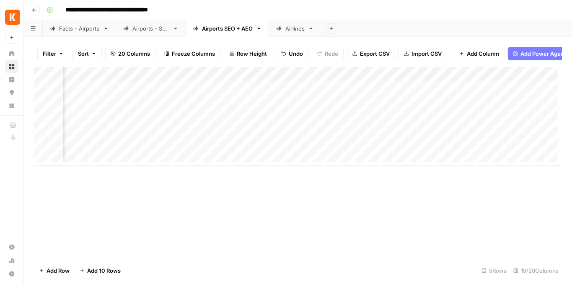
scroll to position [0, 899]
click at [259, 91] on div "Add Column" at bounding box center [298, 116] width 528 height 99
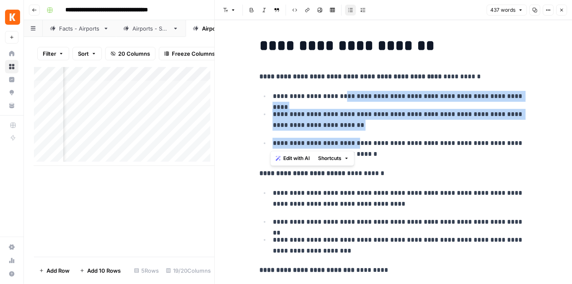
drag, startPoint x: 350, startPoint y: 134, endPoint x: 353, endPoint y: 147, distance: 12.8
click at [353, 147] on ul "**********" at bounding box center [393, 124] width 268 height 69
click at [443, 111] on p "**********" at bounding box center [400, 120] width 255 height 22
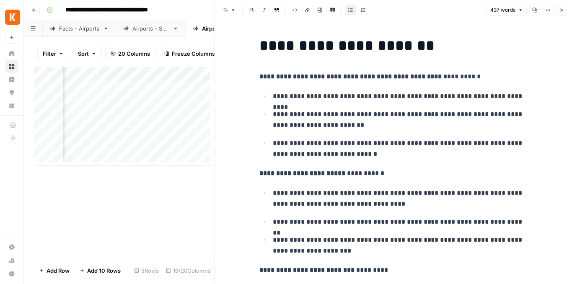
click at [562, 11] on icon "button" at bounding box center [561, 10] width 3 height 3
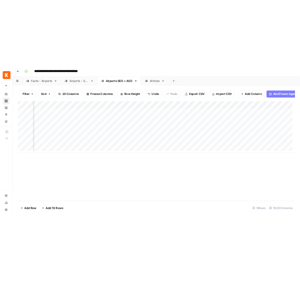
scroll to position [0, 1118]
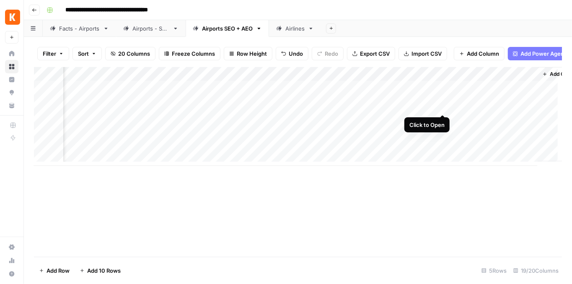
click at [440, 108] on div "Add Column" at bounding box center [298, 116] width 528 height 99
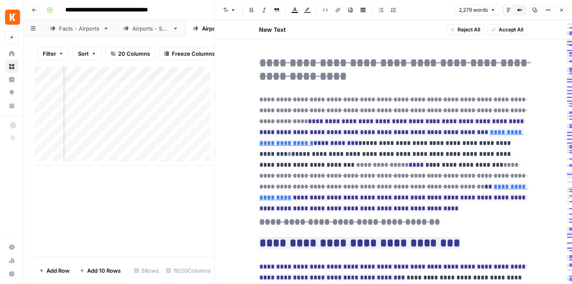
click at [559, 13] on icon "button" at bounding box center [561, 10] width 5 height 5
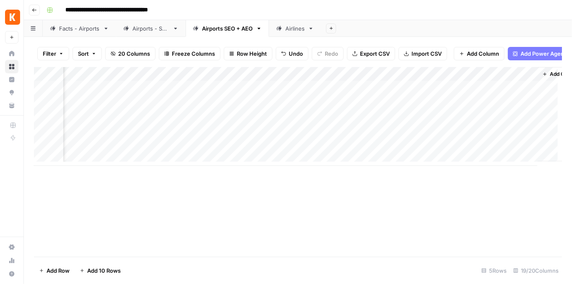
click at [526, 106] on div "Add Column" at bounding box center [298, 116] width 528 height 99
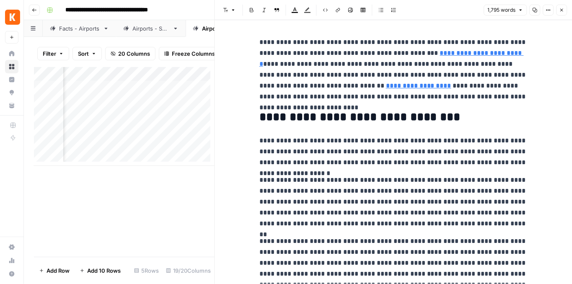
click at [560, 11] on icon "button" at bounding box center [561, 10] width 5 height 5
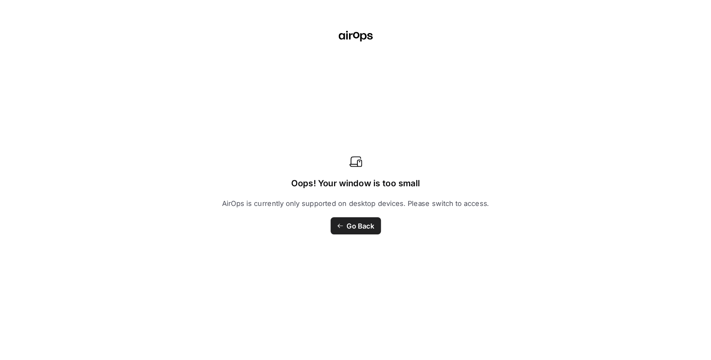
scroll to position [0, 1002]
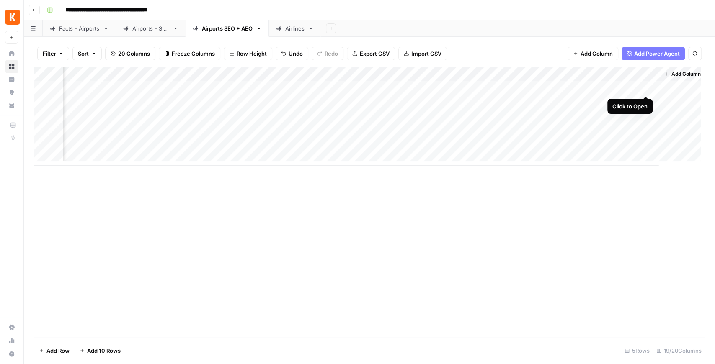
click at [571, 88] on div "Add Column" at bounding box center [369, 116] width 671 height 99
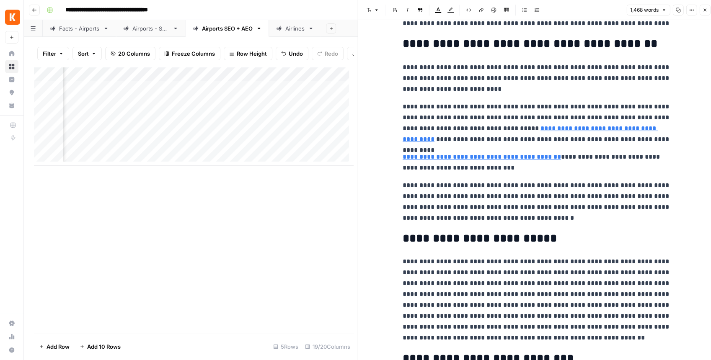
scroll to position [84, 0]
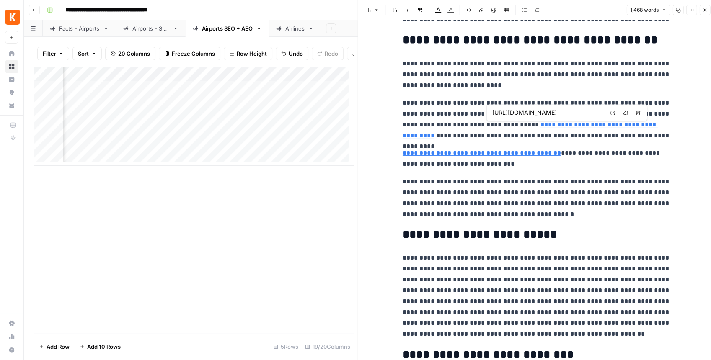
type input "https://www.kayak.com/Lufthansa.LH.airline.html"
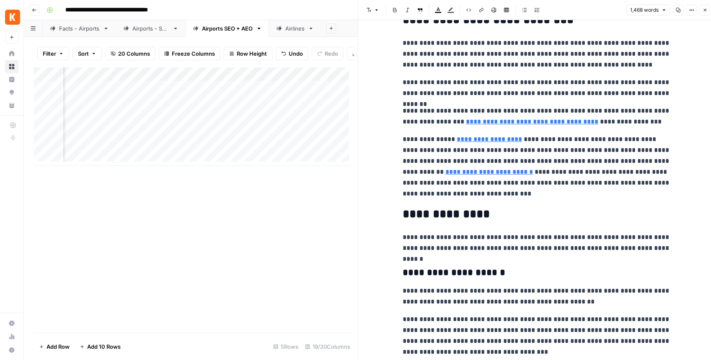
scroll to position [419, 0]
type input "https://www.kayak.com/Lauda.LW.airline.html"
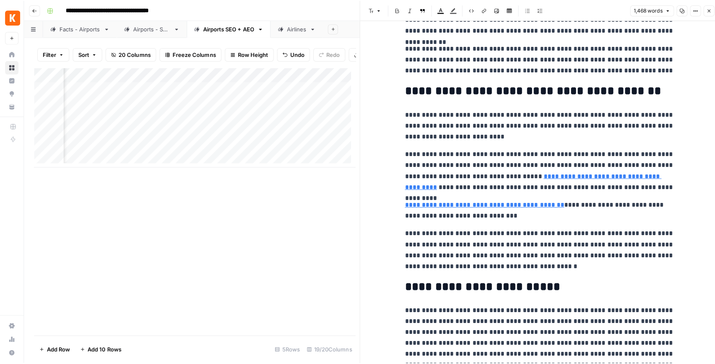
scroll to position [0, 0]
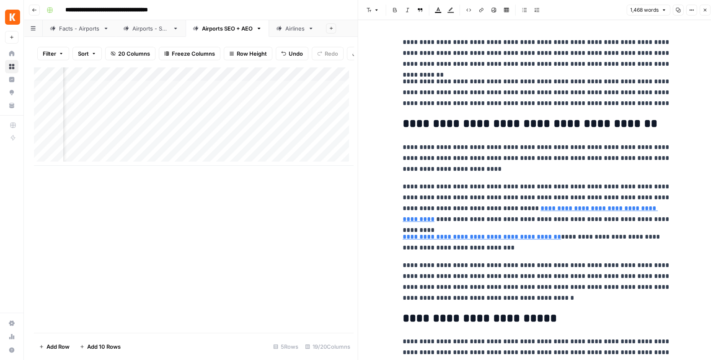
click at [571, 12] on icon "button" at bounding box center [704, 10] width 5 height 5
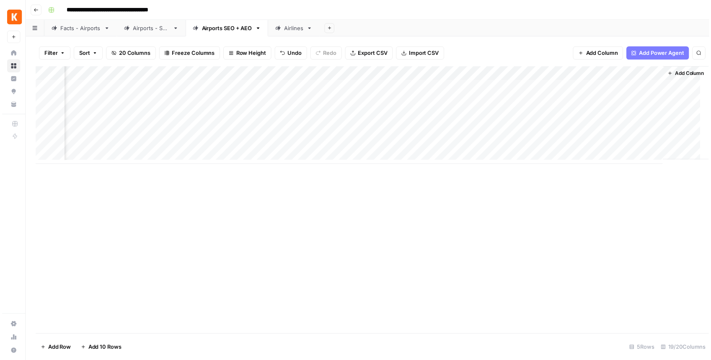
scroll to position [0, 991]
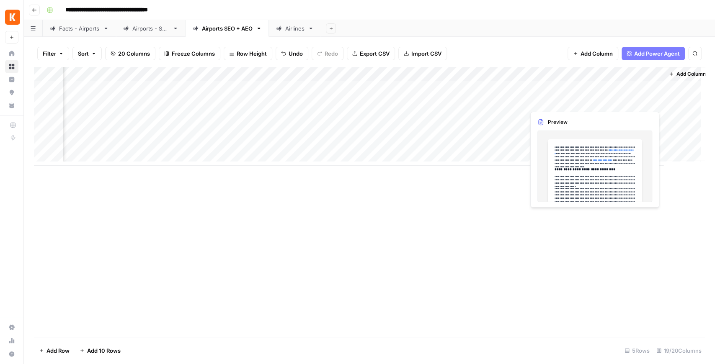
click at [571, 100] on div "Add Column" at bounding box center [369, 116] width 671 height 99
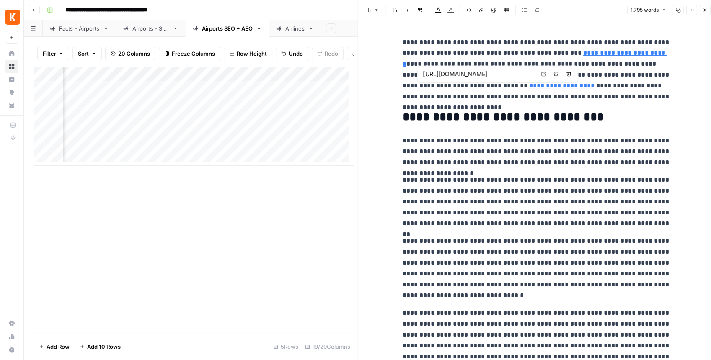
type input "https://www.kayak.com/news/seoul-airports-guide/"
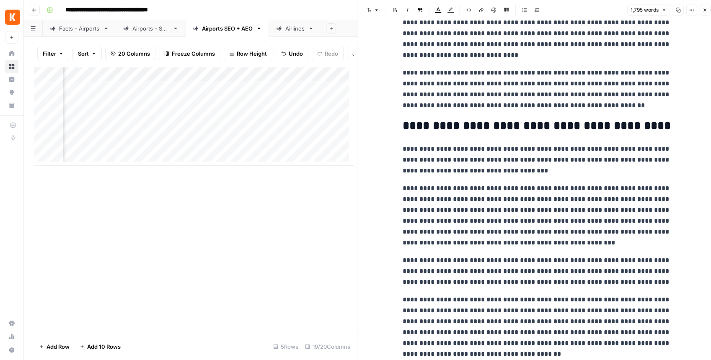
scroll to position [1716, 0]
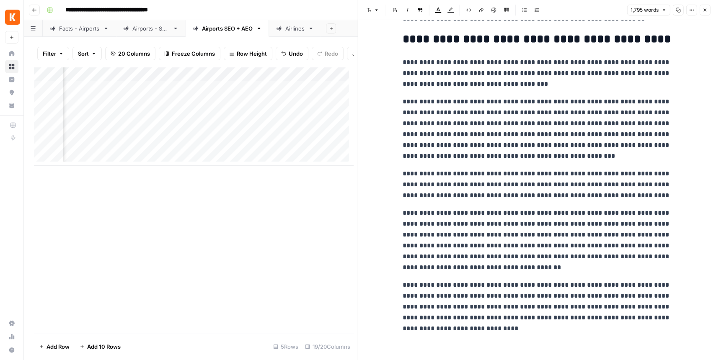
click at [571, 10] on icon "button" at bounding box center [704, 10] width 5 height 5
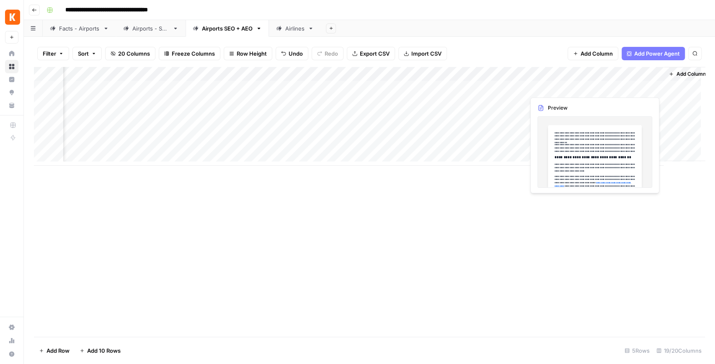
click at [571, 85] on div "Add Column" at bounding box center [369, 116] width 671 height 99
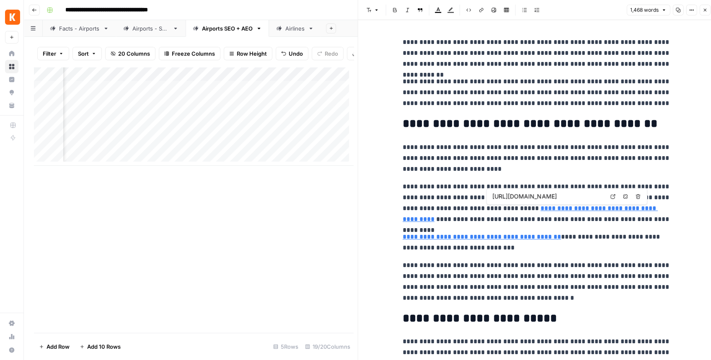
type input "https://www.kayak.com/Lufthansa.LH.airline.html"
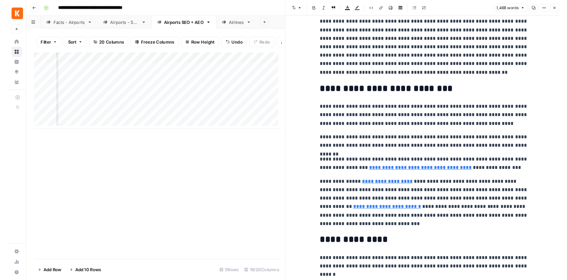
scroll to position [335, 0]
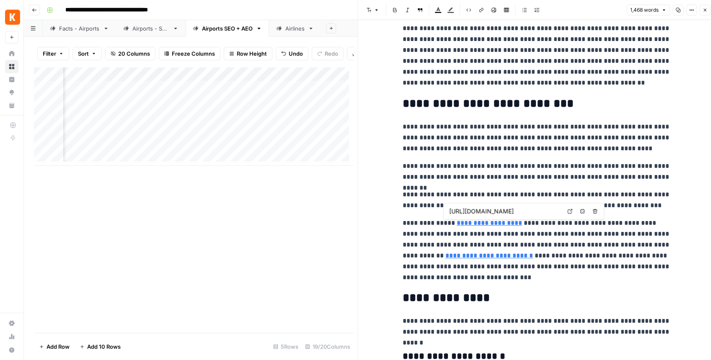
type input "https://www.kayak.com/Lion-Air.JT.airline.html"
click at [571, 12] on button "Close" at bounding box center [704, 10] width 11 height 11
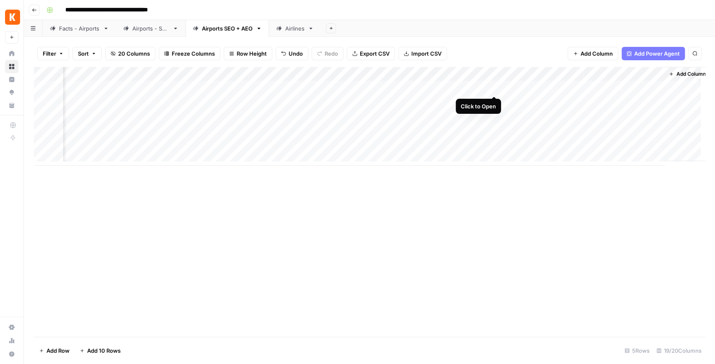
click at [492, 88] on div "Add Column" at bounding box center [369, 116] width 671 height 99
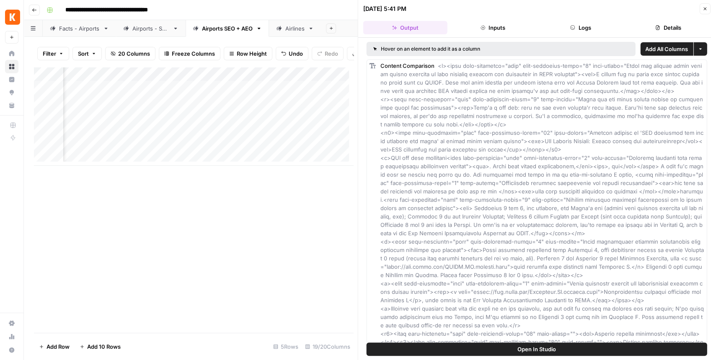
click at [497, 283] on button "Open In Studio" at bounding box center [536, 348] width 340 height 13
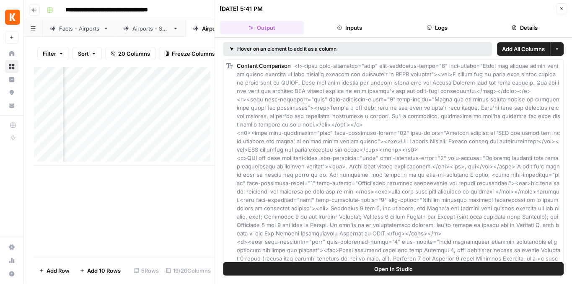
scroll to position [0, 836]
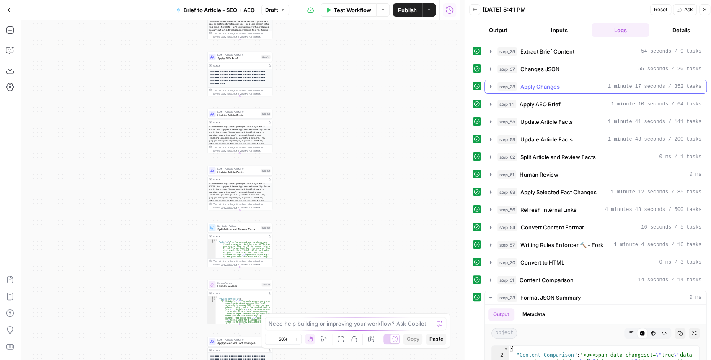
click at [492, 86] on icon "button" at bounding box center [490, 86] width 7 height 7
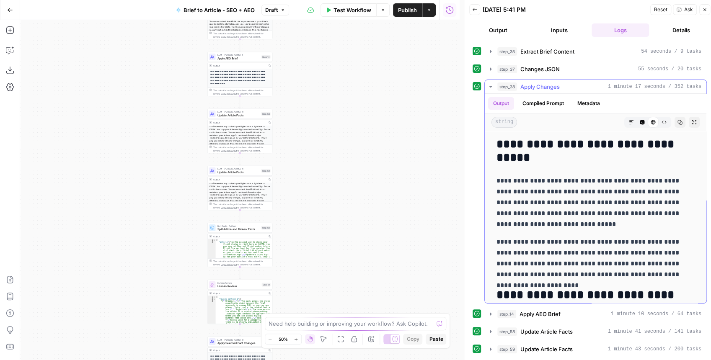
click at [489, 86] on icon "button" at bounding box center [490, 86] width 7 height 7
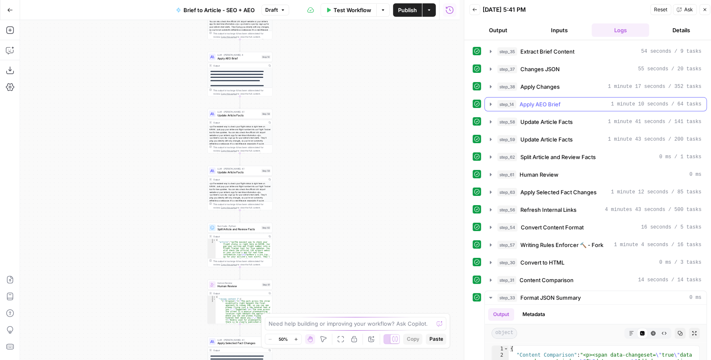
click at [487, 101] on icon "button" at bounding box center [490, 104] width 7 height 7
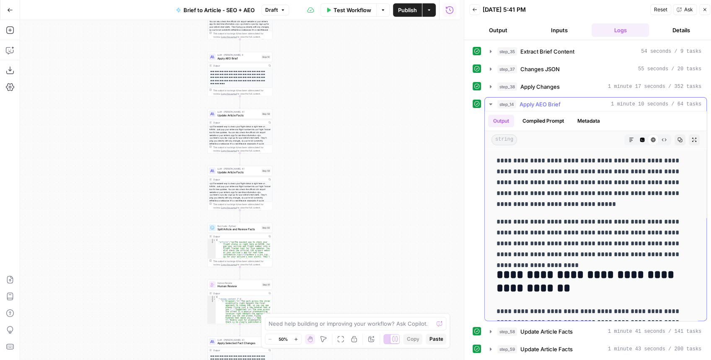
click at [487, 101] on icon "button" at bounding box center [490, 104] width 7 height 7
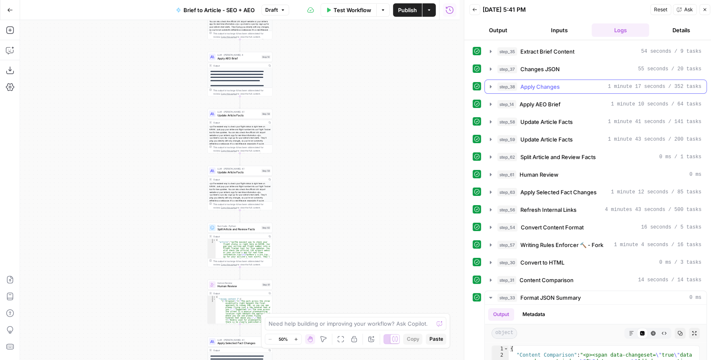
click at [489, 87] on icon "button" at bounding box center [490, 86] width 7 height 7
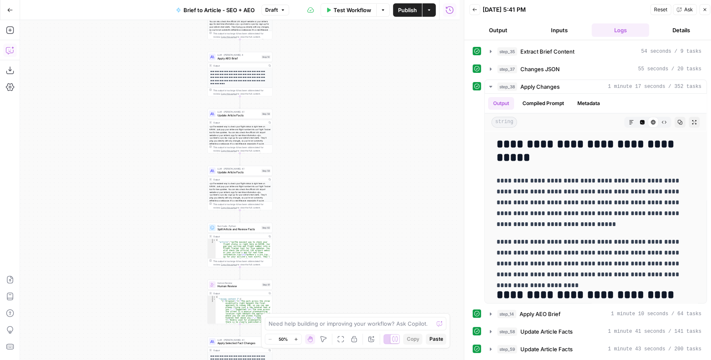
click at [11, 49] on icon "button" at bounding box center [10, 50] width 8 height 8
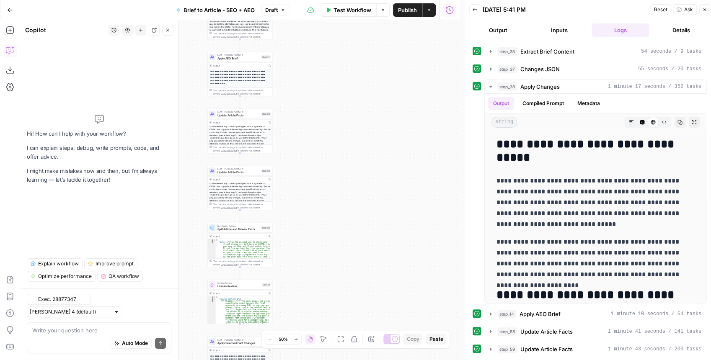
click at [68, 339] on div "Auto Mode Send" at bounding box center [99, 344] width 134 height 18
type textarea "Do not write an intro"
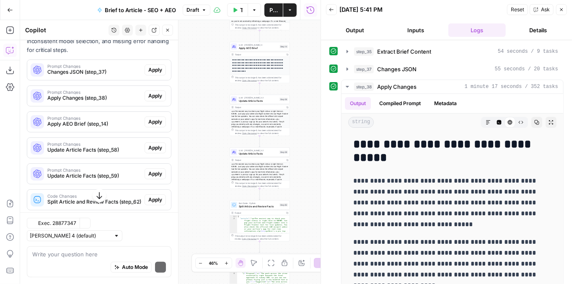
scroll to position [166, 0]
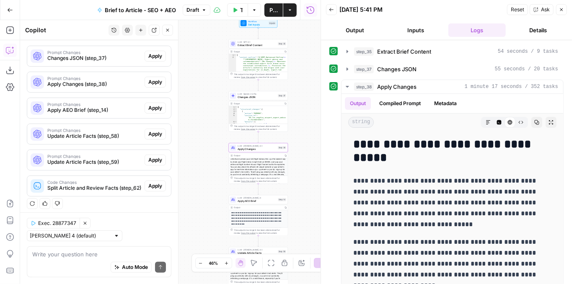
click at [103, 81] on span "Apply Changes (step_38)" at bounding box center [94, 84] width 94 height 8
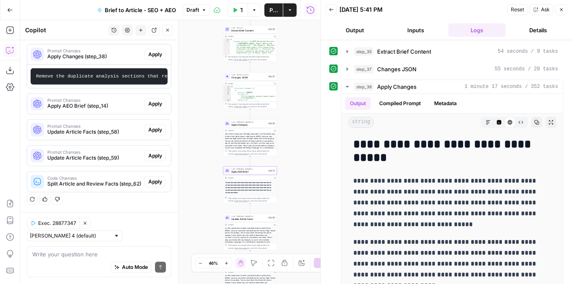
scroll to position [0, 0]
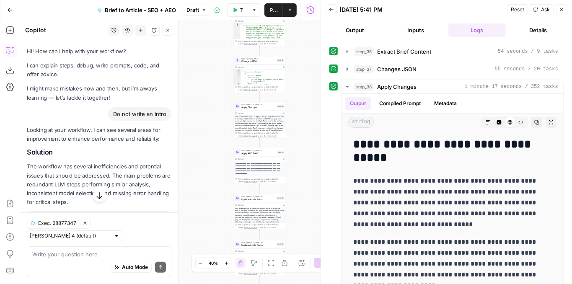
drag, startPoint x: 256, startPoint y: 109, endPoint x: 139, endPoint y: 45, distance: 133.0
click at [256, 109] on div "LLM · [PERSON_NAME] Opus 4.1 Apply Changes Step 38 Copy step Delete step Edit N…" at bounding box center [259, 106] width 52 height 8
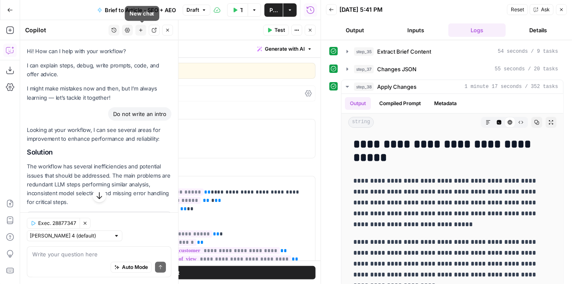
click at [141, 31] on icon "button" at bounding box center [140, 30] width 5 height 5
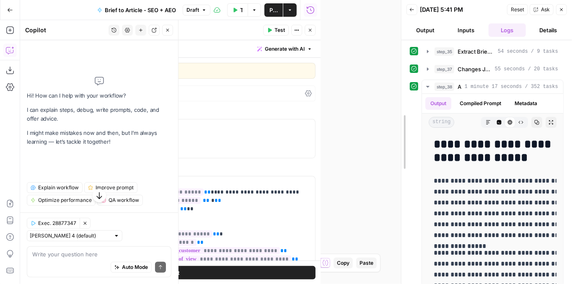
drag, startPoint x: 322, startPoint y: 96, endPoint x: 406, endPoint y: 113, distance: 85.1
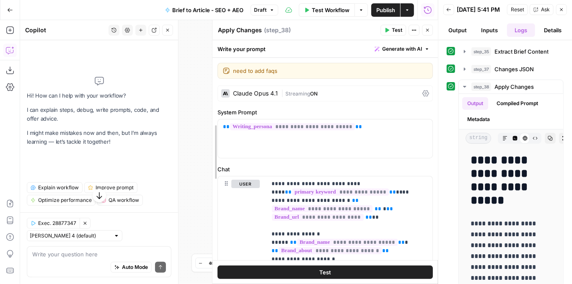
drag, startPoint x: 145, startPoint y: 145, endPoint x: 210, endPoint y: 159, distance: 65.9
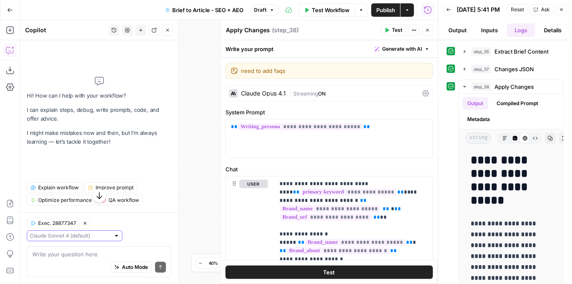
click at [54, 240] on input "text" at bounding box center [70, 236] width 80 height 8
click at [62, 263] on span "Claude Opus 4.1" at bounding box center [65, 266] width 63 height 8
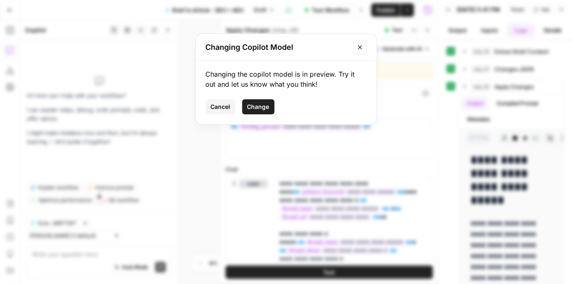
click at [262, 107] on span "Change" at bounding box center [258, 107] width 22 height 8
type input "Claude Opus 4.1"
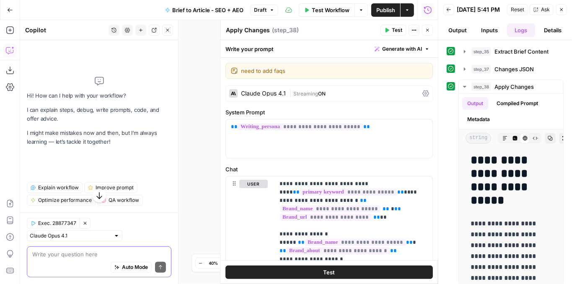
click at [107, 255] on textarea at bounding box center [99, 254] width 134 height 8
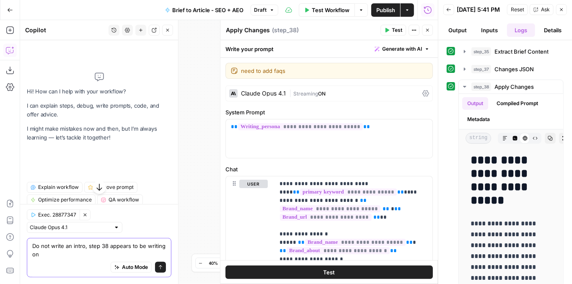
type textarea "Do not write an intro, step 38 appears to be writing one"
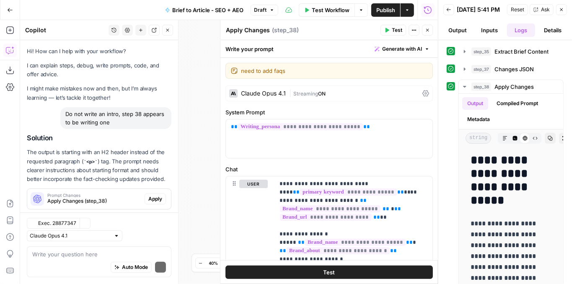
scroll to position [15, 0]
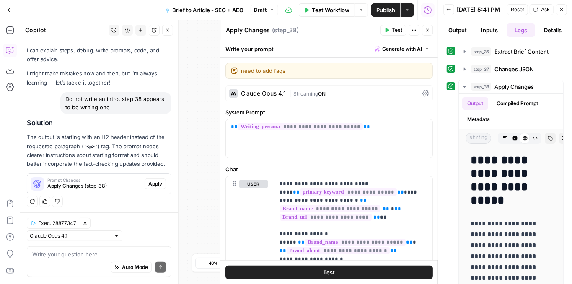
drag, startPoint x: 114, startPoint y: 154, endPoint x: 118, endPoint y: 138, distance: 16.4
click at [118, 138] on p "The output is starting with an H2 header instead of the requested paragraph ( <…" at bounding box center [99, 151] width 144 height 36
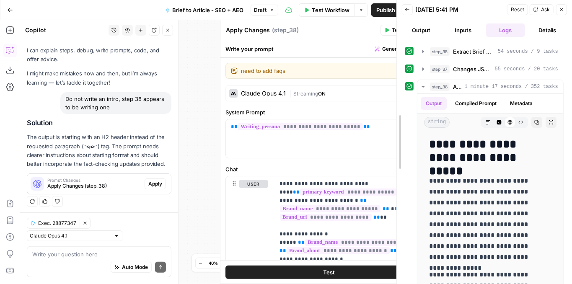
drag, startPoint x: 439, startPoint y: 46, endPoint x: 397, endPoint y: 50, distance: 41.7
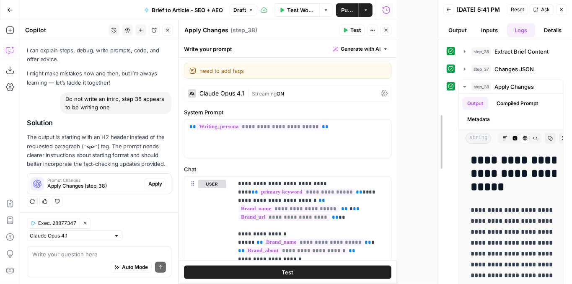
drag, startPoint x: 394, startPoint y: 52, endPoint x: 375, endPoint y: 80, distance: 34.1
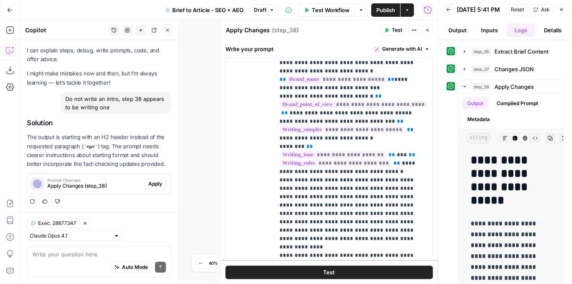
scroll to position [1089, 0]
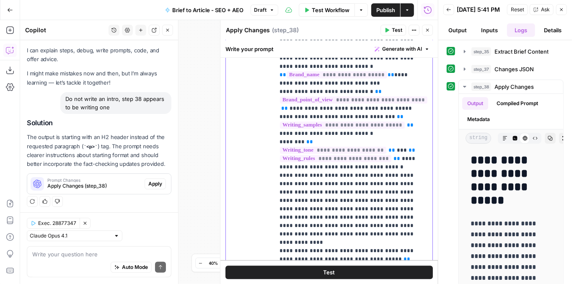
click at [397, 157] on p "**********" at bounding box center [349, 79] width 140 height 419
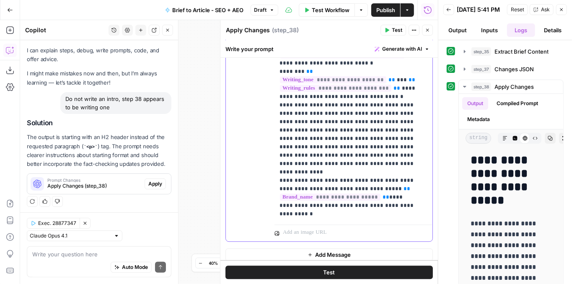
scroll to position [1160, 0]
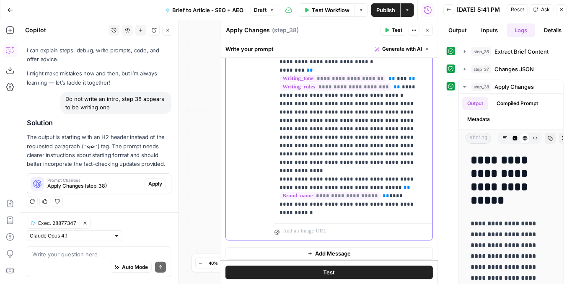
click at [382, 141] on p "**********" at bounding box center [349, 7] width 140 height 419
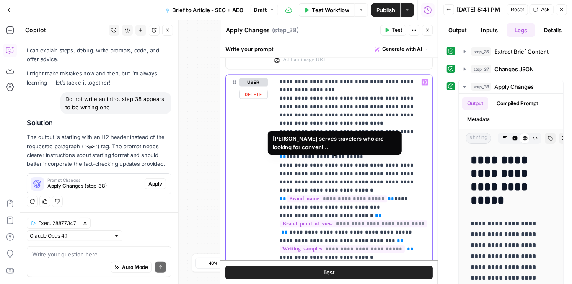
scroll to position [965, 0]
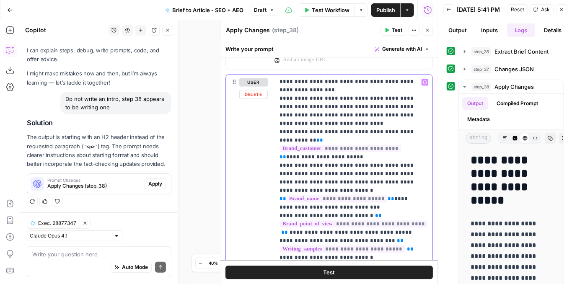
click at [340, 153] on p "**********" at bounding box center [349, 203] width 140 height 419
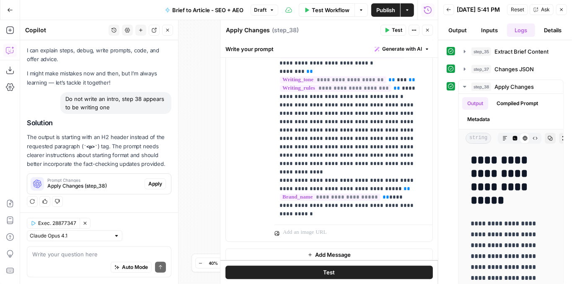
scroll to position [1160, 0]
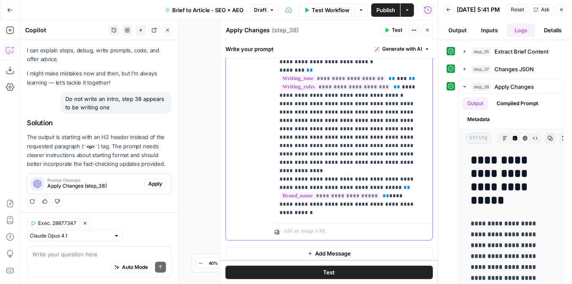
click at [418, 176] on p "**********" at bounding box center [349, 7] width 140 height 419
click at [429, 32] on icon "button" at bounding box center [427, 30] width 5 height 5
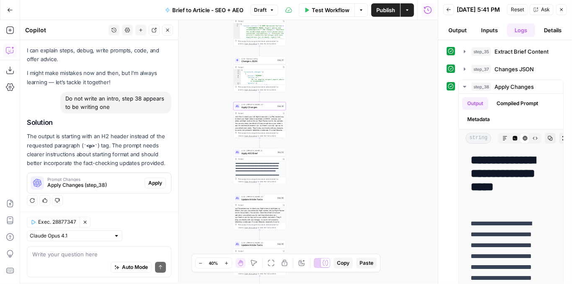
scroll to position [15, 0]
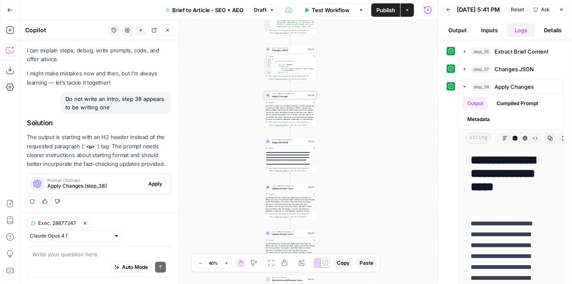
drag, startPoint x: 343, startPoint y: 101, endPoint x: 381, endPoint y: 85, distance: 41.1
click at [381, 85] on div "Workflow Set Inputs Inputs LLM · GPT-4.1 Extract Brief Content Step 35 Output C…" at bounding box center [228, 152] width 417 height 264
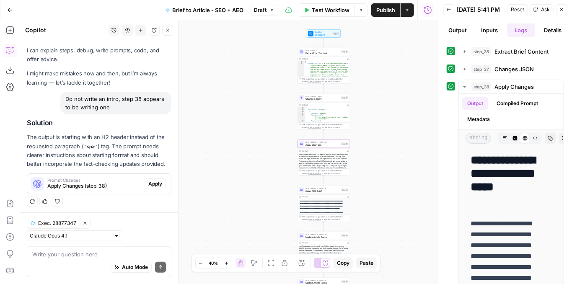
drag, startPoint x: 398, startPoint y: 155, endPoint x: 403, endPoint y: 138, distance: 17.9
click at [404, 139] on div "Workflow Set Inputs Inputs LLM · GPT-4.1 Extract Brief Content Step 35 Output C…" at bounding box center [228, 152] width 417 height 264
click at [313, 190] on span "Apply AEO Brief" at bounding box center [321, 190] width 34 height 3
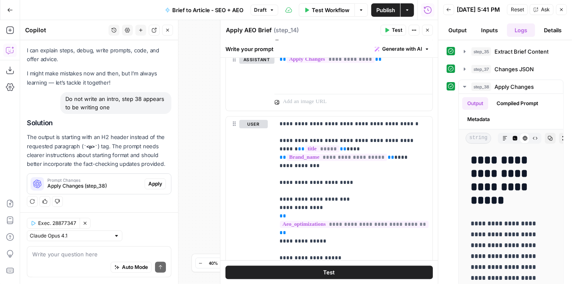
scroll to position [1172, 0]
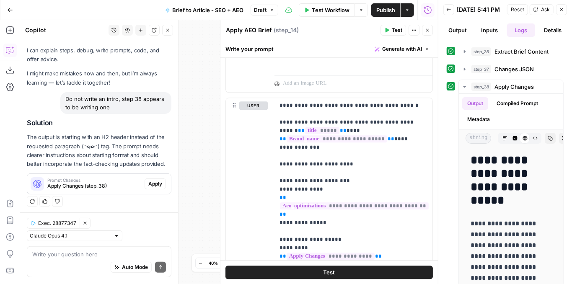
click at [427, 26] on button "Close" at bounding box center [427, 30] width 11 height 11
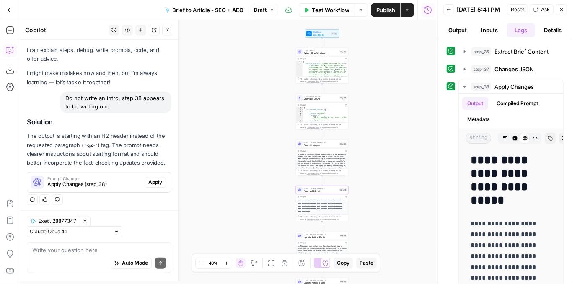
scroll to position [15, 0]
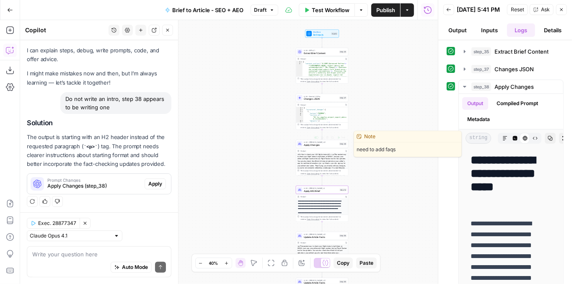
click at [314, 145] on span "Apply Changes" at bounding box center [321, 144] width 34 height 3
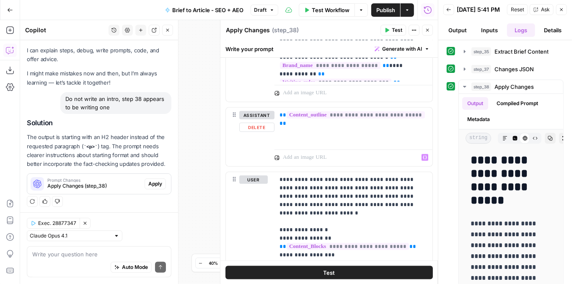
scroll to position [446, 0]
